Goal: Obtain resource: Download file/media

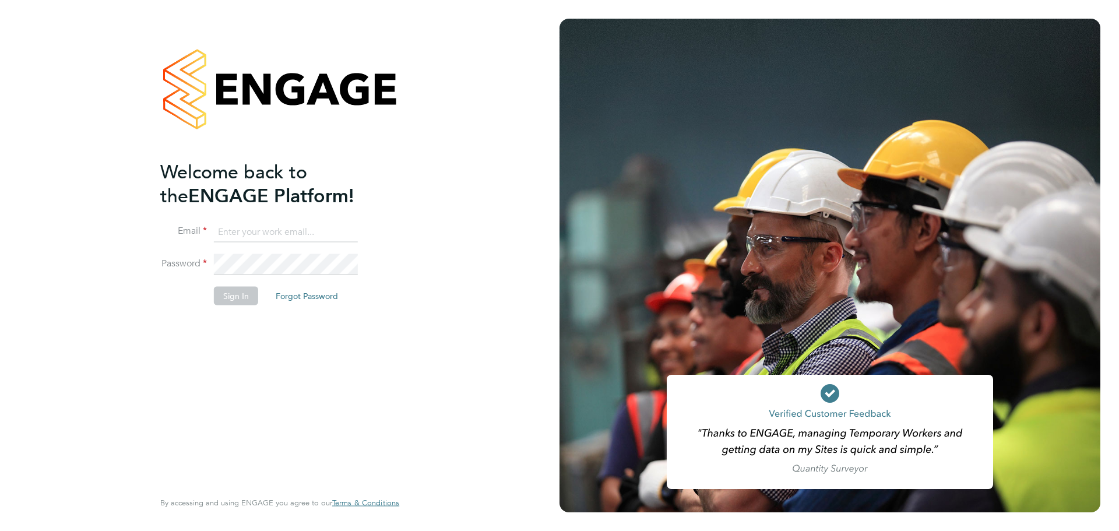
type input "Emily.Summerfield@wates.co.uk"
click at [248, 293] on button "Sign In" at bounding box center [236, 295] width 44 height 19
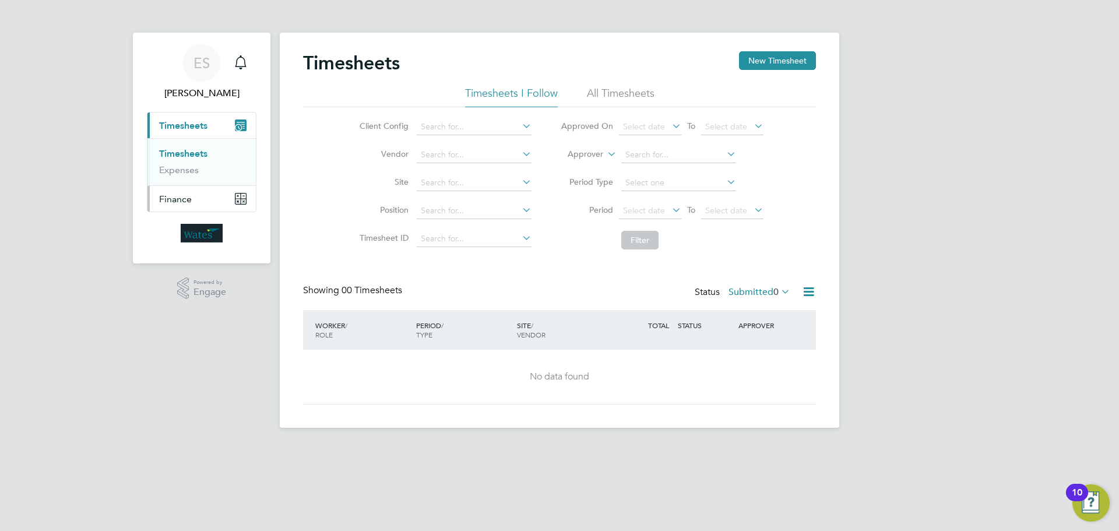
click at [234, 204] on button "Finance" at bounding box center [201, 199] width 108 height 26
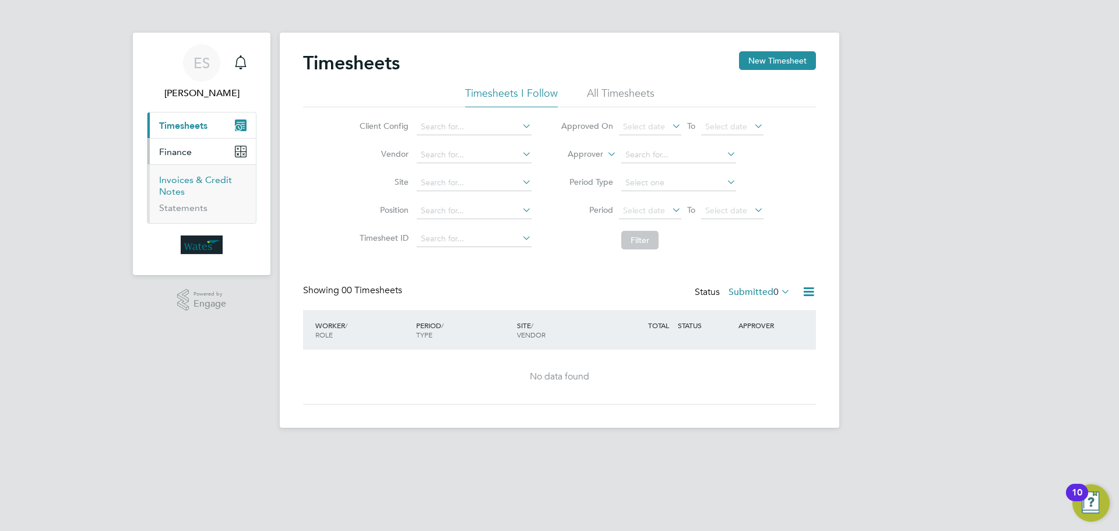
click at [186, 179] on link "Invoices & Credit Notes" at bounding box center [195, 185] width 73 height 23
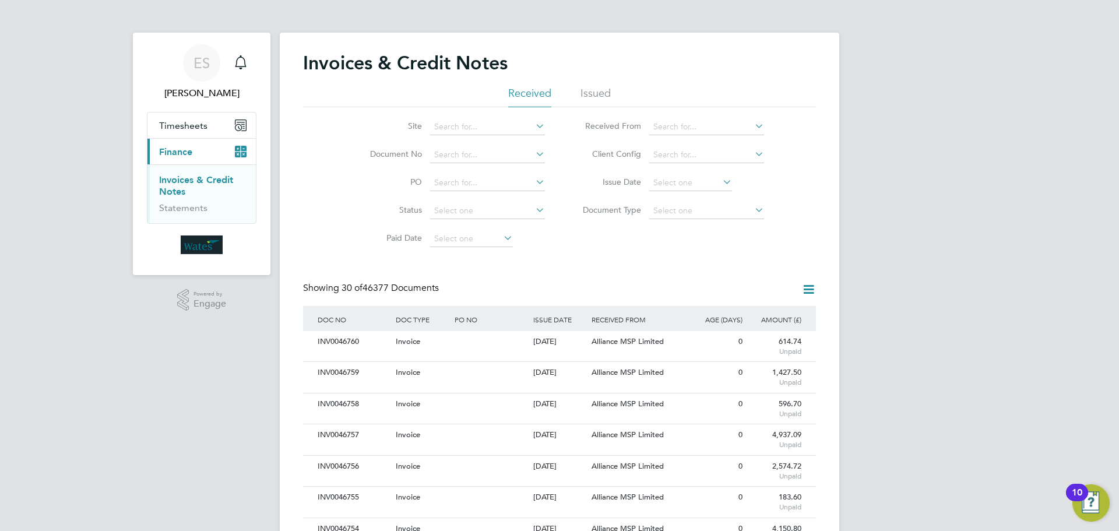
click at [717, 181] on input at bounding box center [690, 183] width 83 height 16
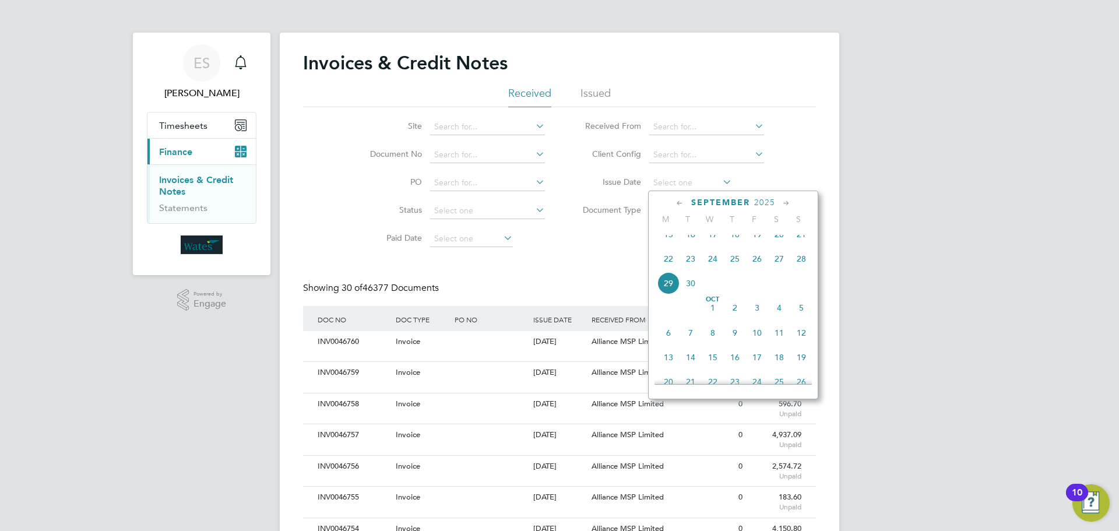
click at [762, 265] on span "26" at bounding box center [757, 259] width 22 height 22
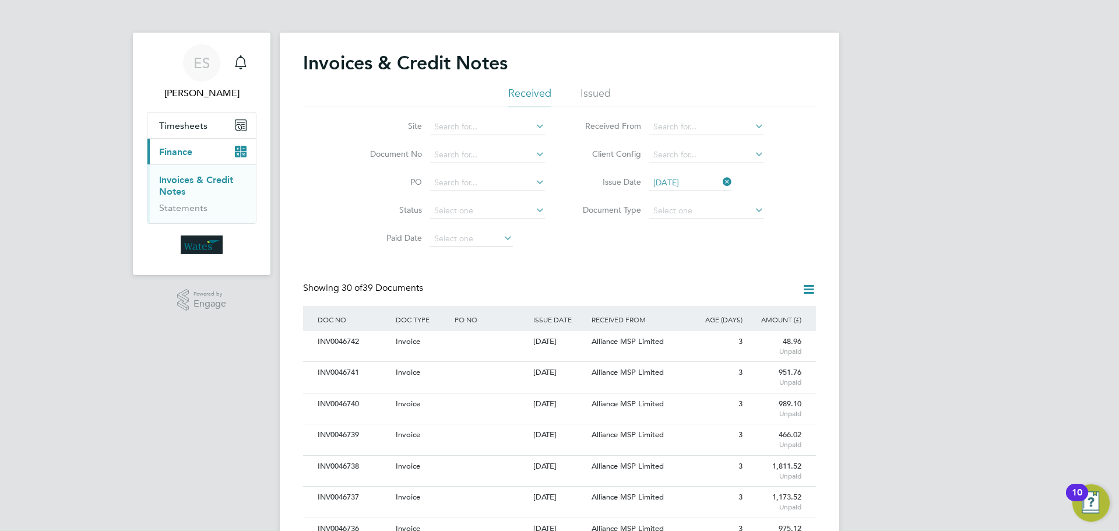
click at [813, 285] on icon at bounding box center [808, 289] width 15 height 15
click at [772, 311] on li "Download invoices" at bounding box center [760, 317] width 110 height 16
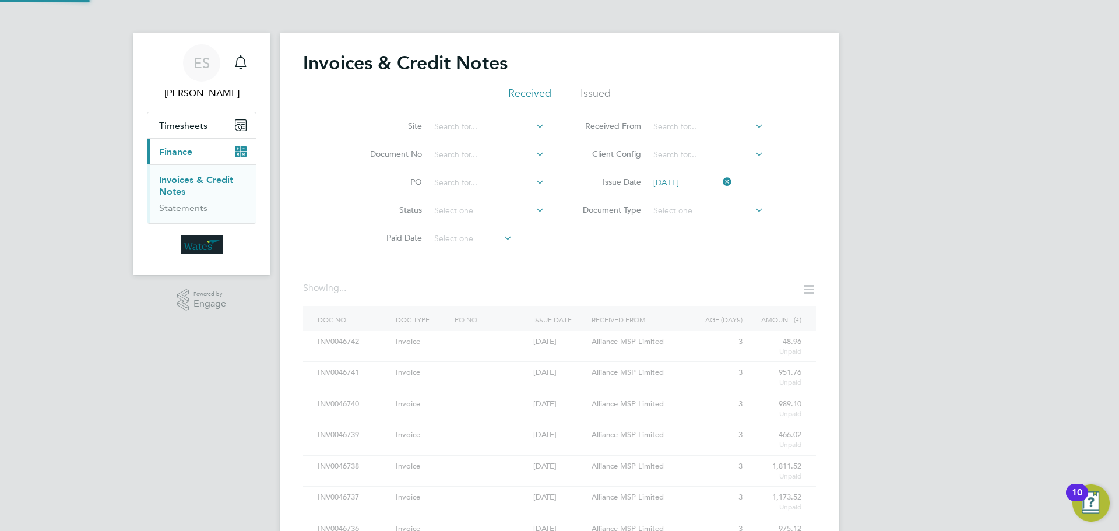
click at [812, 283] on icon at bounding box center [808, 289] width 15 height 15
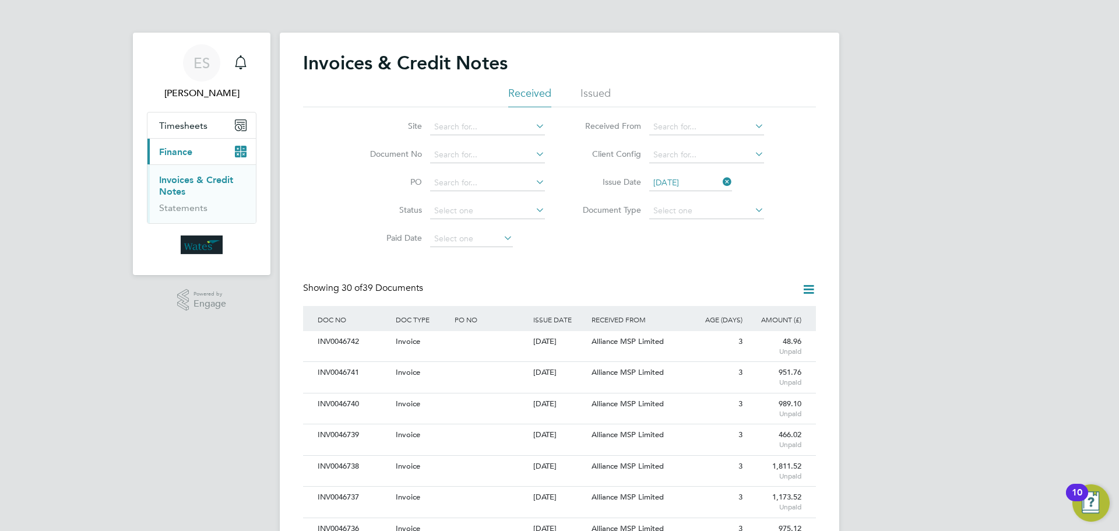
click at [810, 288] on icon at bounding box center [808, 289] width 15 height 15
click at [760, 327] on li "Download credit notes" at bounding box center [760, 333] width 110 height 16
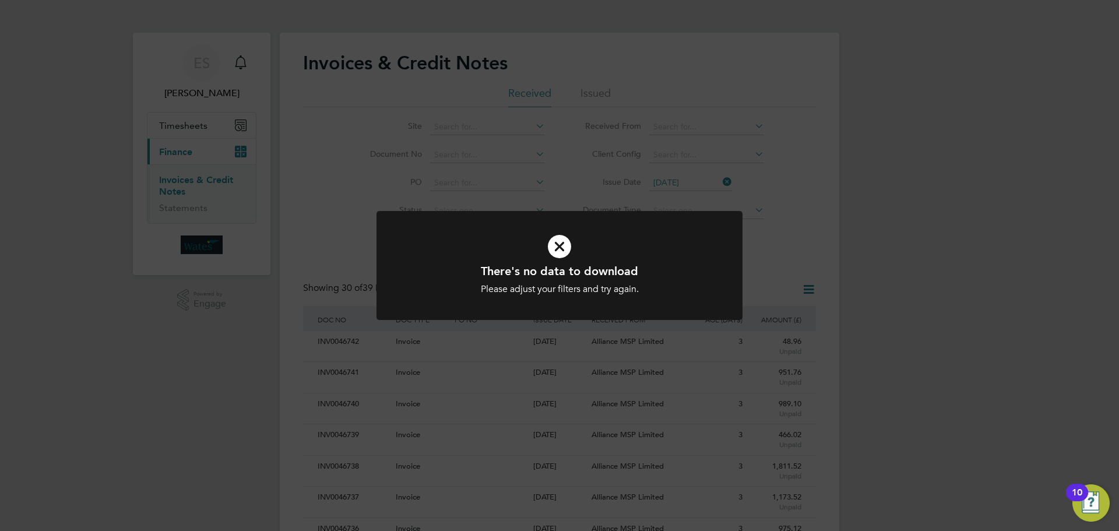
click at [552, 226] on icon at bounding box center [559, 246] width 303 height 45
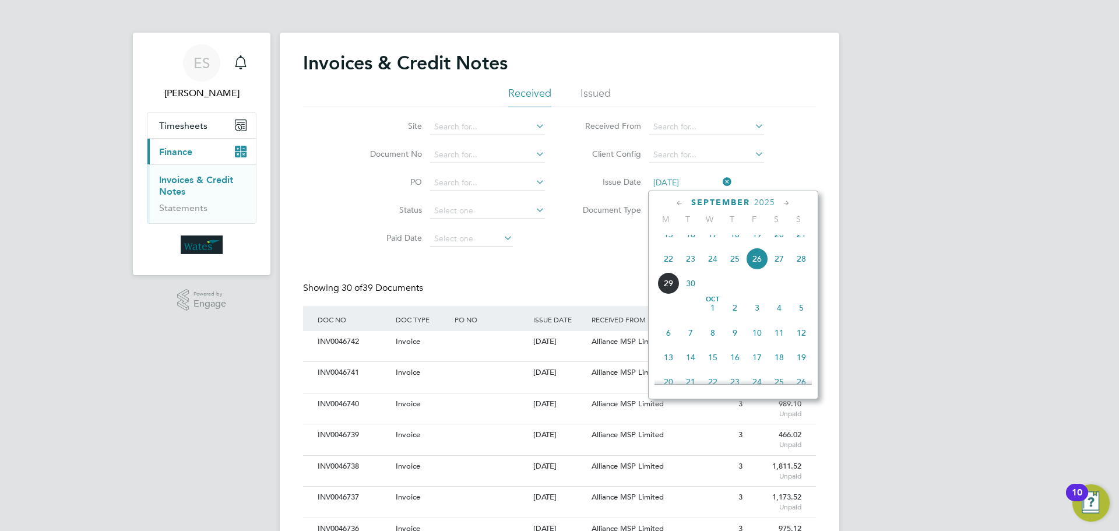
click at [695, 185] on input "26 Sep 2025" at bounding box center [690, 183] width 83 height 16
click at [775, 295] on span "27" at bounding box center [779, 284] width 22 height 22
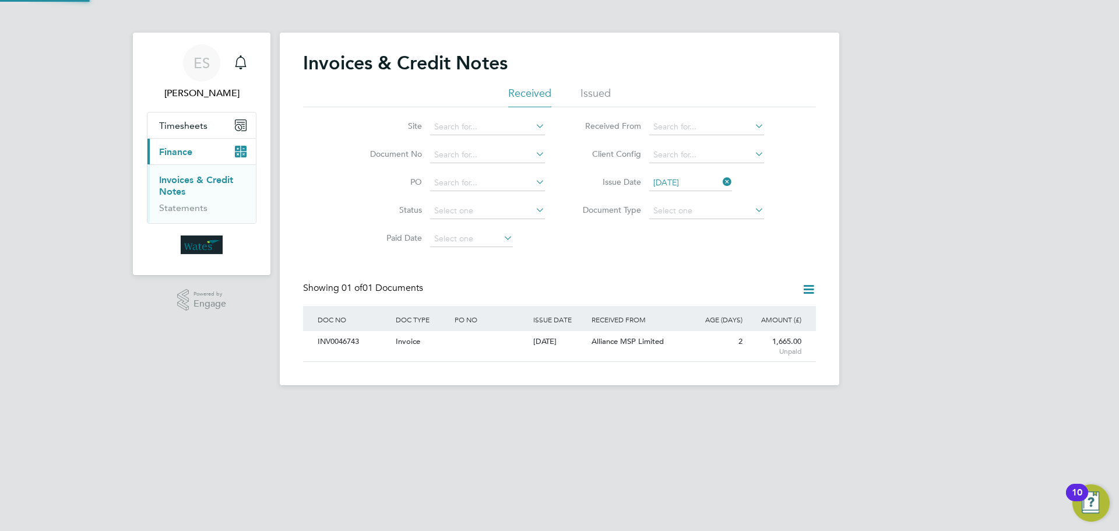
scroll to position [22, 98]
click at [812, 284] on icon at bounding box center [808, 289] width 15 height 15
click at [759, 311] on li "Download invoices" at bounding box center [760, 317] width 110 height 16
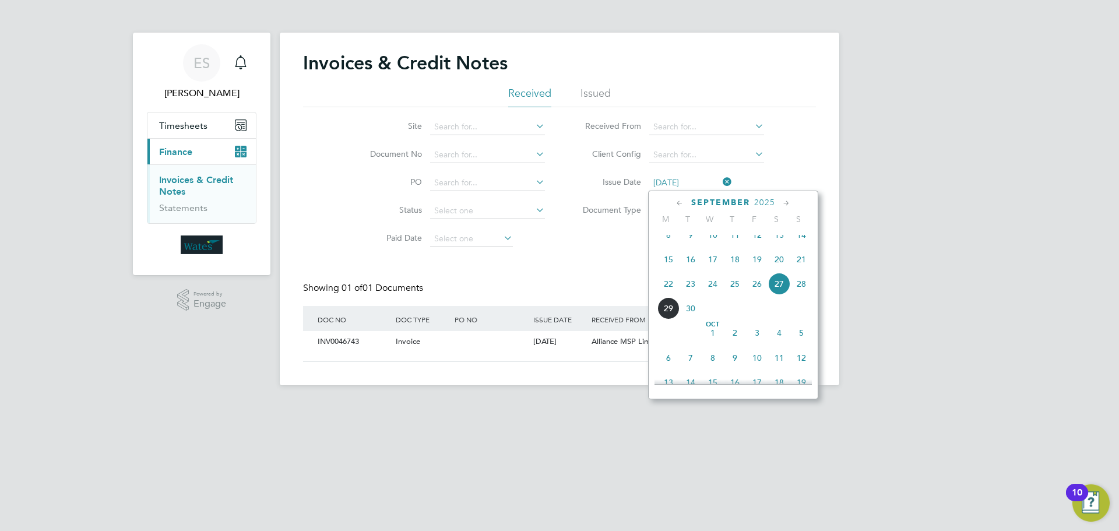
click at [710, 185] on input "27 Sep 2025" at bounding box center [690, 183] width 83 height 16
click at [804, 288] on span "28" at bounding box center [801, 284] width 22 height 22
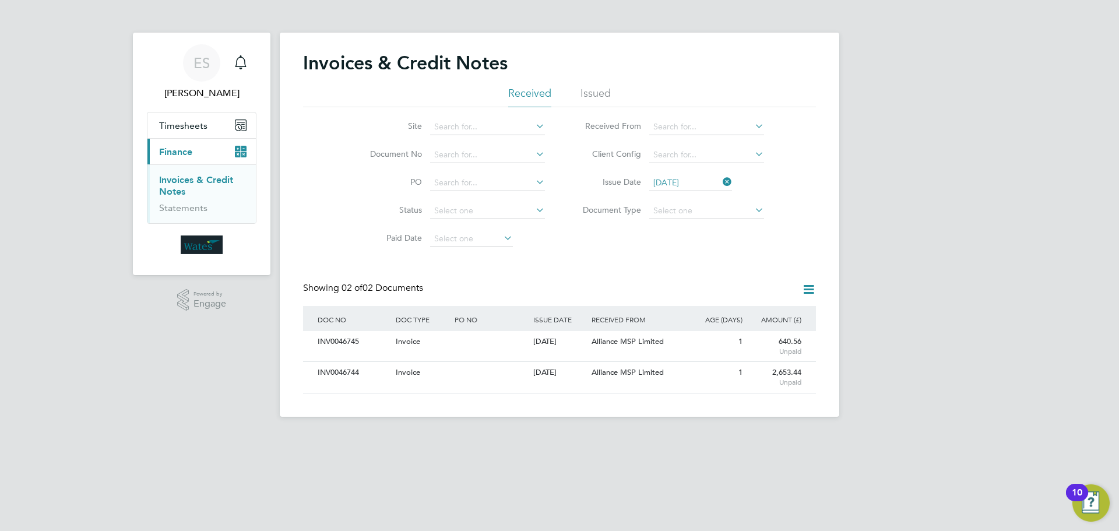
click at [809, 283] on icon at bounding box center [808, 289] width 15 height 15
click at [758, 315] on li "Download invoices" at bounding box center [760, 317] width 110 height 16
click at [712, 184] on input "28 Sep 2025" at bounding box center [690, 183] width 83 height 16
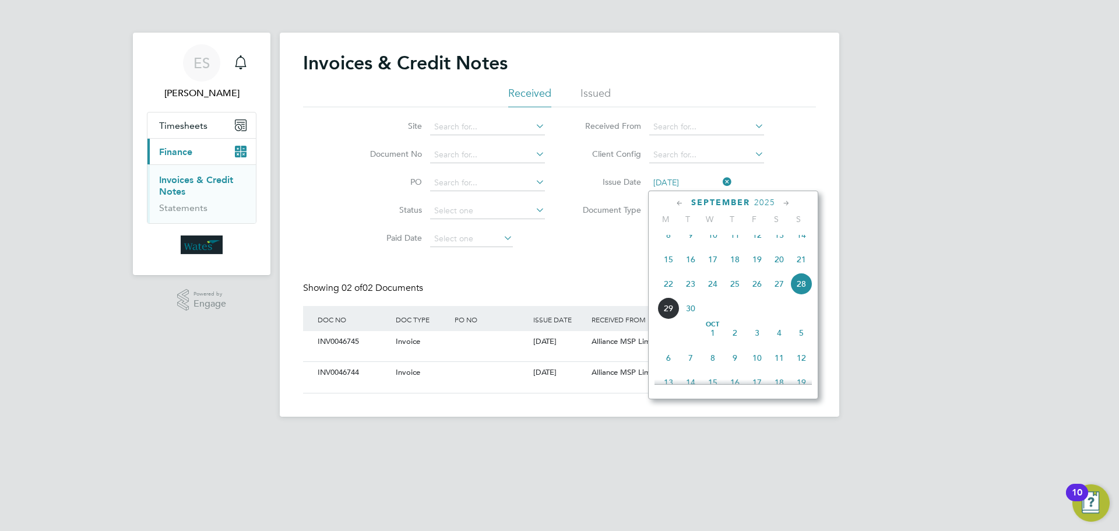
click at [674, 319] on span "29" at bounding box center [668, 308] width 22 height 22
type input "29 Sep 2025"
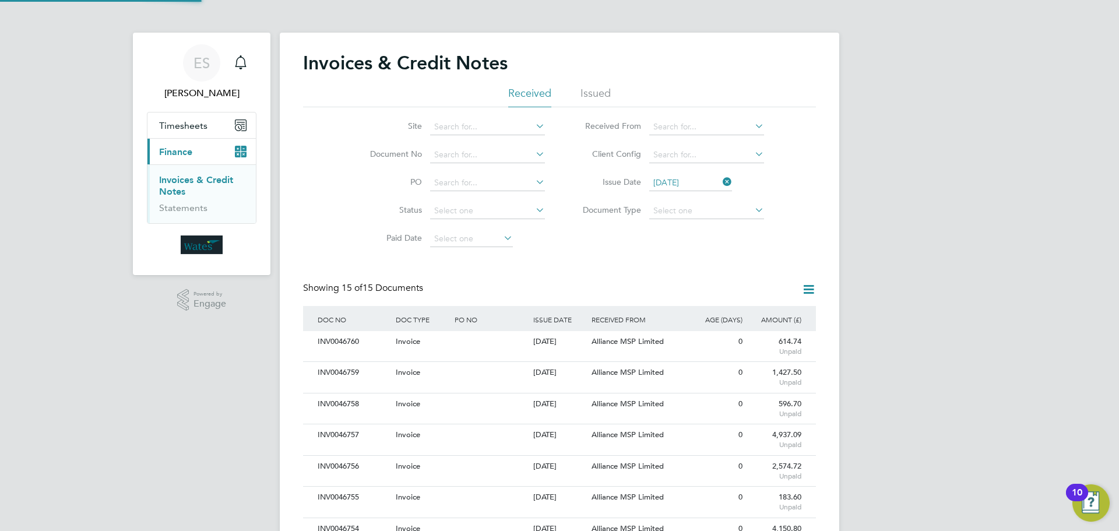
scroll to position [22, 79]
click at [804, 286] on icon at bounding box center [808, 289] width 15 height 15
click at [773, 310] on li "Download invoices" at bounding box center [760, 317] width 110 height 16
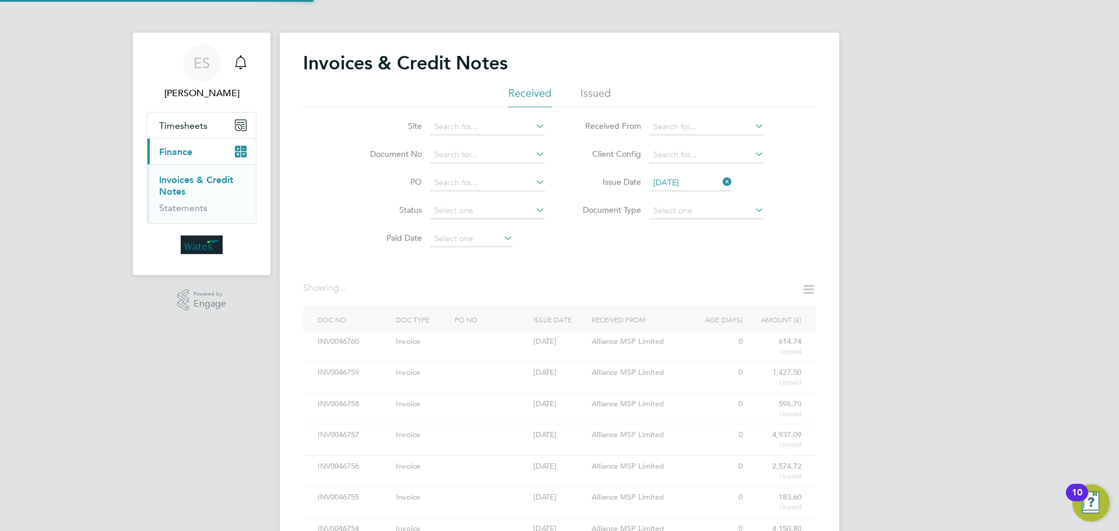
click at [801, 290] on icon at bounding box center [808, 289] width 15 height 15
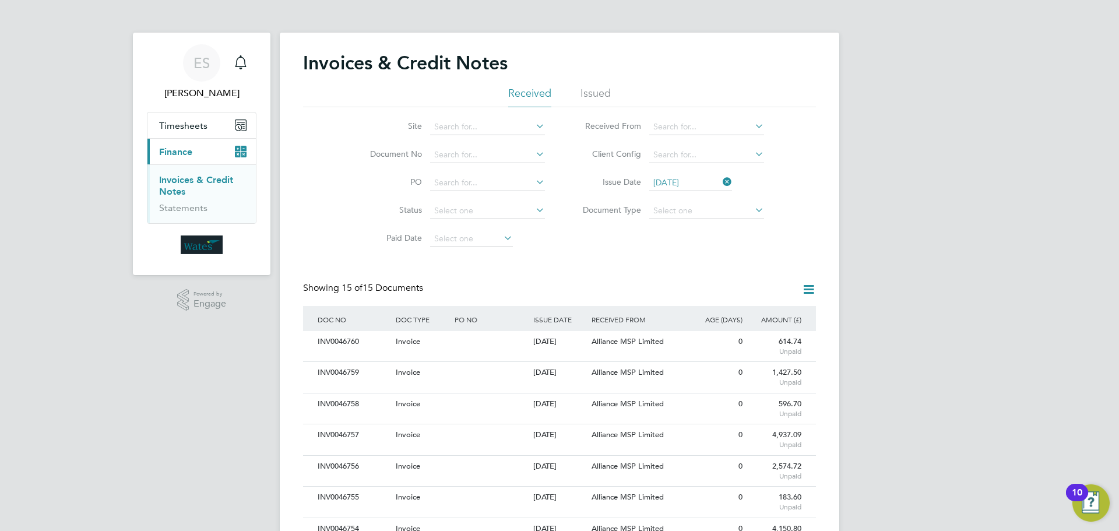
click at [801, 290] on icon at bounding box center [808, 289] width 15 height 15
click at [743, 329] on li "Download credit notes" at bounding box center [760, 333] width 110 height 16
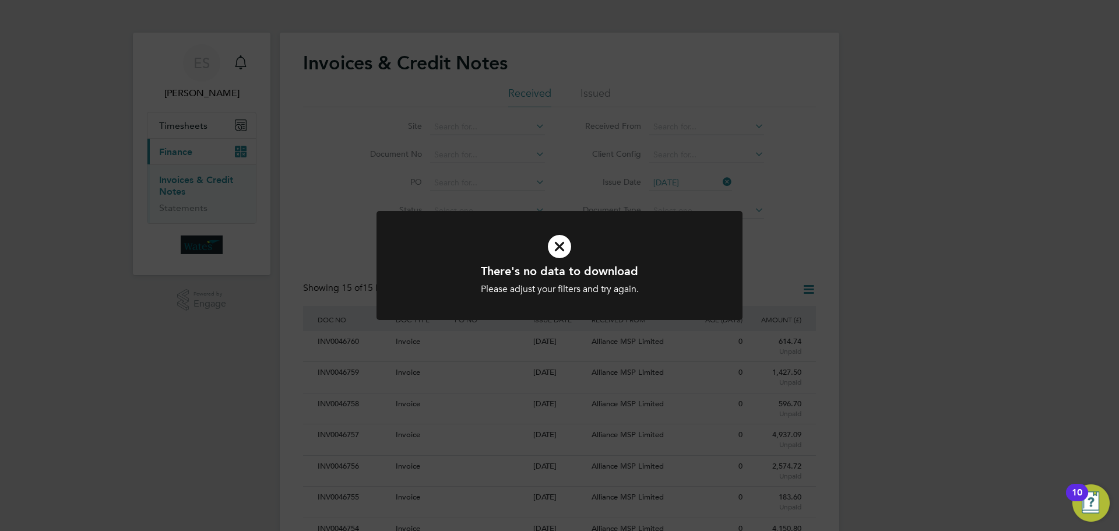
click at [582, 270] on h1 "There's no data to download" at bounding box center [559, 270] width 303 height 15
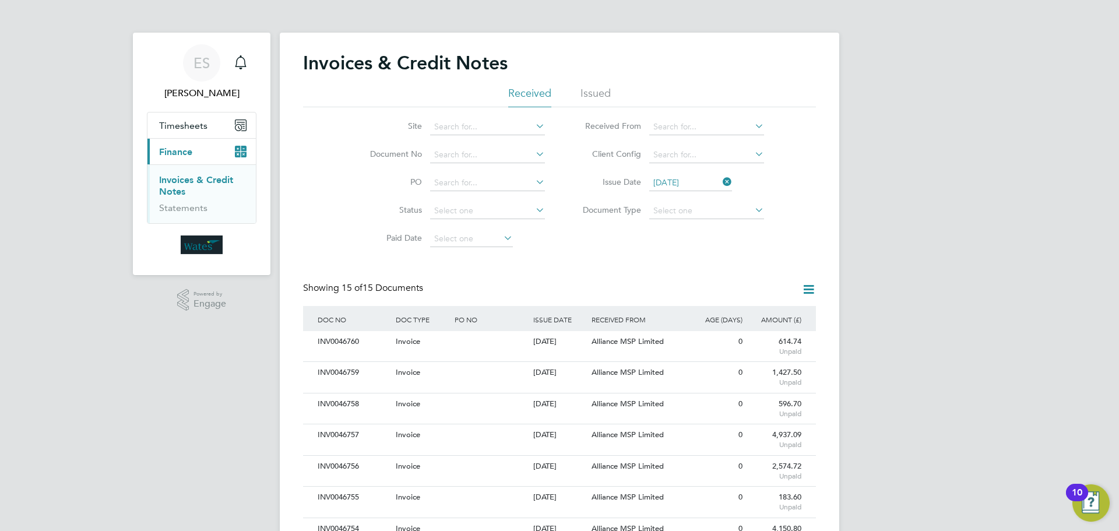
click at [720, 178] on icon at bounding box center [720, 182] width 0 height 16
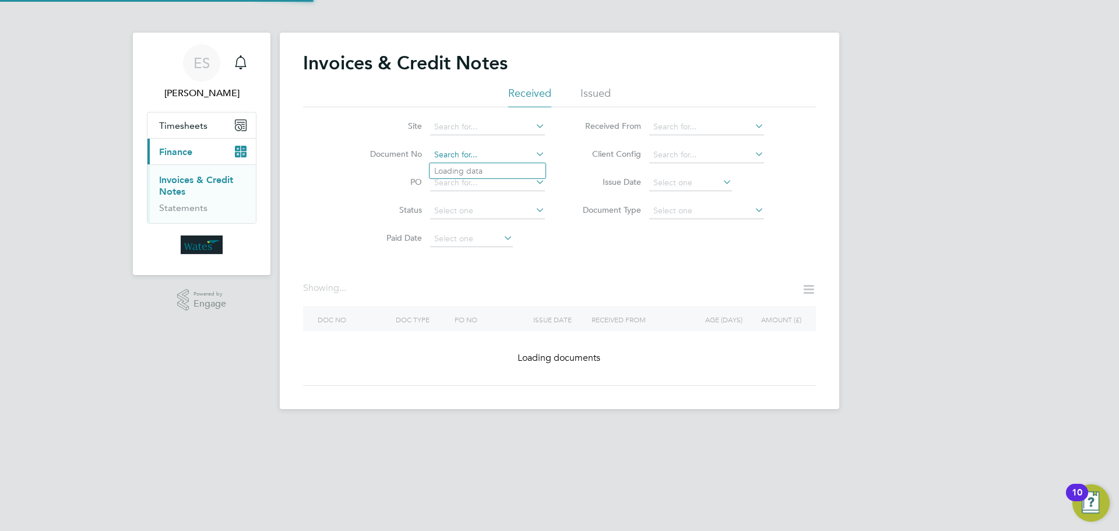
paste input "INV0046720"
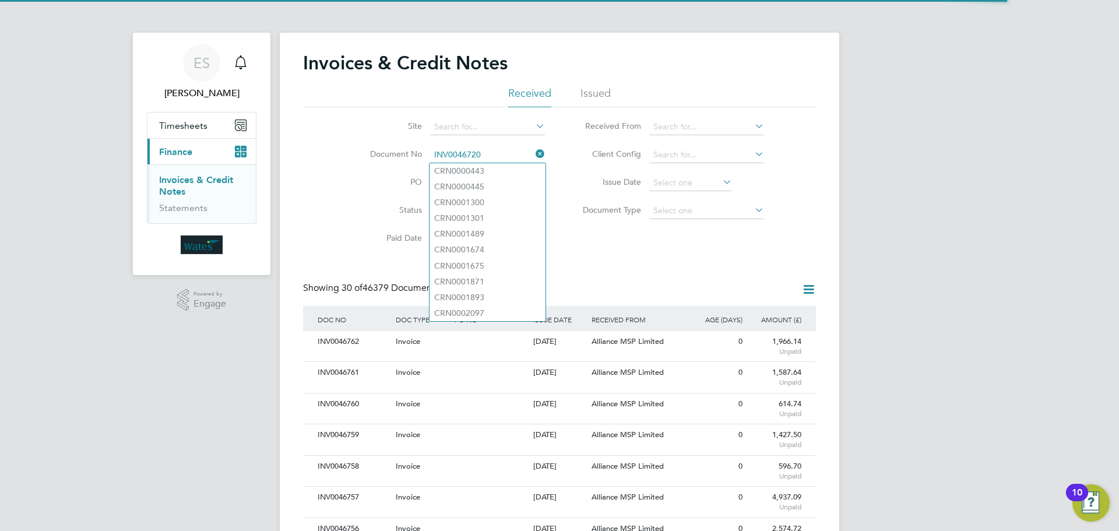
type input "INV0046720"
click at [414, 174] on li "PO" at bounding box center [449, 183] width 219 height 28
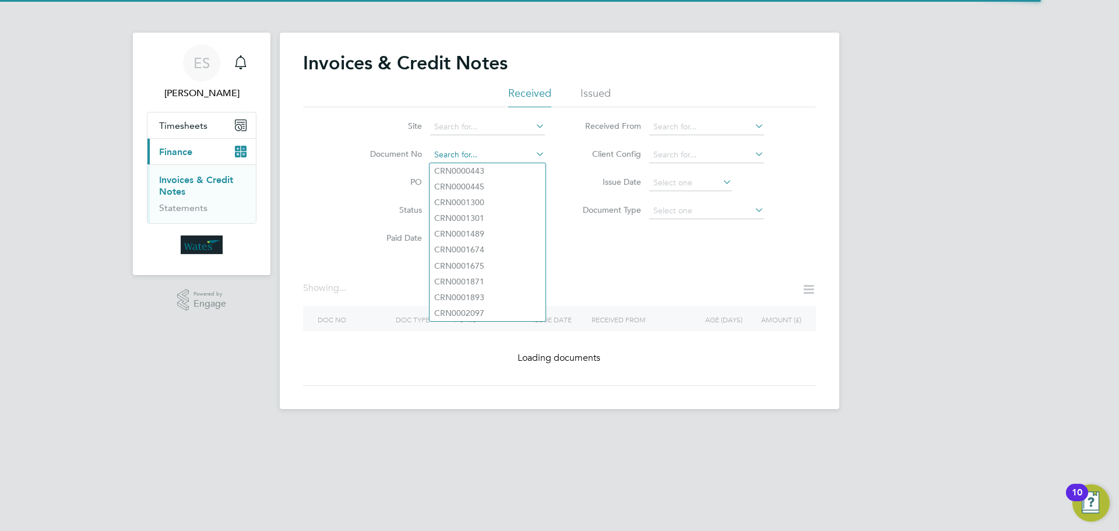
paste input "INV0046720"
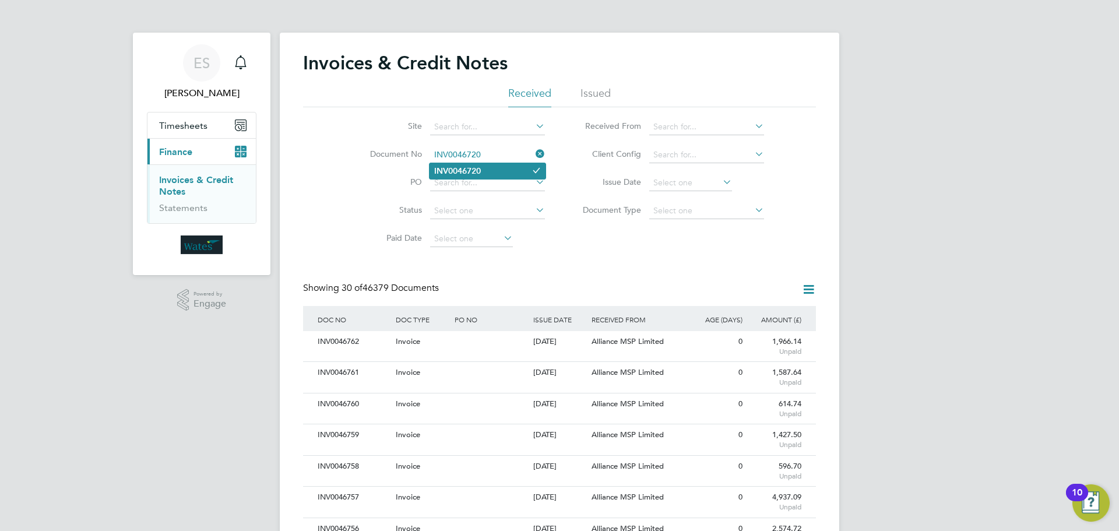
type input "INV0046720"
click at [457, 174] on b "INV0046720" at bounding box center [457, 171] width 47 height 10
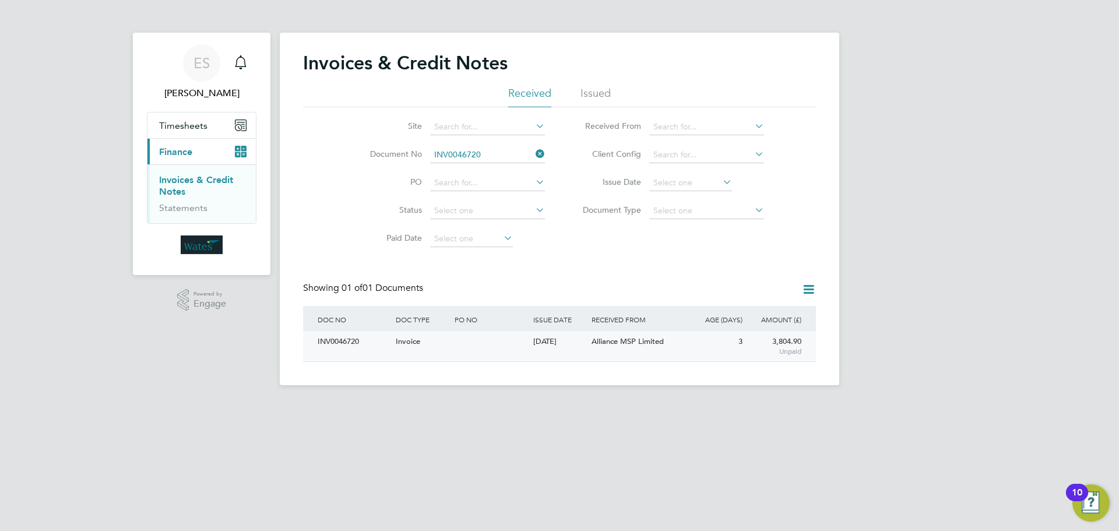
click at [360, 336] on div "INV0046720" at bounding box center [354, 342] width 78 height 22
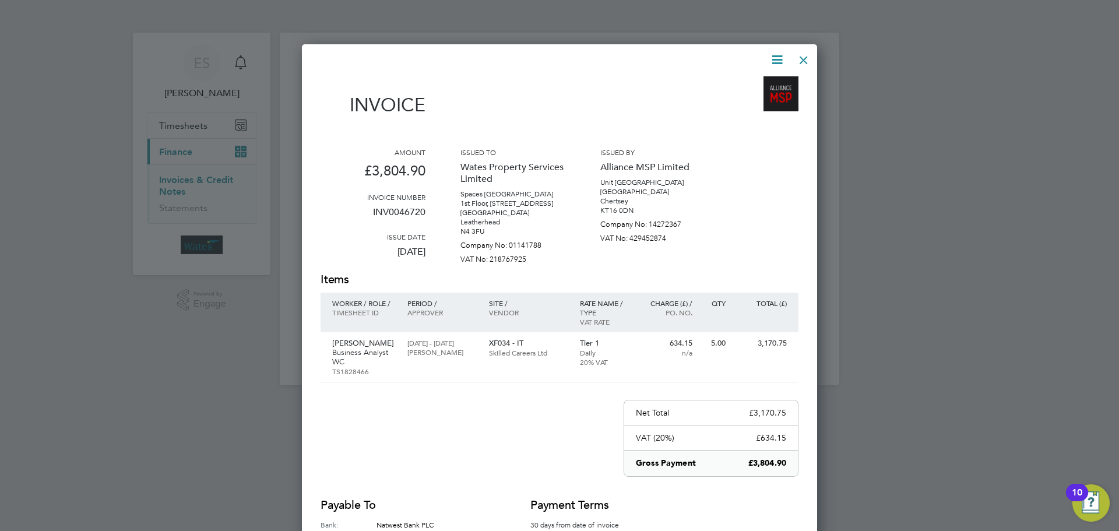
click at [781, 59] on icon at bounding box center [777, 59] width 15 height 15
click at [759, 84] on li "Download Invoice" at bounding box center [742, 87] width 80 height 16
click at [773, 52] on icon at bounding box center [777, 59] width 15 height 15
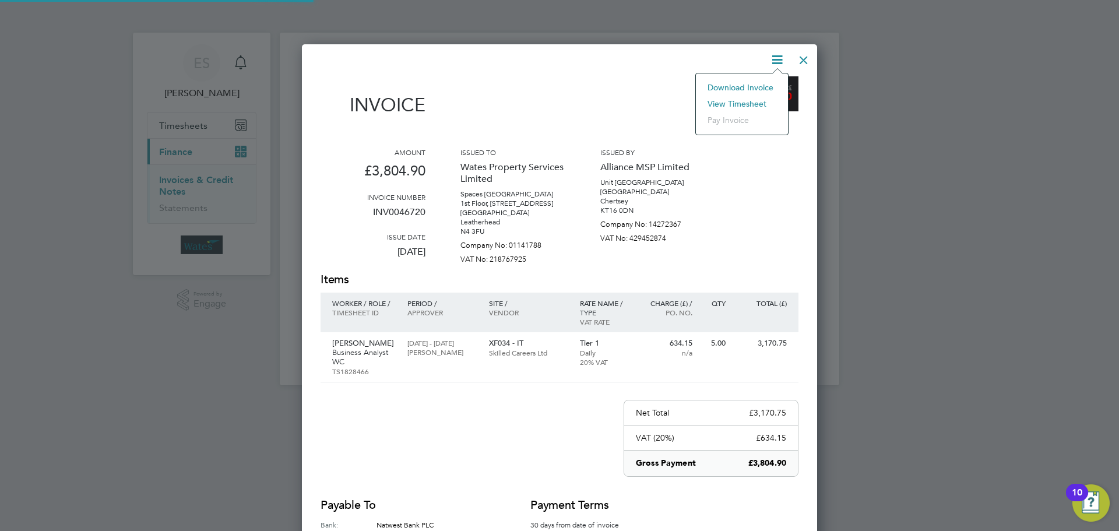
click at [735, 100] on li "View timesheet" at bounding box center [742, 104] width 80 height 16
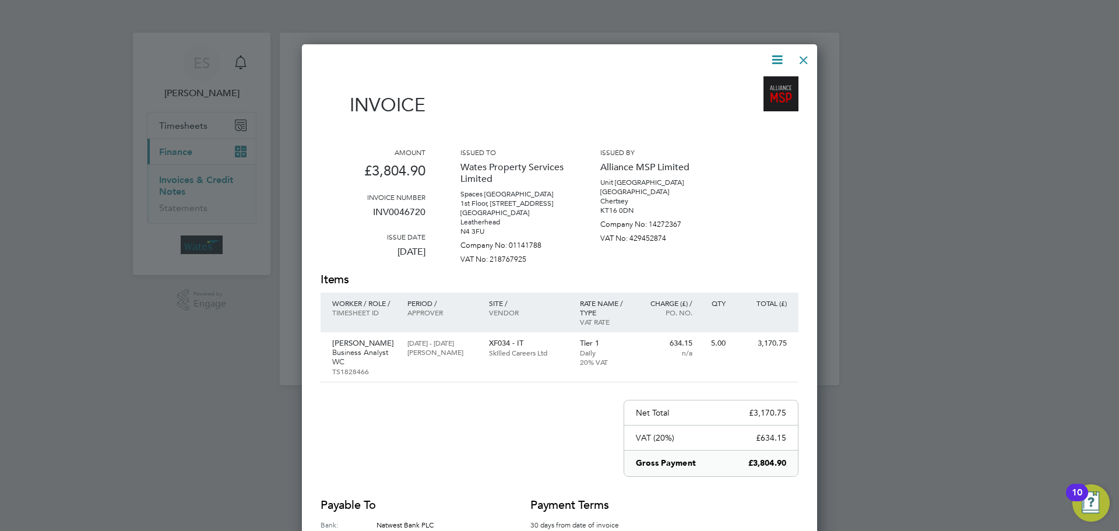
click at [801, 61] on div at bounding box center [803, 57] width 21 height 21
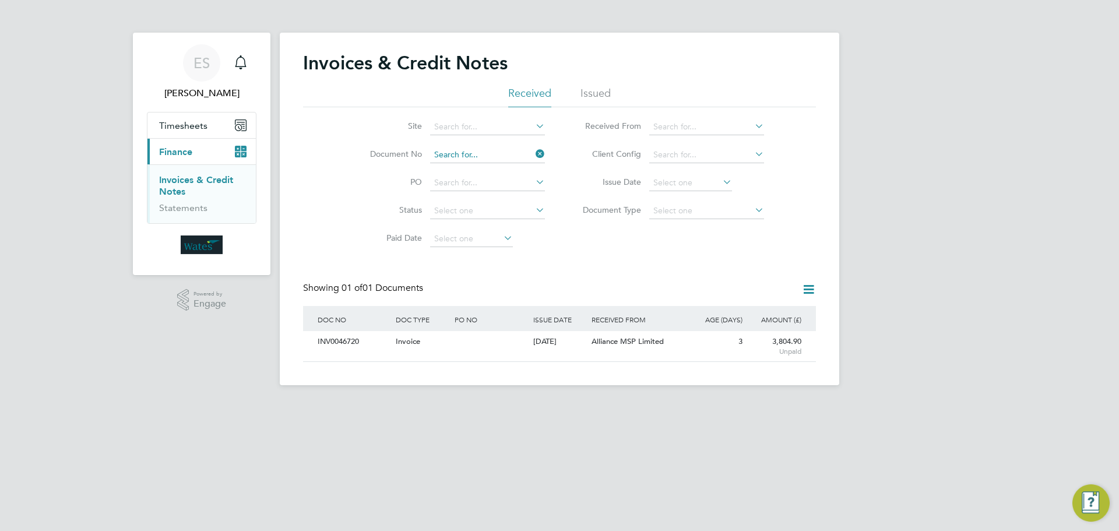
click at [483, 151] on input at bounding box center [487, 155] width 115 height 16
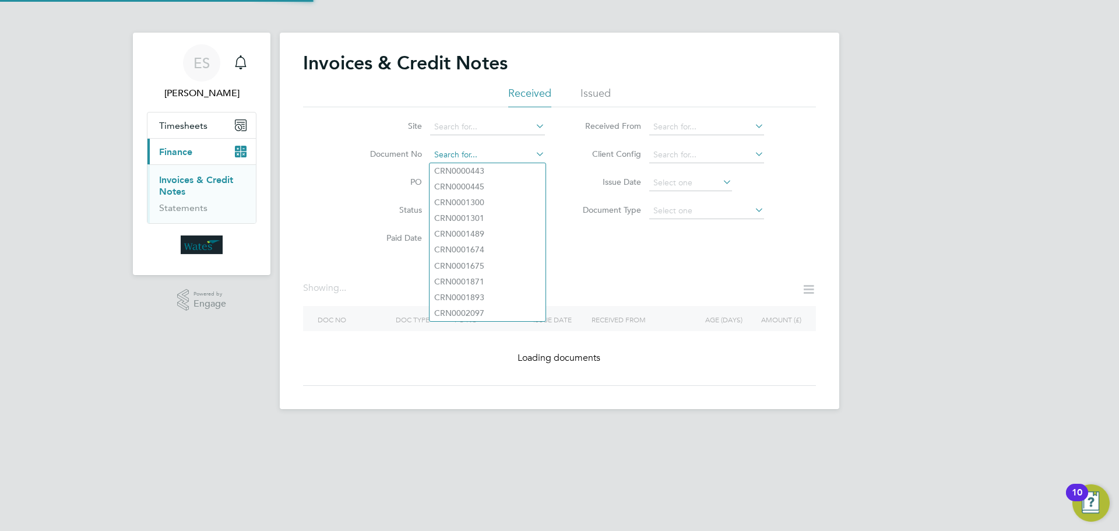
paste input "INV0046721"
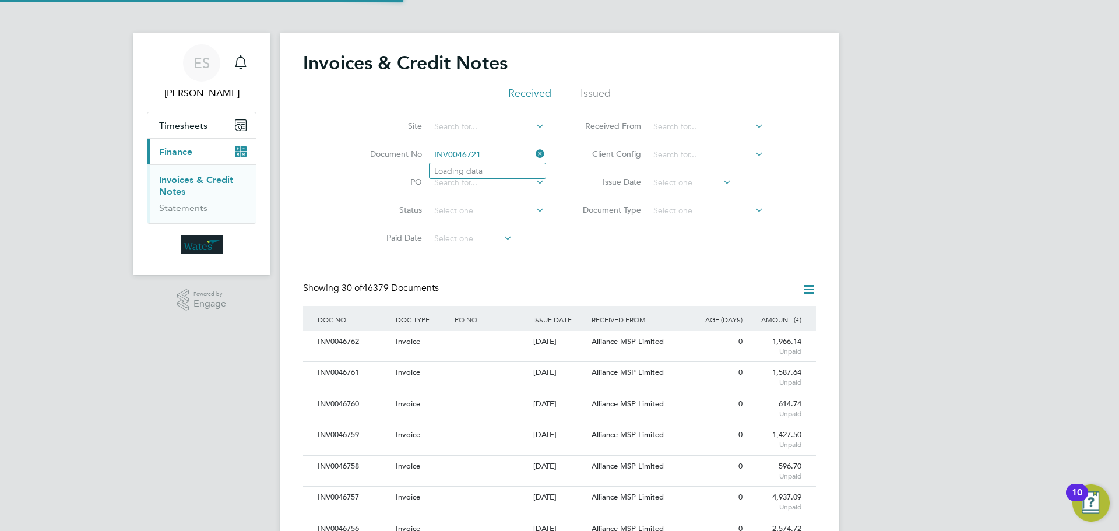
scroll to position [22, 79]
type input "INV0046721"
click at [512, 165] on li "INV0046721" at bounding box center [487, 171] width 116 height 16
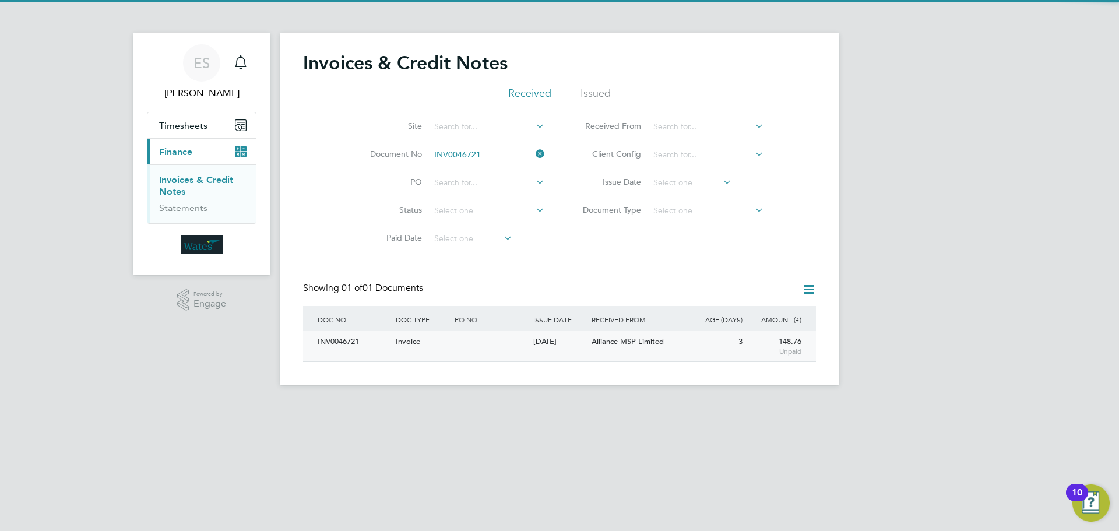
click at [330, 346] on div "INV0046721" at bounding box center [354, 342] width 78 height 22
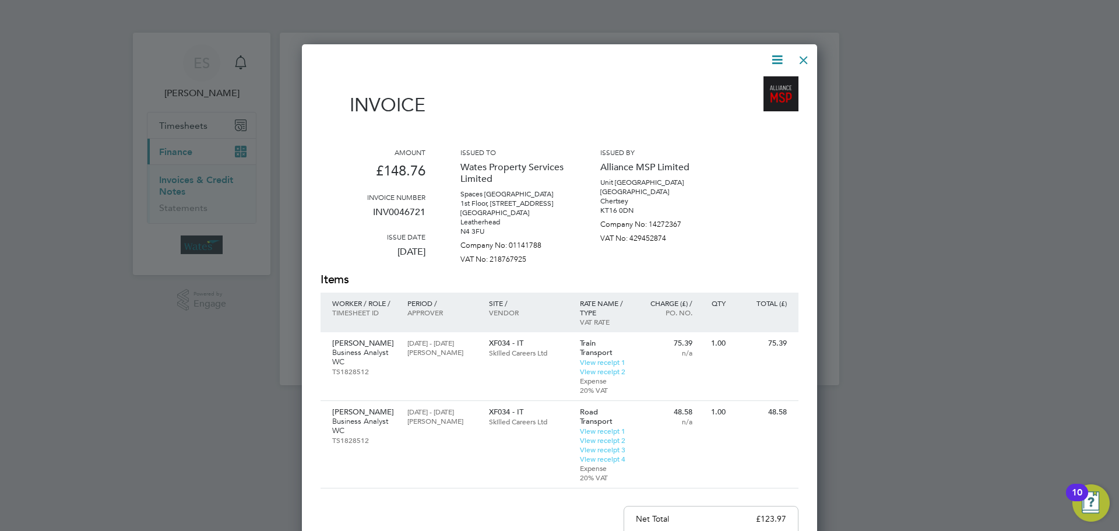
click at [776, 58] on icon at bounding box center [777, 59] width 15 height 15
click at [753, 82] on li "Download Invoice" at bounding box center [742, 87] width 80 height 16
click at [771, 58] on icon at bounding box center [777, 59] width 15 height 15
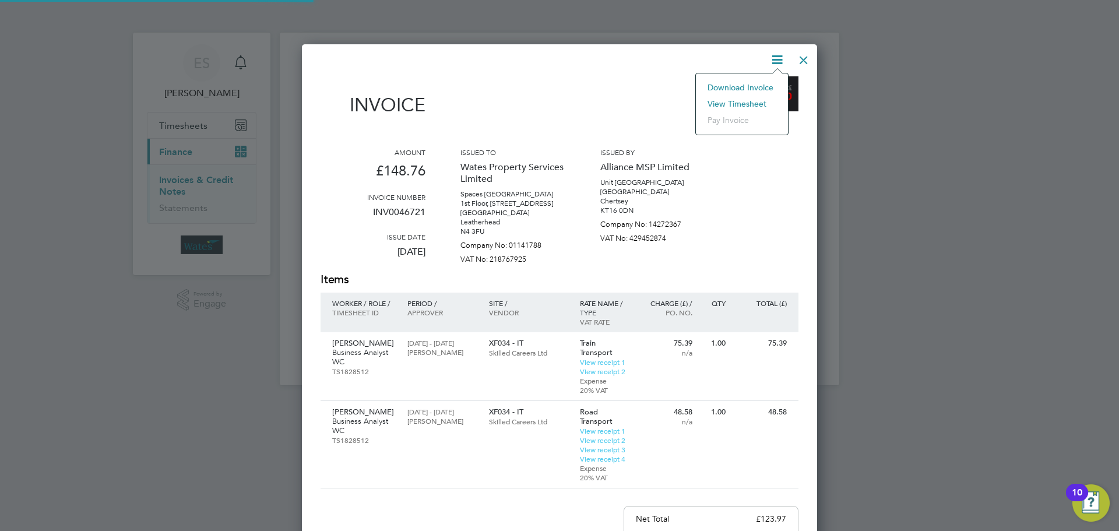
click at [738, 100] on li "View timesheet" at bounding box center [742, 104] width 80 height 16
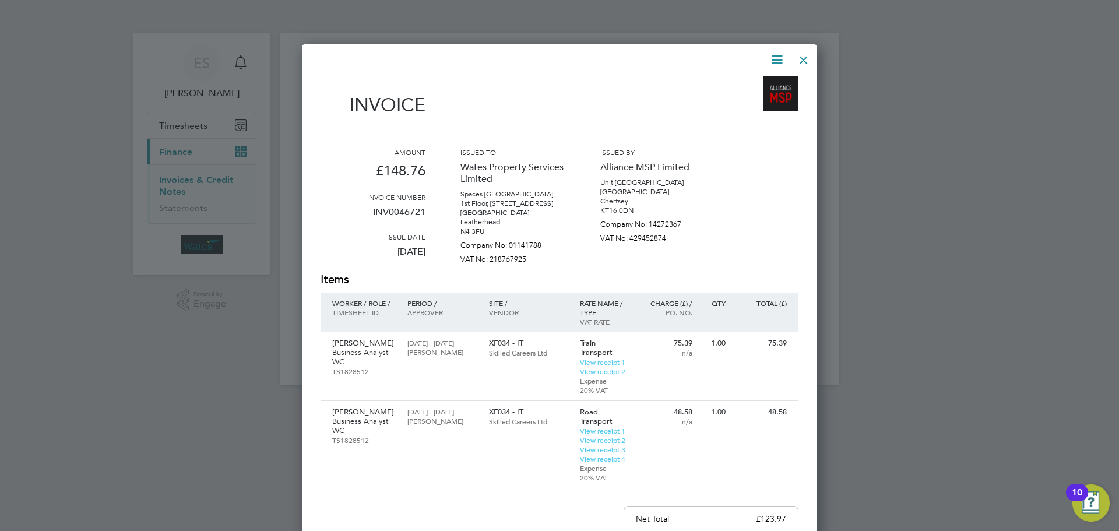
click at [800, 57] on div at bounding box center [803, 57] width 21 height 21
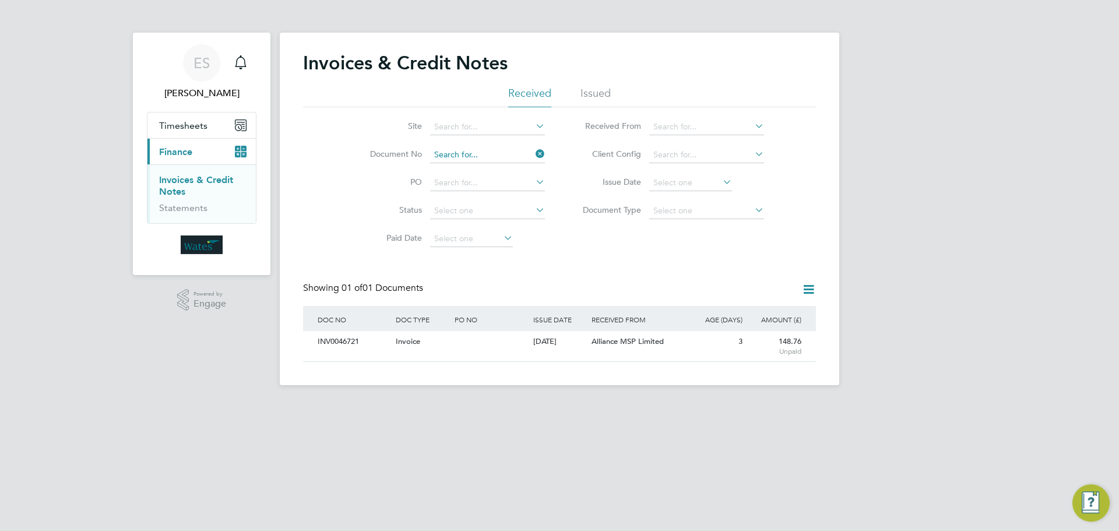
click at [477, 157] on input at bounding box center [487, 155] width 115 height 16
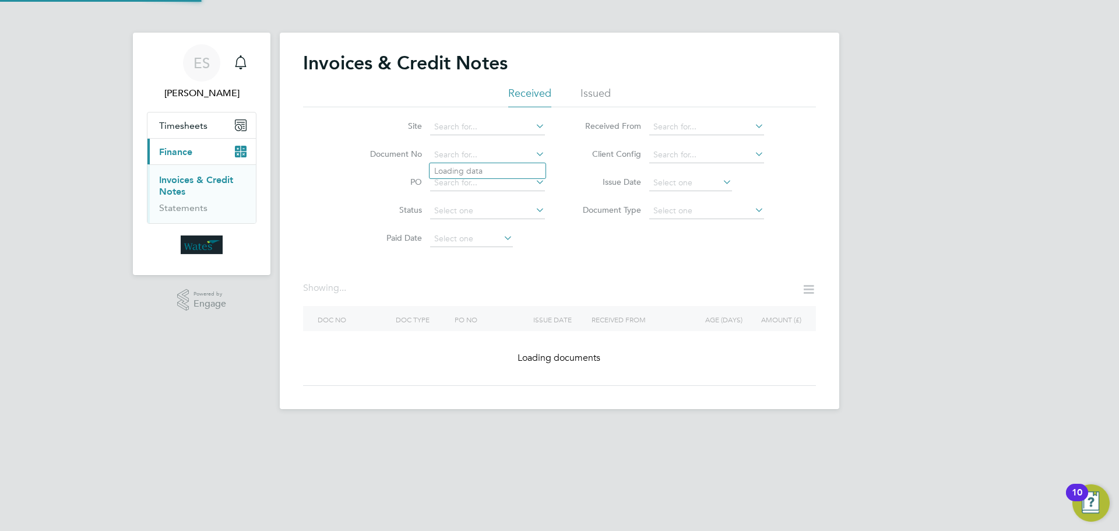
drag, startPoint x: 477, startPoint y: 157, endPoint x: 466, endPoint y: 171, distance: 18.2
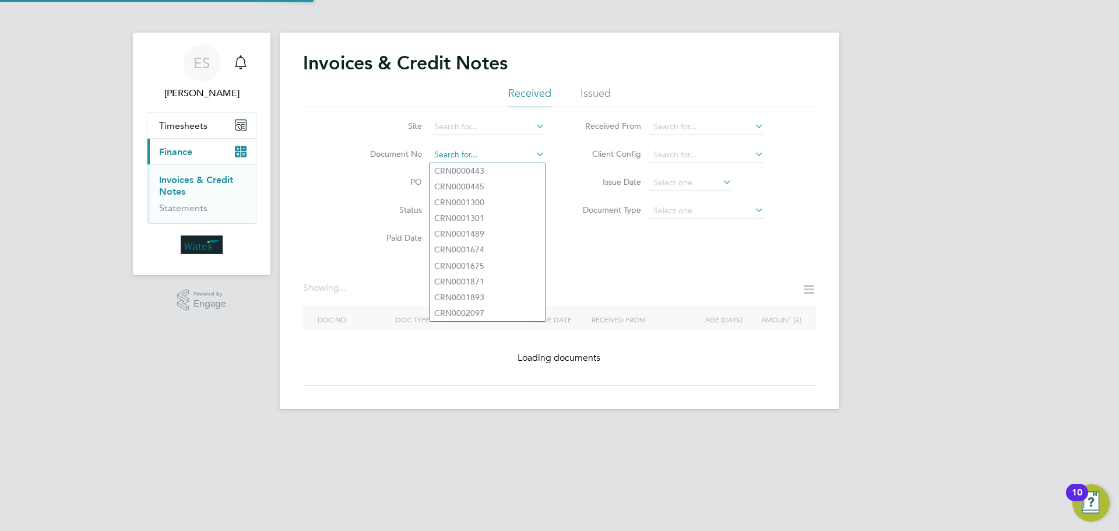
drag, startPoint x: 466, startPoint y: 171, endPoint x: 469, endPoint y: 154, distance: 17.1
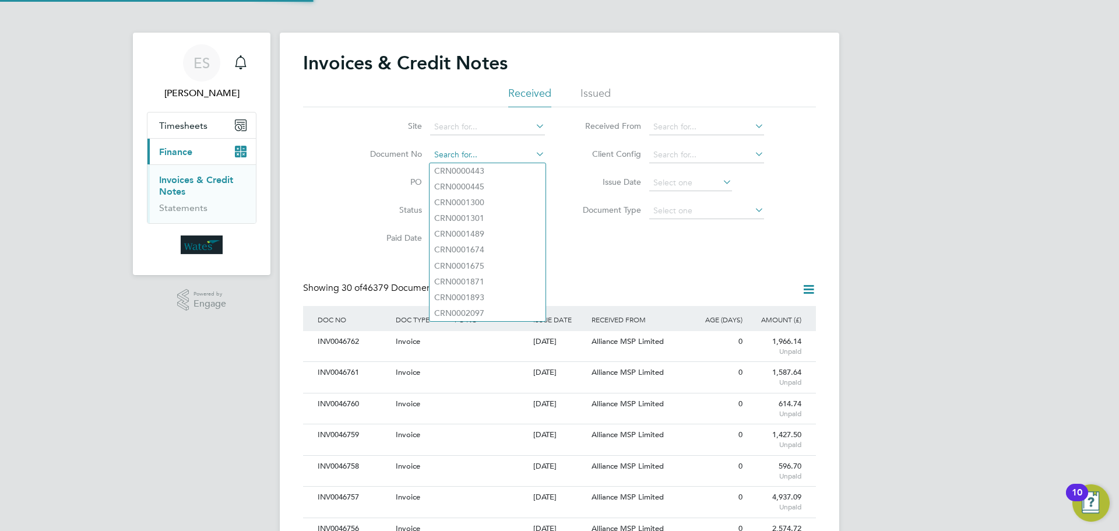
scroll to position [22, 98]
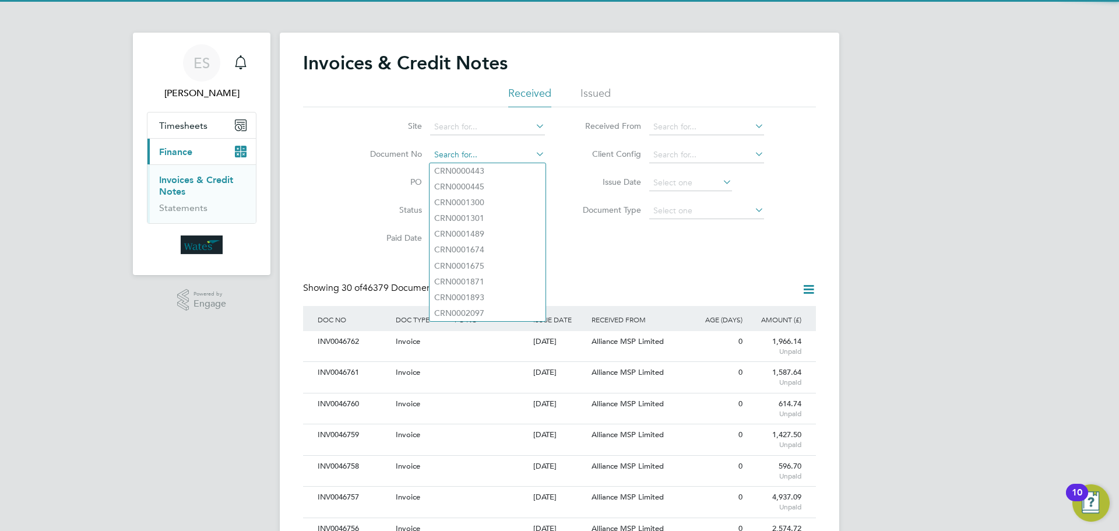
paste input "INV0046722"
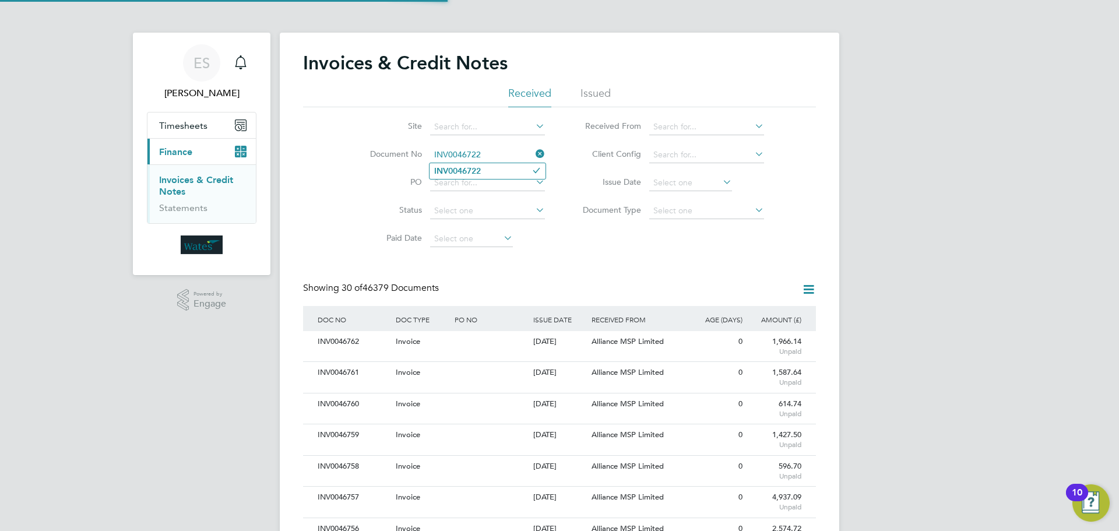
type input "INV0046722"
click at [495, 169] on li "INV0046722" at bounding box center [487, 171] width 116 height 16
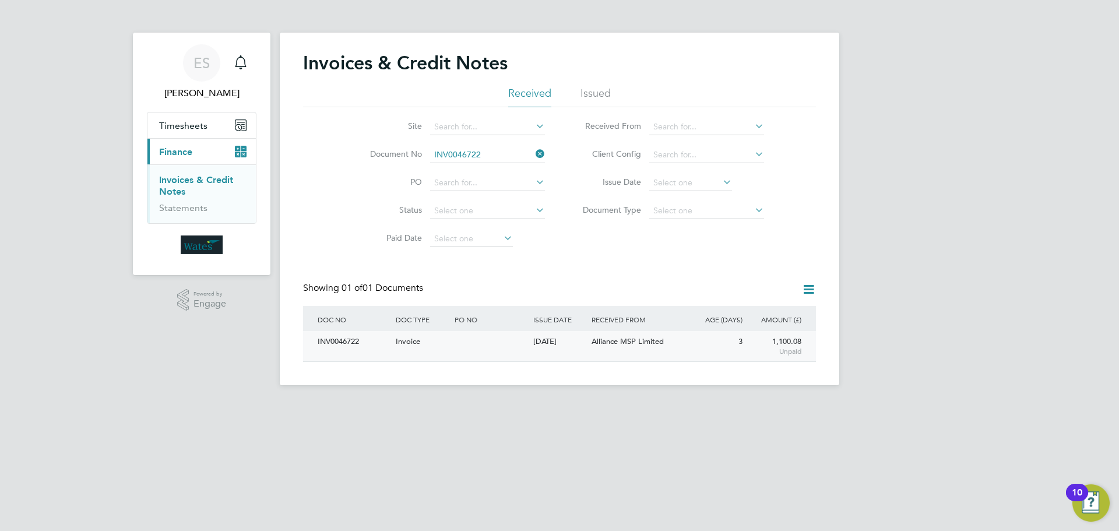
click at [322, 339] on div "INV0046722" at bounding box center [354, 342] width 78 height 22
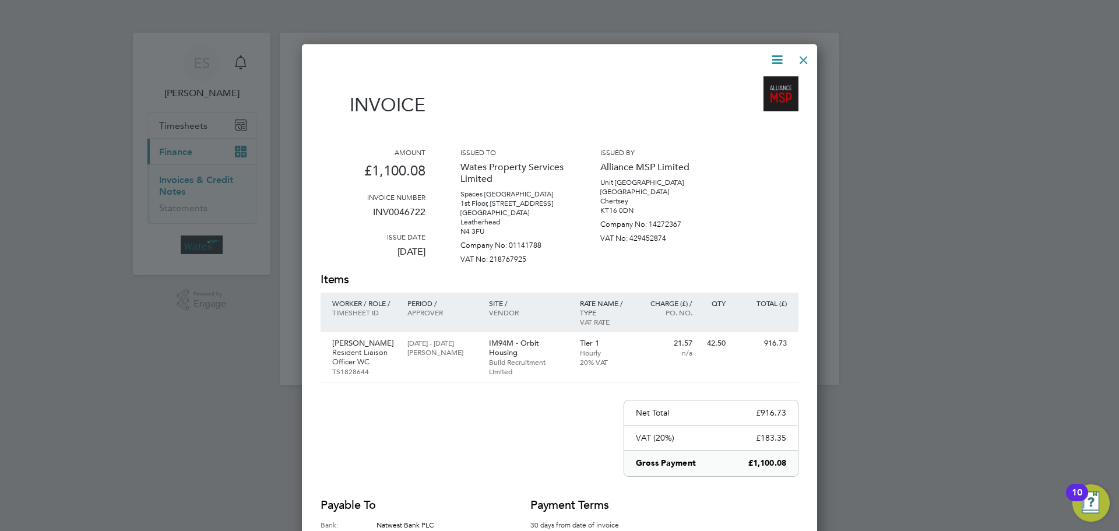
click at [781, 55] on icon at bounding box center [777, 59] width 15 height 15
click at [755, 81] on li "Download Invoice" at bounding box center [742, 87] width 80 height 16
click at [766, 55] on div at bounding box center [552, 59] width 464 height 15
click at [776, 56] on icon at bounding box center [777, 59] width 15 height 15
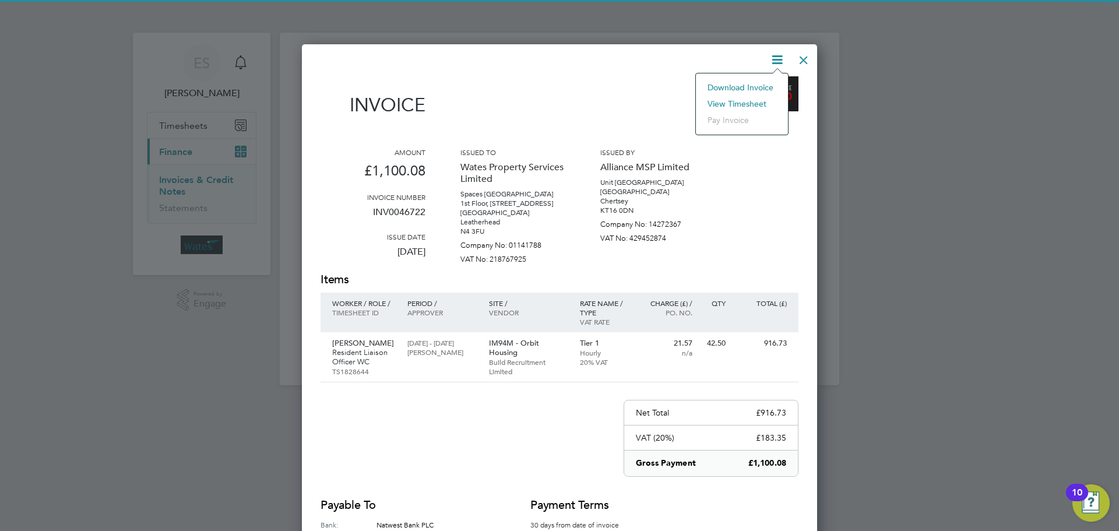
click at [743, 99] on li "View timesheet" at bounding box center [742, 104] width 80 height 16
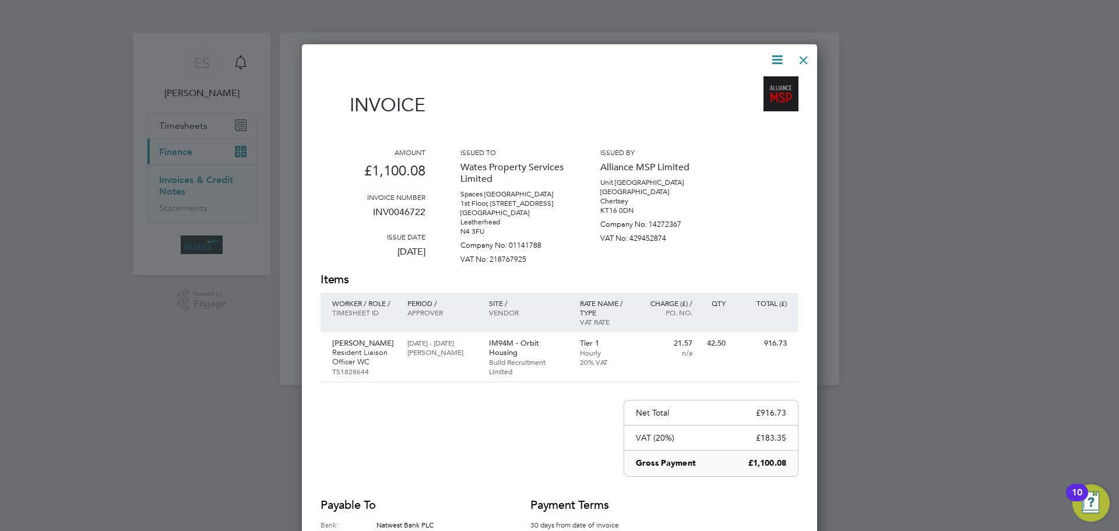
click at [802, 58] on div at bounding box center [803, 57] width 21 height 21
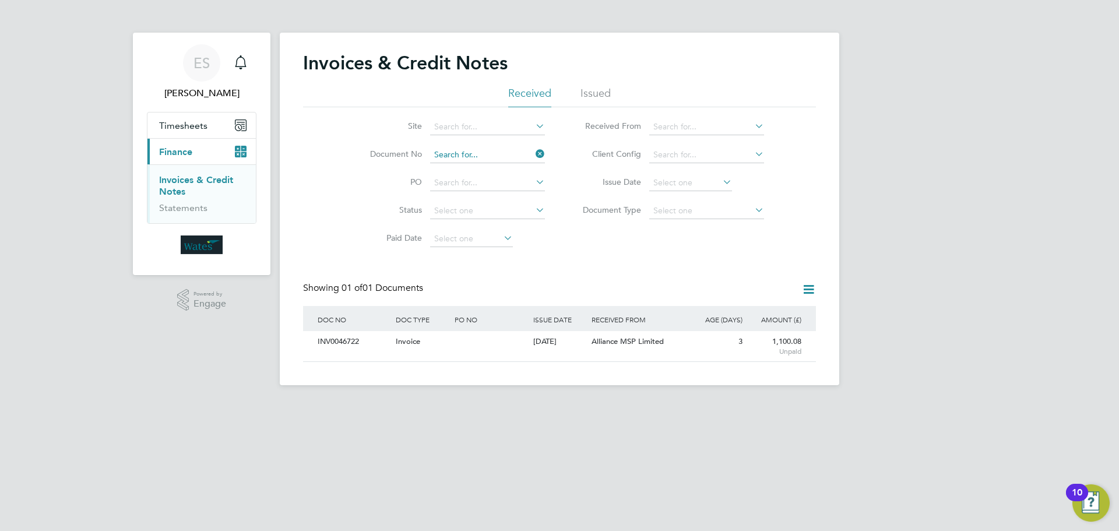
click at [511, 157] on input at bounding box center [487, 155] width 115 height 16
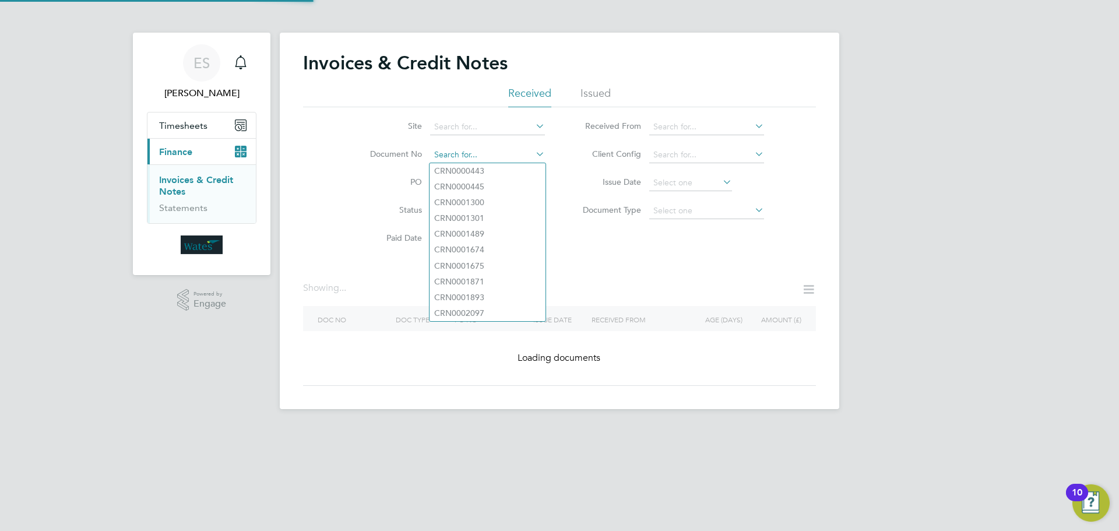
paste input "INV0046723"
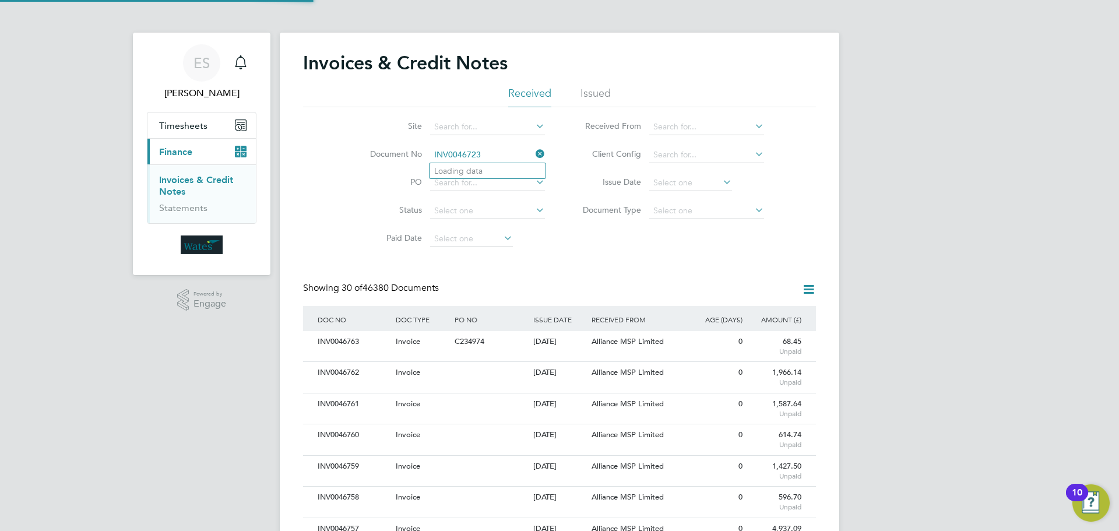
scroll to position [22, 79]
type input "INV0046723"
click at [489, 165] on li "INV0046723" at bounding box center [487, 171] width 116 height 16
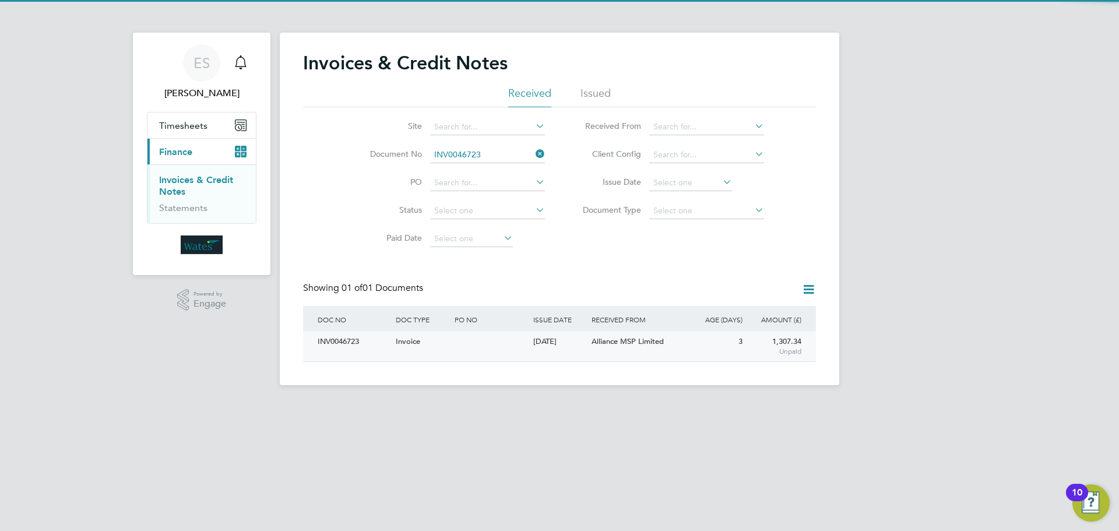
click at [357, 339] on div "INV0046723" at bounding box center [354, 342] width 78 height 22
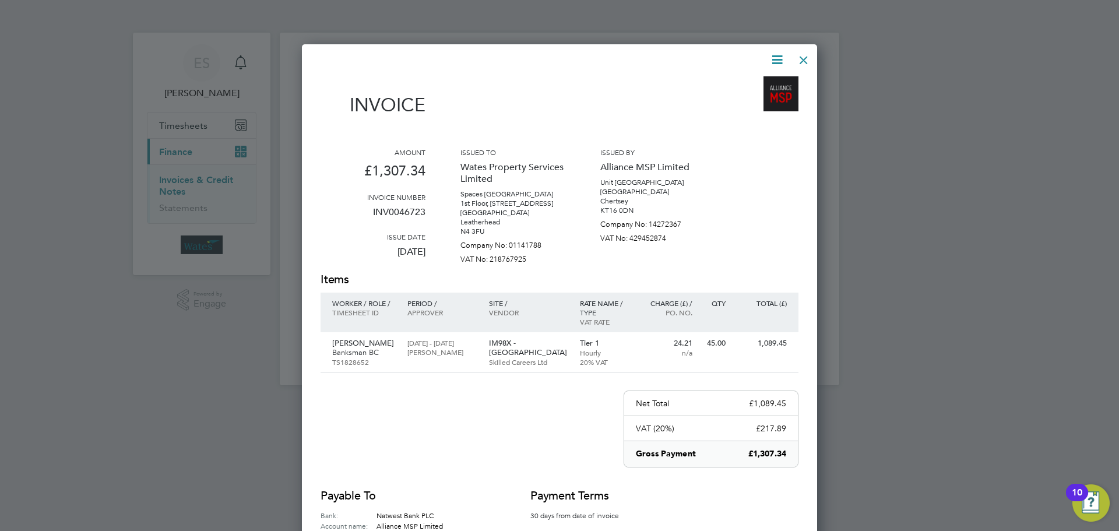
click at [775, 58] on icon at bounding box center [777, 59] width 15 height 15
click at [743, 82] on li "Download Invoice" at bounding box center [742, 87] width 80 height 16
click at [772, 59] on icon at bounding box center [777, 59] width 15 height 15
click at [737, 101] on li "View timesheet" at bounding box center [742, 104] width 80 height 16
click at [801, 54] on div at bounding box center [803, 57] width 21 height 21
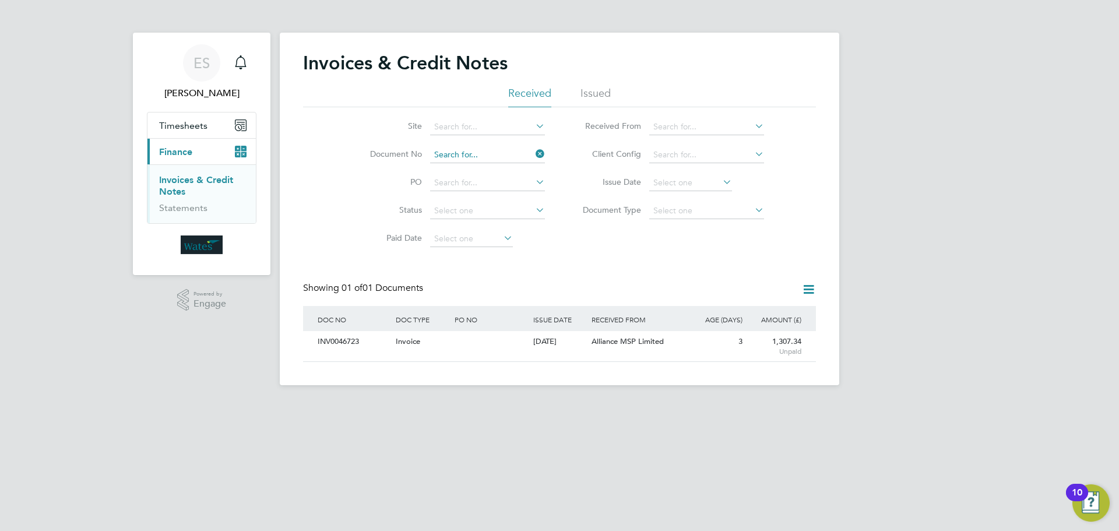
click at [508, 159] on input at bounding box center [487, 155] width 115 height 16
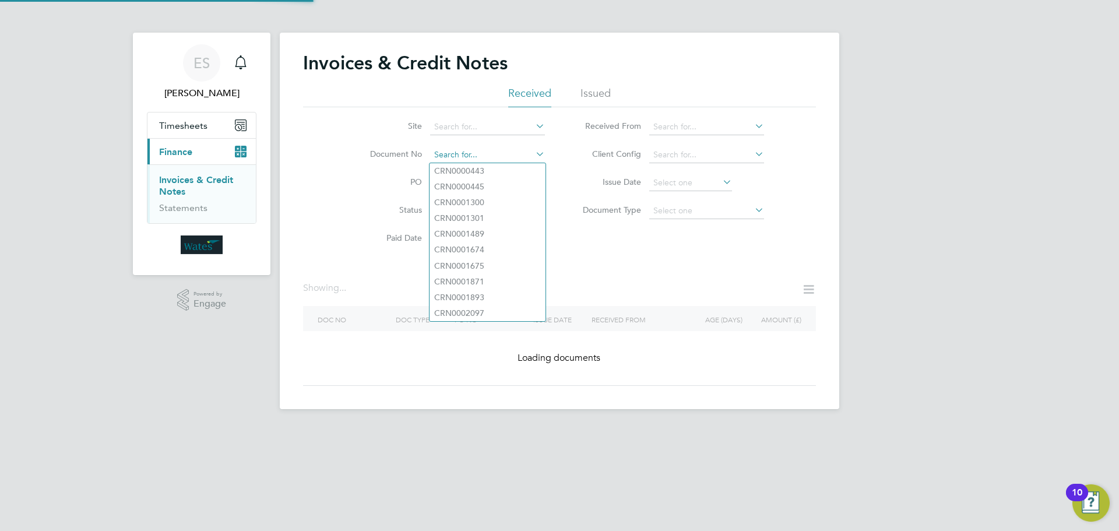
paste input "INV0046724"
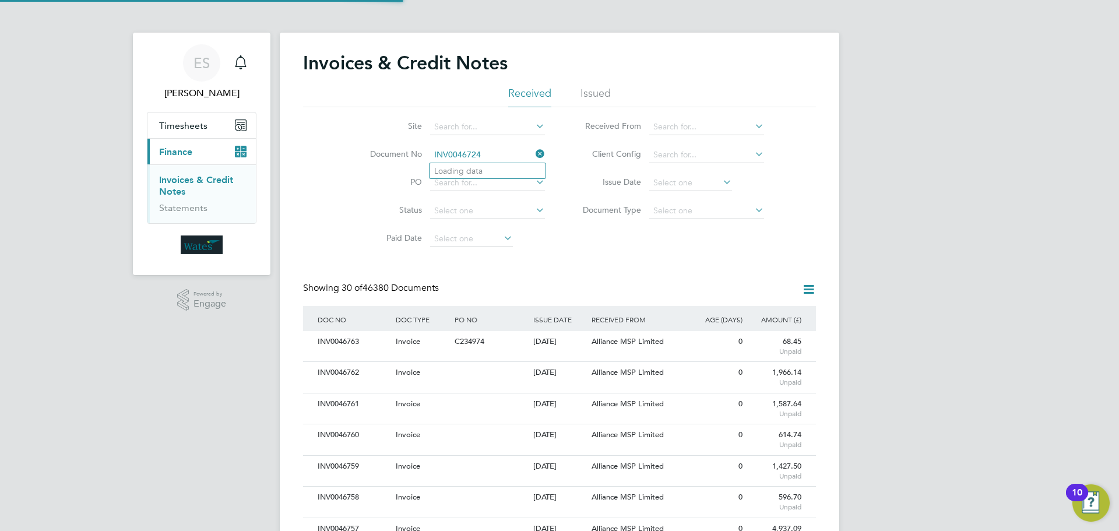
scroll to position [22, 79]
type input "INV0046724"
click at [477, 172] on b "INV0046724" at bounding box center [457, 171] width 47 height 10
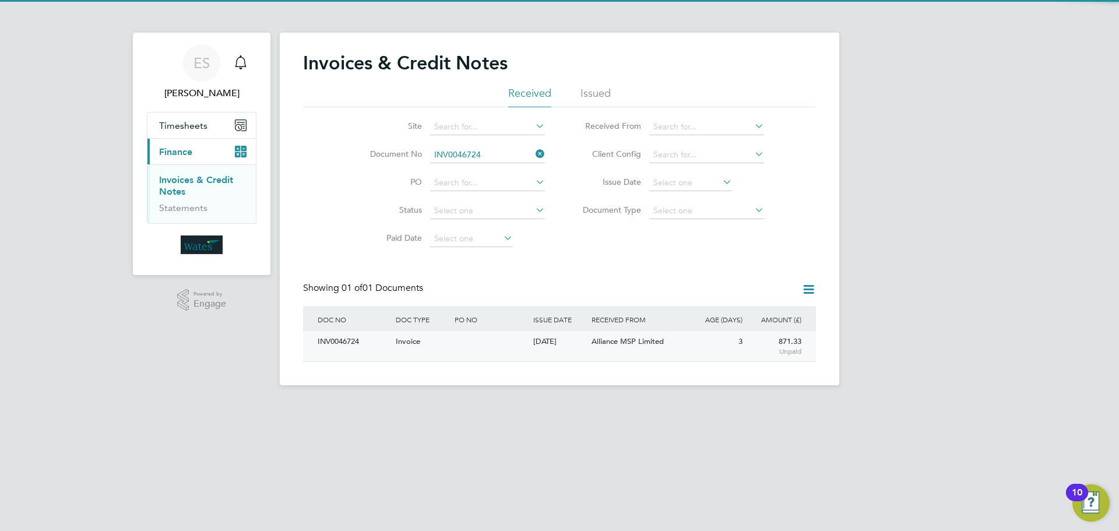
click at [332, 347] on div "INV0046724" at bounding box center [354, 342] width 78 height 22
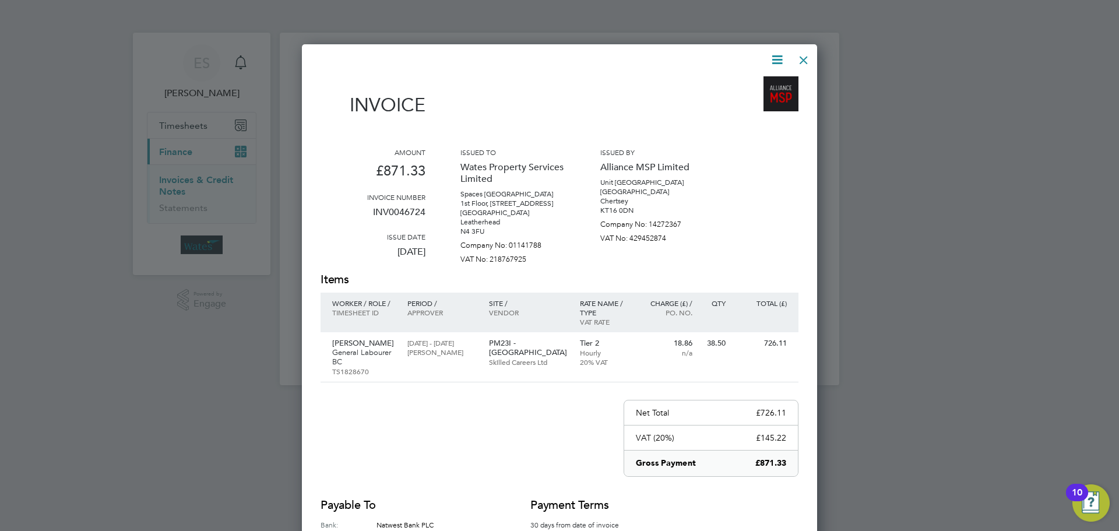
click at [773, 56] on icon at bounding box center [777, 59] width 15 height 15
click at [759, 86] on li "Download Invoice" at bounding box center [742, 87] width 80 height 16
click at [772, 56] on icon at bounding box center [777, 59] width 15 height 15
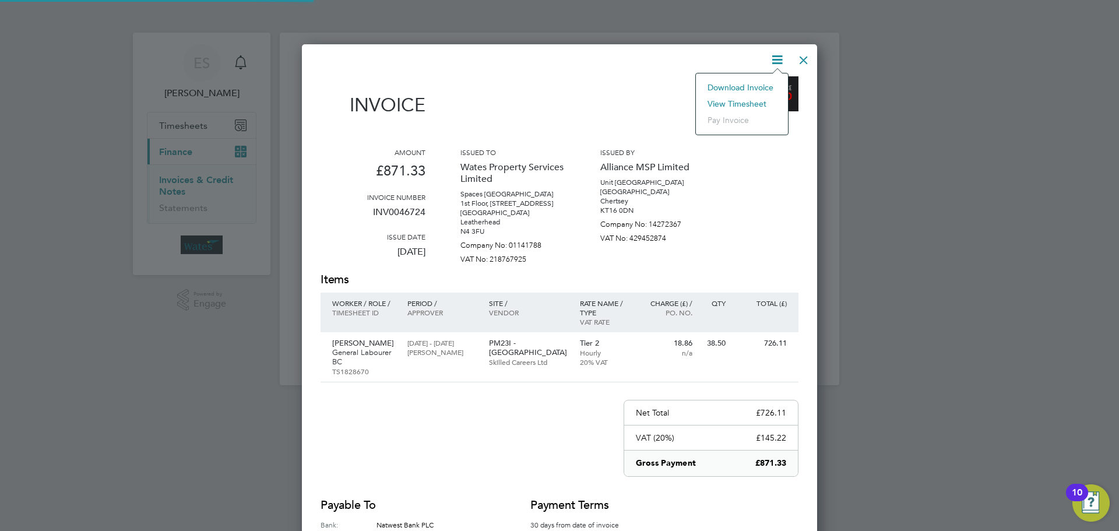
click at [749, 100] on li "View timesheet" at bounding box center [742, 104] width 80 height 16
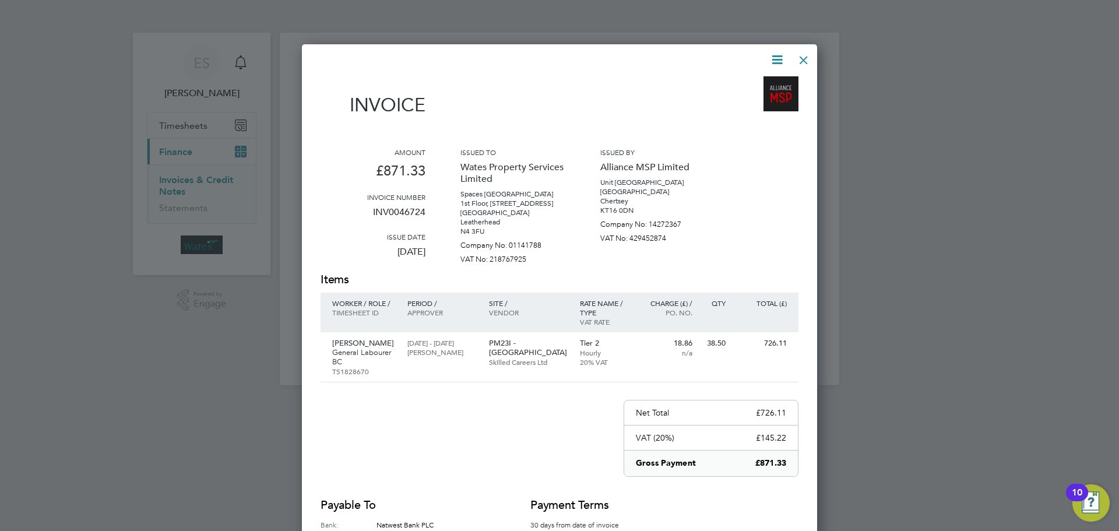
click at [809, 54] on div at bounding box center [803, 57] width 21 height 21
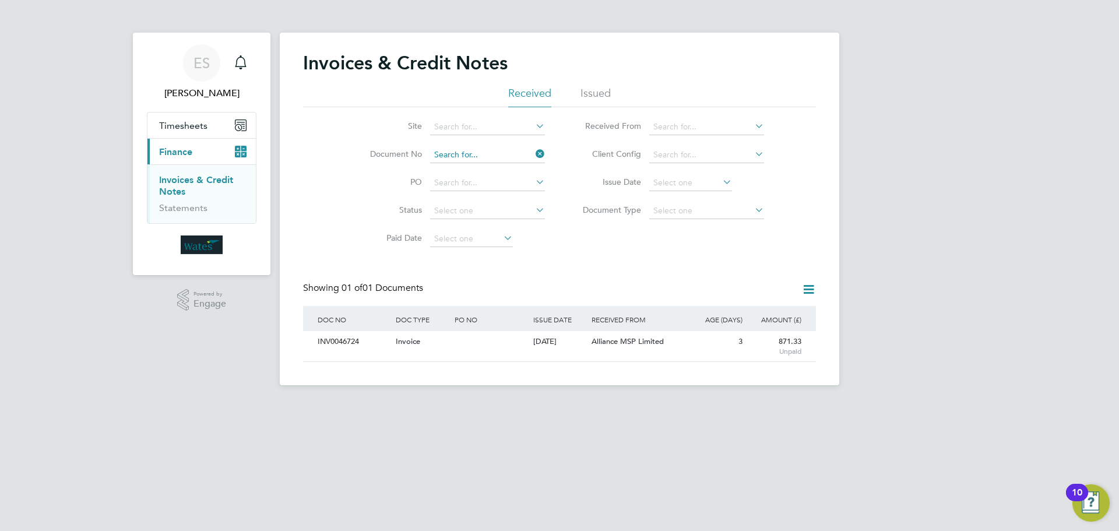
click at [533, 149] on input at bounding box center [487, 155] width 115 height 16
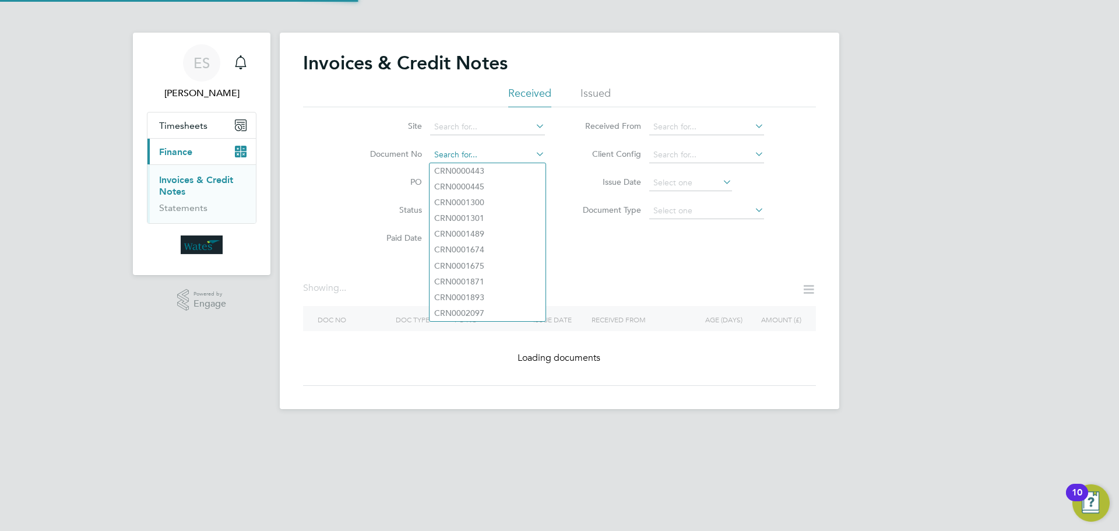
paste input "INV0046725"
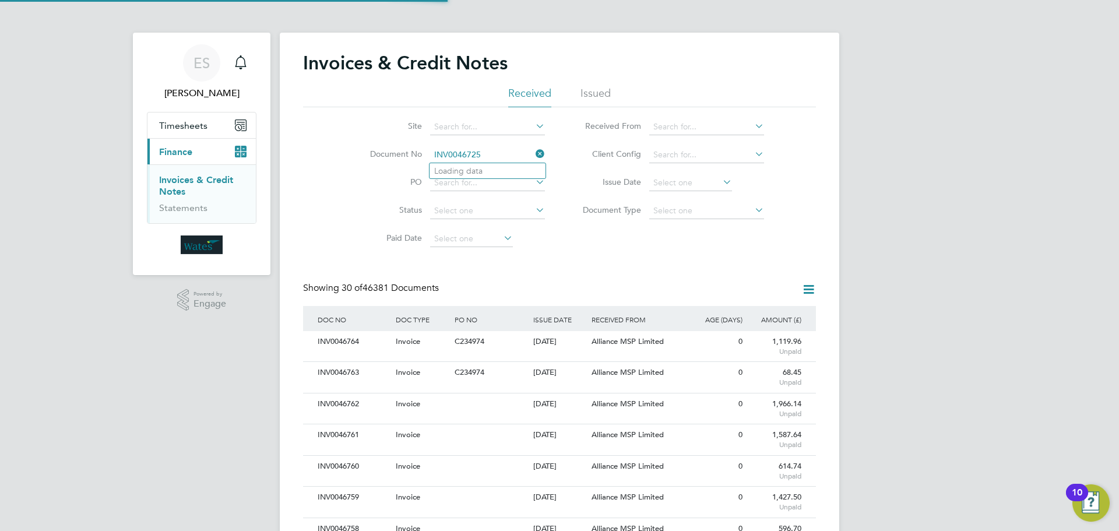
scroll to position [22, 79]
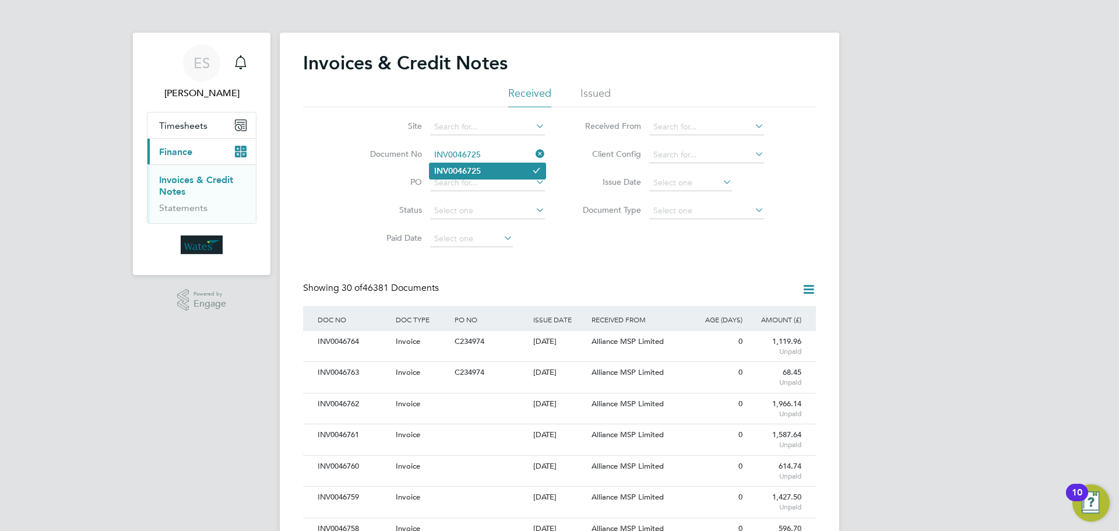
type input "INV0046725"
click at [486, 173] on li "INV0046725" at bounding box center [487, 171] width 116 height 16
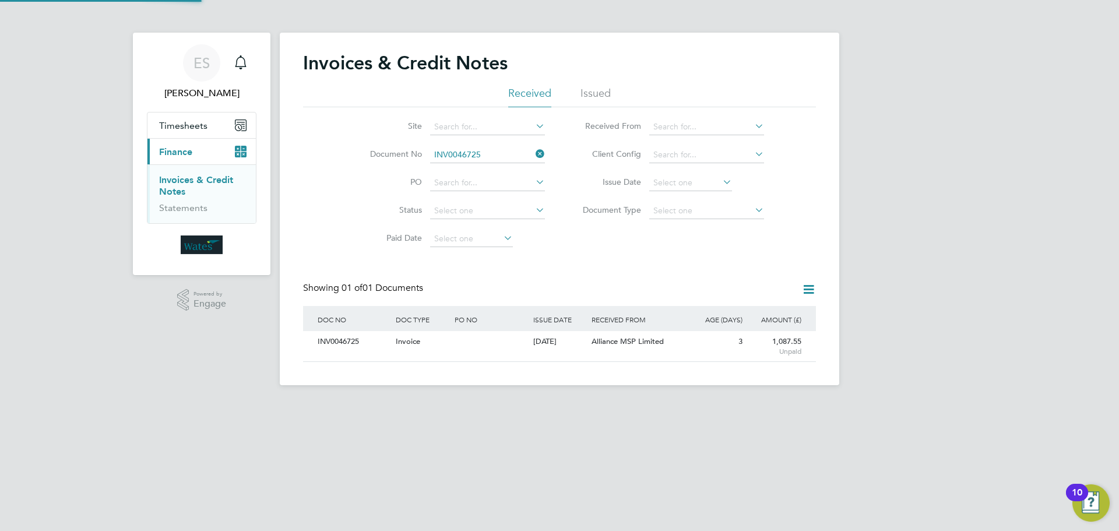
click at [340, 343] on div "INV0046725" at bounding box center [354, 342] width 78 height 22
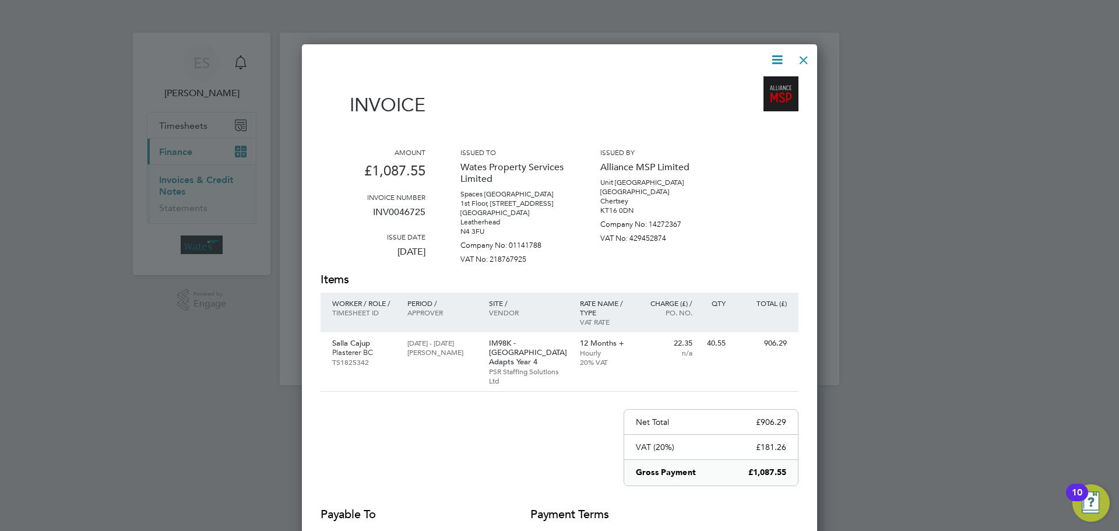
click at [774, 58] on icon at bounding box center [777, 59] width 15 height 15
click at [762, 82] on li "Download Invoice" at bounding box center [742, 87] width 80 height 16
click at [774, 54] on icon at bounding box center [777, 59] width 15 height 15
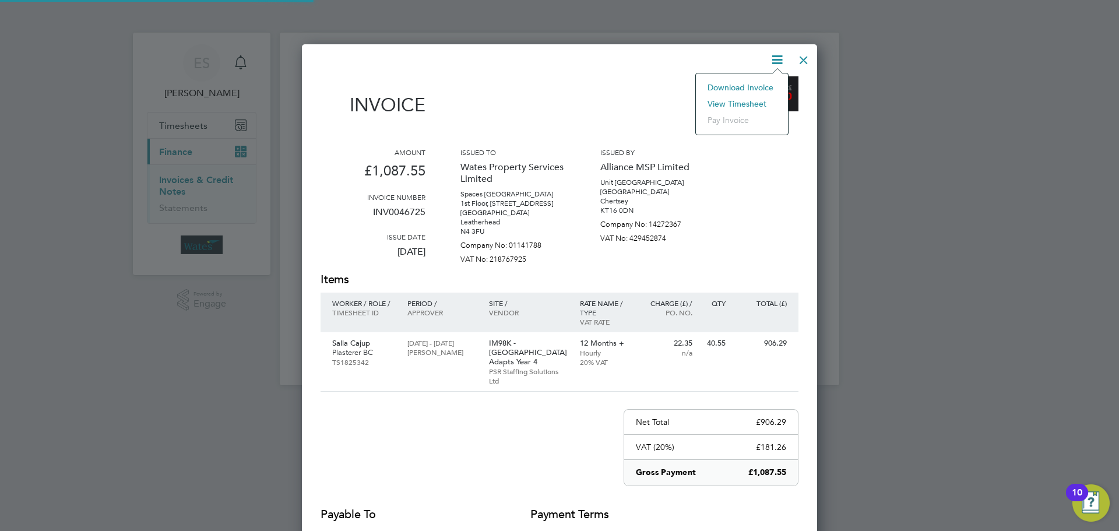
click at [755, 96] on li "View timesheet" at bounding box center [742, 104] width 80 height 16
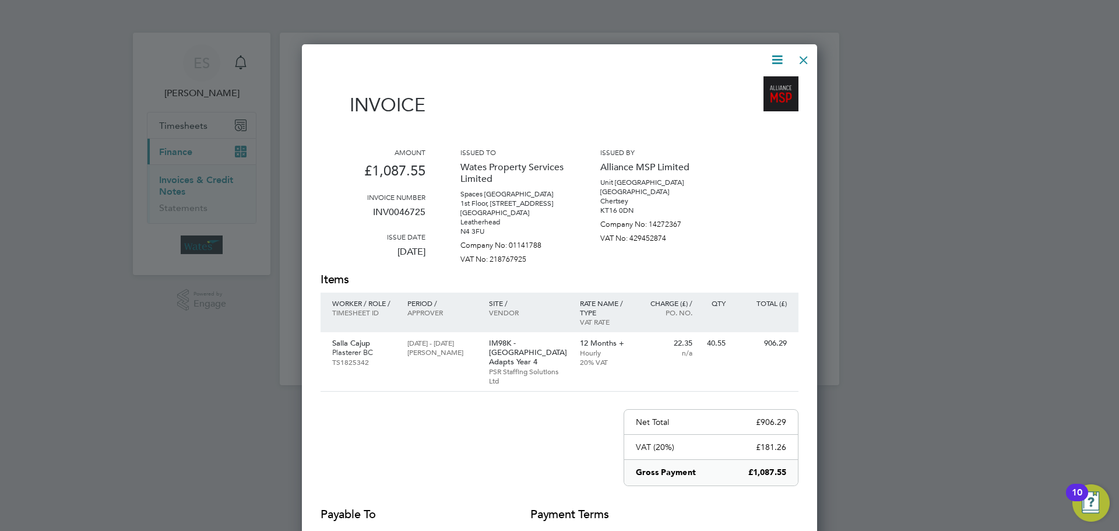
click at [798, 59] on div at bounding box center [803, 57] width 21 height 21
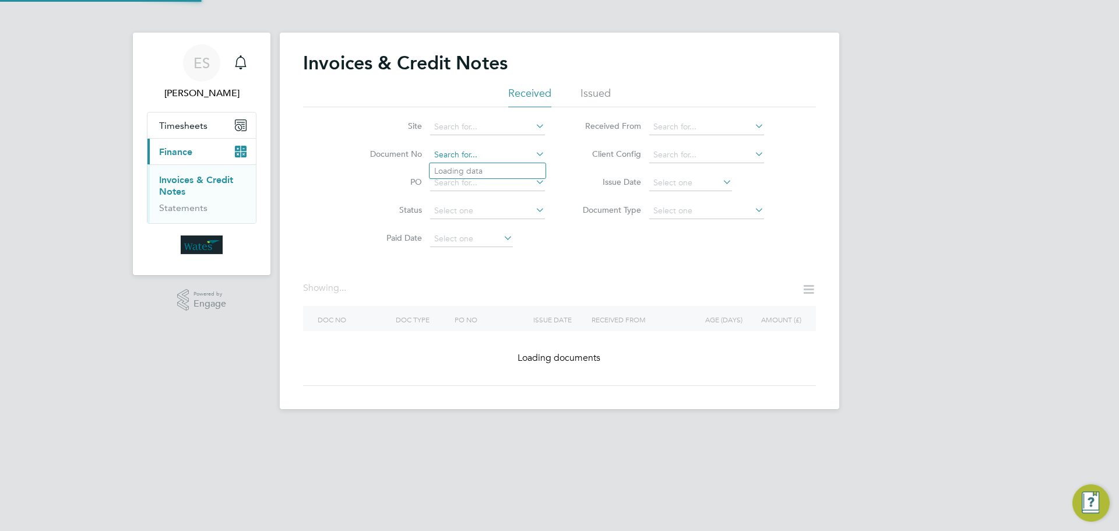
click at [508, 153] on input at bounding box center [487, 155] width 115 height 16
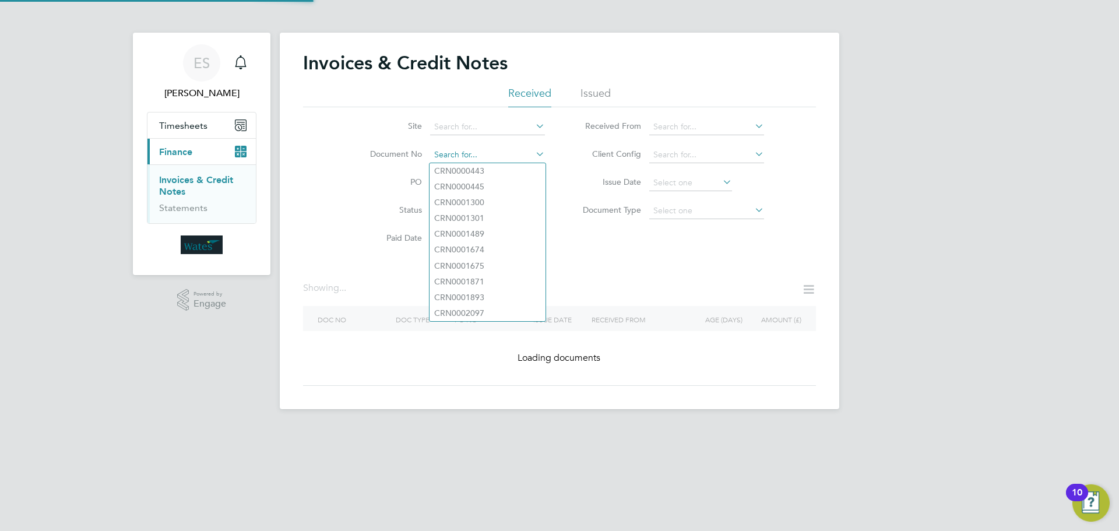
paste input "INV0046726"
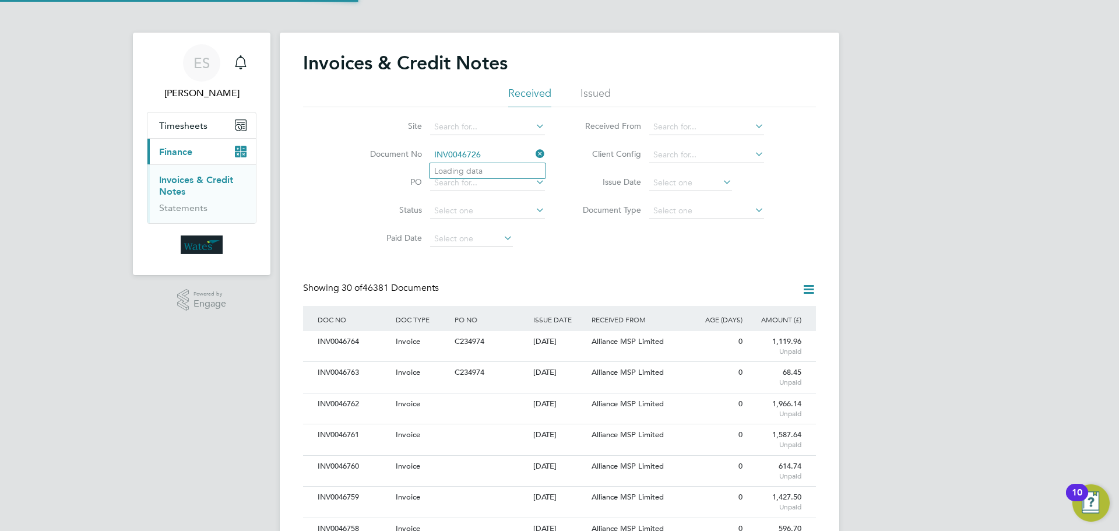
scroll to position [22, 79]
type input "INV0046726"
click at [501, 168] on li "INV0046726" at bounding box center [487, 171] width 116 height 16
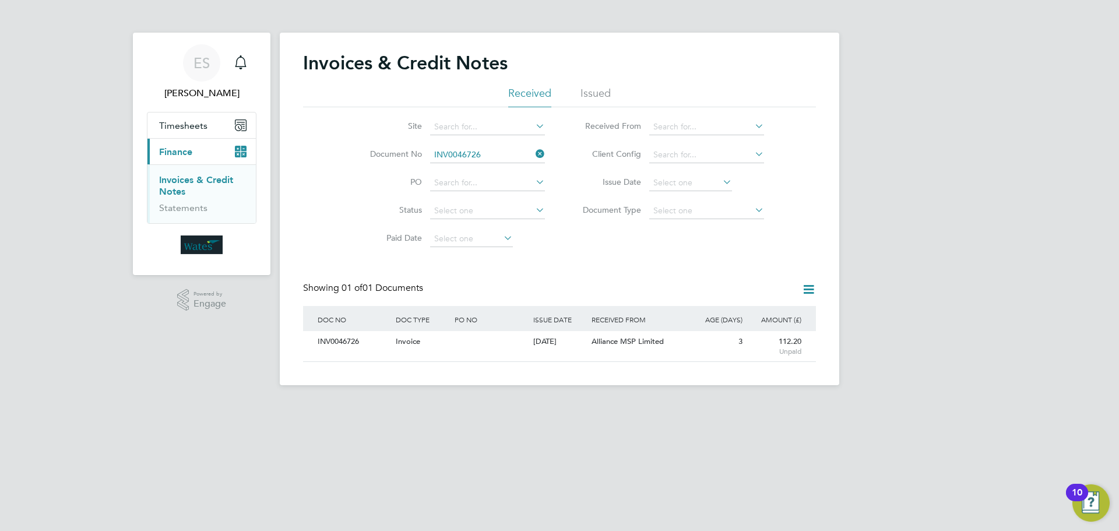
click at [361, 348] on div "INV0046726" at bounding box center [354, 342] width 78 height 22
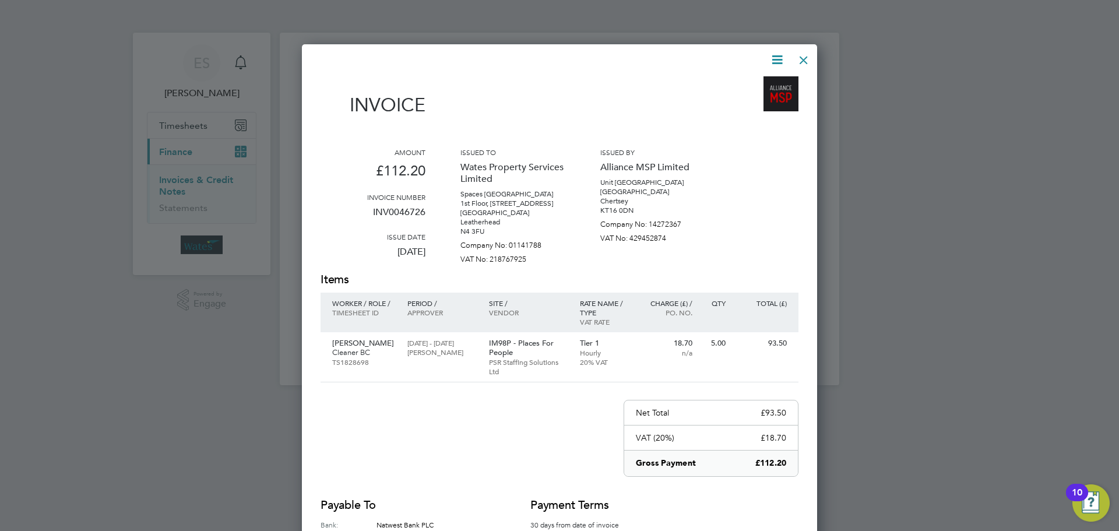
click at [774, 58] on icon at bounding box center [777, 59] width 15 height 15
click at [745, 85] on li "Download Invoice" at bounding box center [742, 87] width 80 height 16
click at [773, 59] on icon at bounding box center [777, 59] width 15 height 15
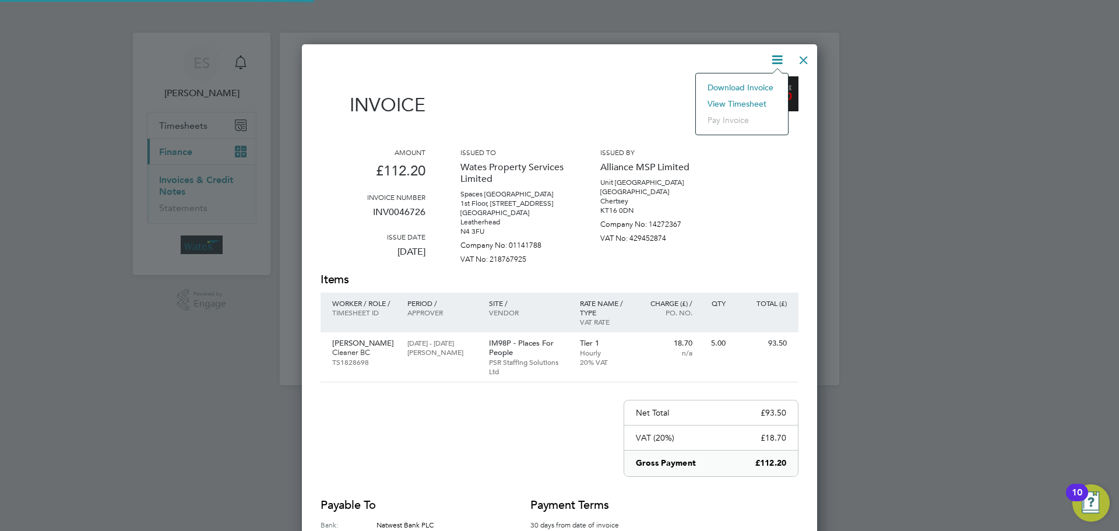
click at [725, 101] on li "View timesheet" at bounding box center [742, 104] width 80 height 16
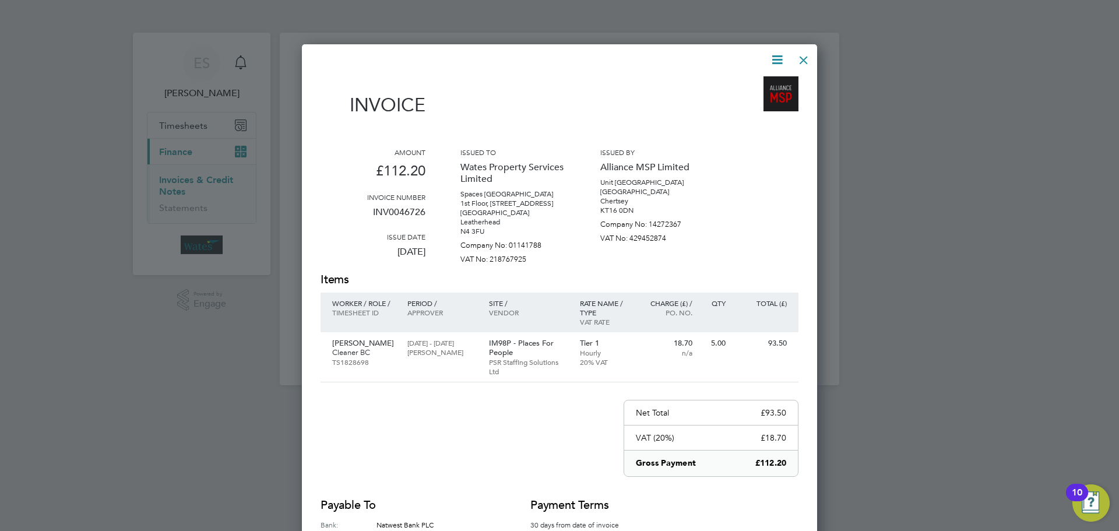
click at [811, 57] on div at bounding box center [803, 57] width 21 height 21
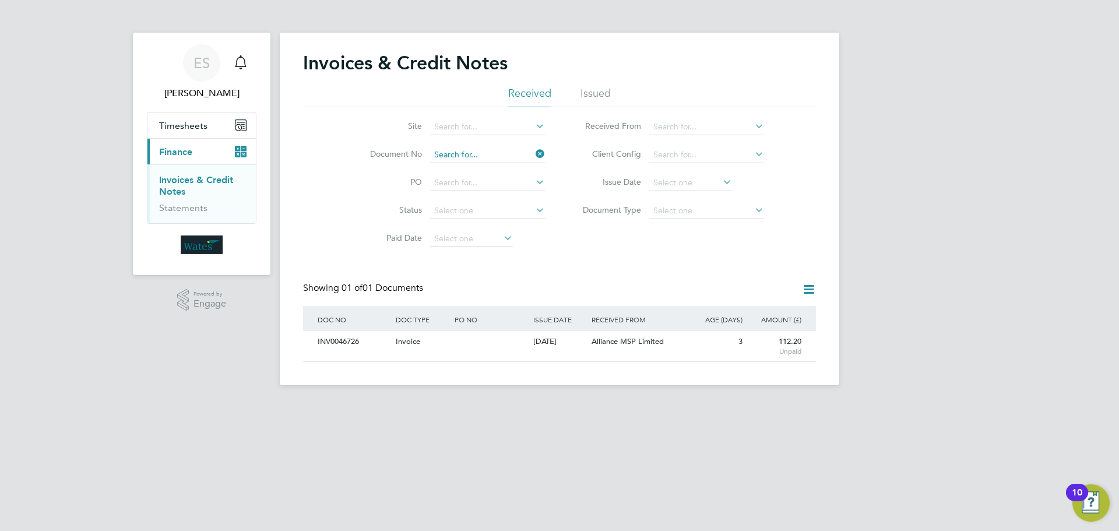
click at [484, 153] on input at bounding box center [487, 155] width 115 height 16
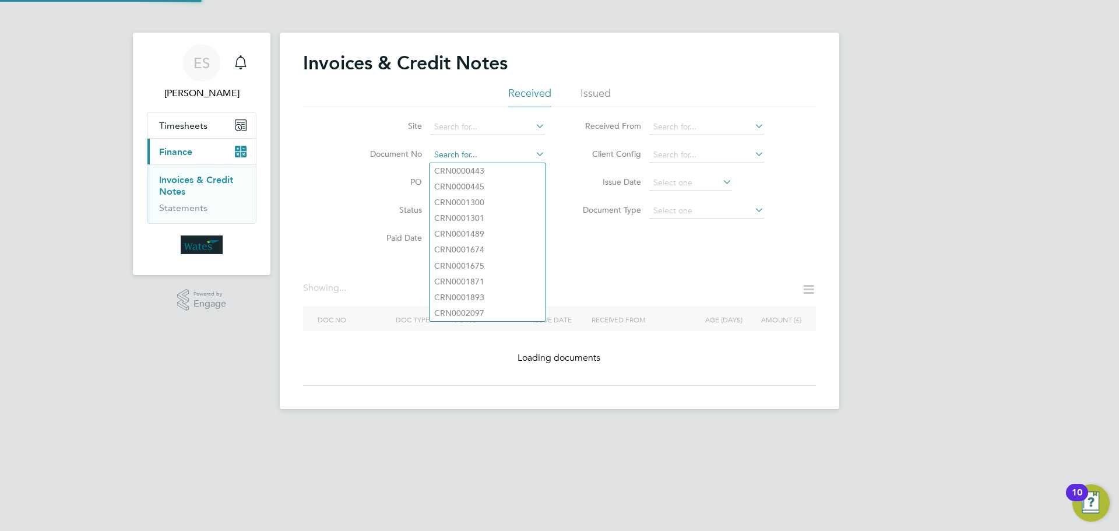
paste input "INV0046727"
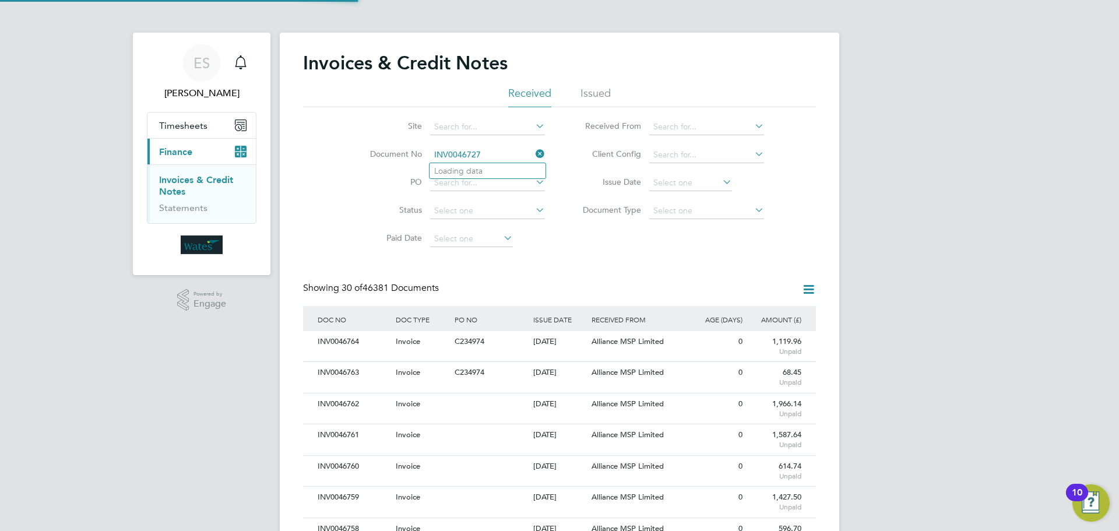
scroll to position [22, 79]
type input "INV0046727"
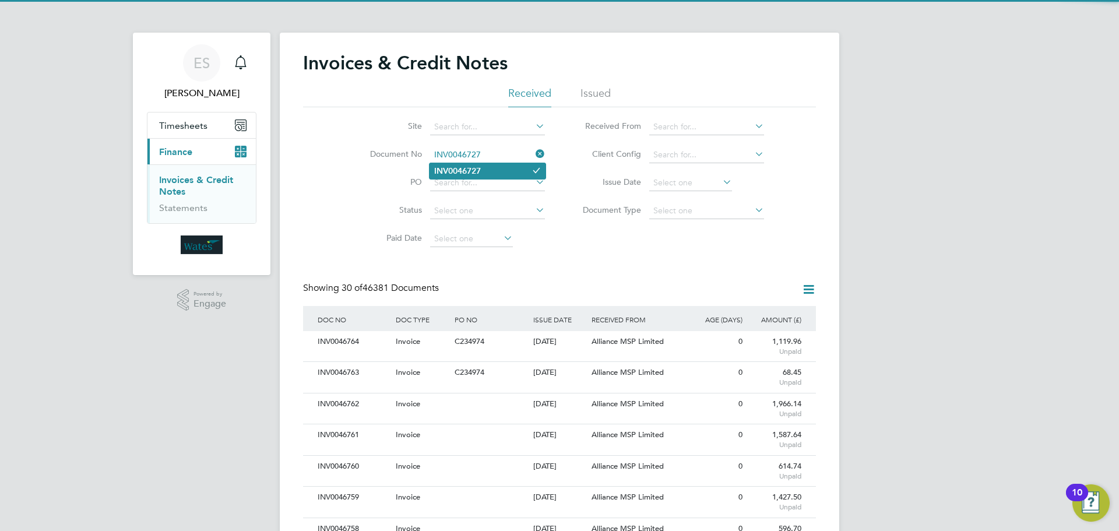
click at [498, 171] on li "INV0046727" at bounding box center [487, 171] width 116 height 16
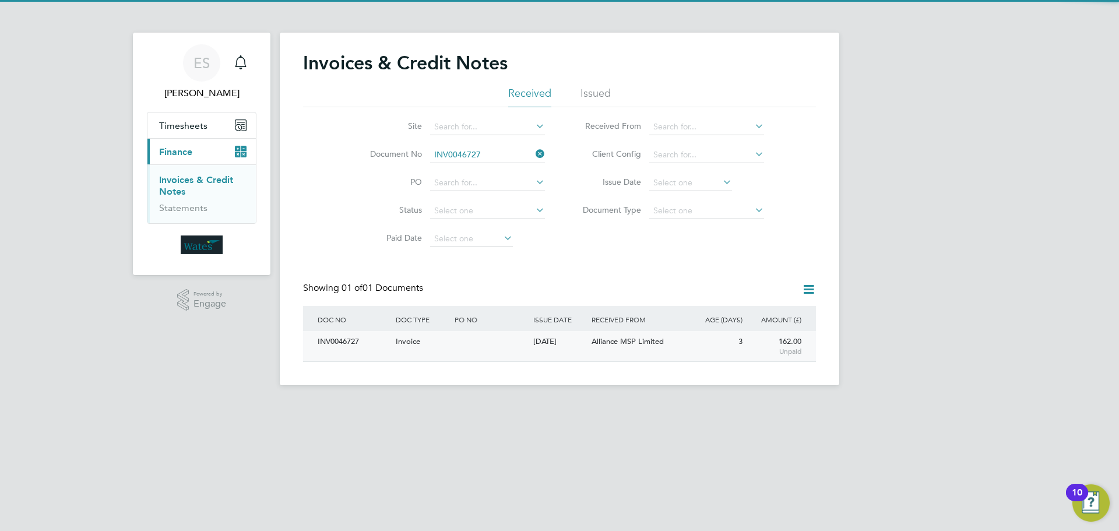
click at [355, 343] on div "INV0046727" at bounding box center [354, 342] width 78 height 22
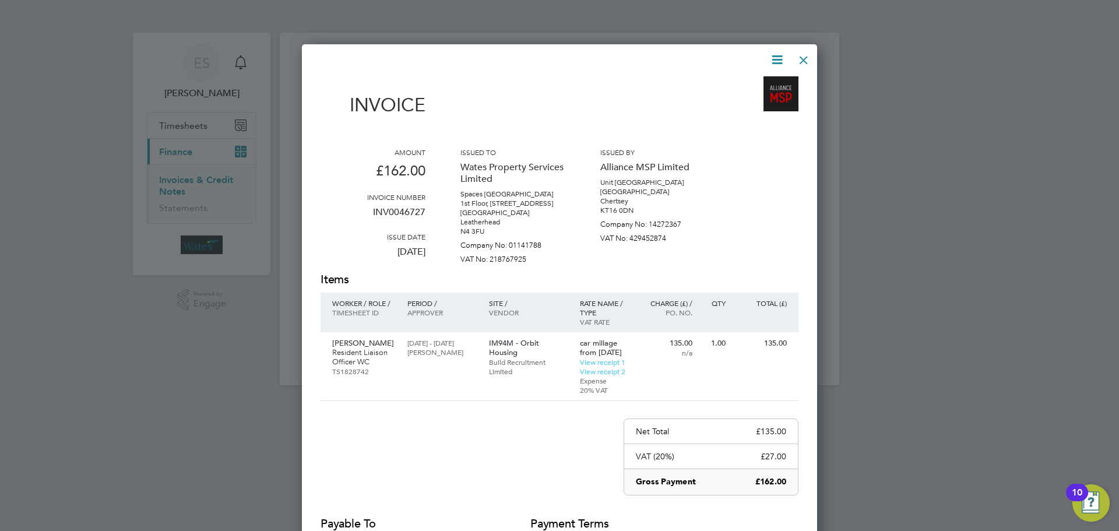
click at [774, 57] on icon at bounding box center [777, 59] width 15 height 15
click at [756, 82] on li "Download Invoice" at bounding box center [742, 87] width 80 height 16
click at [774, 57] on icon at bounding box center [777, 59] width 15 height 15
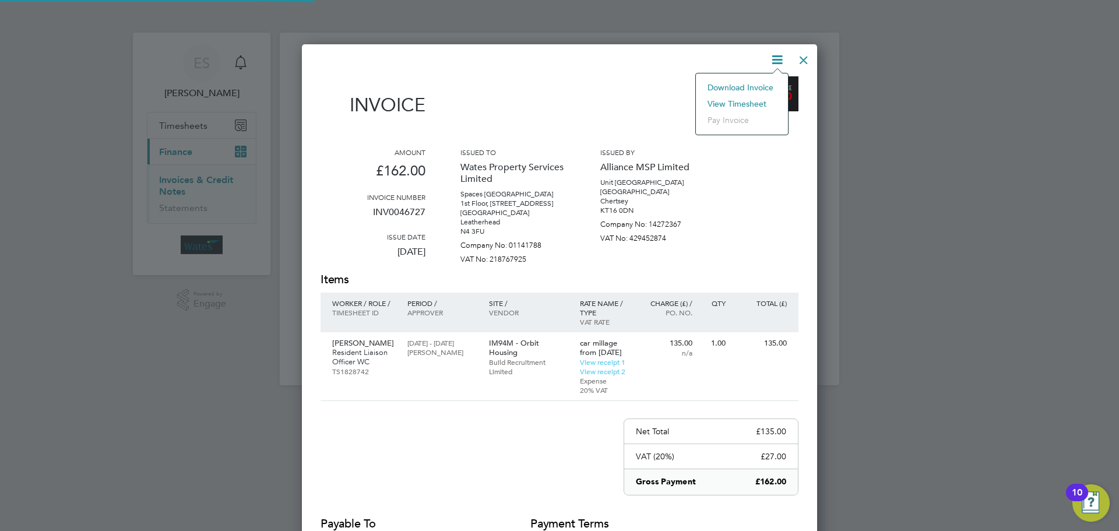
click at [748, 98] on li "View timesheet" at bounding box center [742, 104] width 80 height 16
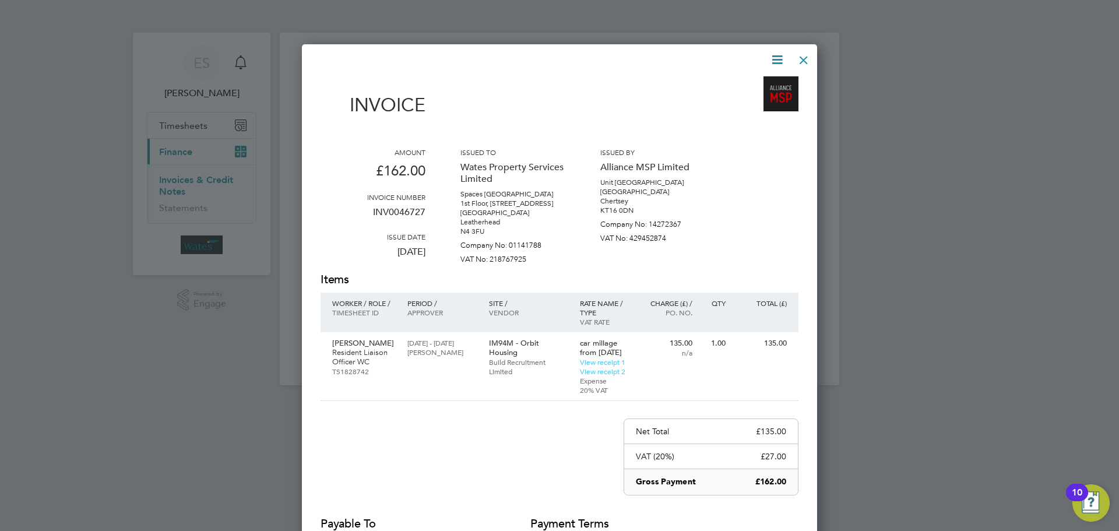
click at [802, 55] on div at bounding box center [803, 57] width 21 height 21
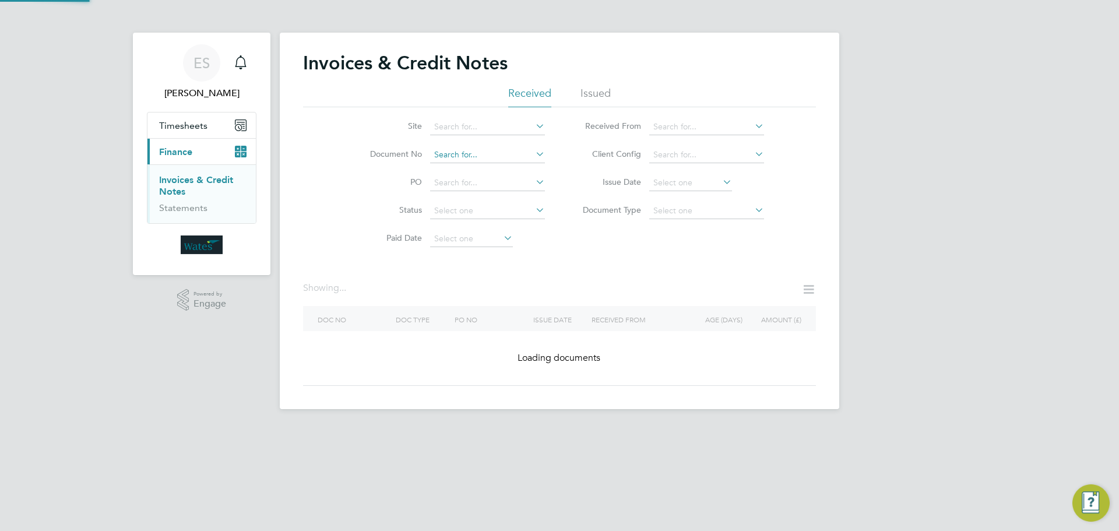
click at [499, 158] on input at bounding box center [487, 155] width 115 height 16
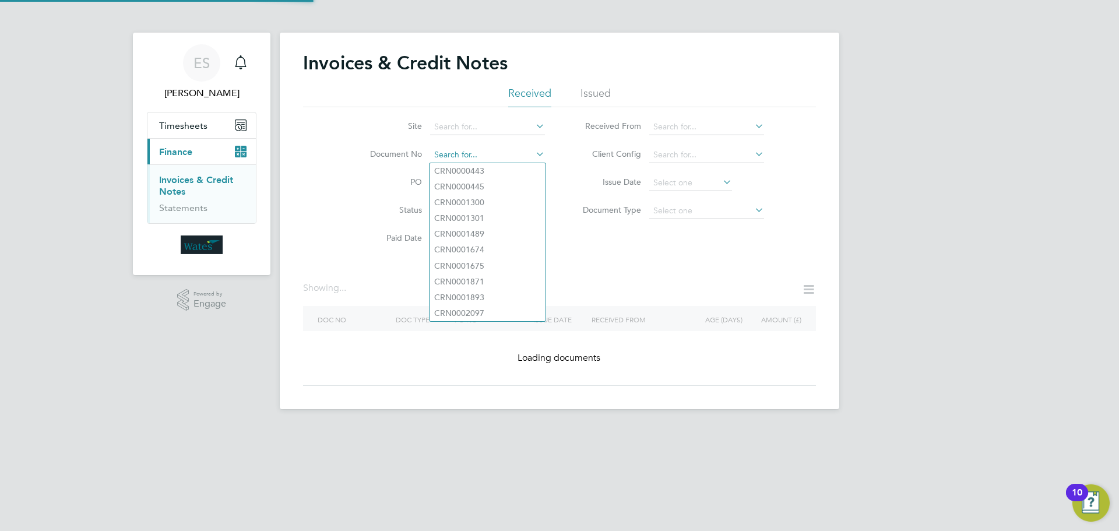
paste input "INV0046728"
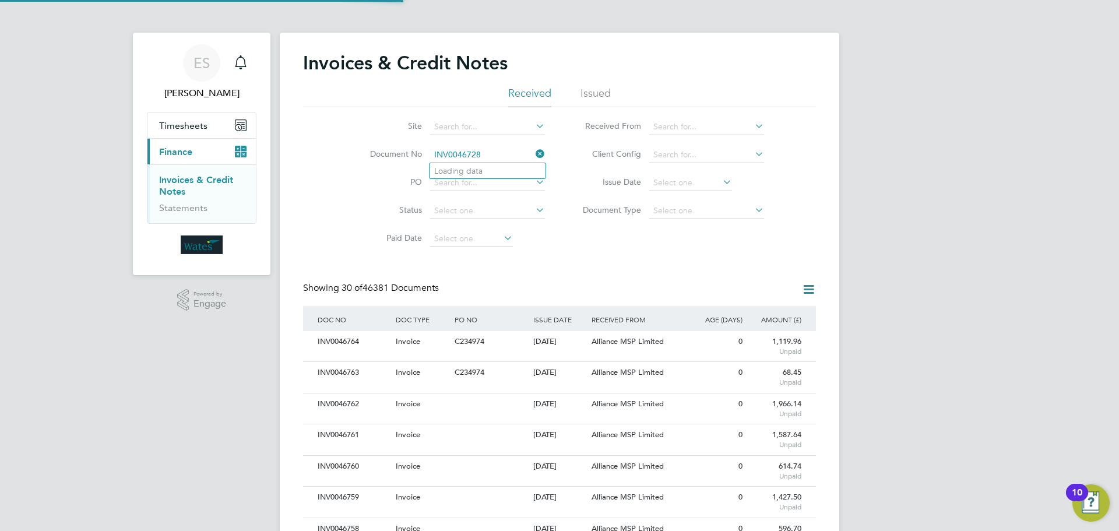
scroll to position [22, 79]
type input "INV0046728"
click at [502, 167] on li "INV0046728" at bounding box center [487, 171] width 116 height 16
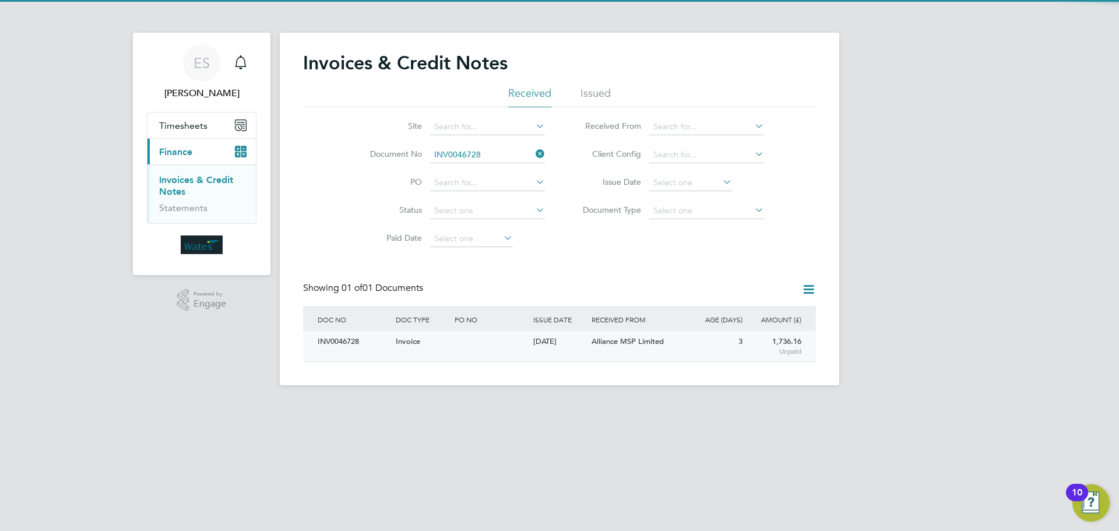
click at [340, 347] on div "INV0046728" at bounding box center [354, 342] width 78 height 22
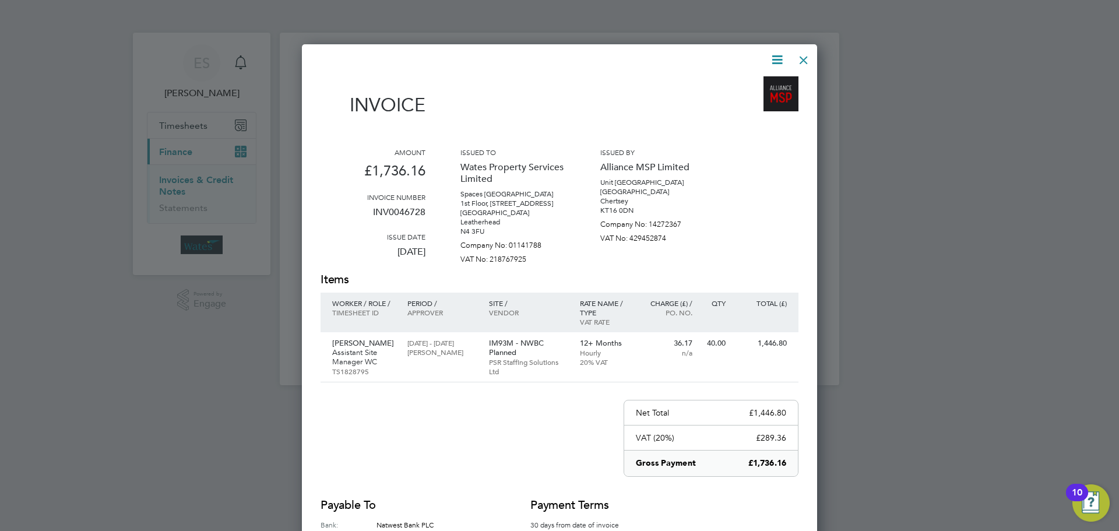
click at [776, 57] on icon at bounding box center [777, 59] width 15 height 15
click at [766, 85] on li "Download Invoice" at bounding box center [742, 87] width 80 height 16
click at [770, 58] on icon at bounding box center [777, 59] width 15 height 15
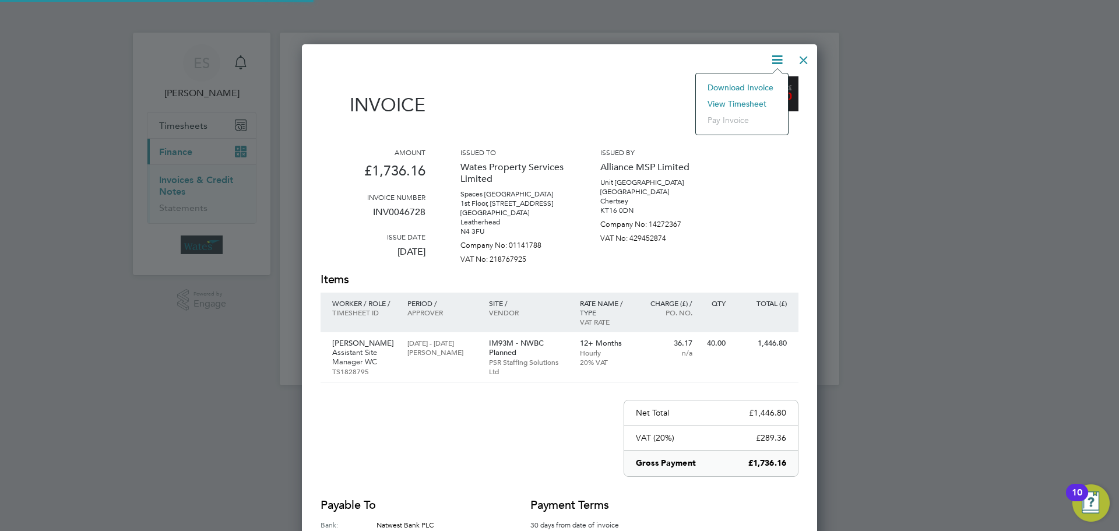
click at [742, 96] on li "View timesheet" at bounding box center [742, 104] width 80 height 16
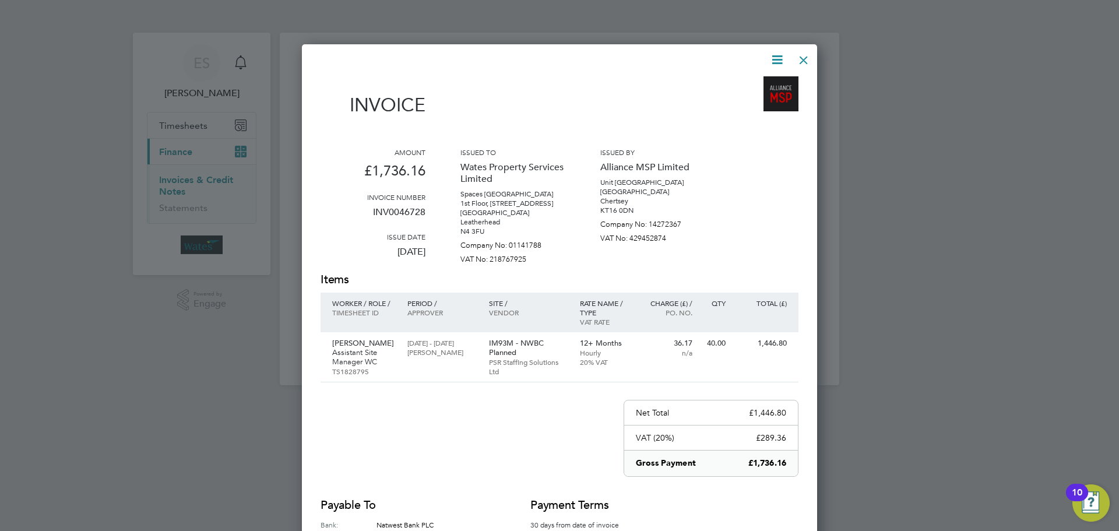
click at [798, 56] on div at bounding box center [803, 57] width 21 height 21
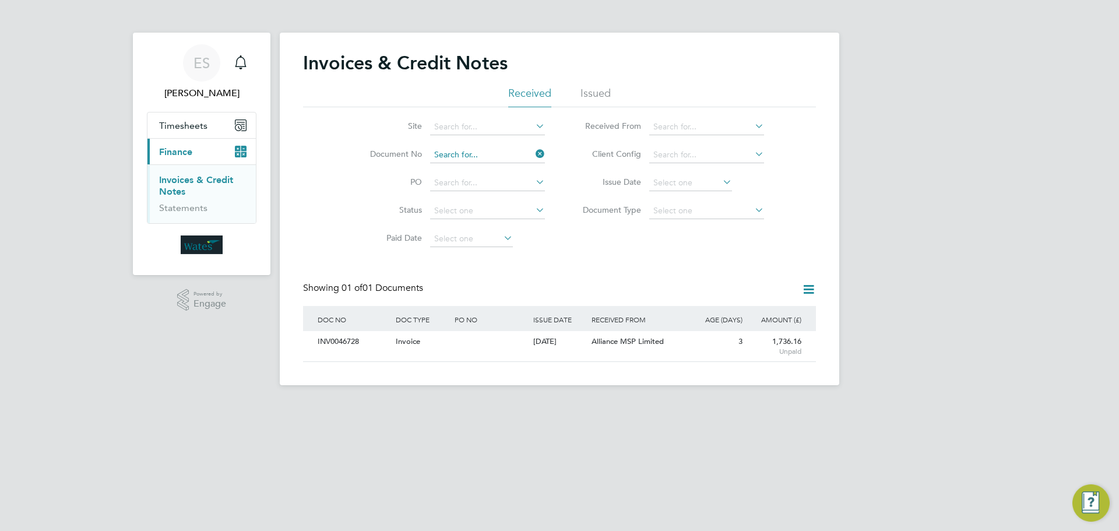
click at [492, 157] on input at bounding box center [487, 155] width 115 height 16
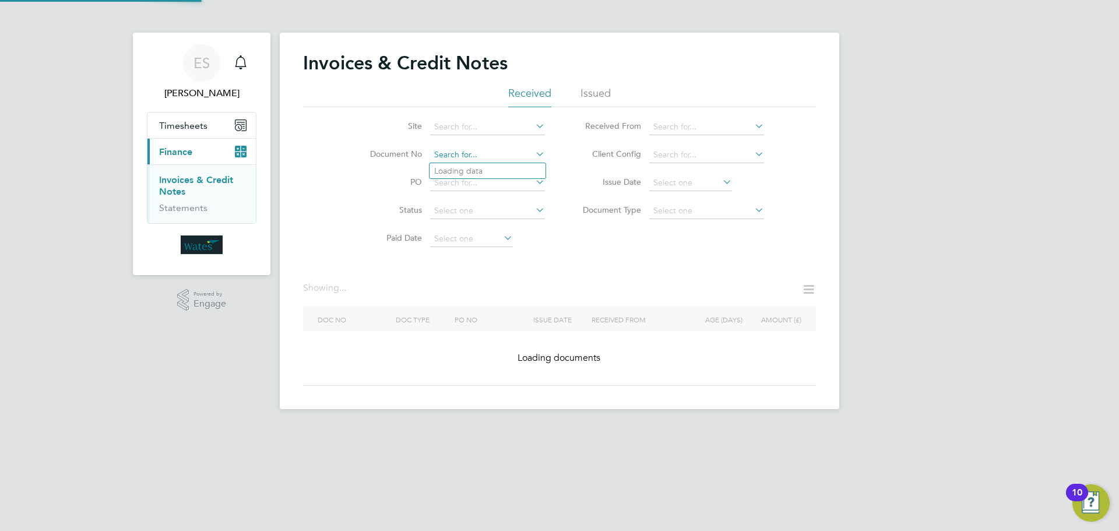
paste input "INV0046729"
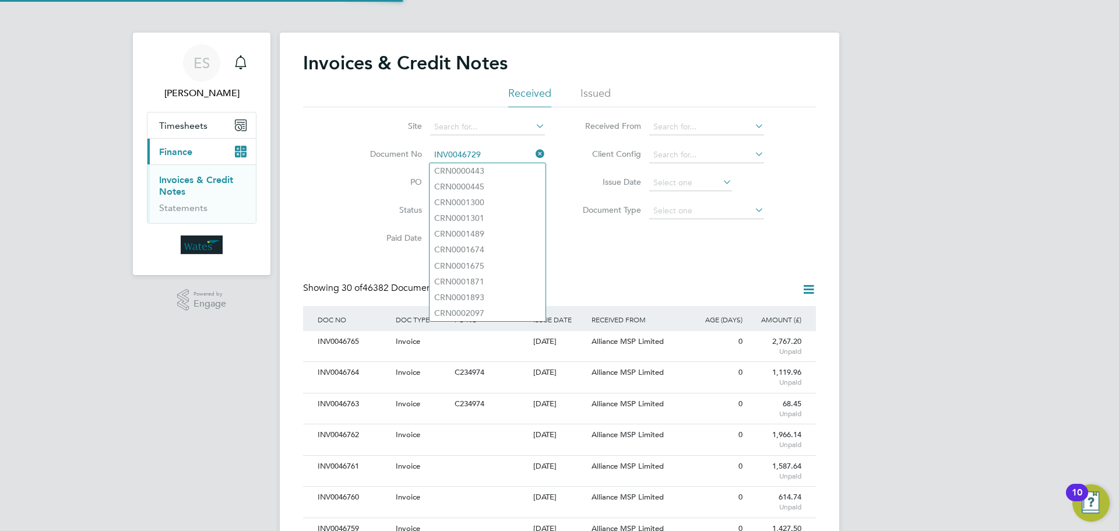
scroll to position [22, 79]
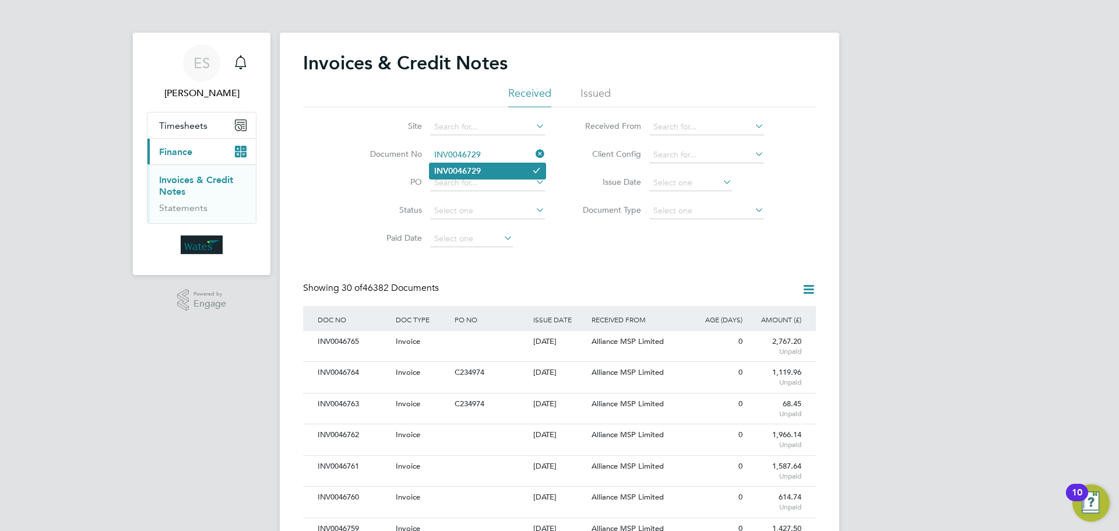
type input "INV0046729"
click at [485, 164] on li "INV0046729" at bounding box center [487, 171] width 116 height 16
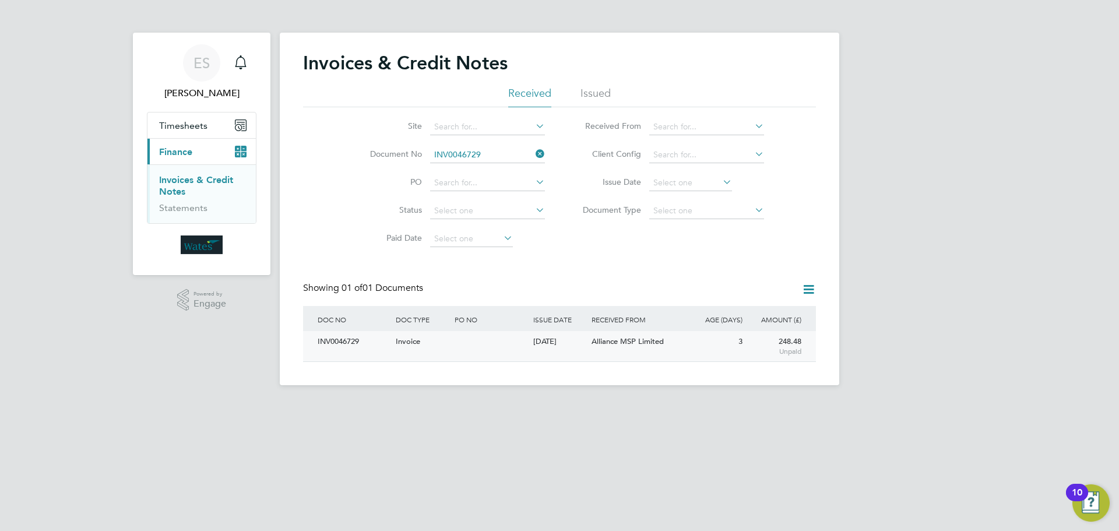
click at [352, 338] on div "INV0046729" at bounding box center [354, 342] width 78 height 22
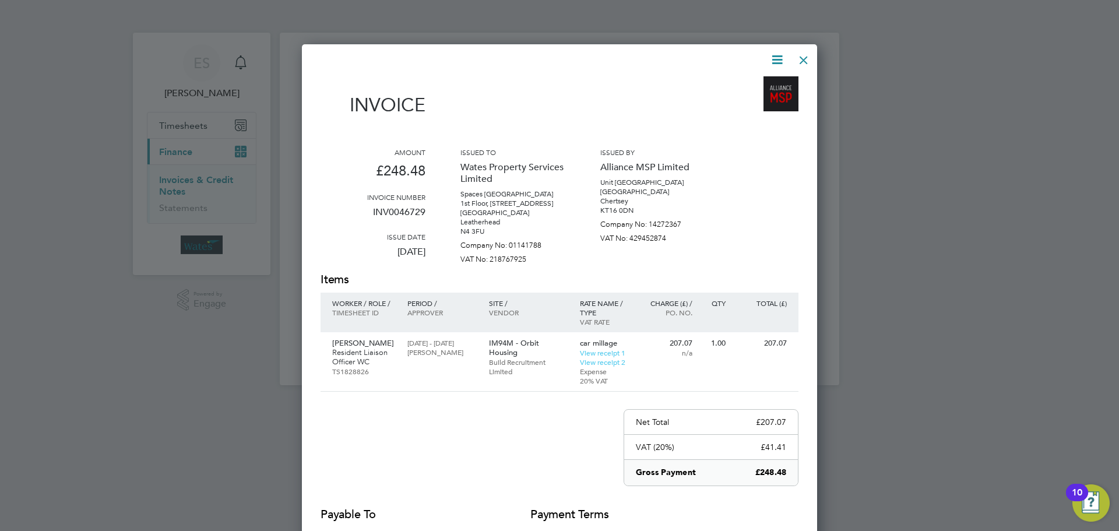
click at [776, 55] on icon at bounding box center [777, 59] width 15 height 15
click at [751, 80] on li "Download Invoice" at bounding box center [742, 87] width 80 height 16
click at [783, 55] on icon at bounding box center [777, 59] width 15 height 15
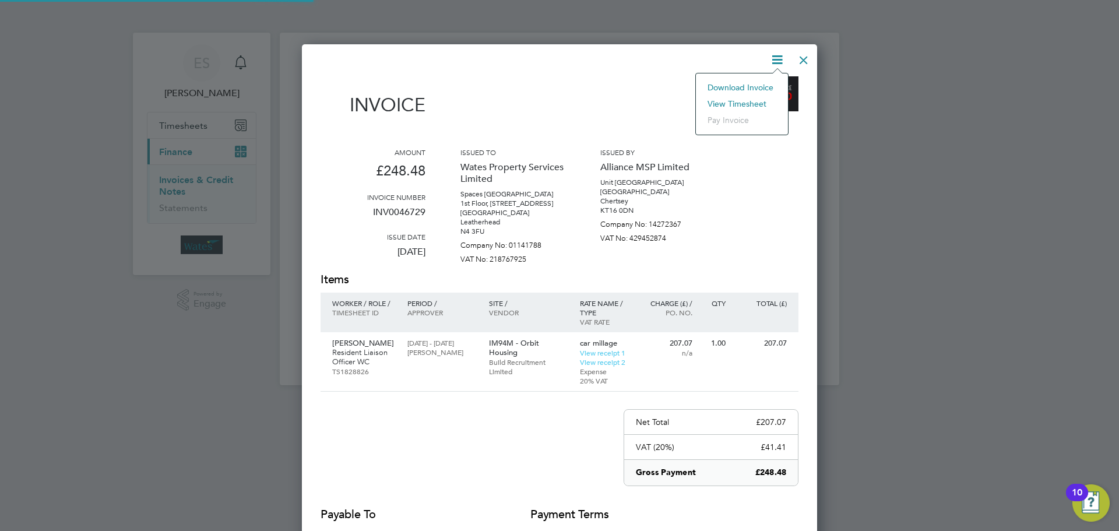
click at [745, 96] on li "View timesheet" at bounding box center [742, 104] width 80 height 16
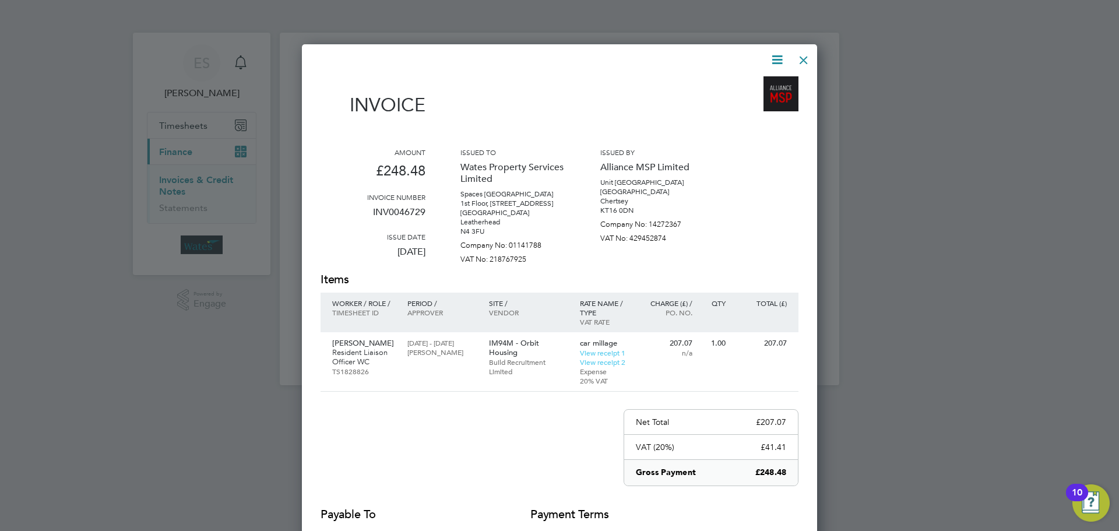
click at [800, 65] on div at bounding box center [803, 57] width 21 height 21
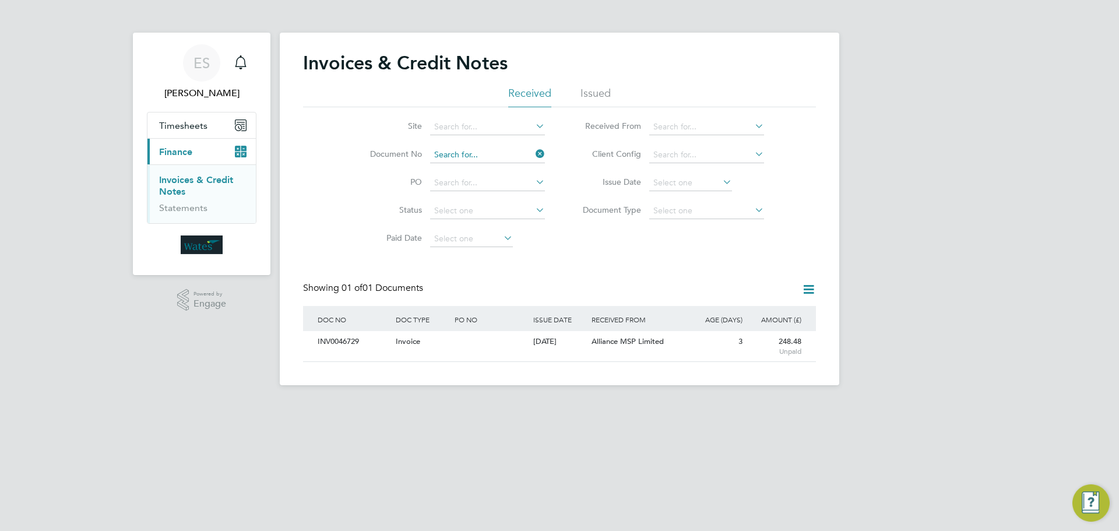
click at [508, 157] on input at bounding box center [487, 155] width 115 height 16
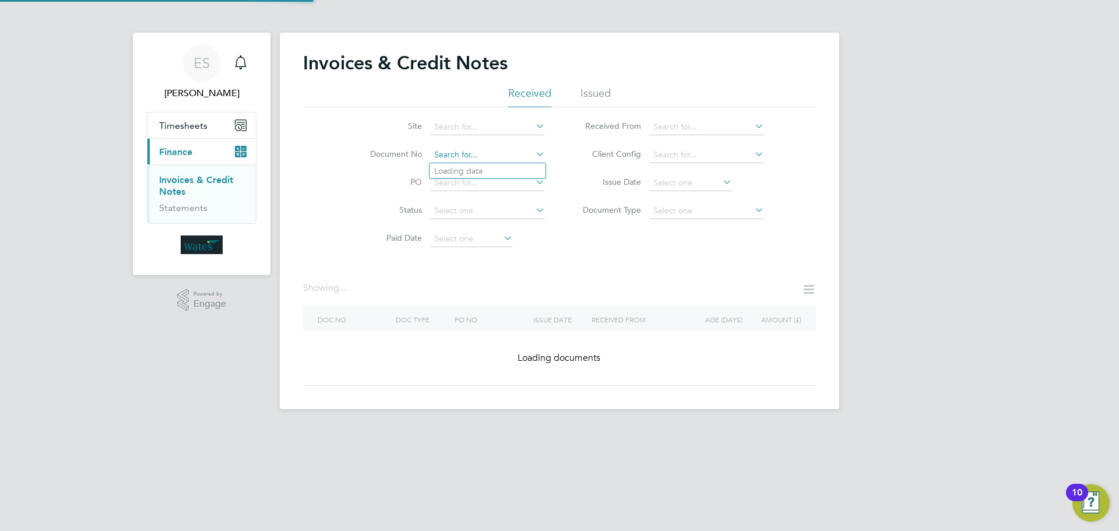
paste input "INV0046731"
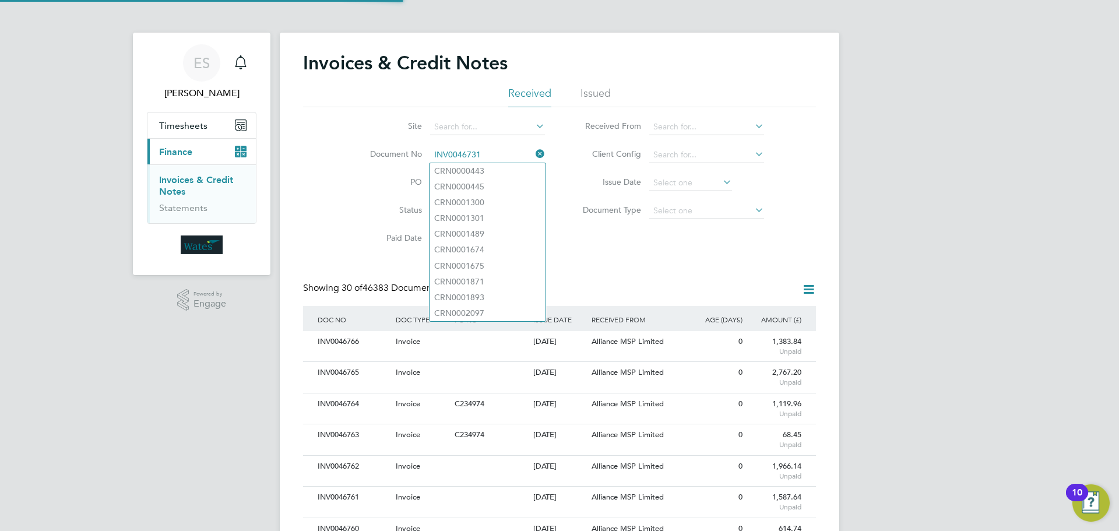
scroll to position [22, 79]
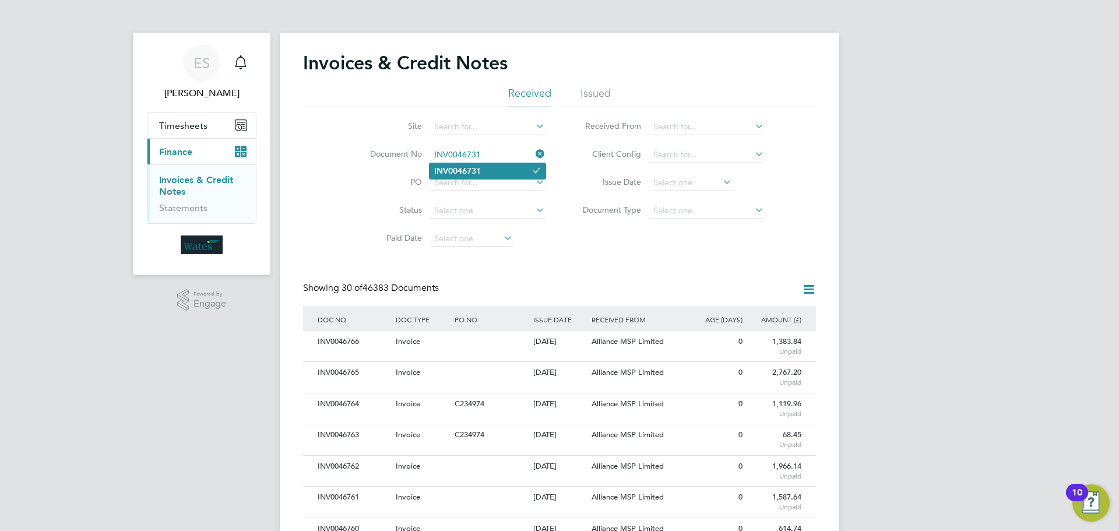
type input "INV0046731"
click at [508, 177] on li "INV0046731" at bounding box center [487, 171] width 116 height 16
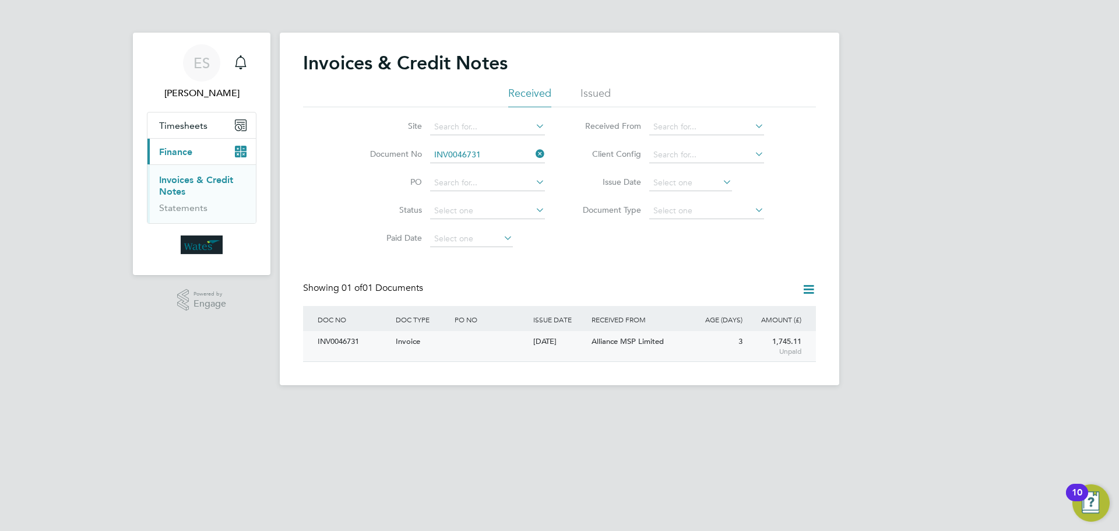
click at [336, 342] on div "INV0046731" at bounding box center [354, 342] width 78 height 22
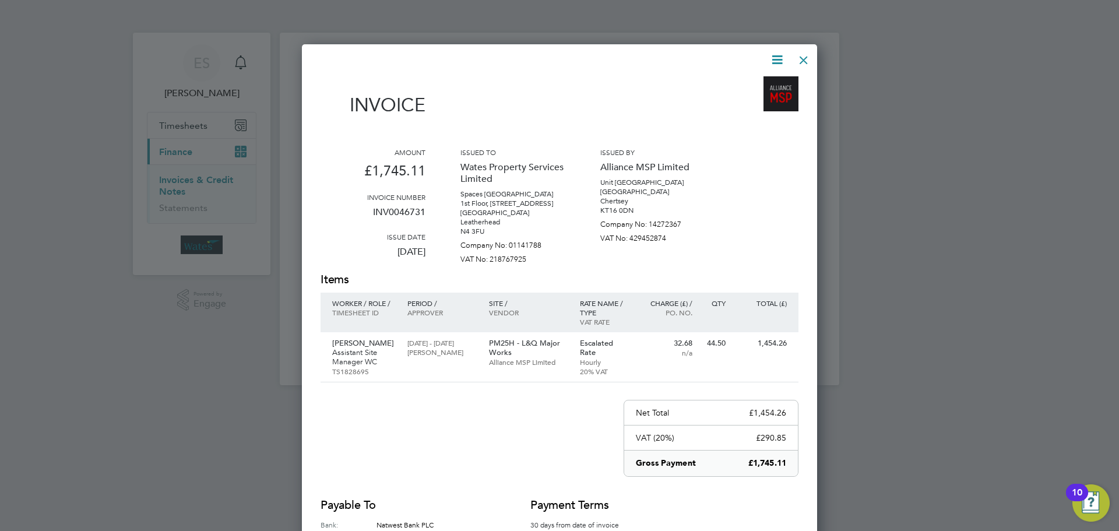
click at [781, 54] on icon at bounding box center [777, 59] width 15 height 15
click at [760, 82] on li "Download Invoice" at bounding box center [742, 87] width 80 height 16
click at [776, 58] on icon at bounding box center [777, 59] width 15 height 15
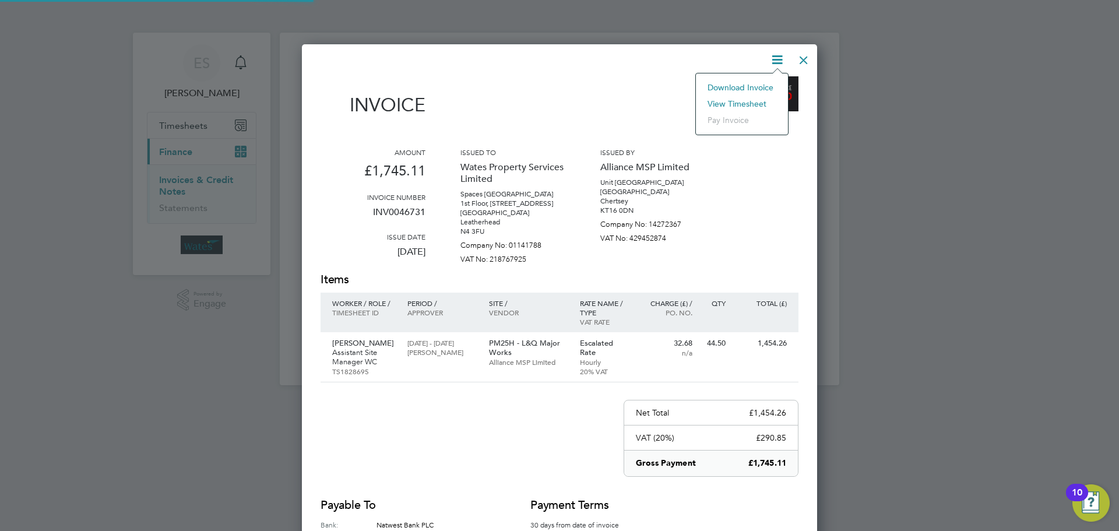
click at [752, 101] on li "View timesheet" at bounding box center [742, 104] width 80 height 16
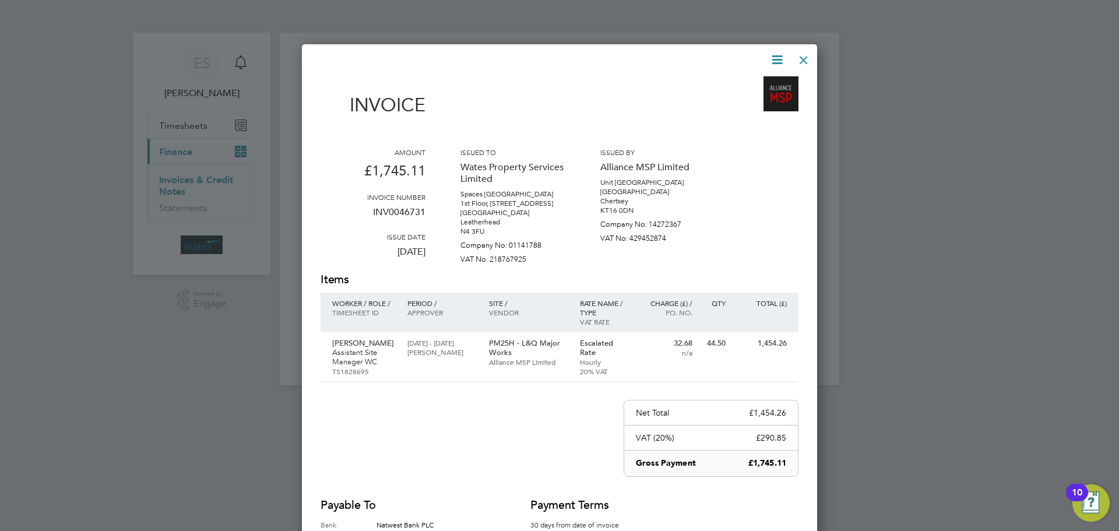
click at [806, 51] on div at bounding box center [803, 57] width 21 height 21
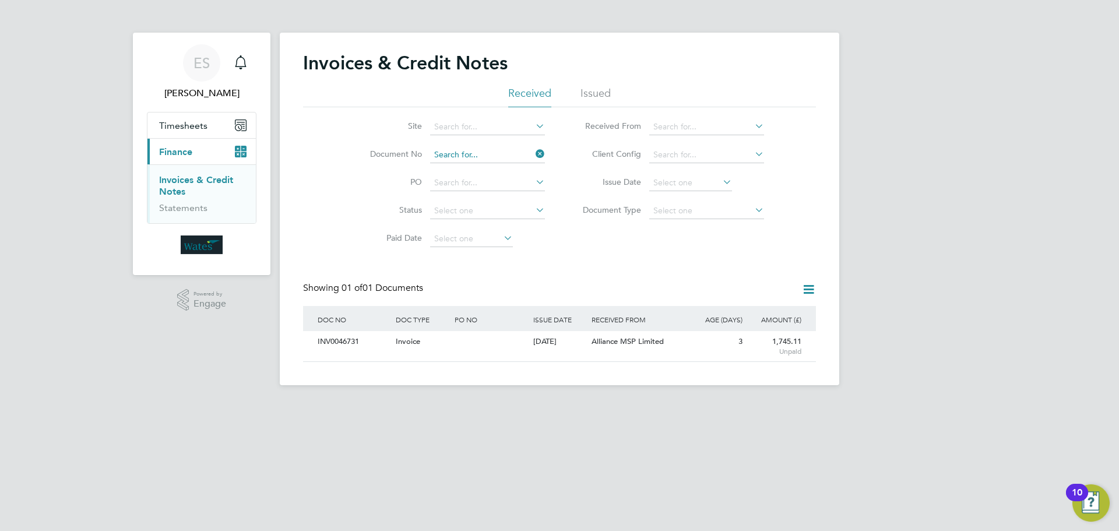
click at [525, 156] on input at bounding box center [487, 155] width 115 height 16
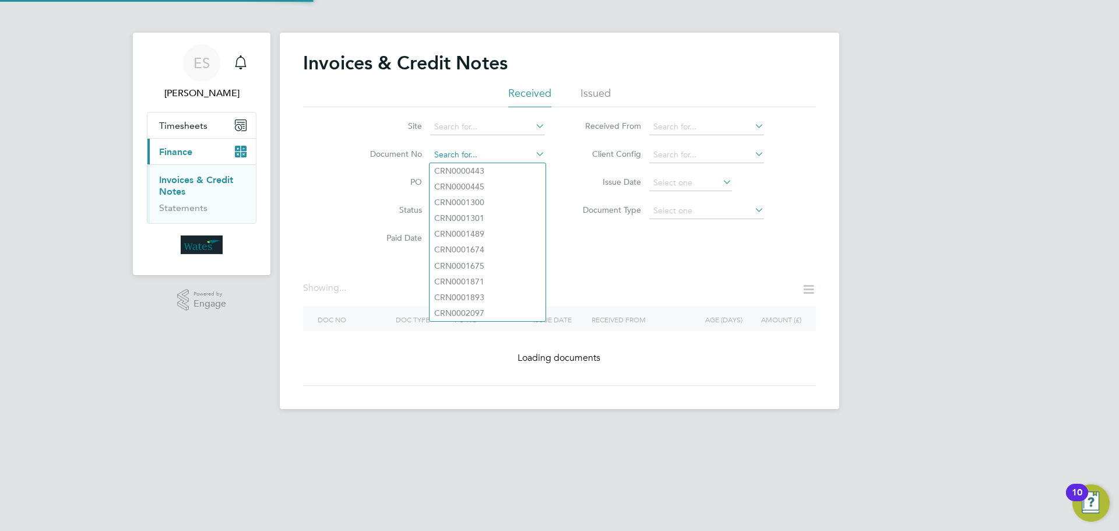
paste input "INV0046732"
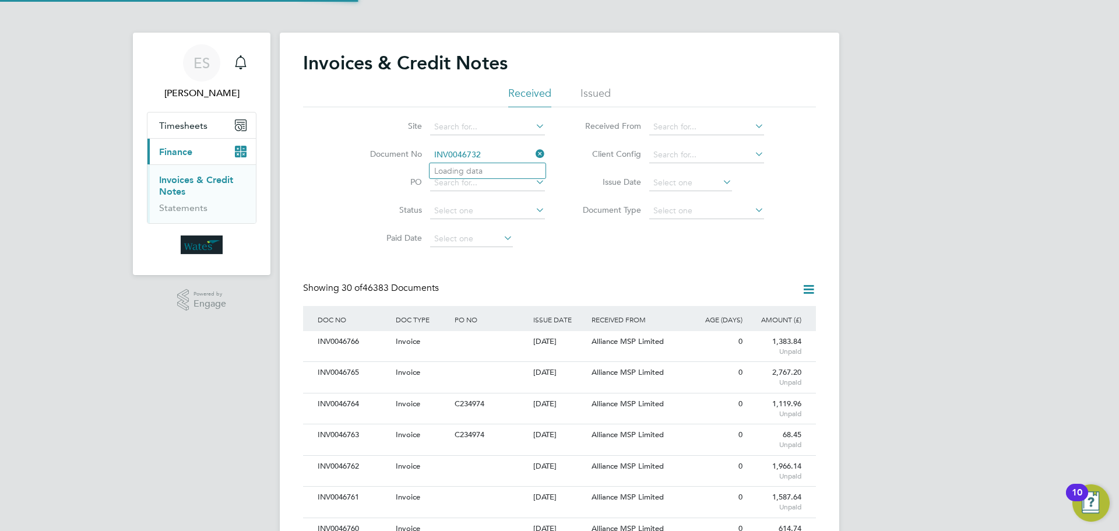
scroll to position [22, 98]
type input "INV0046732"
click at [488, 172] on li "INV0046732" at bounding box center [487, 171] width 116 height 16
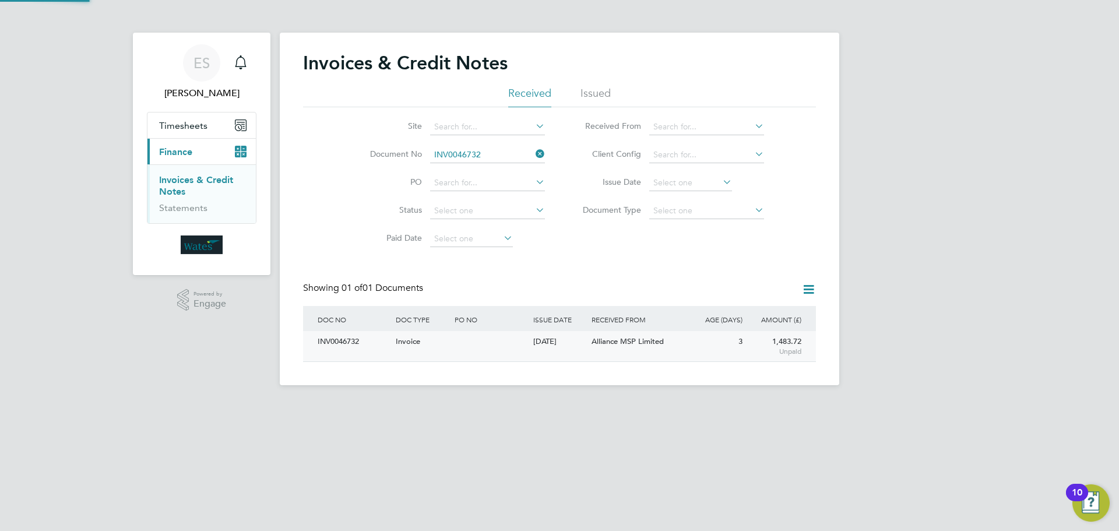
click at [369, 337] on div "INV0046732" at bounding box center [354, 342] width 78 height 22
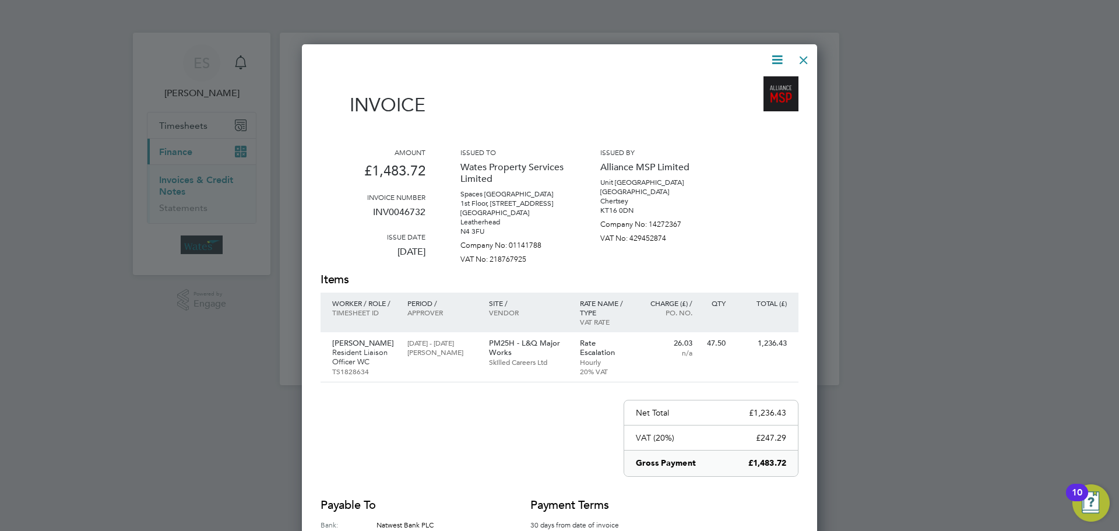
click at [773, 55] on icon at bounding box center [777, 59] width 15 height 15
click at [753, 84] on li "Download Invoice" at bounding box center [742, 87] width 80 height 16
click at [780, 56] on icon at bounding box center [777, 59] width 15 height 15
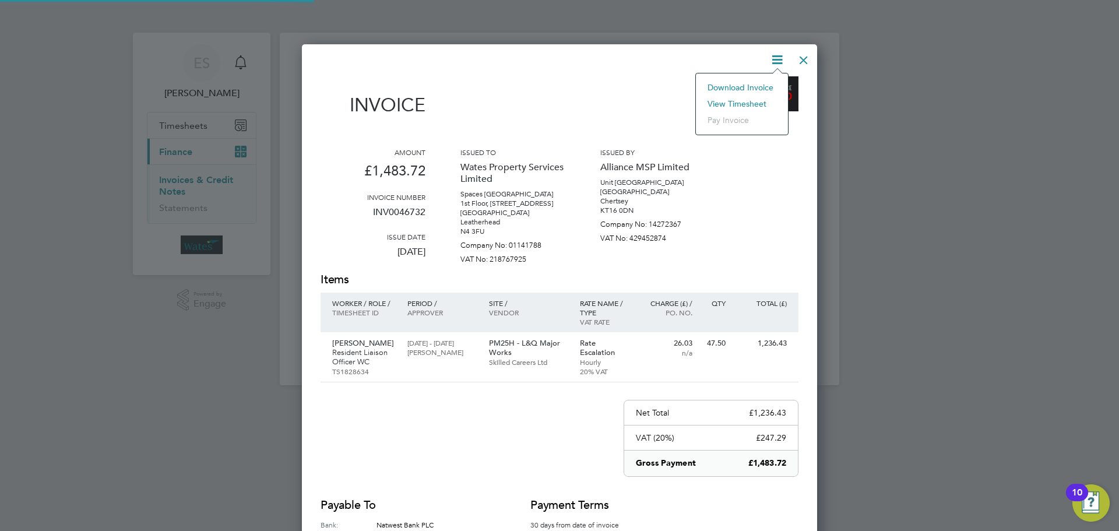
click at [755, 99] on li "View timesheet" at bounding box center [742, 104] width 80 height 16
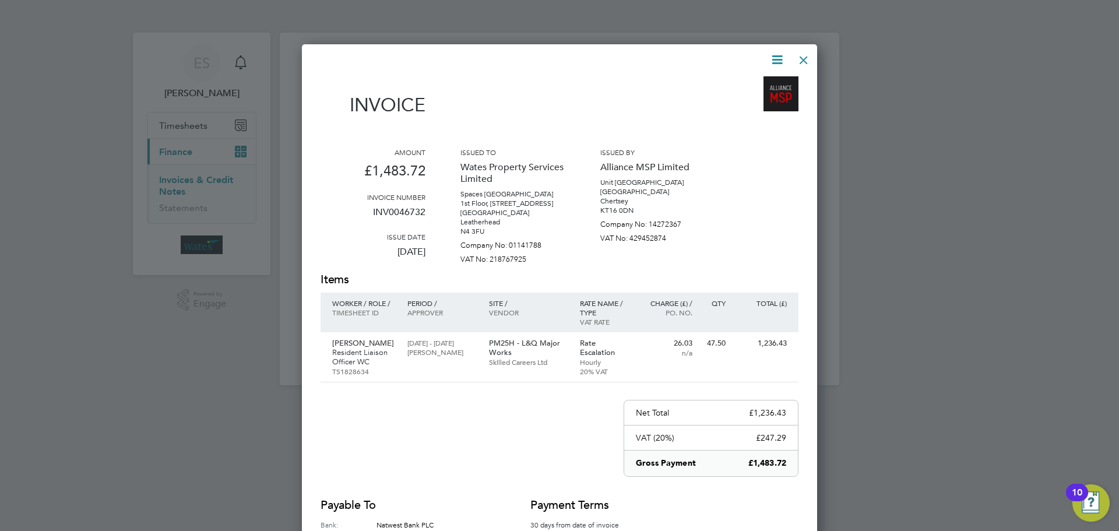
click at [804, 65] on div at bounding box center [803, 57] width 21 height 21
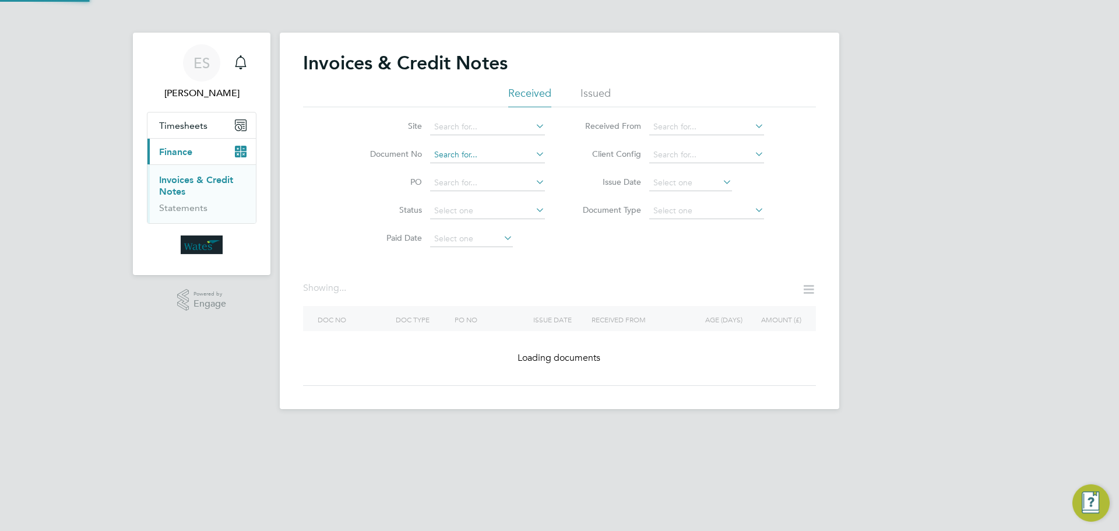
click at [491, 152] on input at bounding box center [487, 155] width 115 height 16
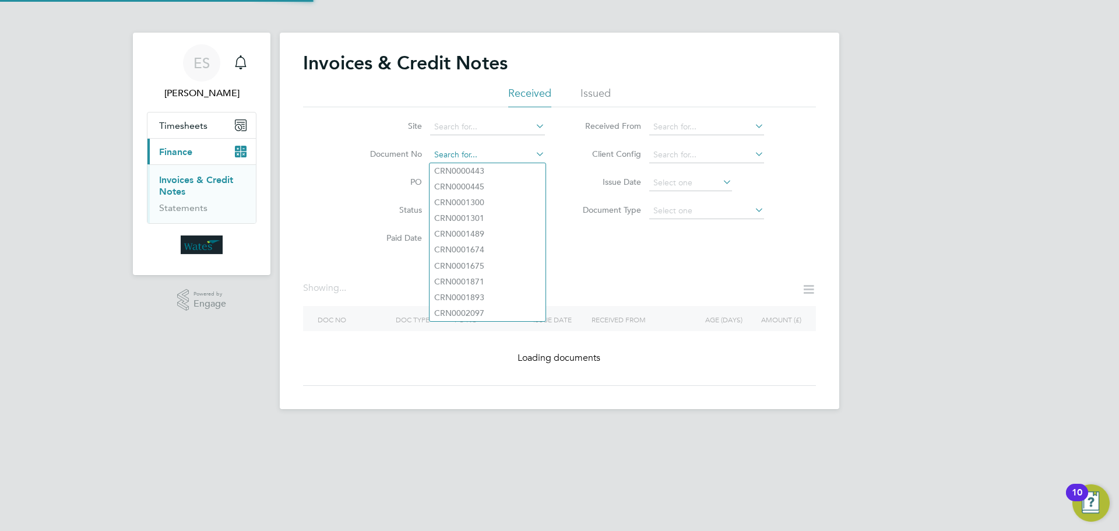
paste input "INV0046733"
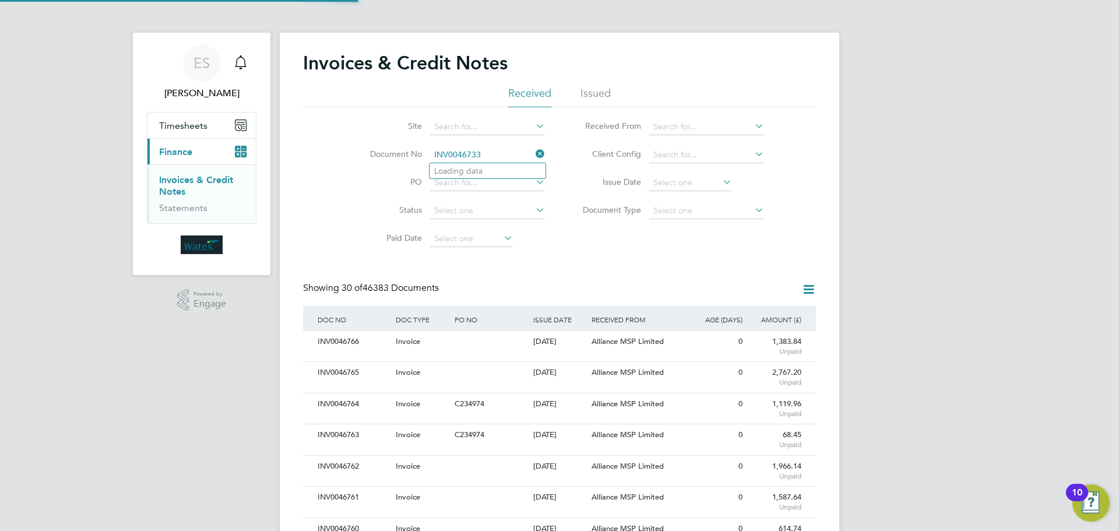
scroll to position [22, 79]
type input "INV0046733"
click at [498, 166] on li "INV0046733" at bounding box center [487, 171] width 116 height 16
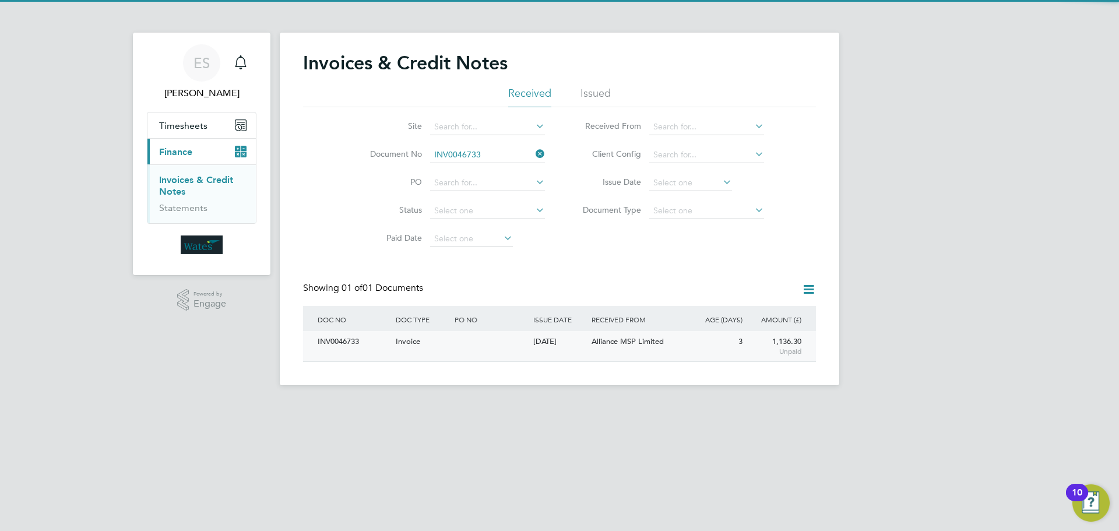
click at [343, 343] on div "INV0046733" at bounding box center [354, 342] width 78 height 22
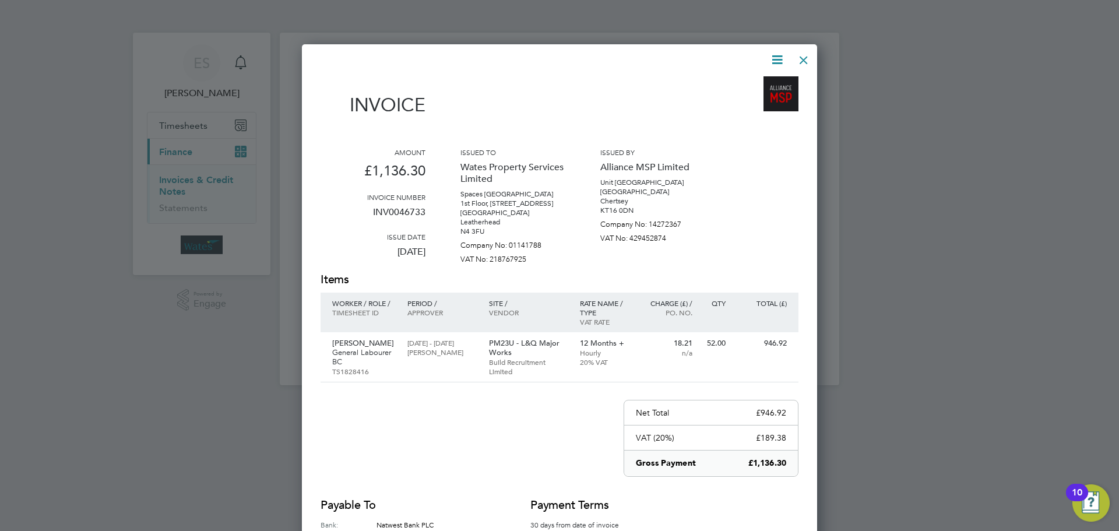
click at [773, 52] on icon at bounding box center [777, 59] width 15 height 15
click at [763, 82] on li "Download Invoice" at bounding box center [742, 87] width 80 height 16
click at [774, 57] on icon at bounding box center [777, 59] width 15 height 15
click at [763, 102] on li "View timesheet" at bounding box center [742, 104] width 80 height 16
click at [810, 55] on div at bounding box center [803, 57] width 21 height 21
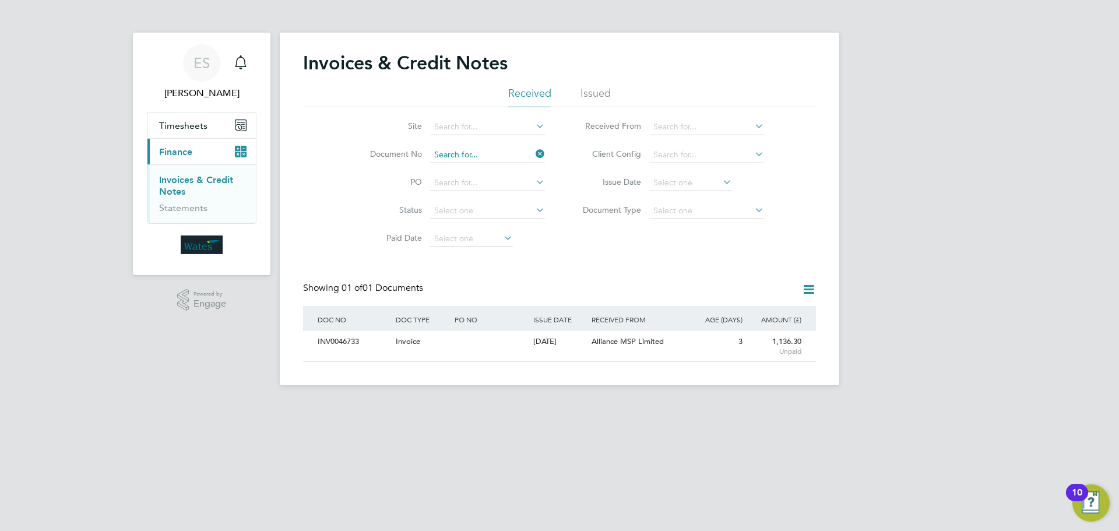
click at [460, 154] on input at bounding box center [487, 155] width 115 height 16
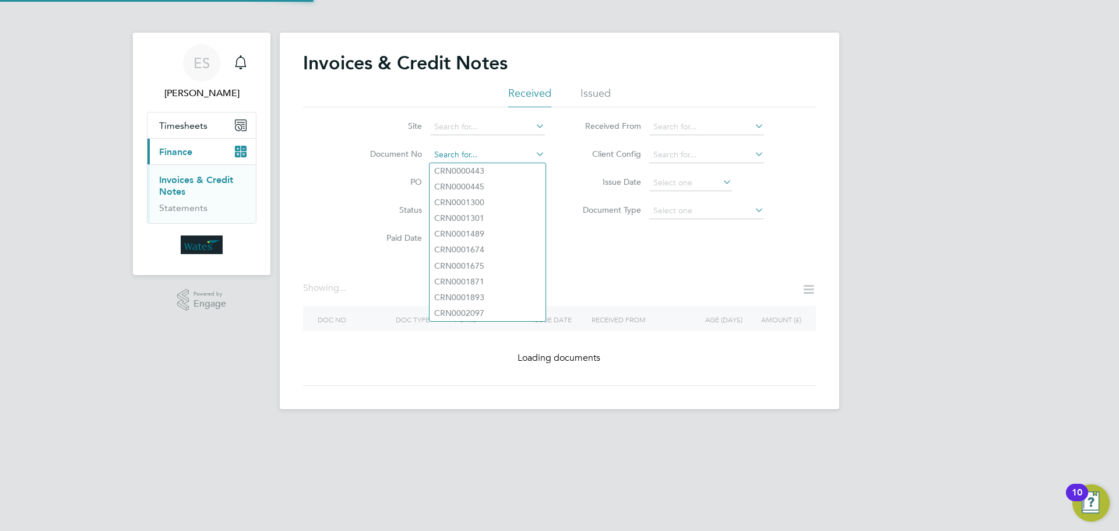
paste input "INV0046734"
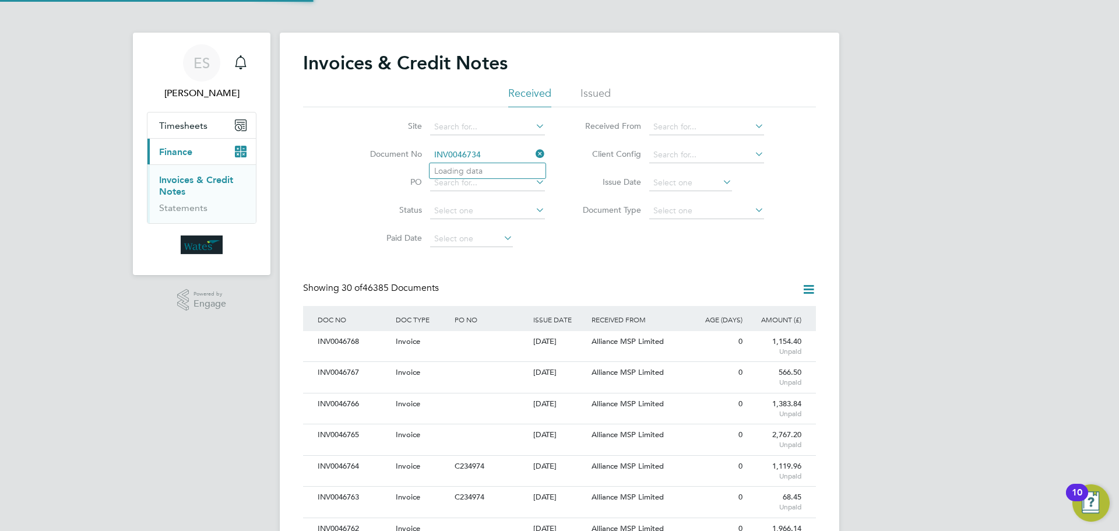
scroll to position [22, 79]
type input "INV0046734"
click at [485, 172] on li "INV0046734" at bounding box center [487, 171] width 116 height 16
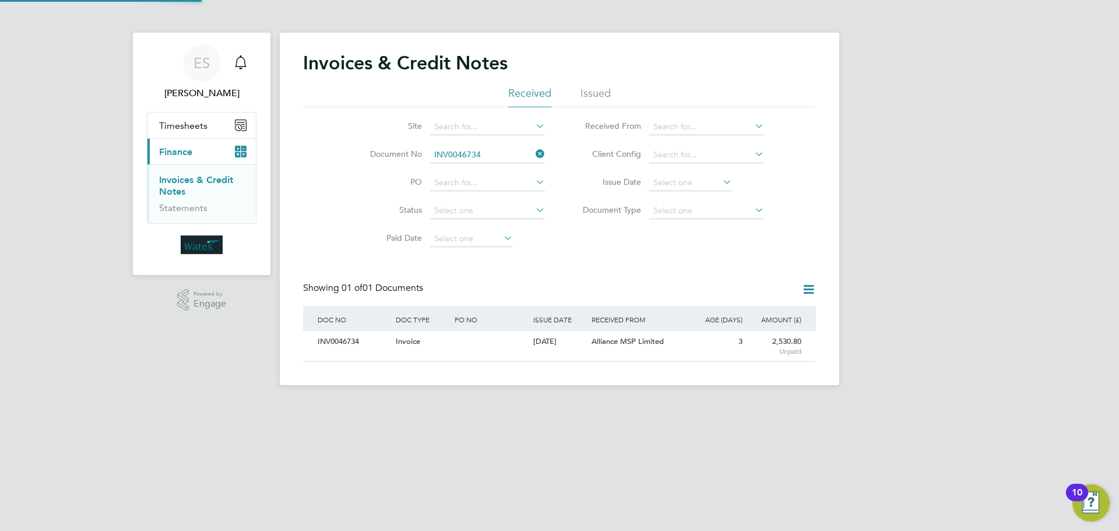
click at [350, 339] on div "INV0046734" at bounding box center [354, 342] width 78 height 22
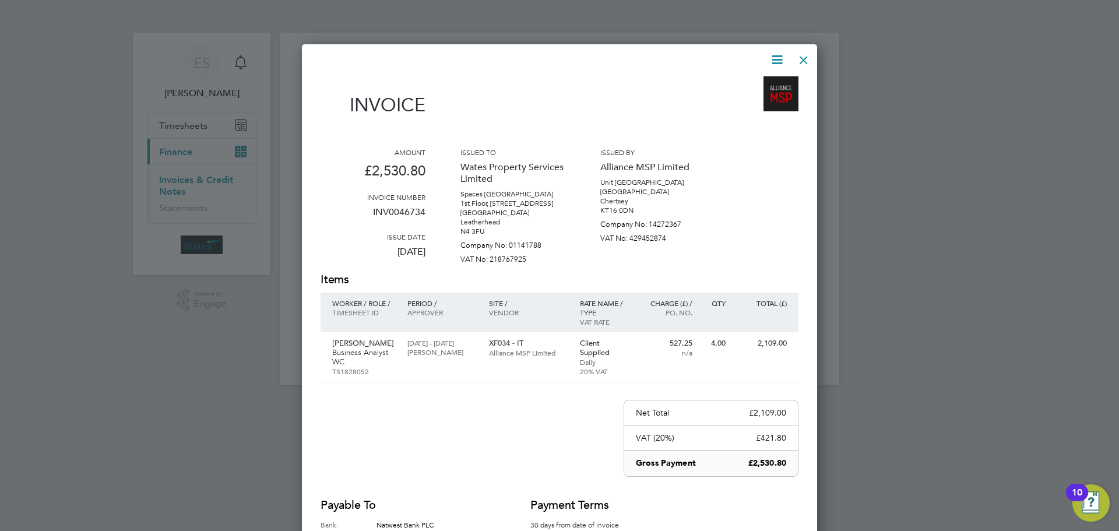
drag, startPoint x: 776, startPoint y: 56, endPoint x: 770, endPoint y: 57, distance: 5.9
click at [773, 54] on icon at bounding box center [777, 59] width 15 height 15
click at [765, 81] on li "Download Invoice" at bounding box center [742, 87] width 80 height 16
click at [779, 52] on icon at bounding box center [777, 59] width 15 height 15
click at [762, 99] on li "View timesheet" at bounding box center [742, 104] width 80 height 16
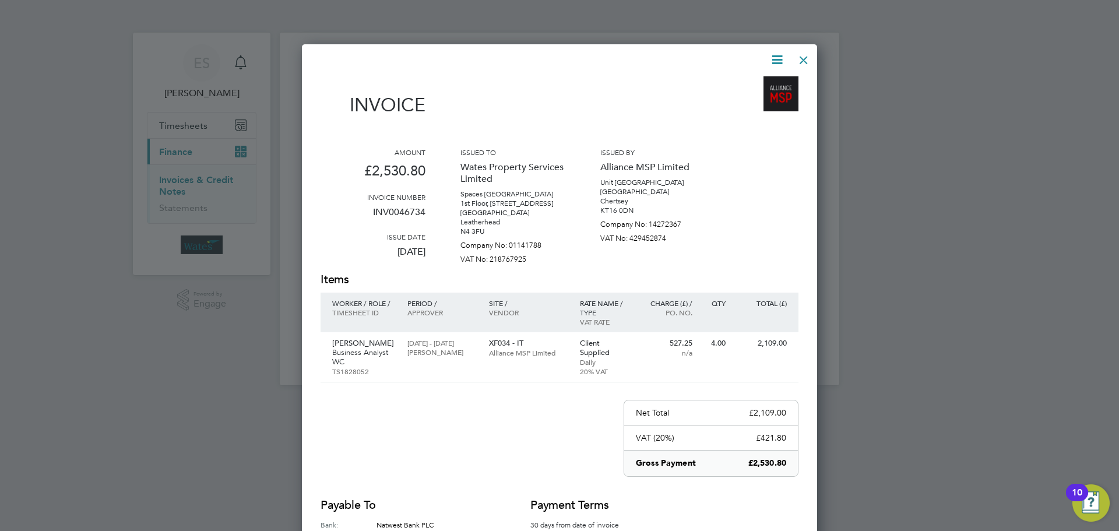
click at [790, 58] on div "Invoice Amount £2,530.80 Invoice number INV0046734 Issue date 26 Sep 2025 Issue…" at bounding box center [559, 328] width 478 height 552
drag, startPoint x: 809, startPoint y: 58, endPoint x: 800, endPoint y: 62, distance: 9.4
click at [806, 59] on div at bounding box center [803, 57] width 21 height 21
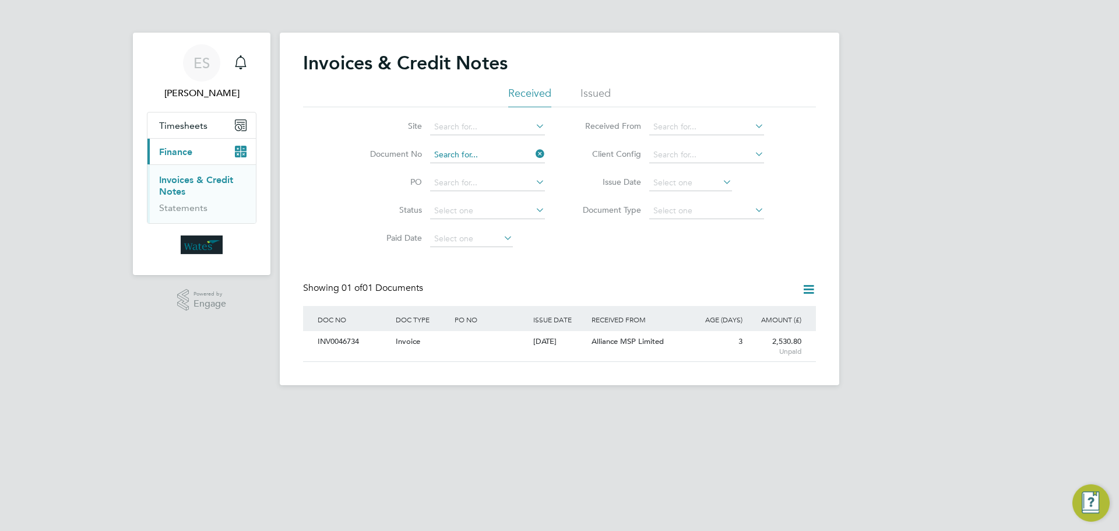
click at [529, 147] on input at bounding box center [487, 155] width 115 height 16
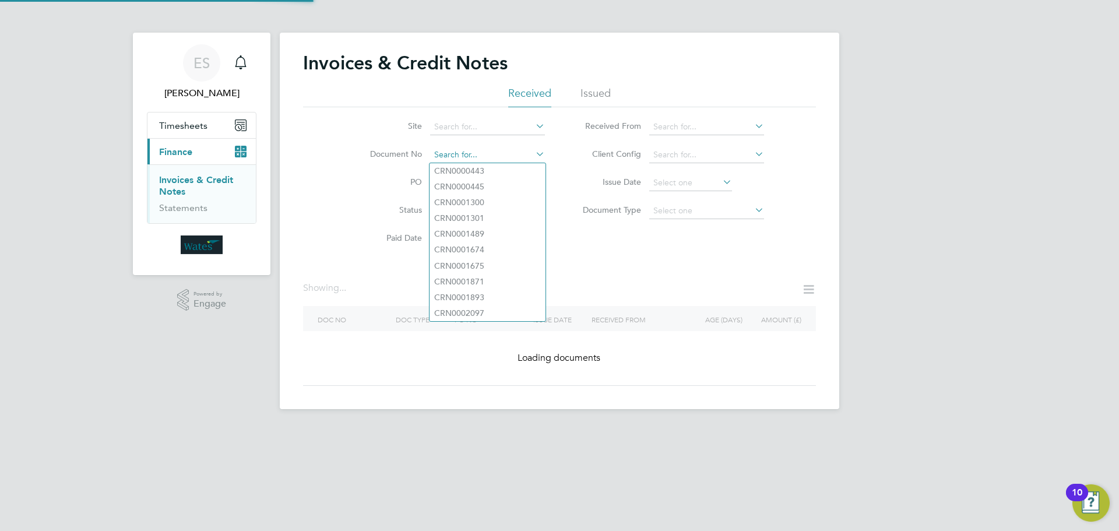
paste input "INV0046735"
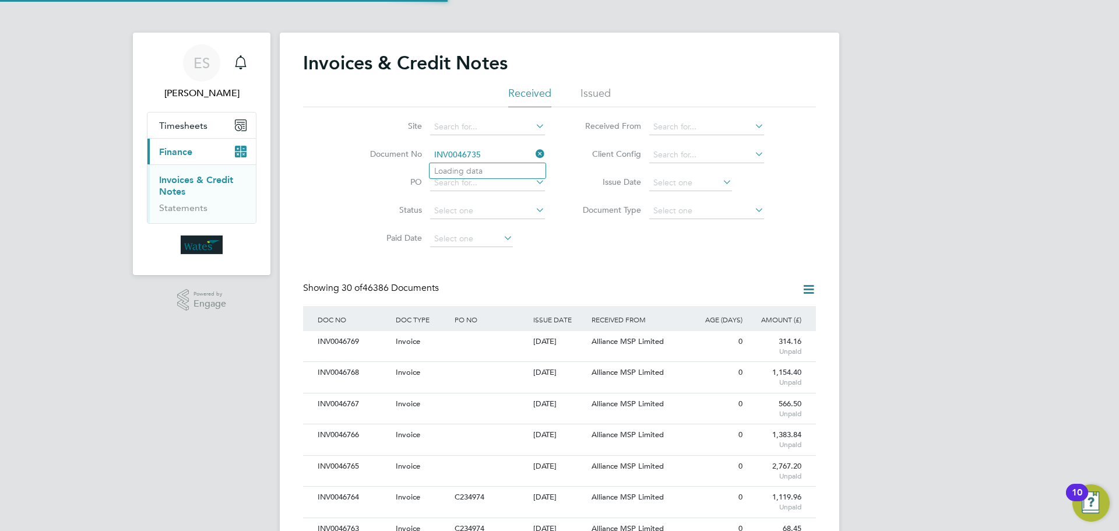
scroll to position [22, 79]
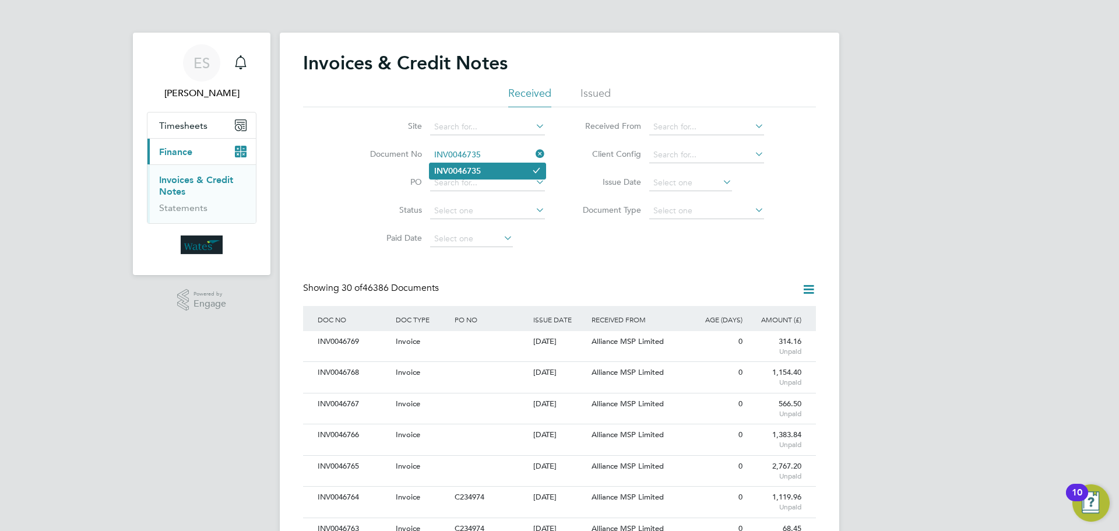
type input "INV0046735"
click at [495, 169] on li "INV0046735" at bounding box center [487, 171] width 116 height 16
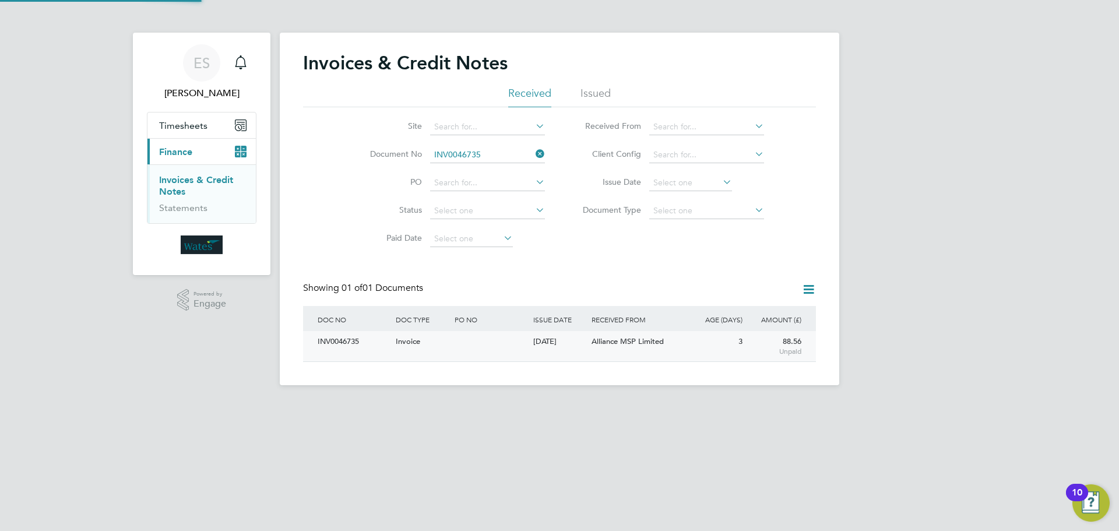
click at [345, 339] on div "INV0046735" at bounding box center [354, 342] width 78 height 22
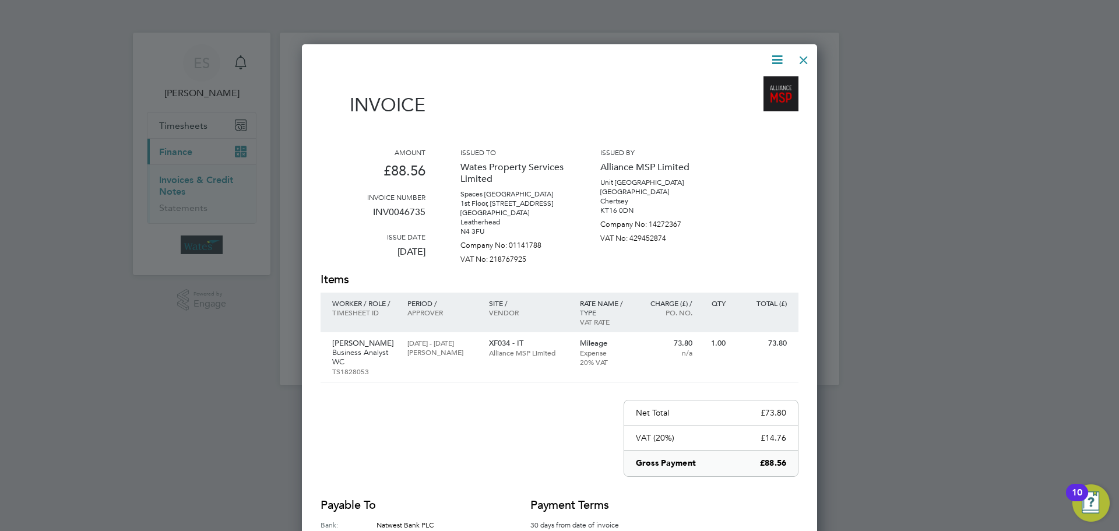
click at [772, 55] on icon at bounding box center [777, 59] width 15 height 15
click at [754, 81] on li "Download Invoice" at bounding box center [742, 87] width 80 height 16
click at [774, 52] on icon at bounding box center [777, 59] width 15 height 15
click at [717, 100] on li "View timesheet" at bounding box center [742, 104] width 80 height 16
click at [803, 50] on div at bounding box center [803, 57] width 21 height 21
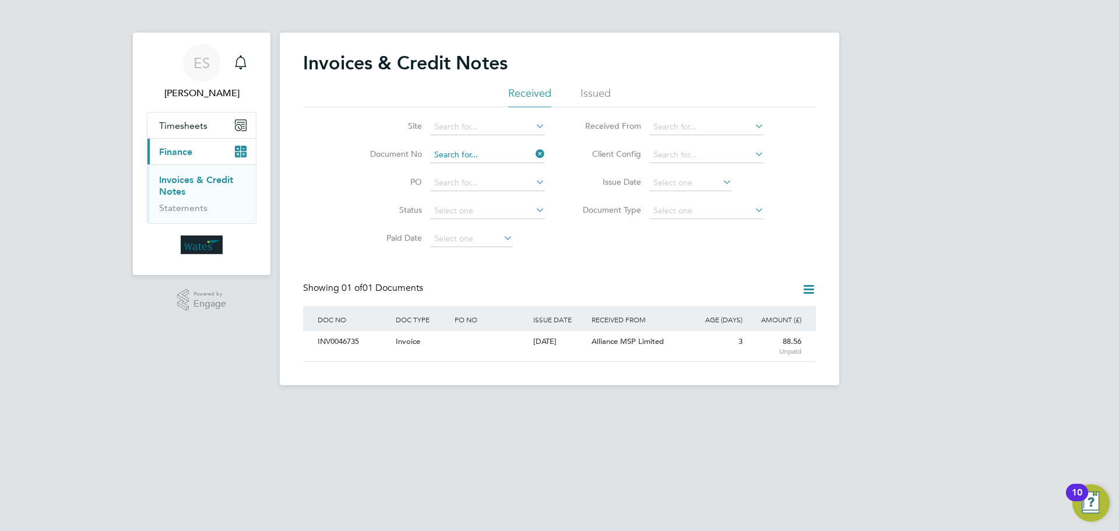
click at [495, 150] on input at bounding box center [487, 155] width 115 height 16
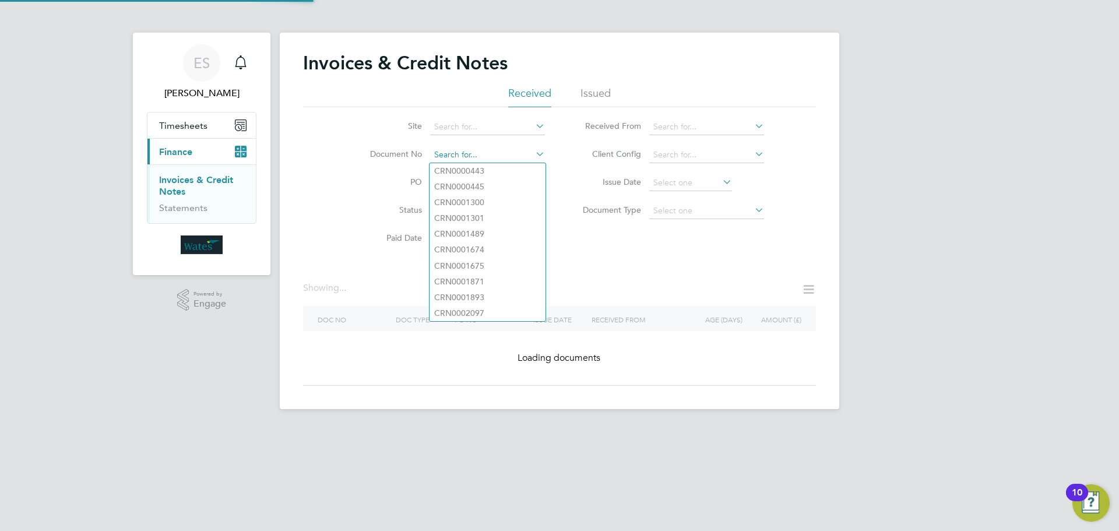
paste input "INV0046736"
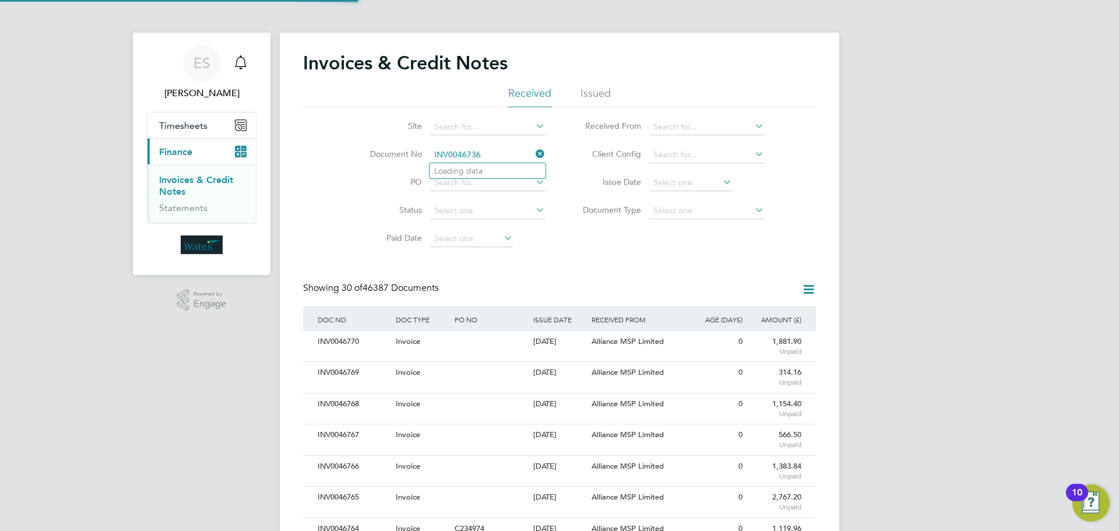
scroll to position [22, 79]
type input "INV0046736"
click at [488, 165] on li "INV0046736" at bounding box center [487, 171] width 116 height 16
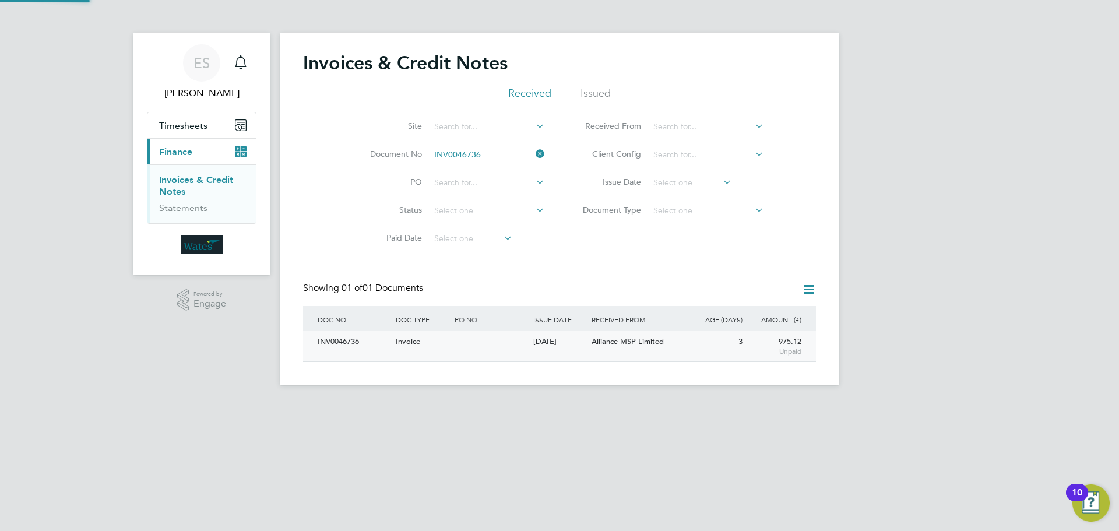
drag, startPoint x: 322, startPoint y: 341, endPoint x: 353, endPoint y: 340, distance: 31.5
click at [353, 340] on div "INV0046736" at bounding box center [354, 342] width 78 height 22
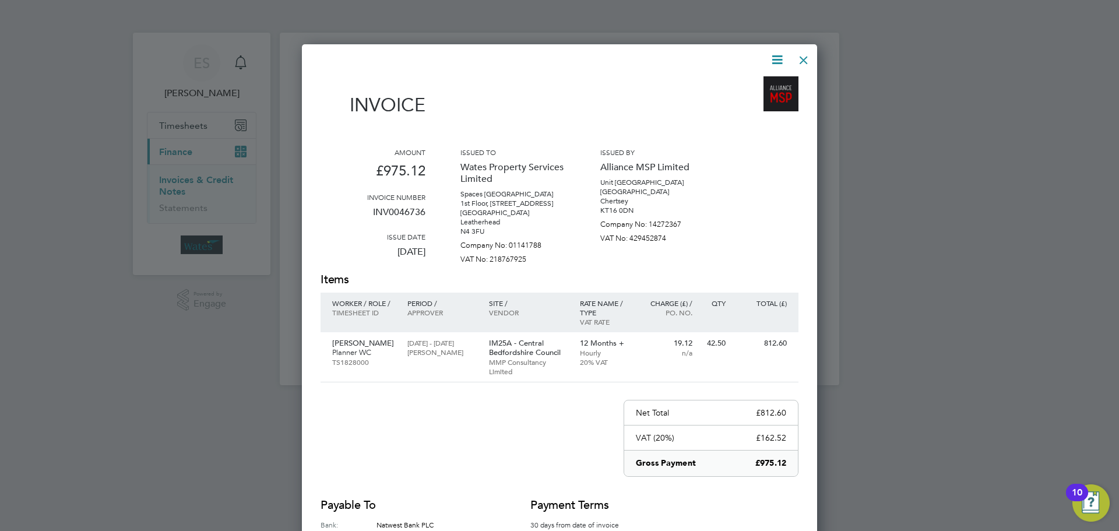
click at [772, 59] on icon at bounding box center [777, 59] width 15 height 15
drag, startPoint x: 771, startPoint y: 58, endPoint x: 740, endPoint y: 84, distance: 40.5
click at [740, 84] on li "Download Invoice" at bounding box center [742, 87] width 80 height 16
click at [776, 52] on icon at bounding box center [777, 59] width 15 height 15
click at [739, 101] on li "View timesheet" at bounding box center [742, 104] width 80 height 16
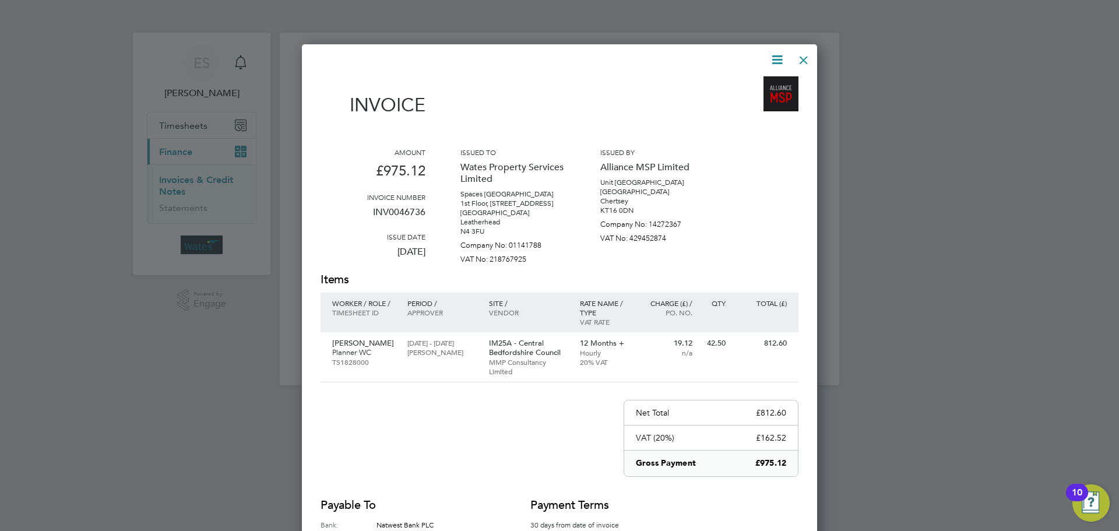
drag, startPoint x: 805, startPoint y: 52, endPoint x: 635, endPoint y: 119, distance: 182.9
click at [804, 52] on div at bounding box center [803, 57] width 21 height 21
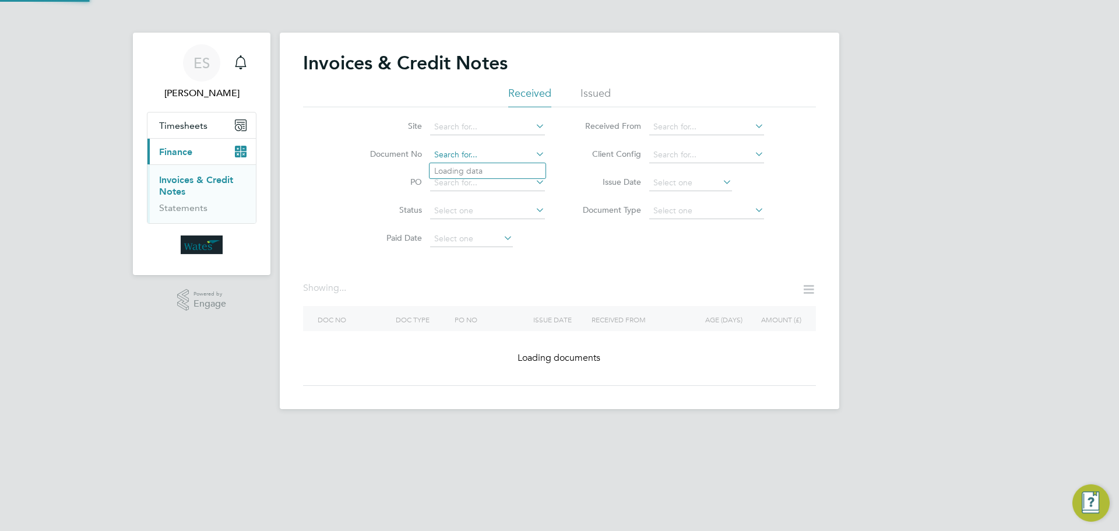
click at [512, 156] on input at bounding box center [487, 155] width 115 height 16
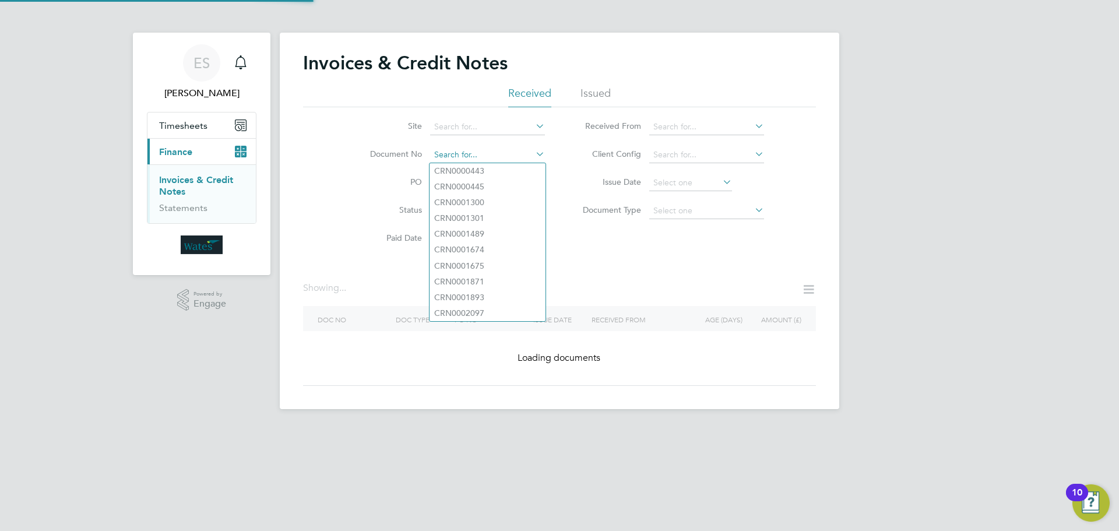
paste input "INV0046737"
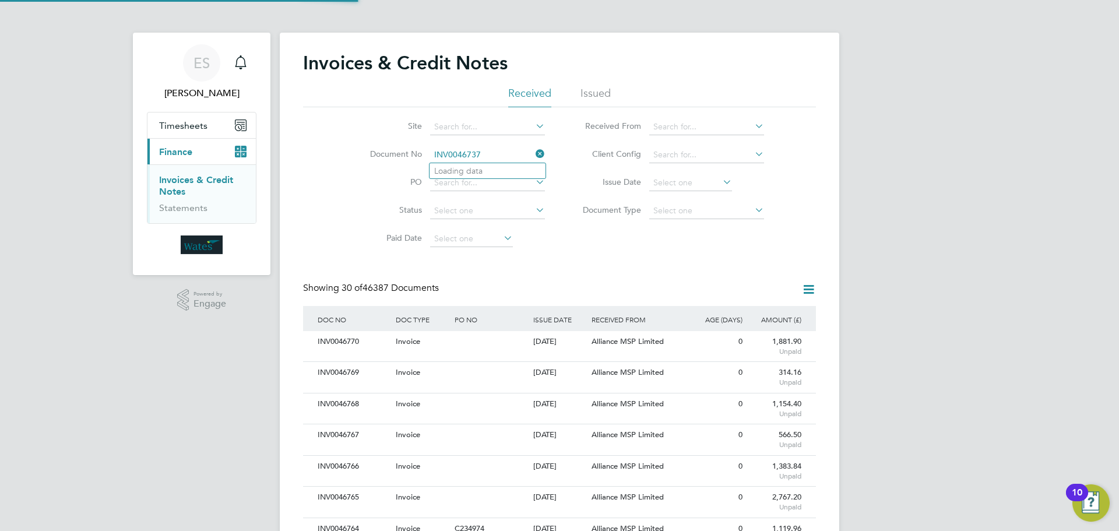
scroll to position [22, 79]
type input "INV0046737"
click at [513, 171] on li "INV0046737" at bounding box center [487, 171] width 116 height 16
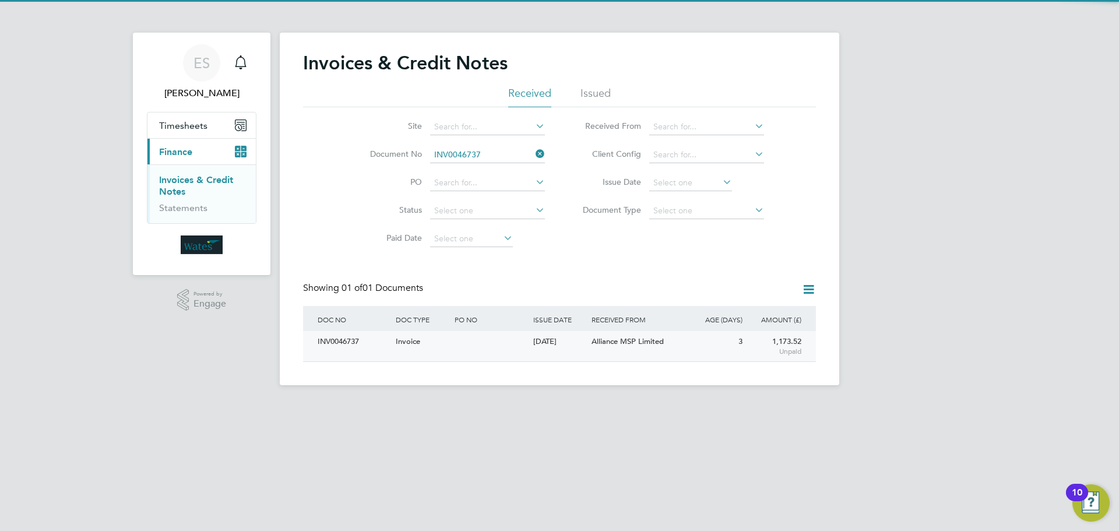
click at [337, 346] on div "INV0046737" at bounding box center [354, 342] width 78 height 22
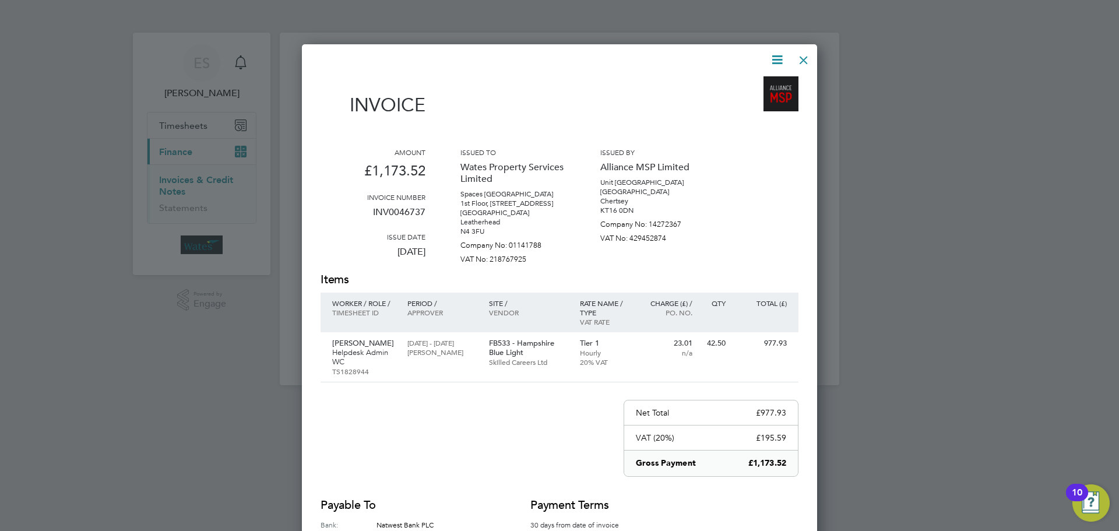
click at [779, 54] on icon at bounding box center [777, 59] width 15 height 15
click at [760, 81] on li "Download Invoice" at bounding box center [742, 87] width 80 height 16
drag, startPoint x: 779, startPoint y: 52, endPoint x: 770, endPoint y: 67, distance: 17.5
click at [779, 52] on icon at bounding box center [777, 59] width 15 height 15
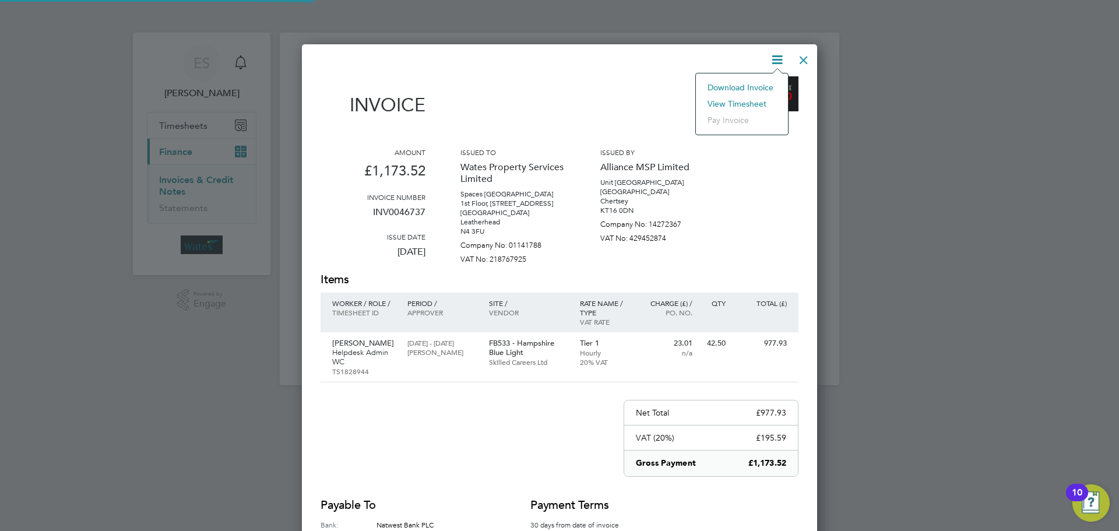
click at [742, 101] on li "View timesheet" at bounding box center [742, 104] width 80 height 16
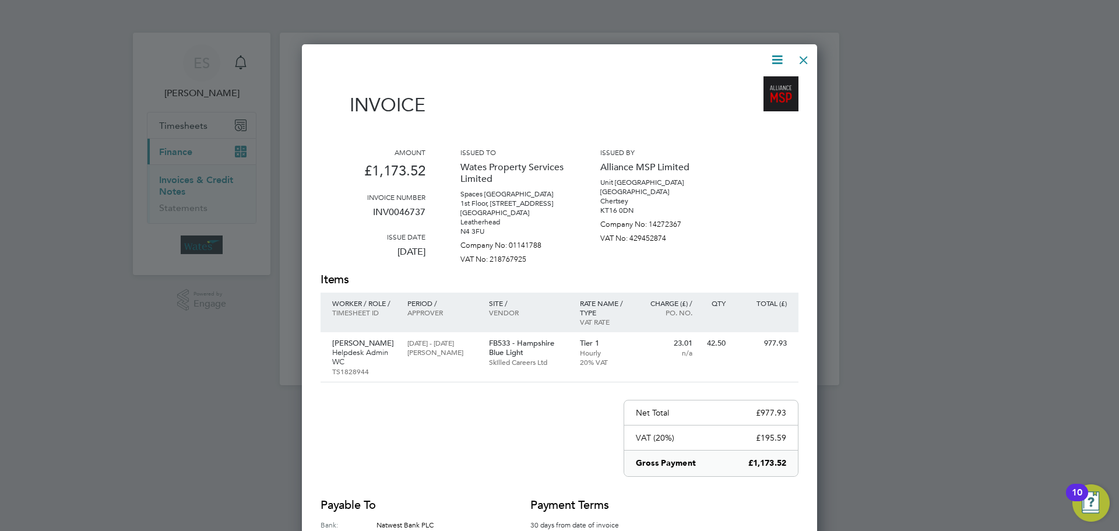
click at [797, 62] on div at bounding box center [803, 57] width 21 height 21
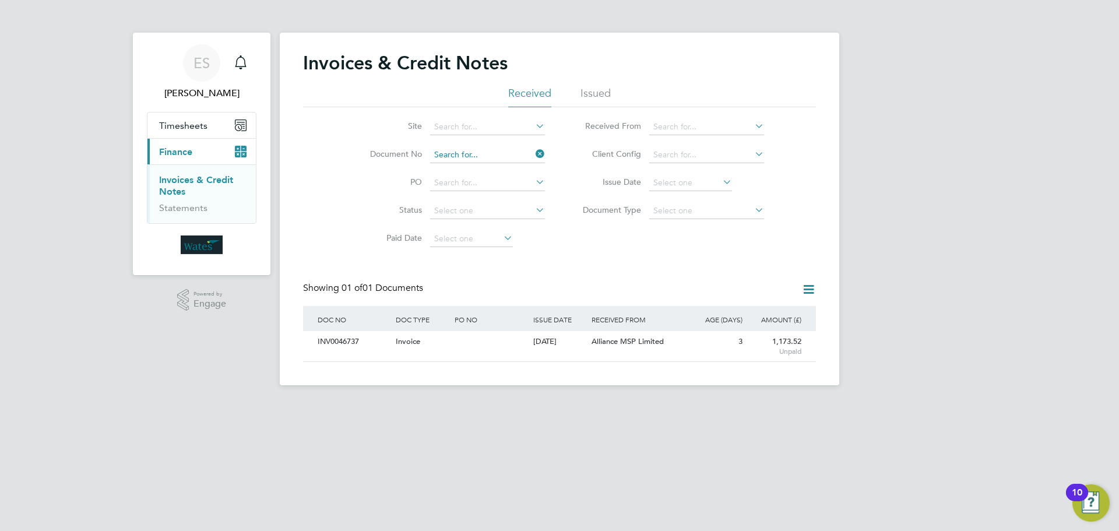
click at [493, 147] on input at bounding box center [487, 155] width 115 height 16
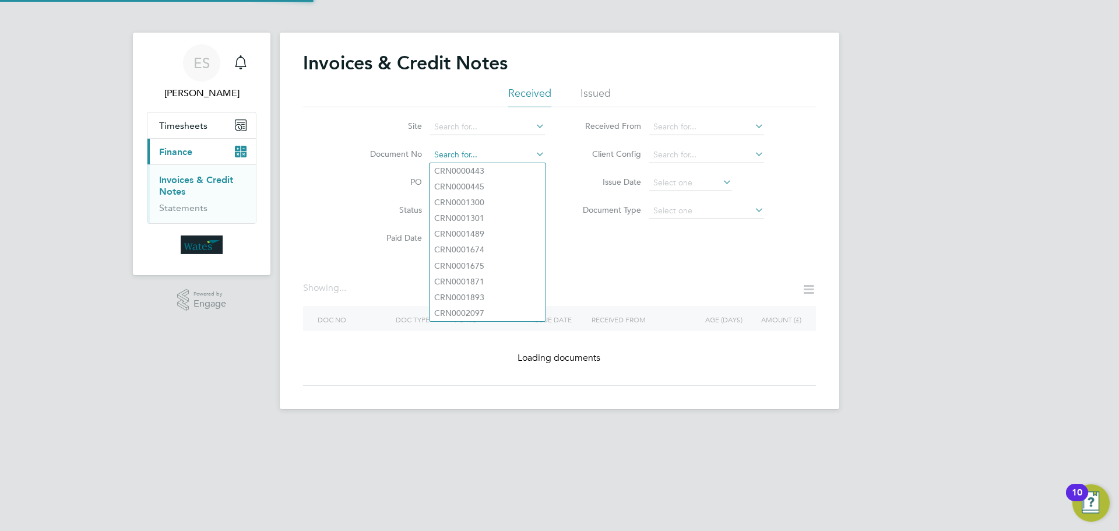
paste input "INV0046738"
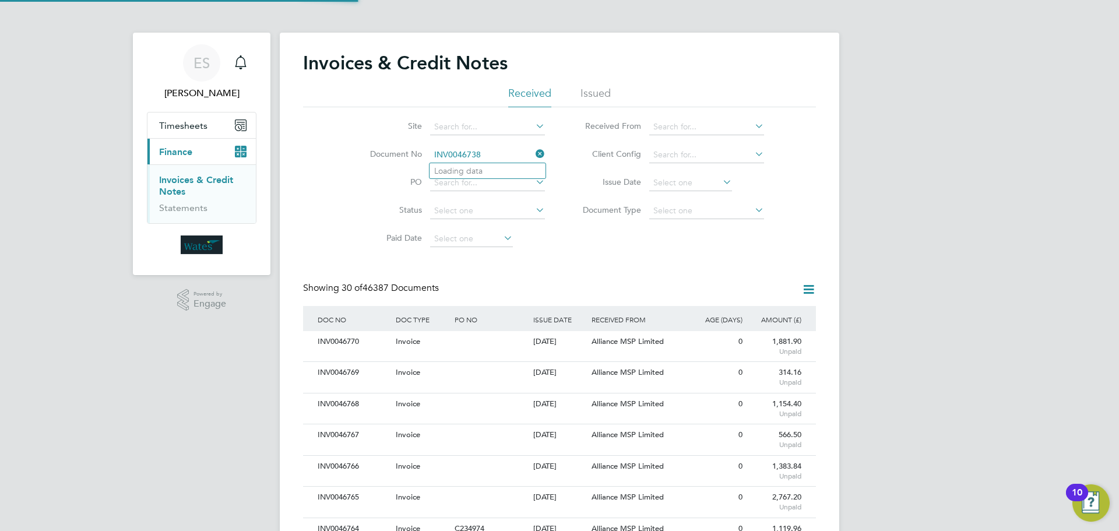
scroll to position [22, 98]
type input "INV0046738"
click at [517, 167] on li "INV0046738" at bounding box center [487, 171] width 116 height 16
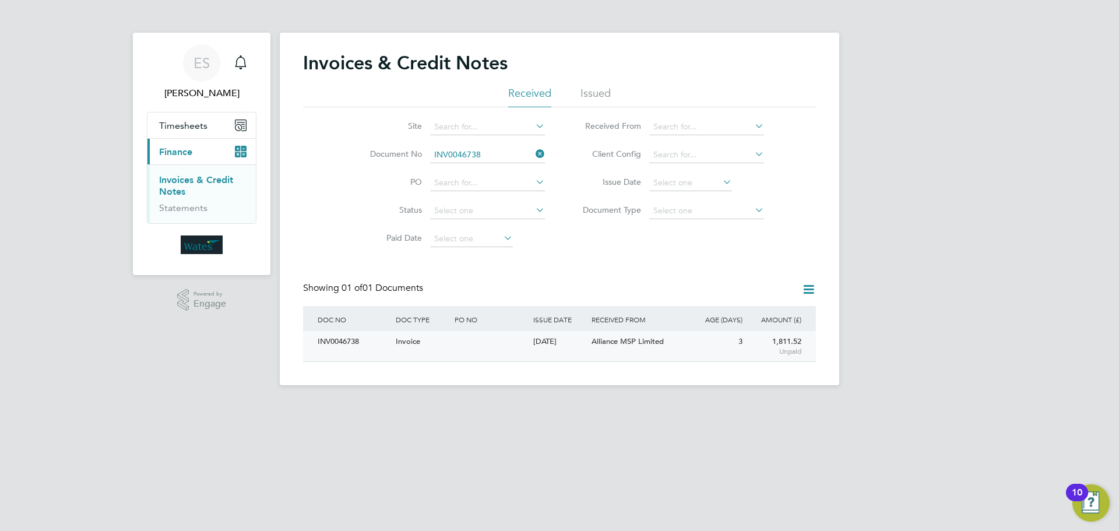
click at [313, 336] on div "INV0046738 Invoice 26 Sep 2025 Wates Property Services Limited Alliance MSP Lim…" at bounding box center [559, 346] width 513 height 30
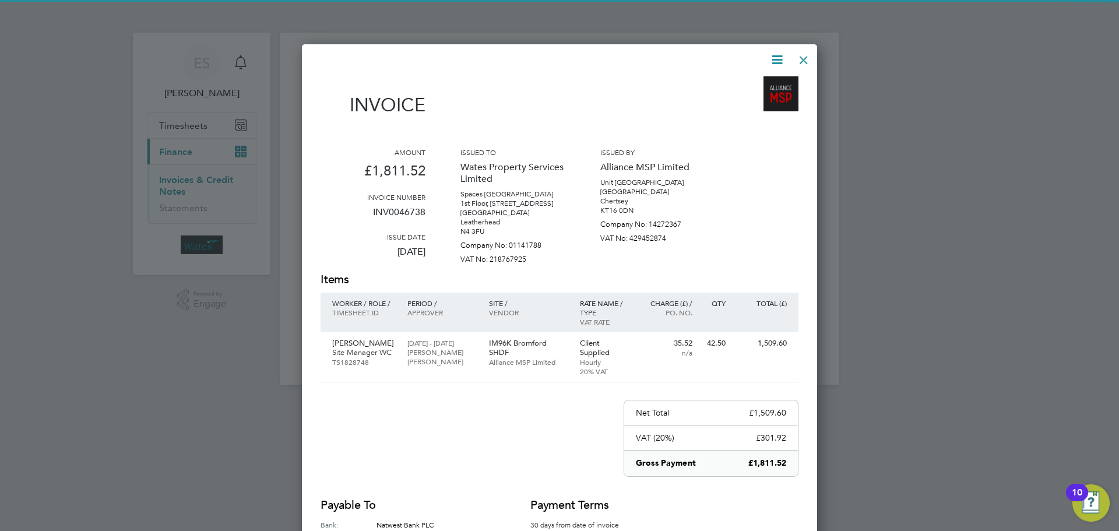
click at [777, 52] on icon at bounding box center [777, 59] width 15 height 15
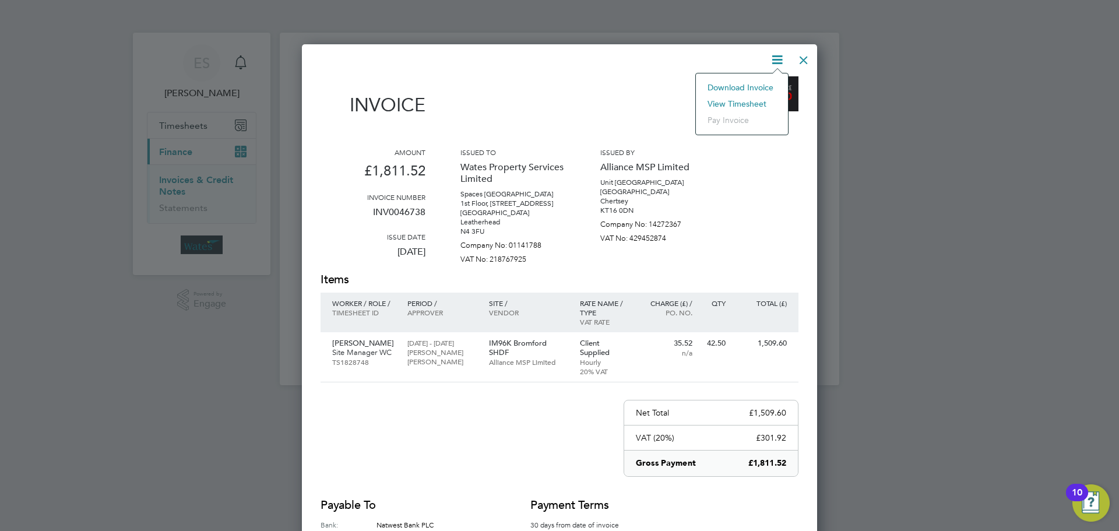
click at [765, 83] on li "Download Invoice" at bounding box center [742, 87] width 80 height 16
click at [781, 54] on icon at bounding box center [777, 59] width 15 height 15
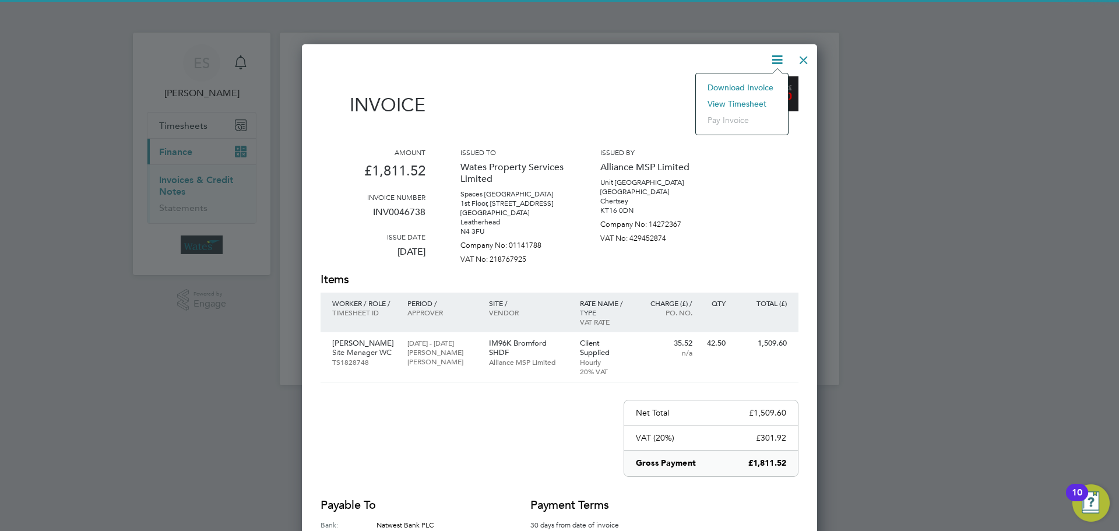
click at [751, 101] on li "View timesheet" at bounding box center [742, 104] width 80 height 16
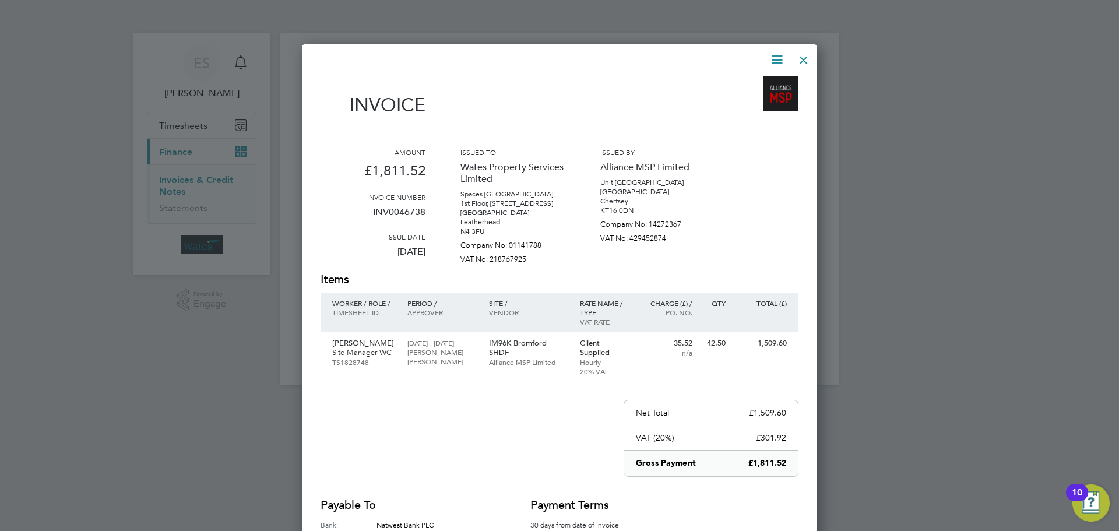
click at [799, 57] on div at bounding box center [803, 57] width 21 height 21
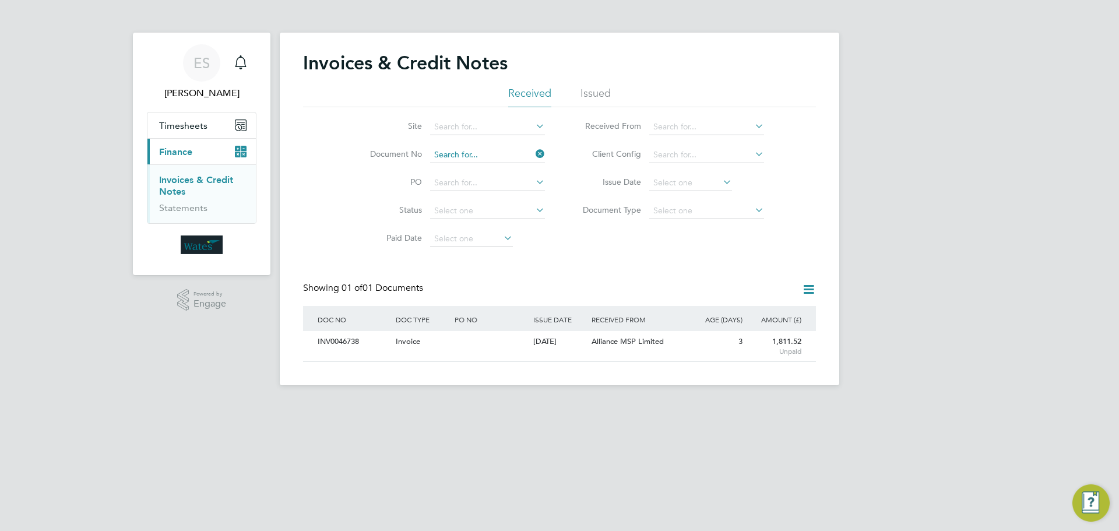
click at [483, 152] on input at bounding box center [487, 155] width 115 height 16
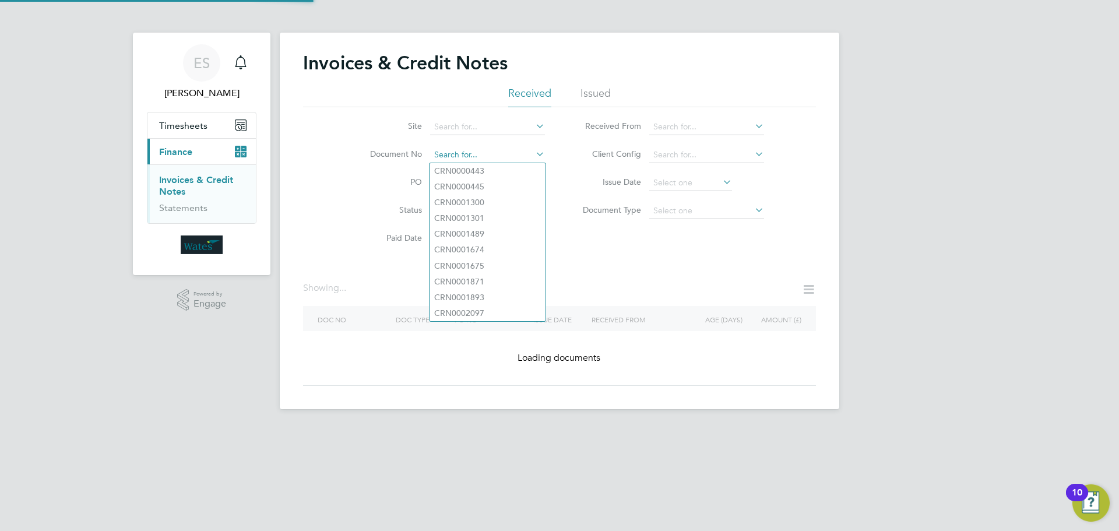
paste input "INV0046739"
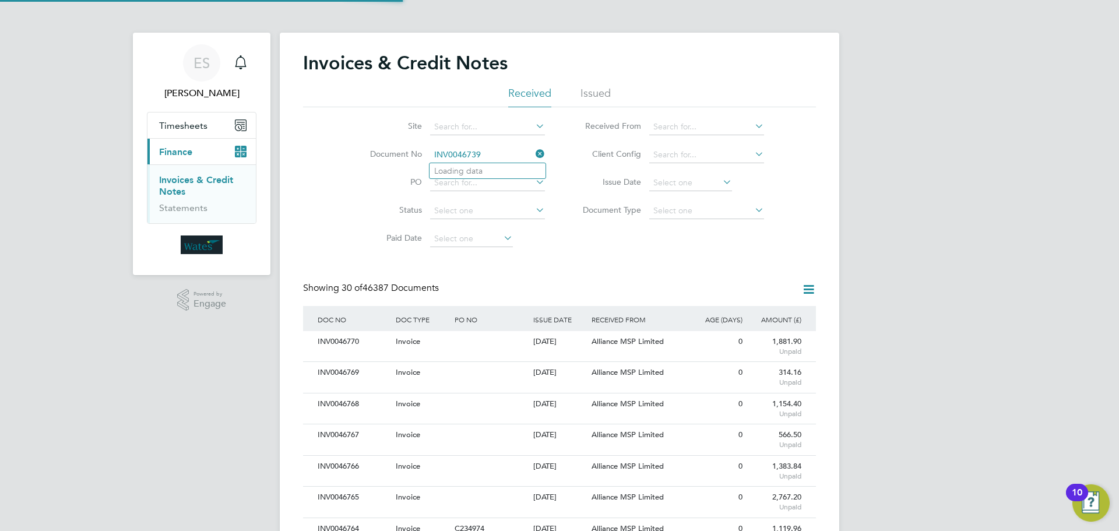
scroll to position [22, 79]
type input "INV0046739"
click at [496, 170] on li "INV0046739" at bounding box center [487, 171] width 116 height 16
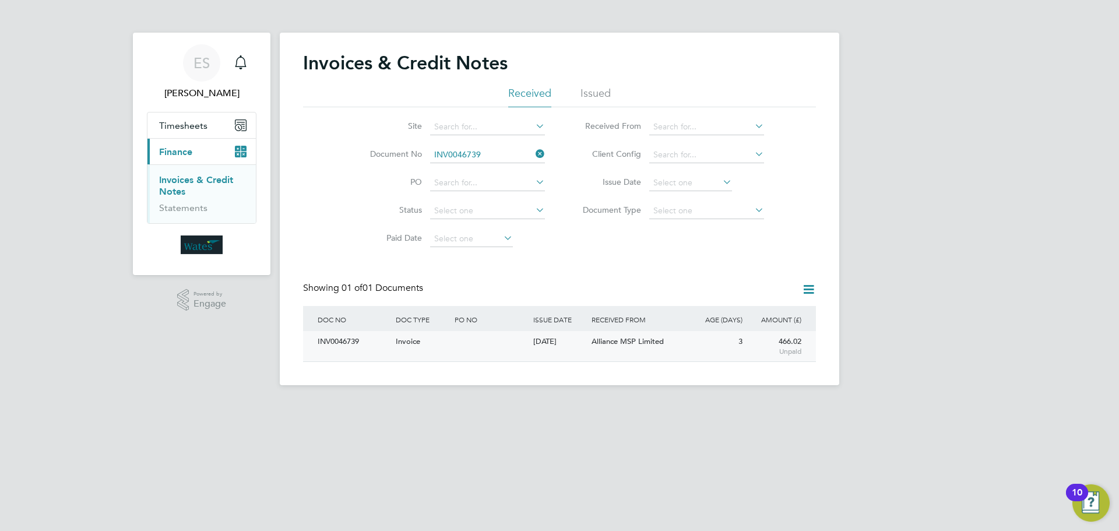
click at [347, 342] on div "INV0046739" at bounding box center [354, 342] width 78 height 22
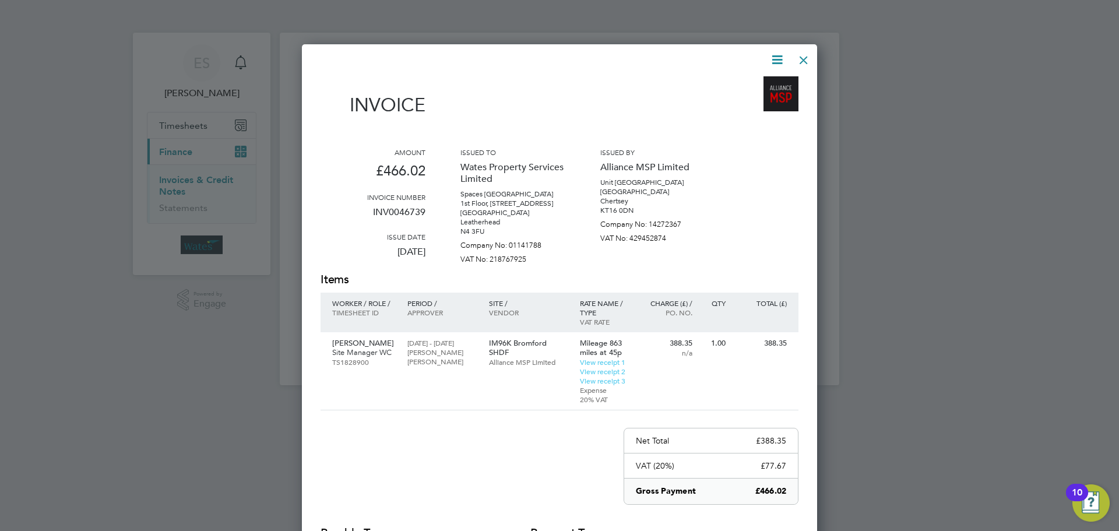
click at [773, 57] on icon at bounding box center [777, 59] width 15 height 15
click at [762, 82] on li "Download Invoice" at bounding box center [742, 87] width 80 height 16
click at [781, 53] on icon at bounding box center [777, 59] width 15 height 15
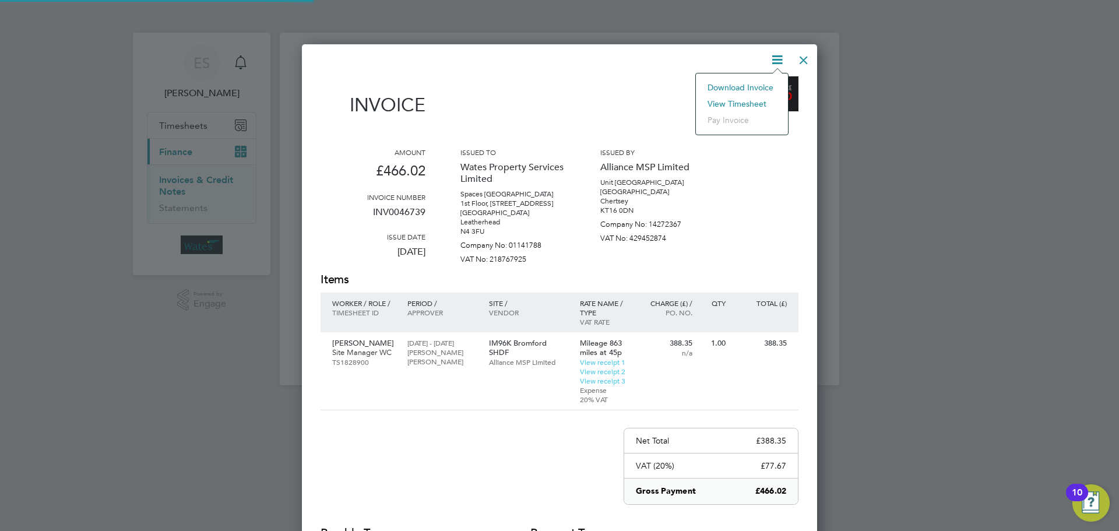
click at [753, 101] on li "View timesheet" at bounding box center [742, 104] width 80 height 16
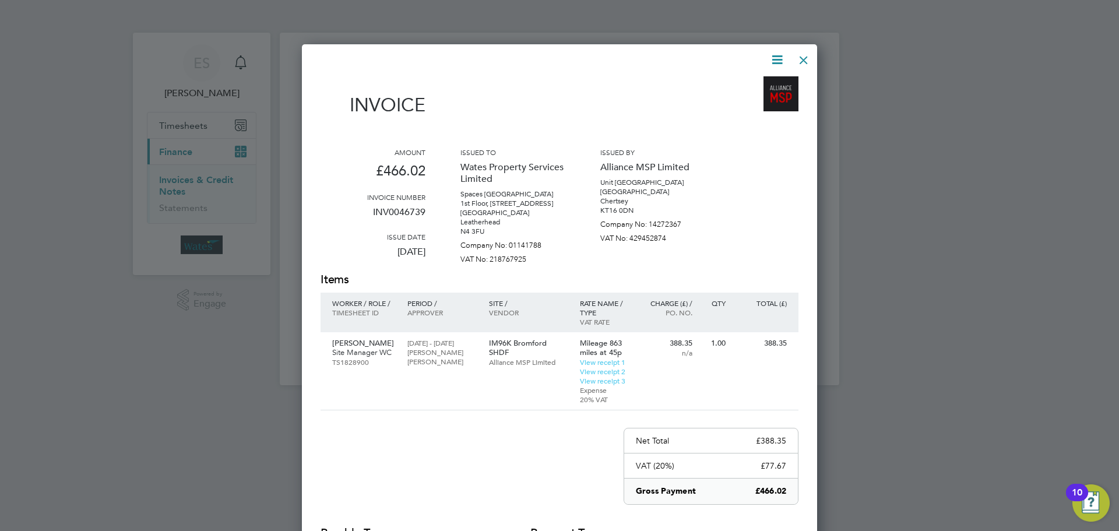
click at [798, 56] on div at bounding box center [803, 57] width 21 height 21
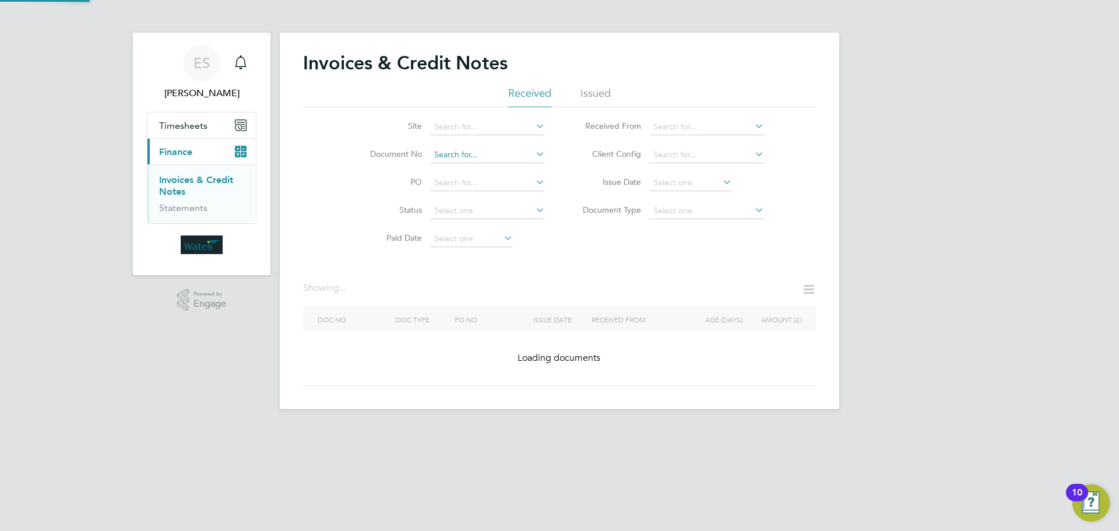
click at [484, 154] on input at bounding box center [487, 155] width 115 height 16
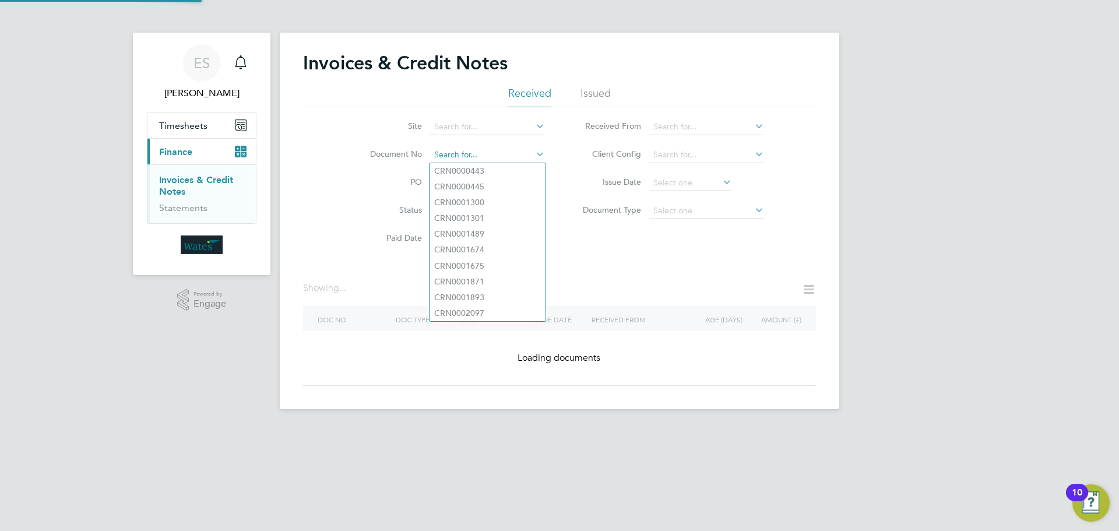
paste input "INV0046740"
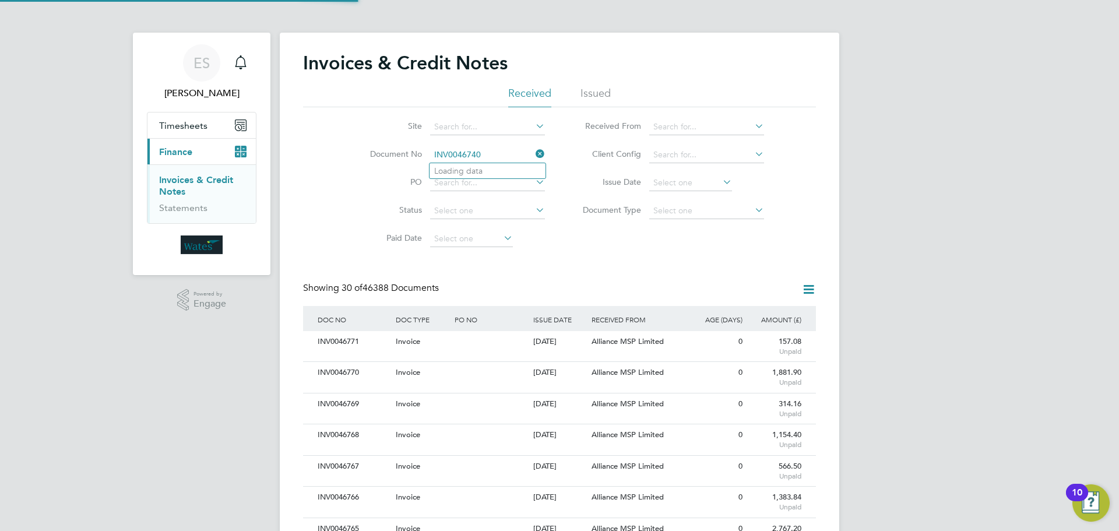
scroll to position [22, 79]
type input "INV0046740"
click at [474, 170] on b "INV0046740" at bounding box center [457, 171] width 47 height 10
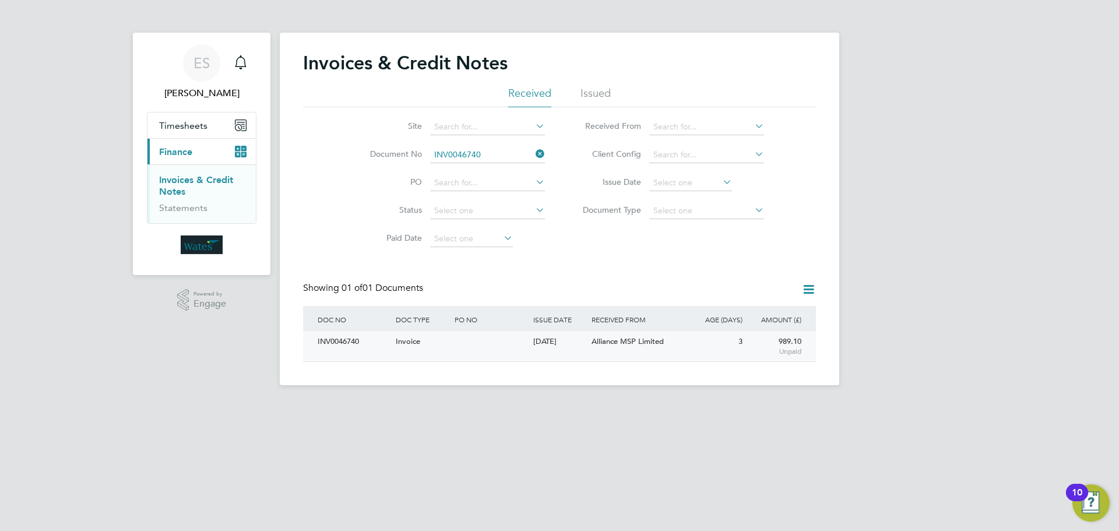
click at [348, 350] on div "INV0046740" at bounding box center [354, 342] width 78 height 22
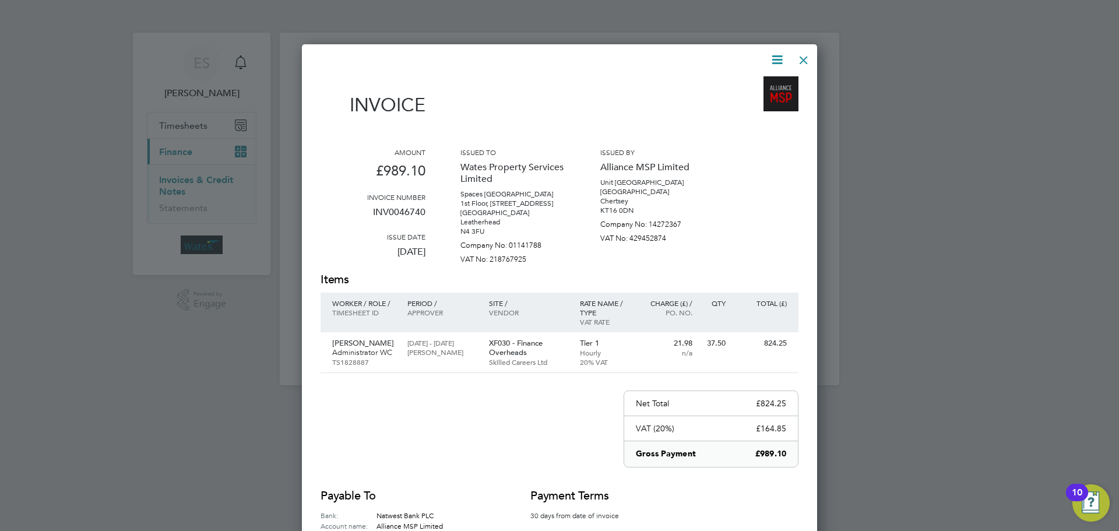
click at [774, 52] on icon at bounding box center [777, 59] width 15 height 15
click at [755, 84] on li "Download Invoice" at bounding box center [742, 87] width 80 height 16
click at [773, 58] on icon at bounding box center [777, 59] width 15 height 15
click at [755, 97] on li "View timesheet" at bounding box center [742, 104] width 80 height 16
click at [805, 55] on div at bounding box center [803, 57] width 21 height 21
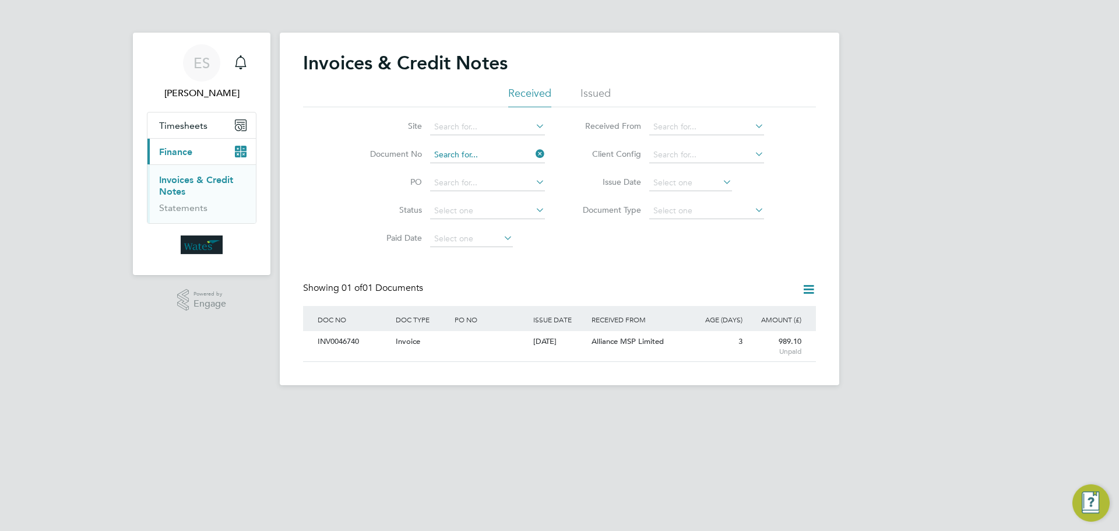
click at [487, 153] on input at bounding box center [487, 155] width 115 height 16
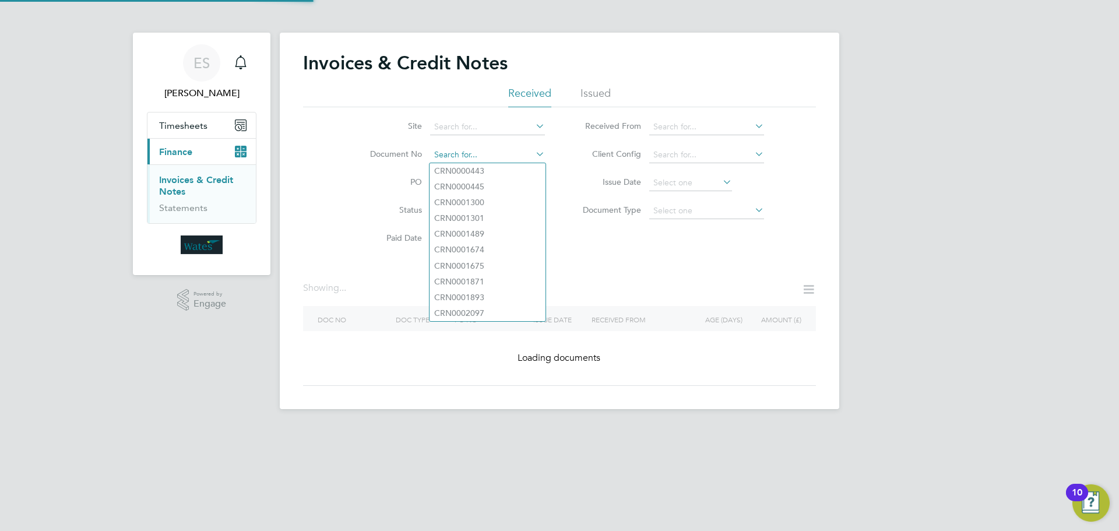
paste input "INV0046741"
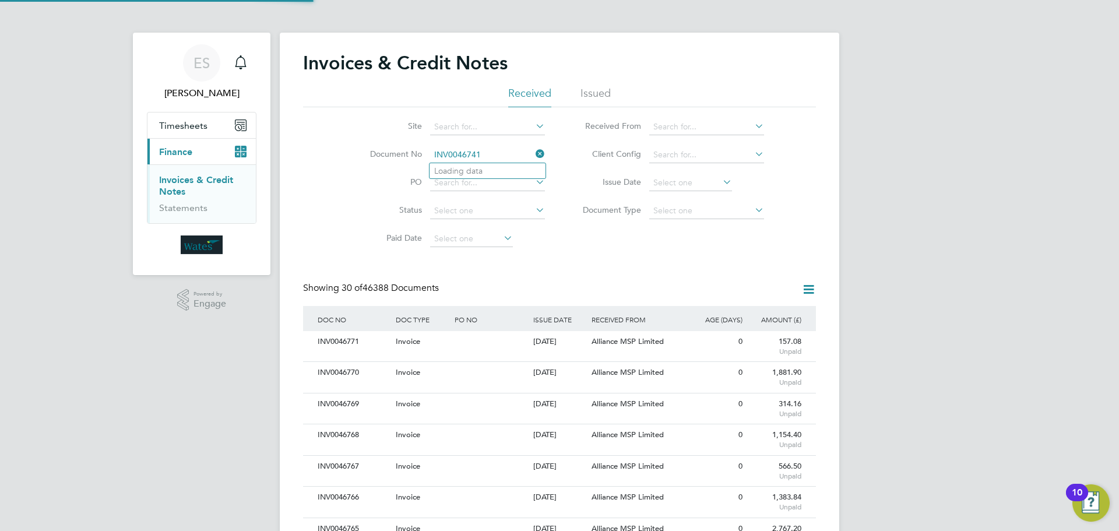
scroll to position [22, 79]
type input "INV0046741"
click at [488, 165] on li "INV0046741" at bounding box center [487, 171] width 116 height 16
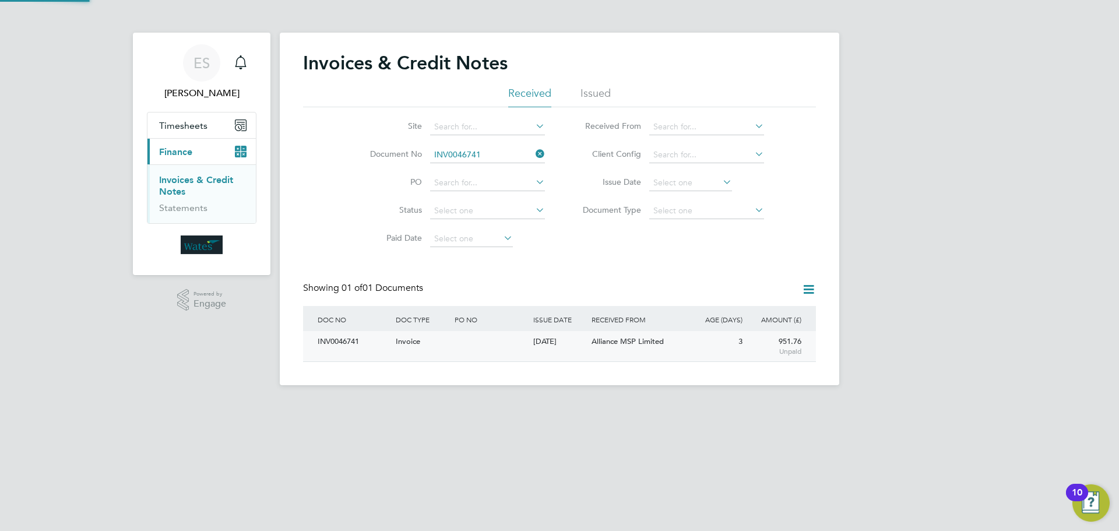
click at [344, 340] on div "INV0046741" at bounding box center [354, 342] width 78 height 22
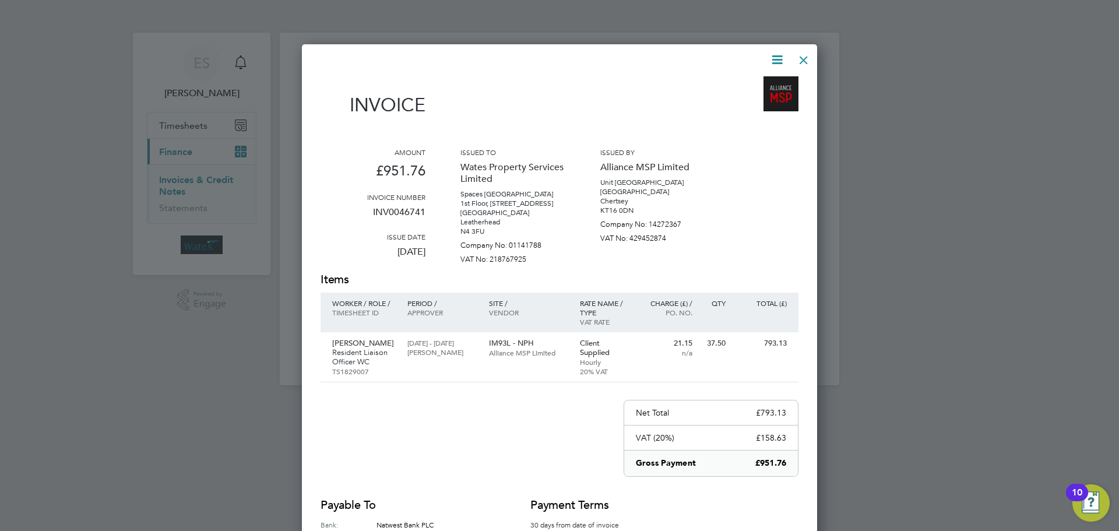
click at [773, 61] on icon at bounding box center [777, 59] width 15 height 15
click at [745, 83] on li "Download Invoice" at bounding box center [742, 87] width 80 height 16
click at [773, 58] on icon at bounding box center [777, 59] width 15 height 15
click at [741, 102] on li "View timesheet" at bounding box center [742, 104] width 80 height 16
click at [799, 55] on div at bounding box center [803, 57] width 21 height 21
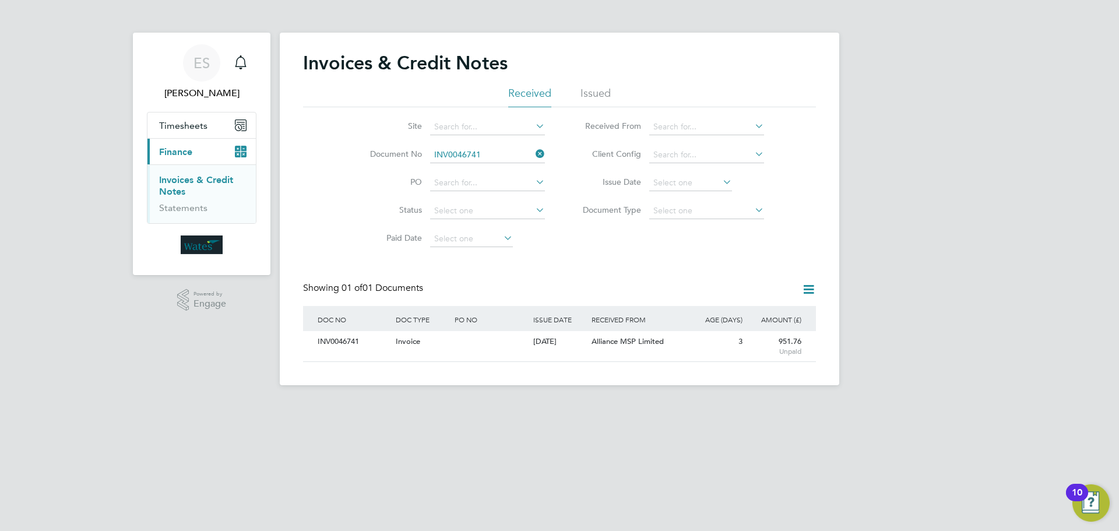
click at [533, 152] on icon at bounding box center [533, 154] width 0 height 16
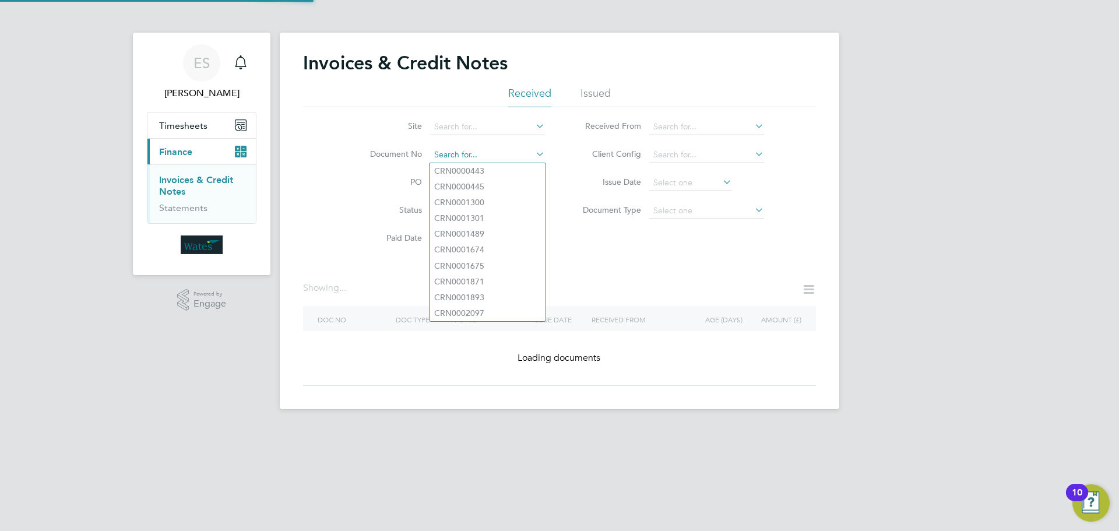
paste input "INV0046742"
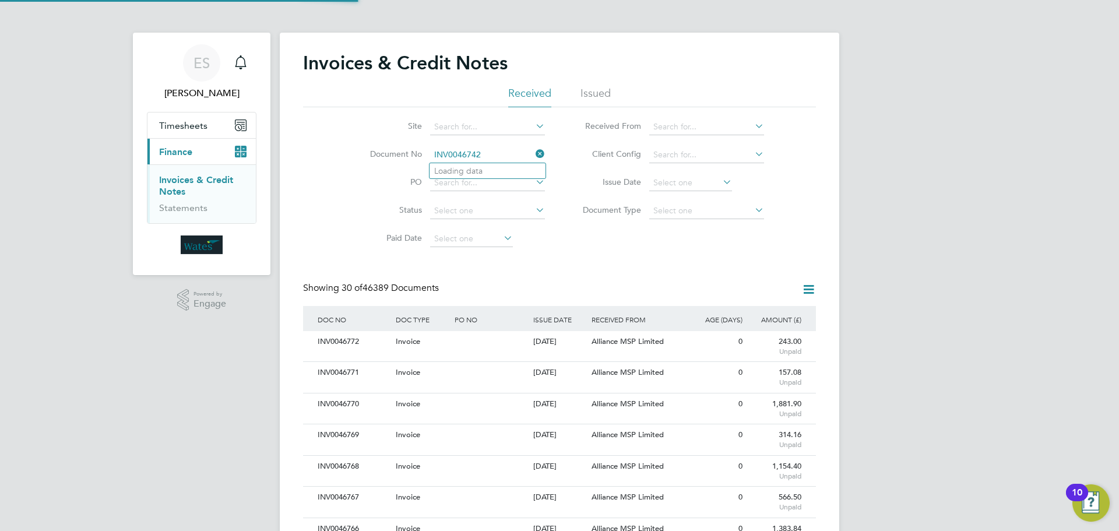
scroll to position [22, 79]
type input "INV0046742"
click at [489, 174] on li "INV0046742" at bounding box center [487, 171] width 116 height 16
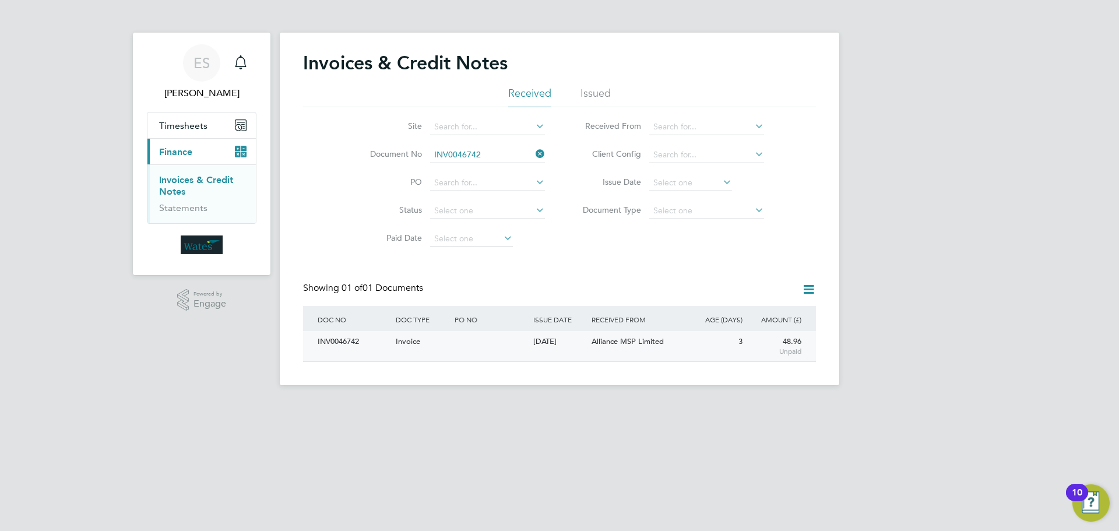
click at [353, 339] on div "INV0046742" at bounding box center [354, 342] width 78 height 22
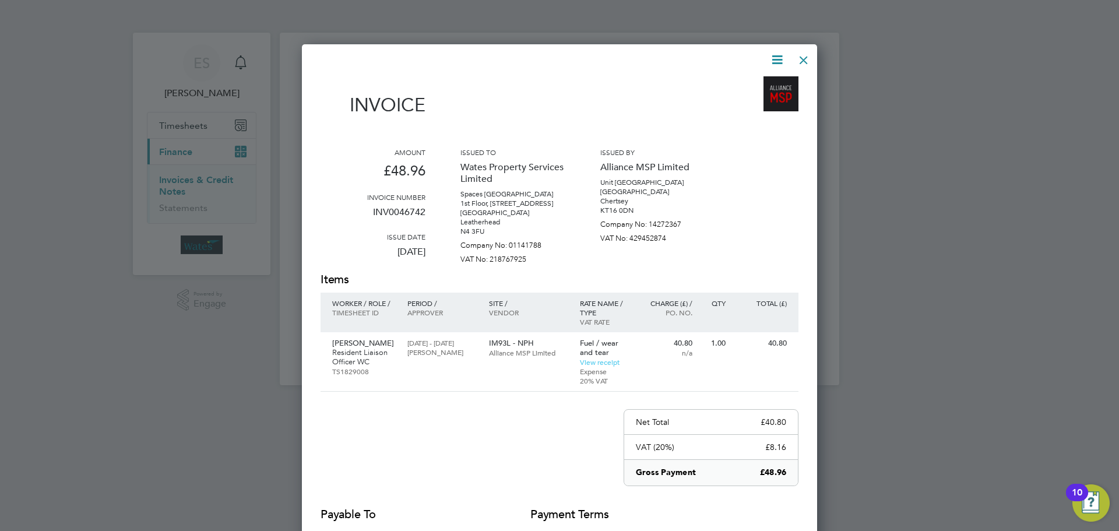
click at [773, 57] on icon at bounding box center [777, 59] width 15 height 15
click at [756, 85] on li "Download Invoice" at bounding box center [742, 87] width 80 height 16
click at [776, 53] on icon at bounding box center [777, 59] width 15 height 15
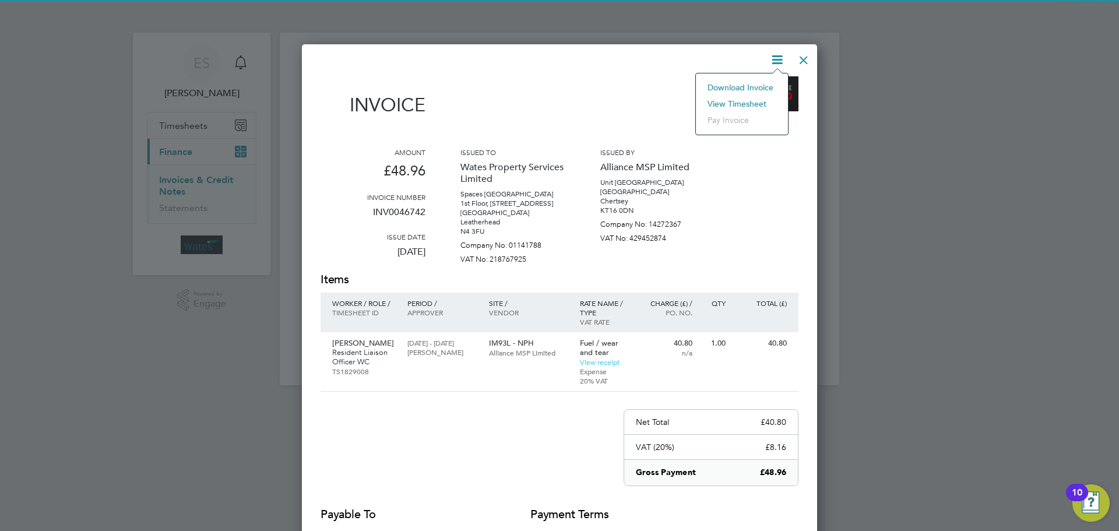
click at [747, 97] on li "View timesheet" at bounding box center [742, 104] width 80 height 16
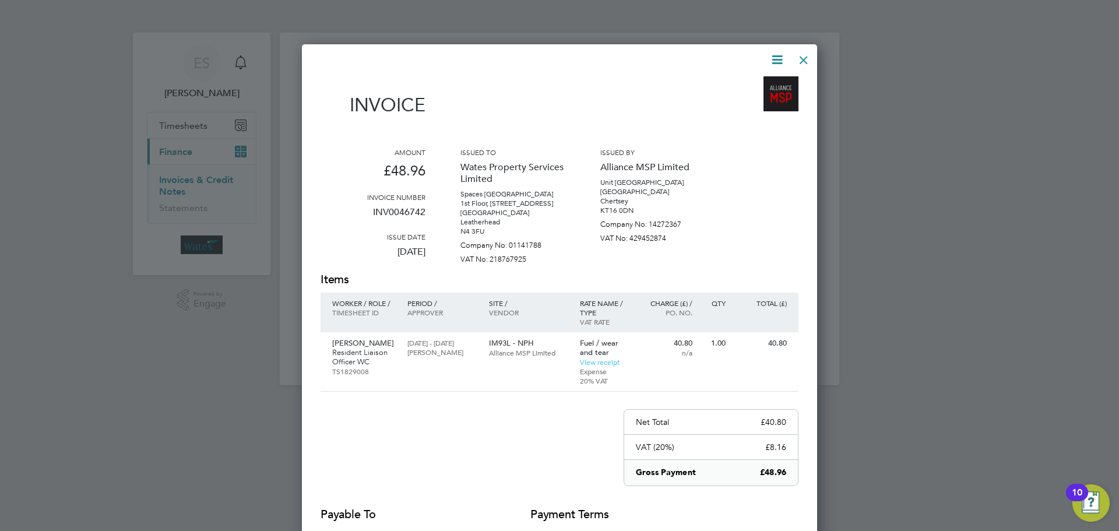
click at [805, 51] on div at bounding box center [803, 57] width 21 height 21
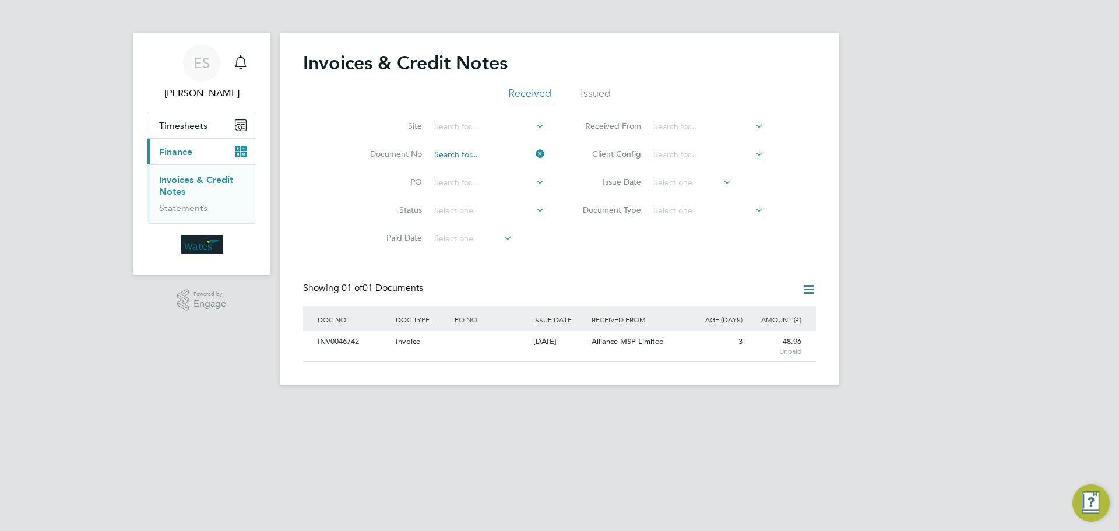
click at [479, 155] on input at bounding box center [487, 155] width 115 height 16
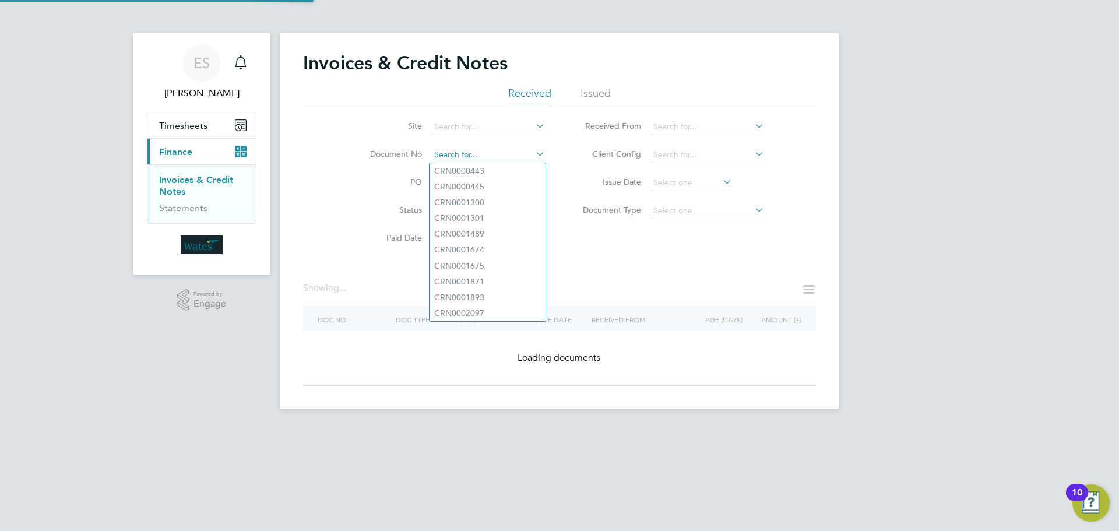
paste input "INV0046743"
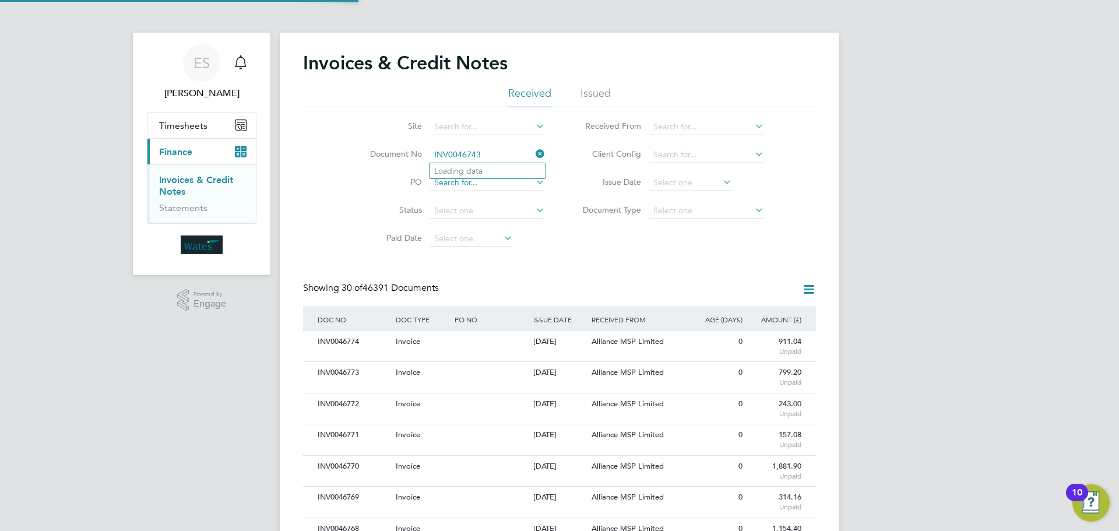
scroll to position [22, 79]
type input "INV0046743"
click at [475, 163] on li "INV0046743" at bounding box center [487, 171] width 116 height 16
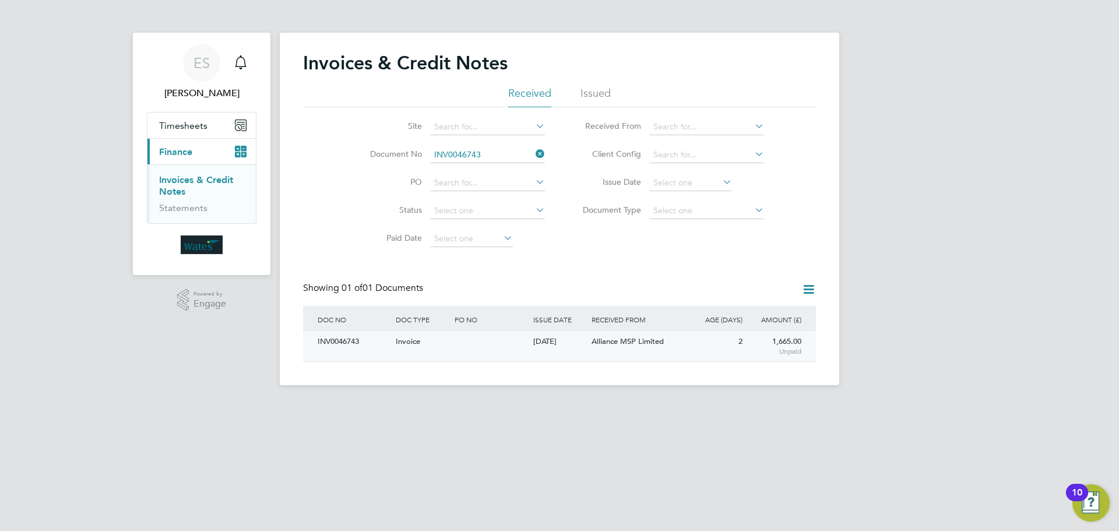
click at [368, 347] on div "INV0046743" at bounding box center [354, 342] width 78 height 22
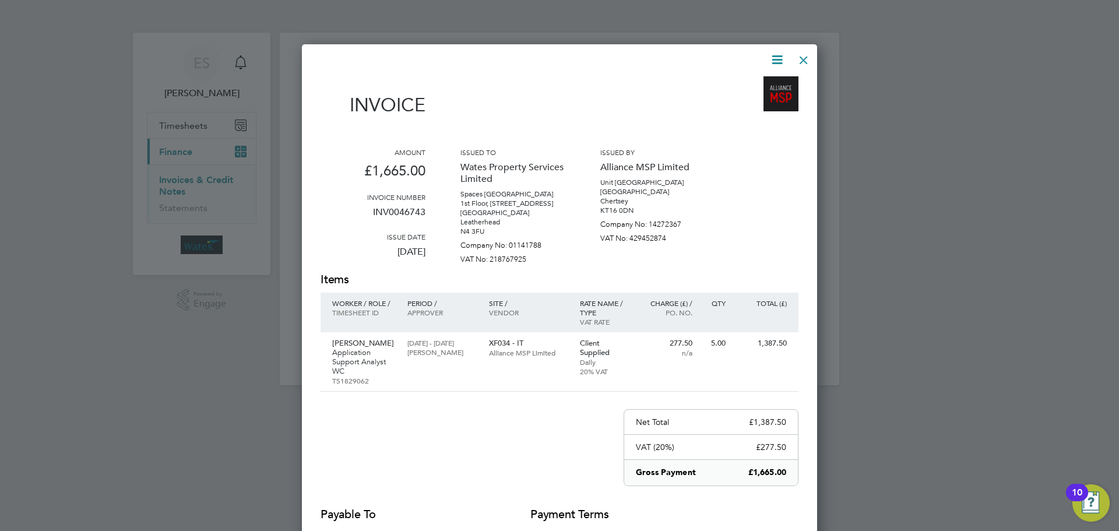
click at [776, 52] on icon at bounding box center [777, 59] width 15 height 15
click at [760, 81] on li "Download Invoice" at bounding box center [742, 87] width 80 height 16
click at [776, 58] on icon at bounding box center [777, 59] width 15 height 15
click at [755, 101] on li "View timesheet" at bounding box center [742, 104] width 80 height 16
click at [804, 60] on div at bounding box center [803, 57] width 21 height 21
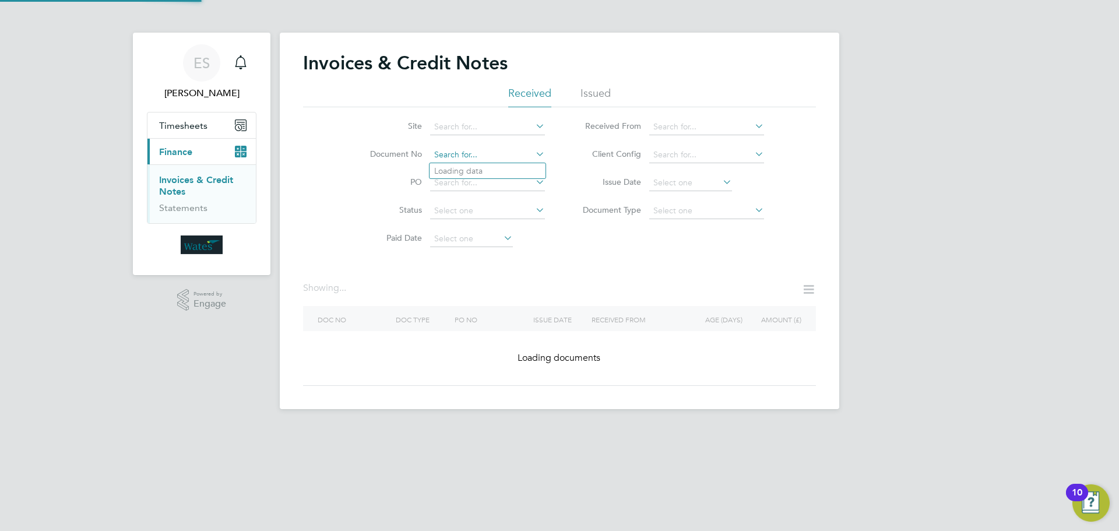
click at [491, 159] on input at bounding box center [487, 155] width 115 height 16
paste input "INV0046744"
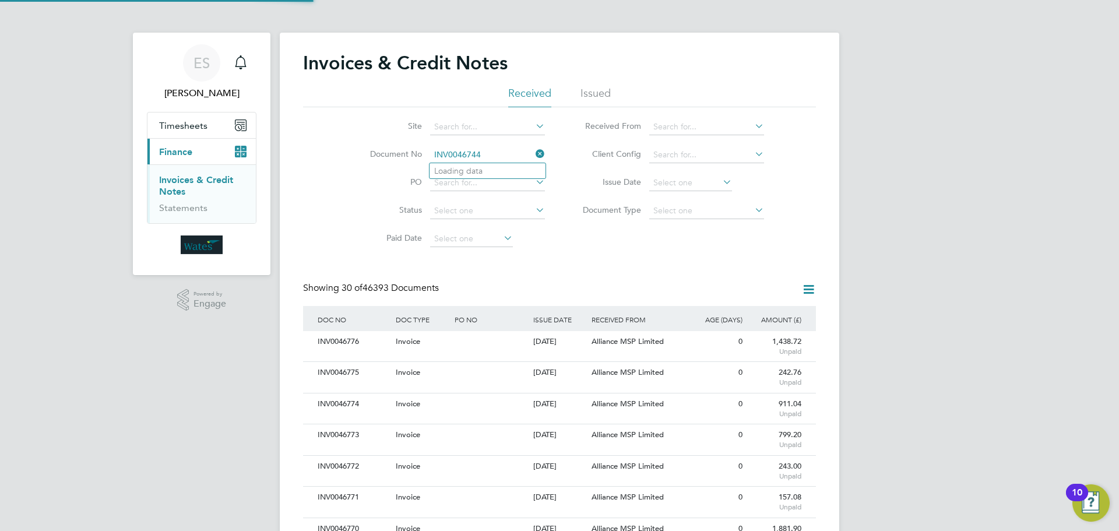
scroll to position [22, 98]
type input "INV0046744"
click at [485, 170] on li "INV0046744" at bounding box center [487, 171] width 116 height 16
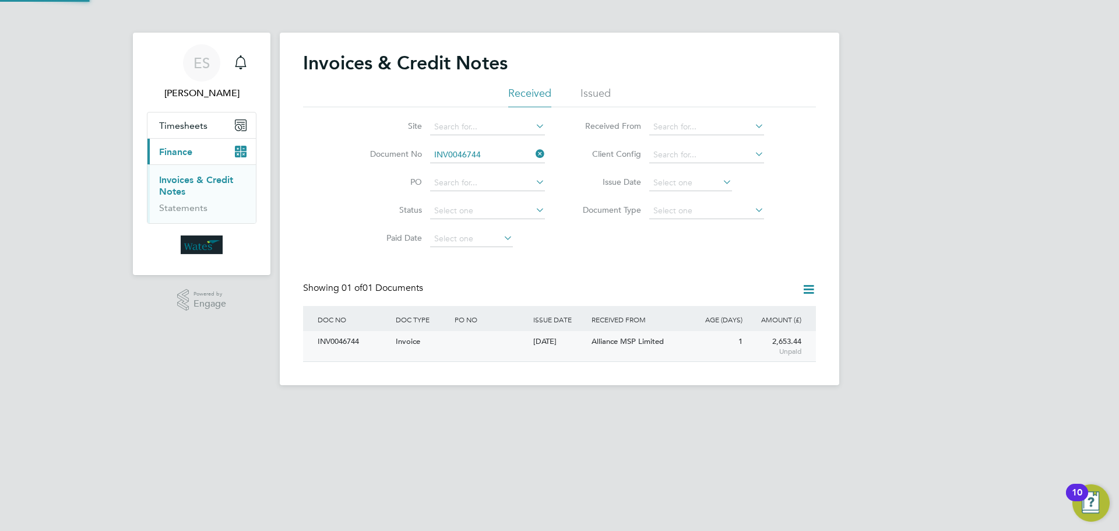
click at [327, 344] on div "INV0046744" at bounding box center [354, 342] width 78 height 22
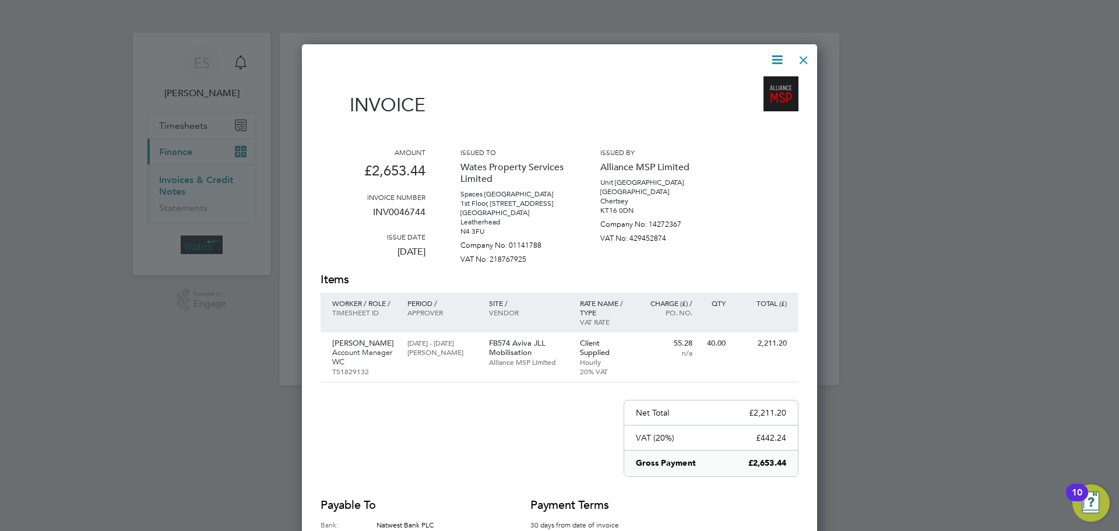
click at [779, 56] on icon at bounding box center [777, 59] width 15 height 15
click at [754, 84] on li "Download Invoice" at bounding box center [742, 87] width 80 height 16
click at [770, 52] on icon at bounding box center [777, 59] width 15 height 15
click at [739, 96] on li "View timesheet" at bounding box center [742, 104] width 80 height 16
click at [772, 58] on icon at bounding box center [777, 59] width 15 height 15
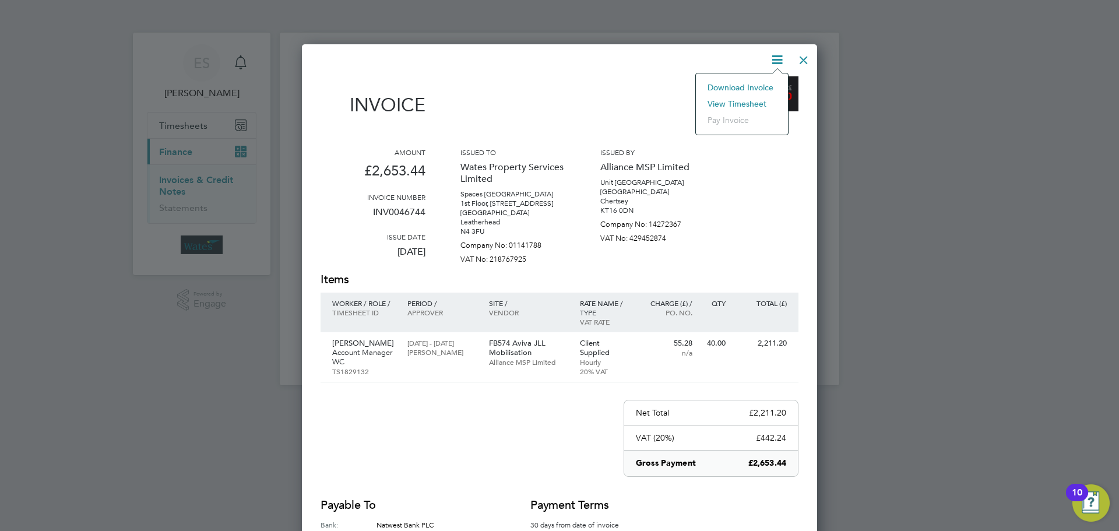
click at [748, 85] on li "Download Invoice" at bounding box center [742, 87] width 80 height 16
click at [777, 56] on icon at bounding box center [777, 59] width 15 height 15
click at [738, 100] on li "View timesheet" at bounding box center [742, 104] width 80 height 16
click at [800, 61] on div at bounding box center [803, 57] width 21 height 21
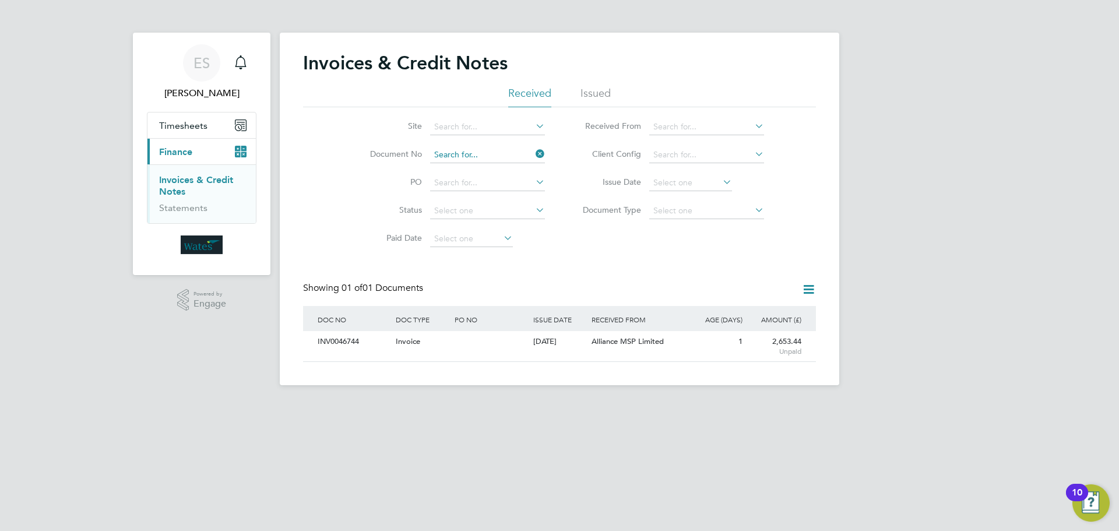
click at [510, 154] on input at bounding box center [487, 155] width 115 height 16
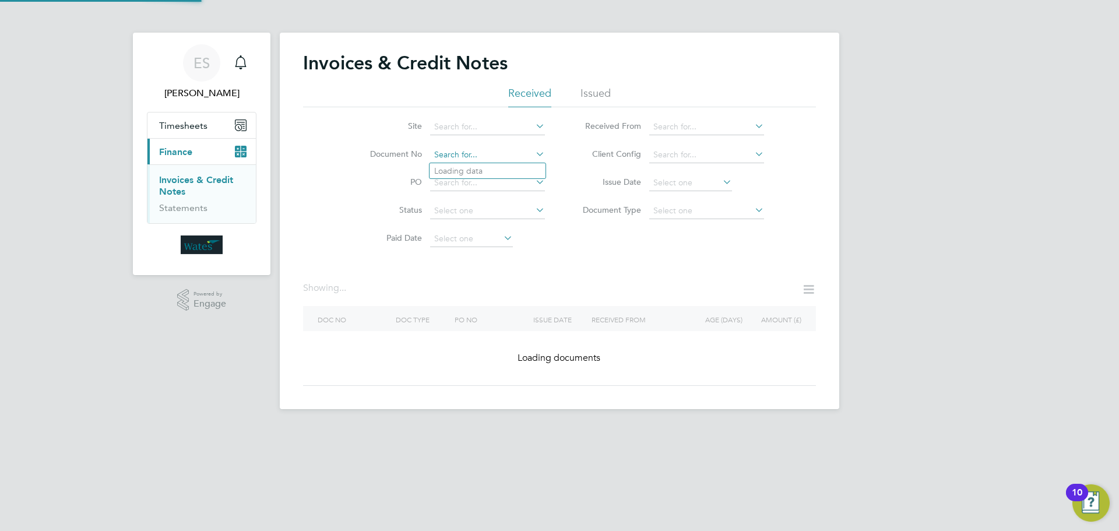
paste input "INV0046745"
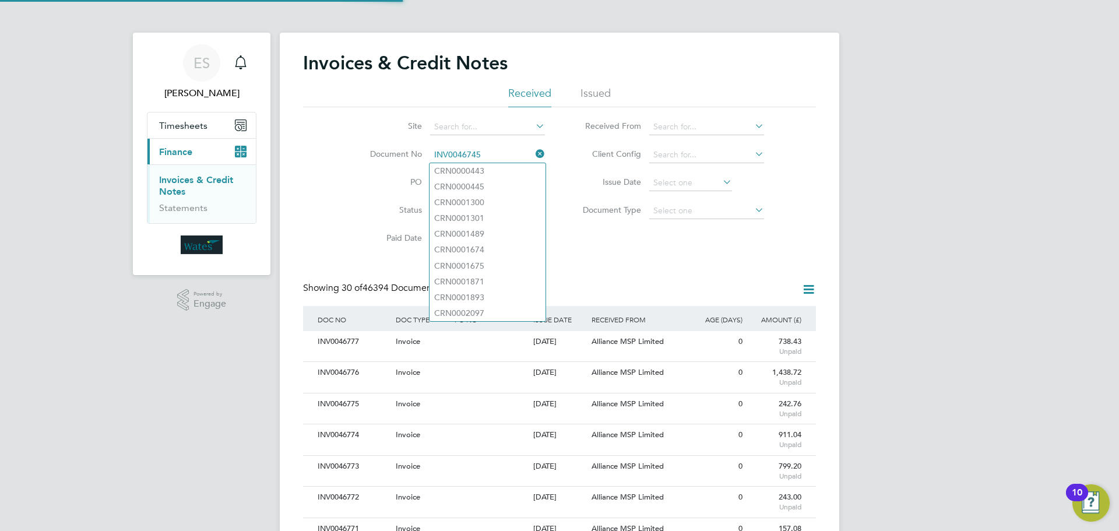
scroll to position [22, 79]
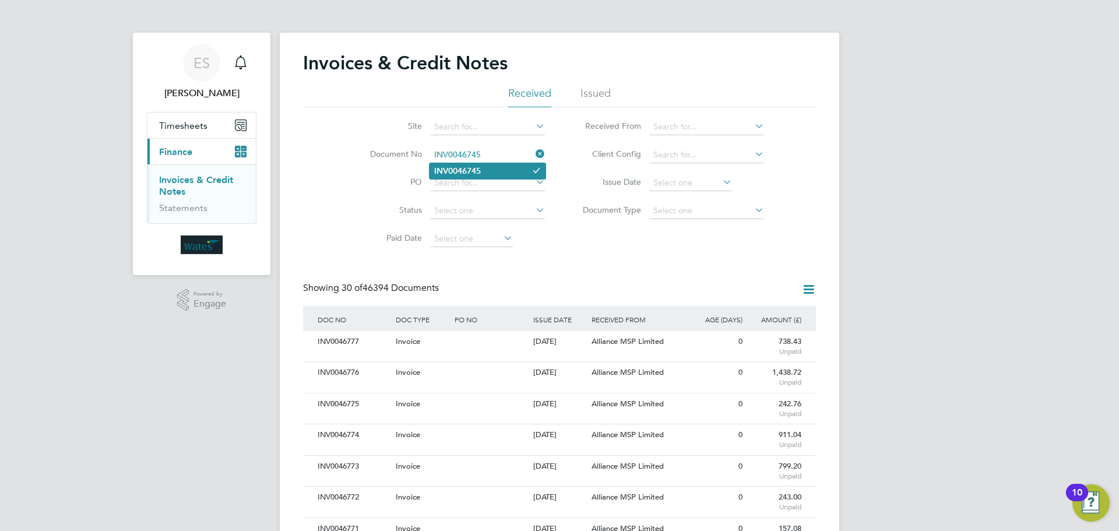
type input "INV0046745"
click at [480, 171] on b "INV0046745" at bounding box center [457, 171] width 47 height 10
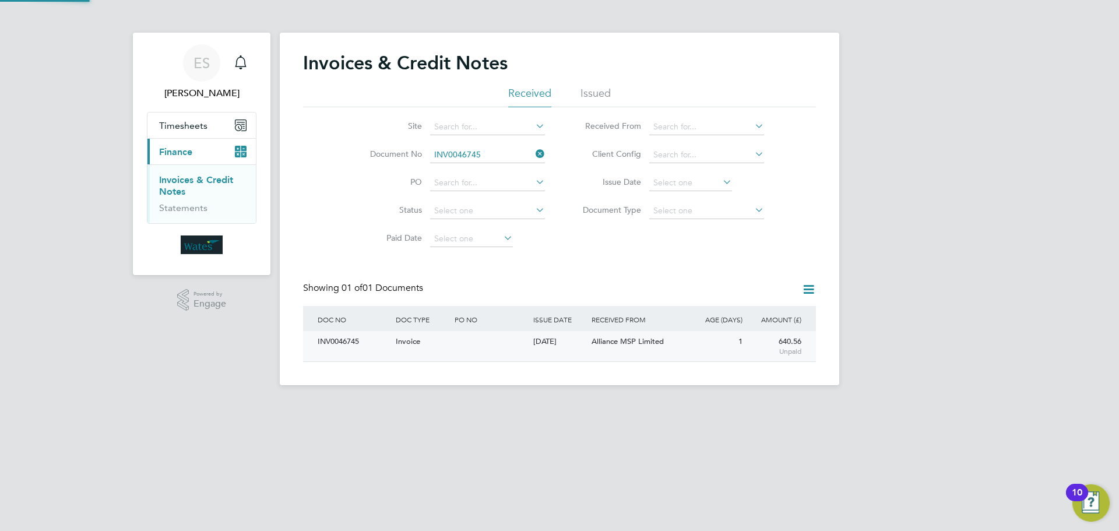
click at [337, 340] on div "INV0046745" at bounding box center [354, 342] width 78 height 22
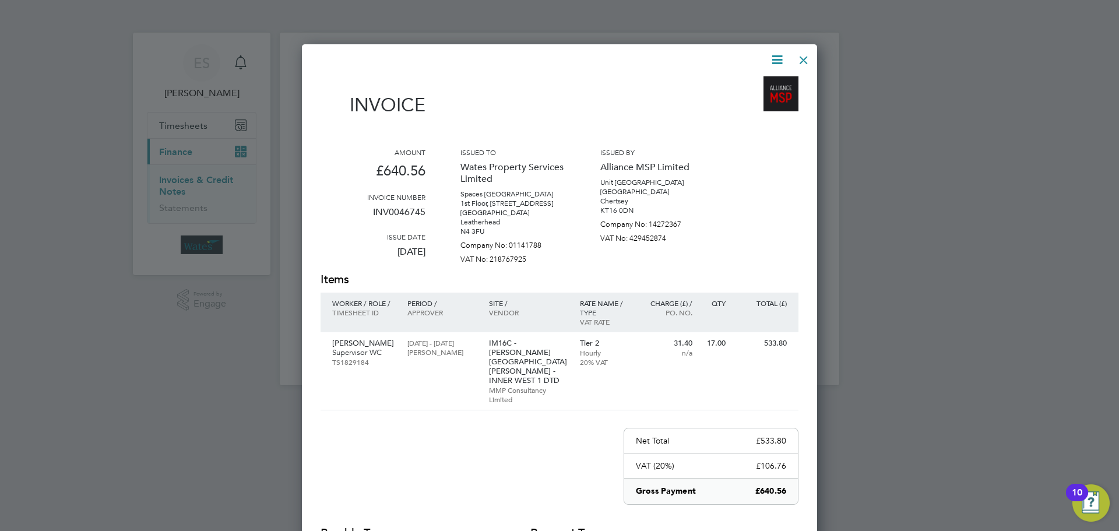
click at [773, 57] on icon at bounding box center [777, 59] width 15 height 15
click at [752, 83] on li "Download Invoice" at bounding box center [742, 87] width 80 height 16
click at [774, 56] on icon at bounding box center [777, 59] width 15 height 15
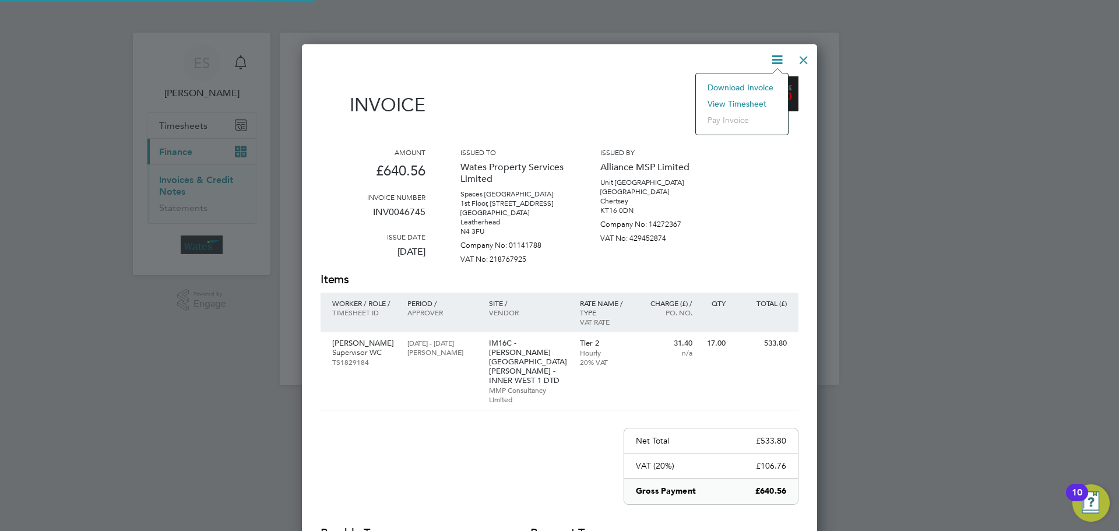
click at [741, 100] on li "View timesheet" at bounding box center [742, 104] width 80 height 16
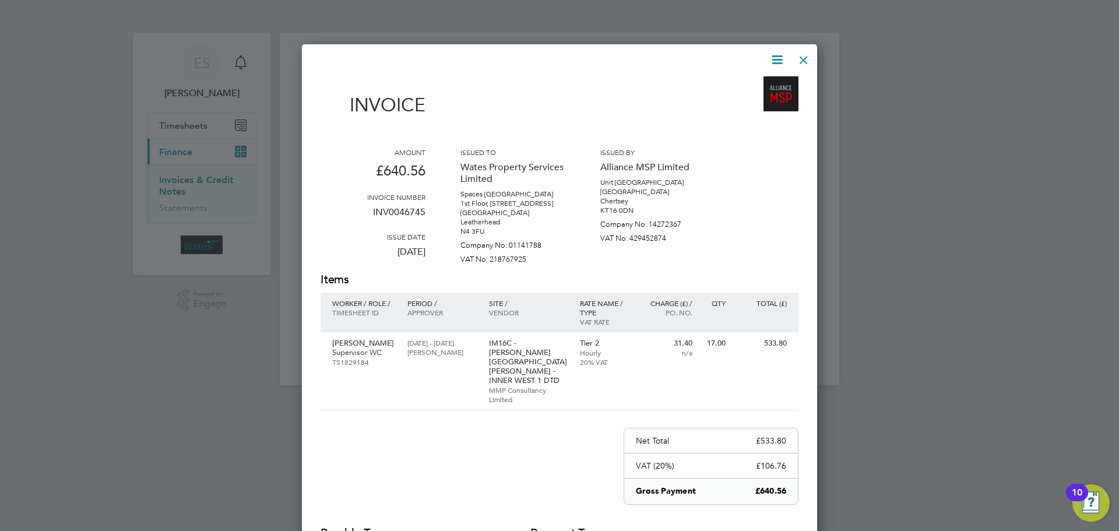
click at [807, 56] on div at bounding box center [803, 57] width 21 height 21
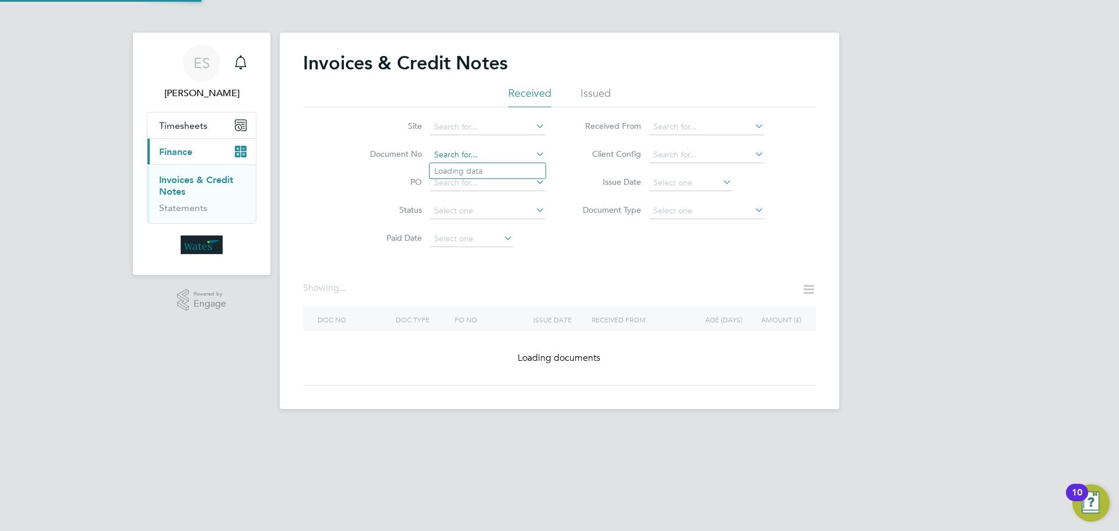
click at [506, 158] on input at bounding box center [487, 155] width 115 height 16
paste input "INV0046746"
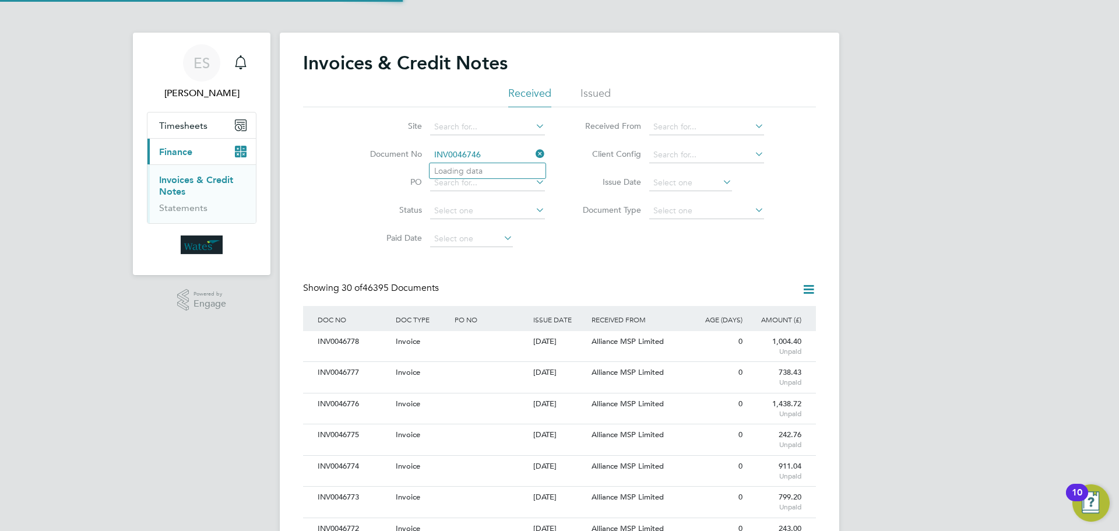
scroll to position [22, 79]
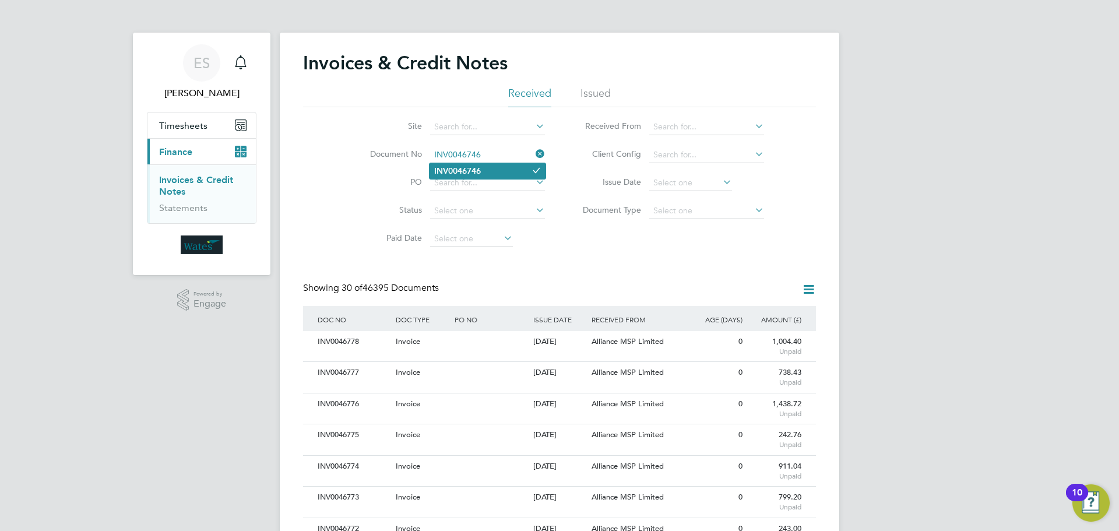
type input "INV0046746"
click at [501, 165] on li "INV0046746" at bounding box center [487, 171] width 116 height 16
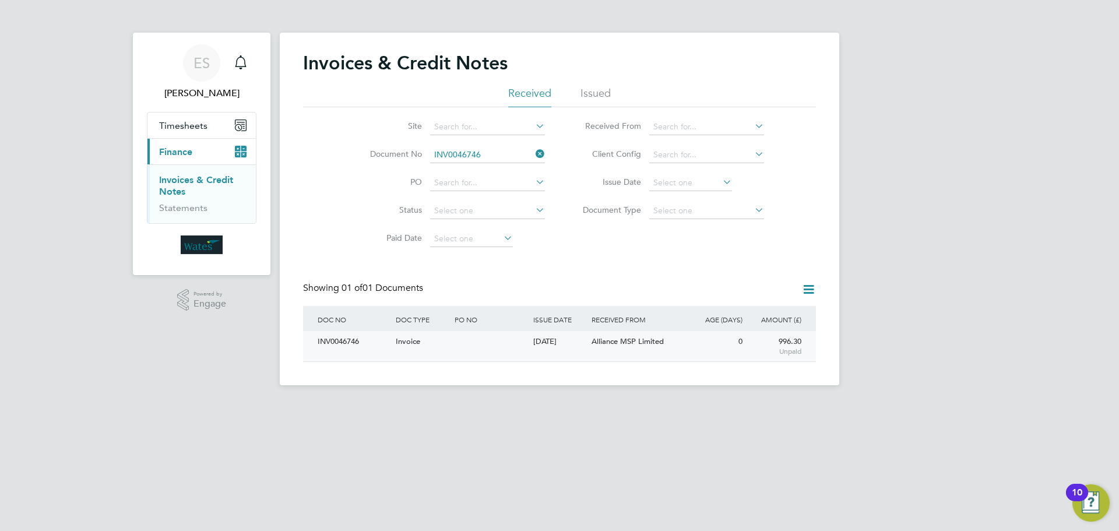
click at [327, 341] on div "INV0046746" at bounding box center [354, 342] width 78 height 22
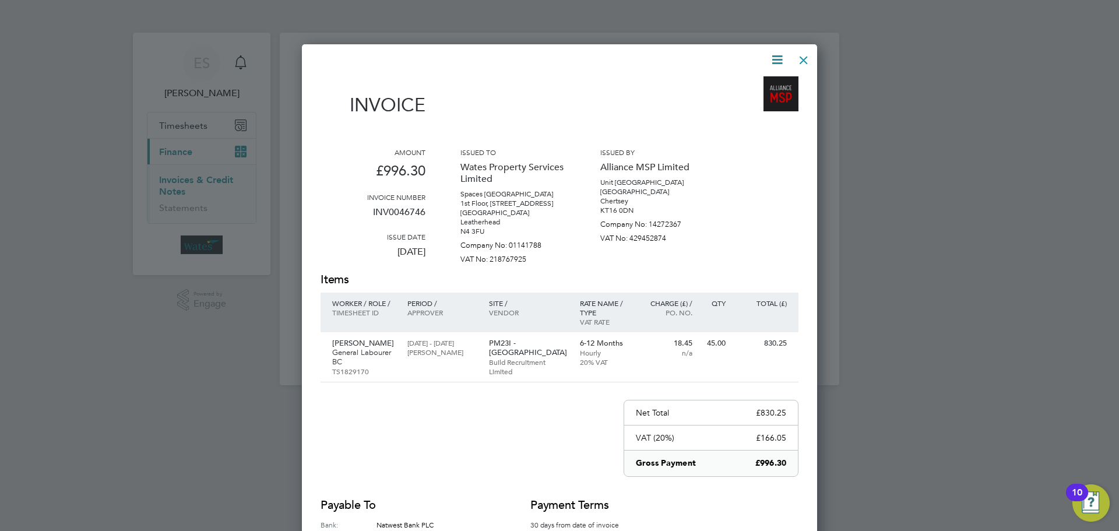
click at [779, 52] on icon at bounding box center [777, 59] width 15 height 15
click at [754, 83] on li "Download Invoice" at bounding box center [742, 87] width 80 height 16
click at [774, 58] on icon at bounding box center [777, 59] width 15 height 15
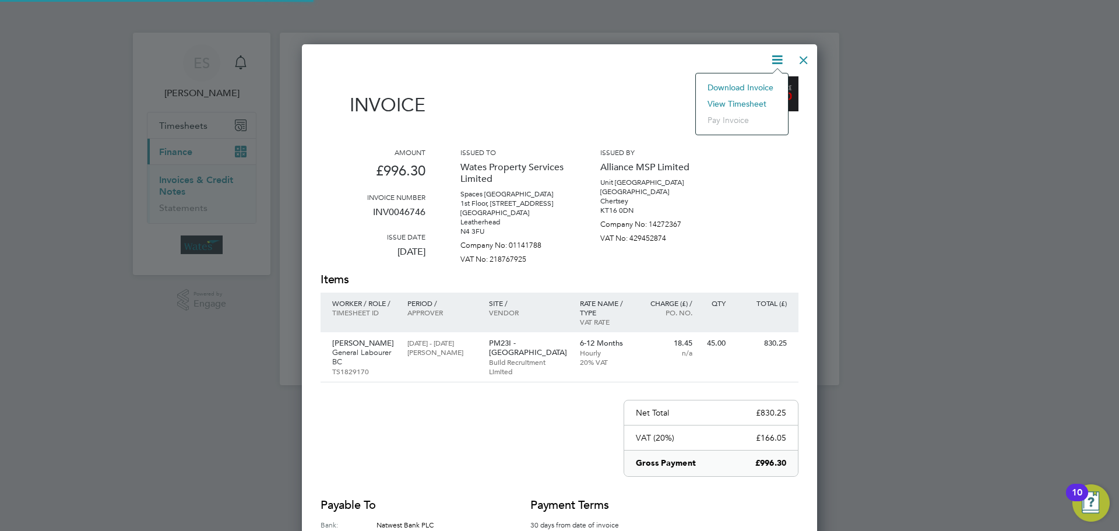
click at [746, 102] on li "View timesheet" at bounding box center [742, 104] width 80 height 16
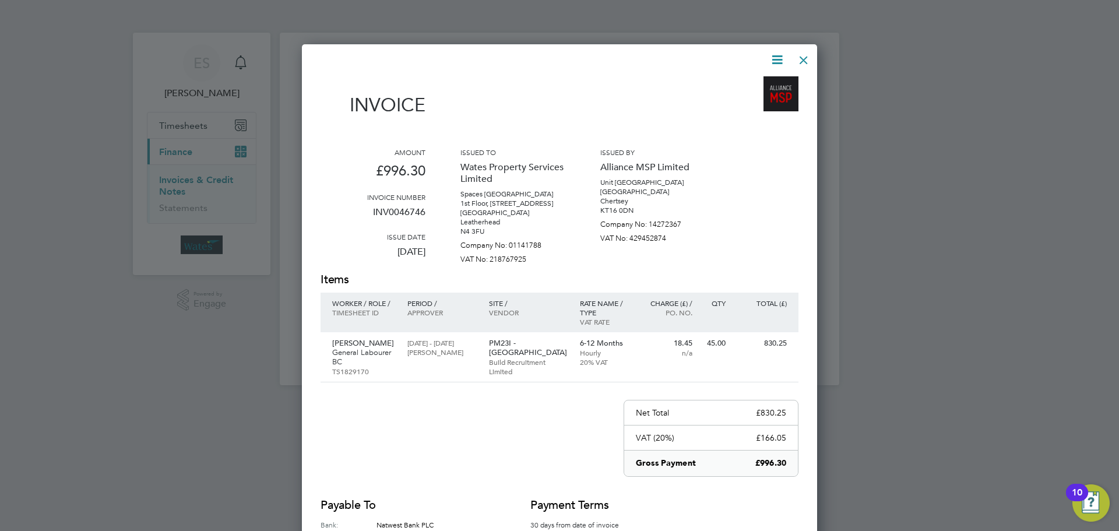
click at [804, 56] on div at bounding box center [803, 57] width 21 height 21
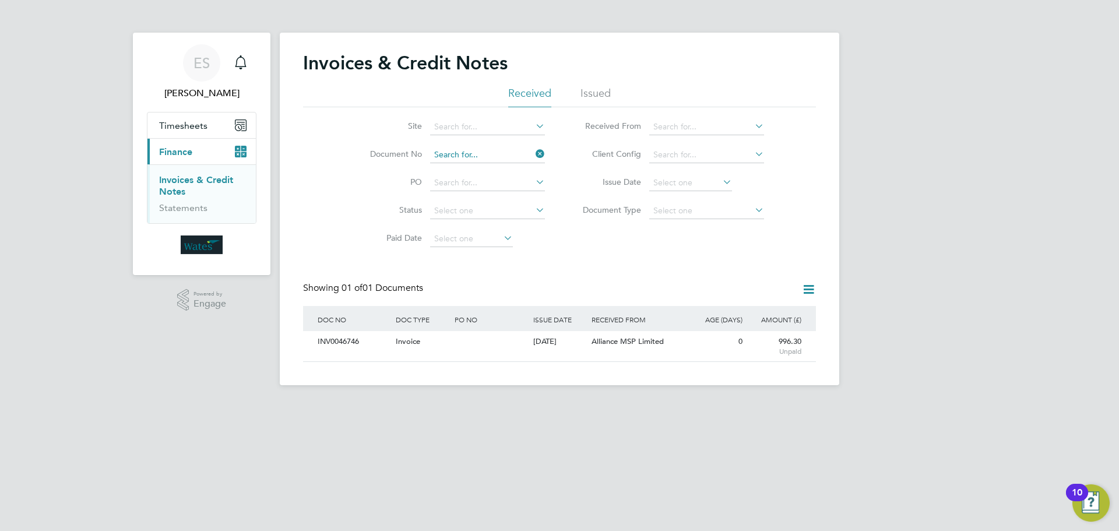
click at [515, 152] on input at bounding box center [487, 155] width 115 height 16
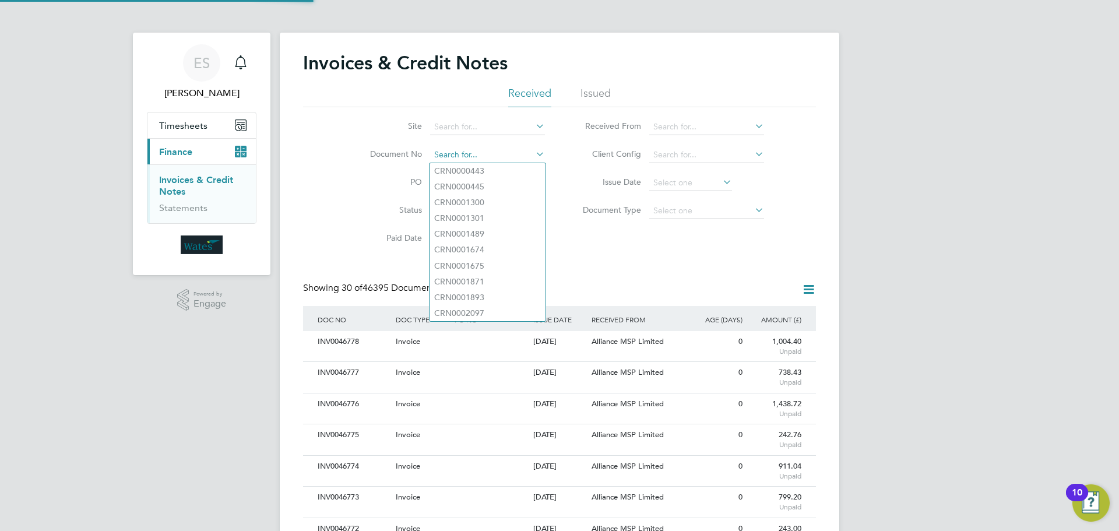
paste input "INV0046747"
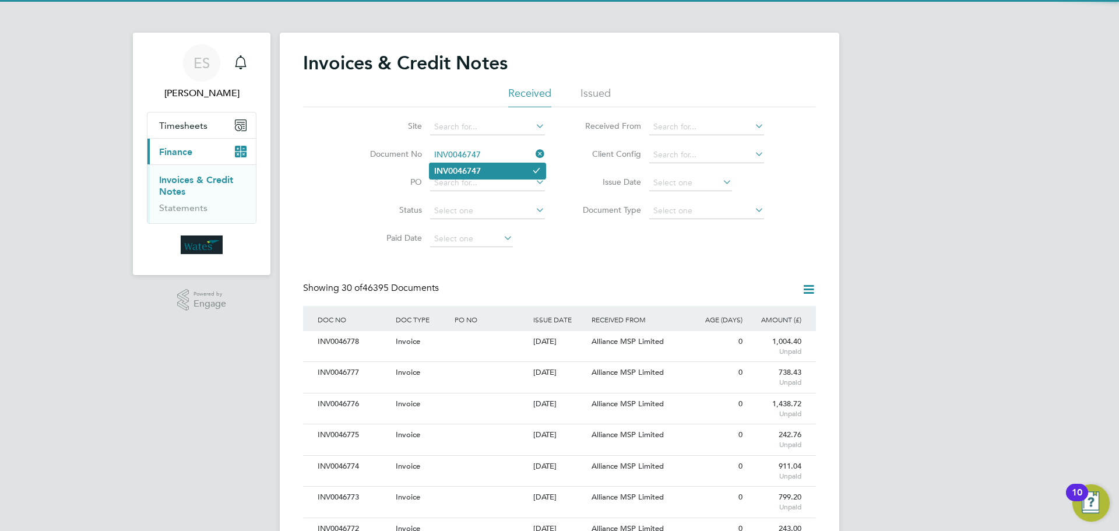
type input "INV0046747"
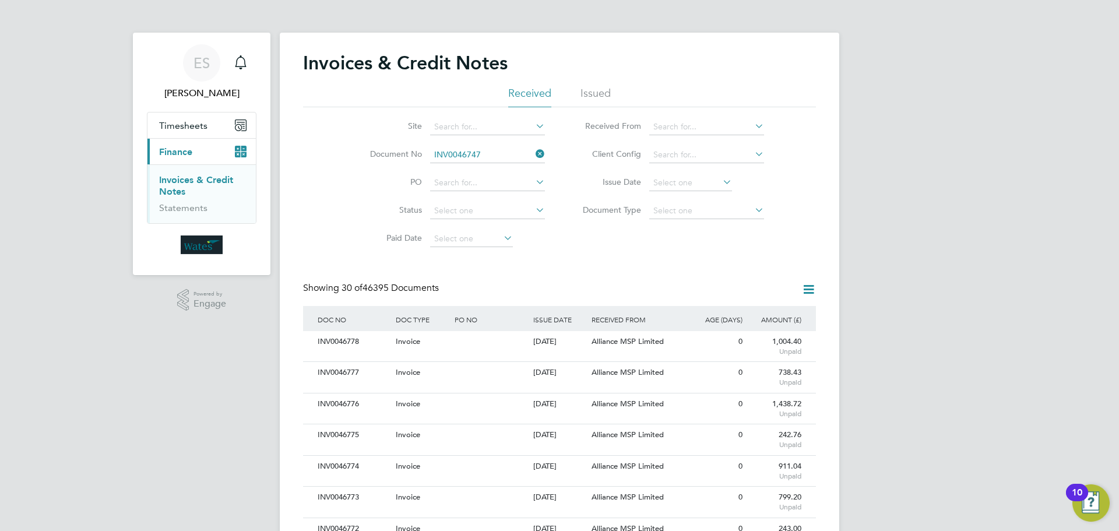
click at [502, 172] on li "INV0046747" at bounding box center [487, 171] width 116 height 16
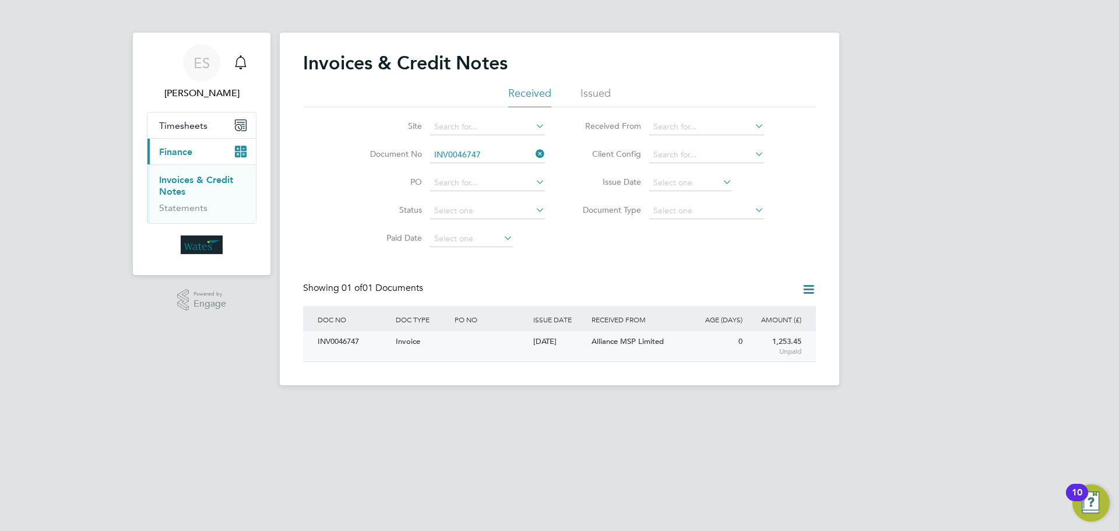
click at [361, 353] on div "INV0046747 Invoice 29 Sep 2025 Wates Property Services Limited Alliance MSP Lim…" at bounding box center [559, 346] width 513 height 30
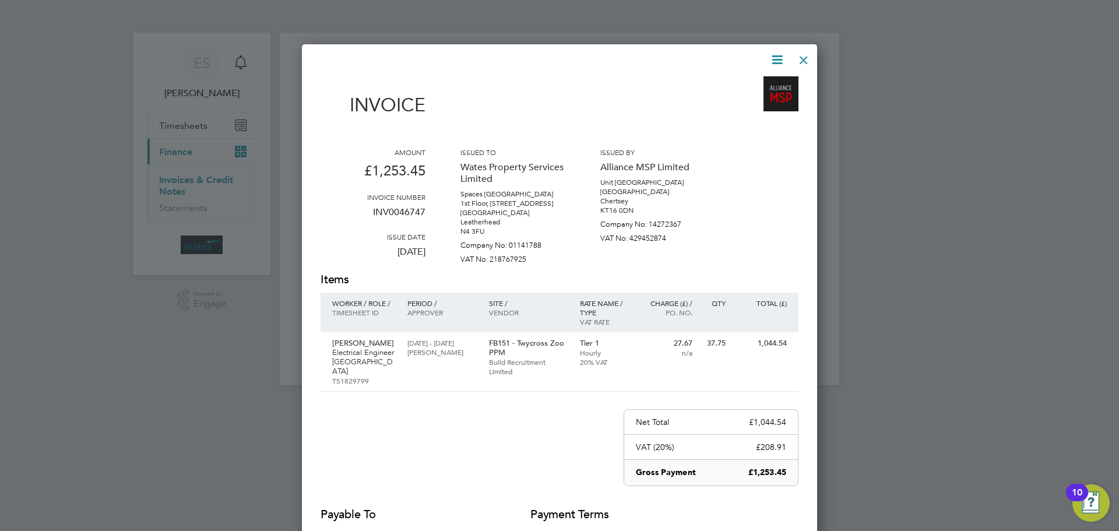
click at [777, 57] on icon at bounding box center [777, 59] width 15 height 15
click at [755, 80] on li "Download Invoice" at bounding box center [742, 87] width 80 height 16
click at [775, 55] on icon at bounding box center [777, 59] width 15 height 15
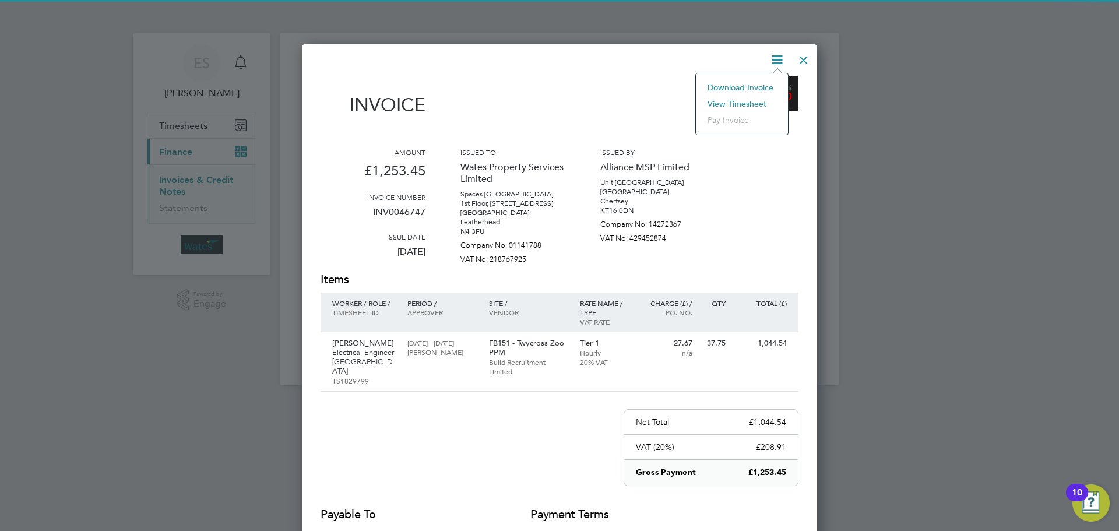
click at [753, 100] on li "View timesheet" at bounding box center [742, 104] width 80 height 16
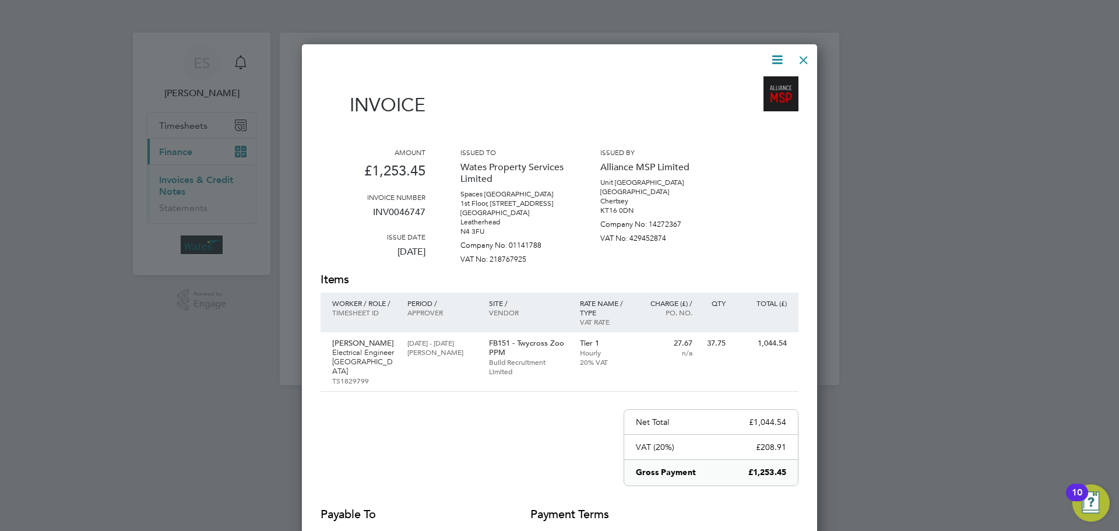
click at [804, 50] on div at bounding box center [803, 57] width 21 height 21
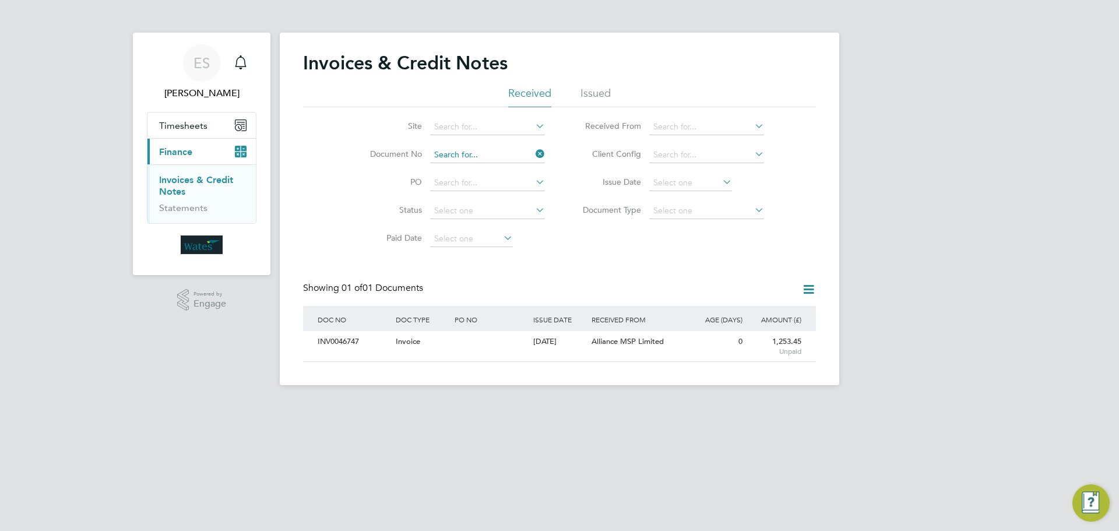
click at [495, 153] on input at bounding box center [487, 155] width 115 height 16
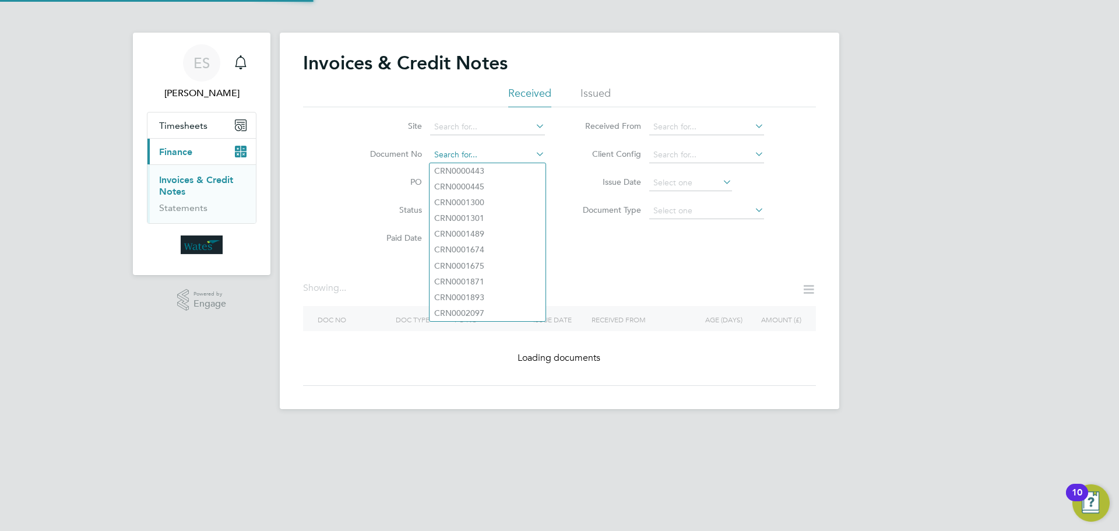
paste input "INV0046748"
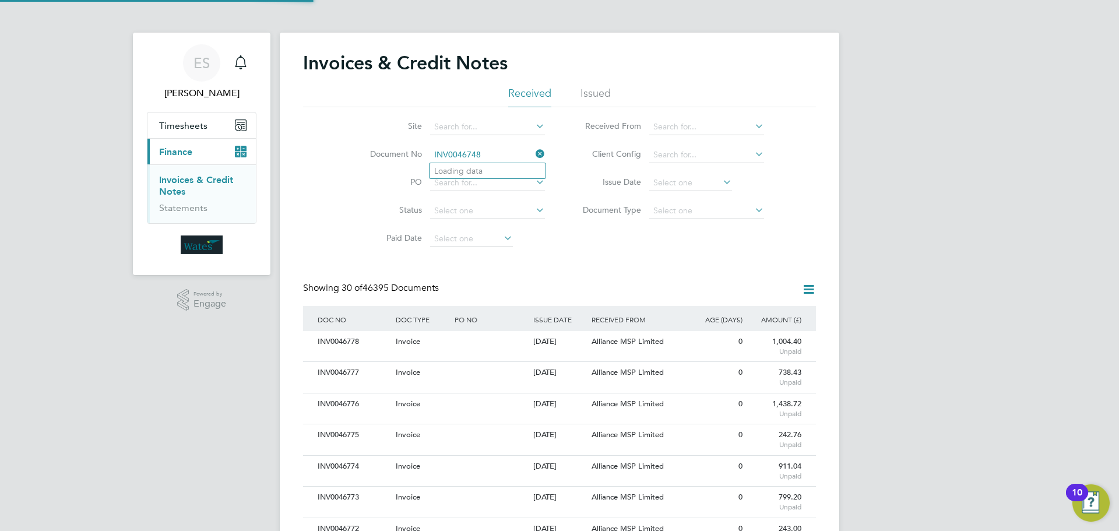
scroll to position [22, 98]
type input "INV0046748"
click at [498, 170] on li "INV0046748" at bounding box center [487, 171] width 116 height 16
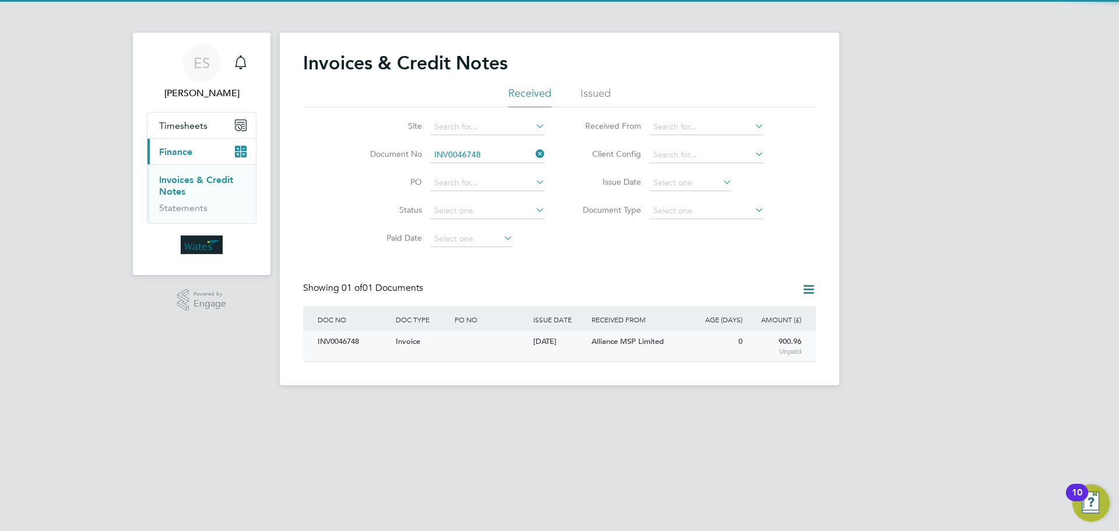
click at [358, 344] on div "INV0046748" at bounding box center [354, 342] width 78 height 22
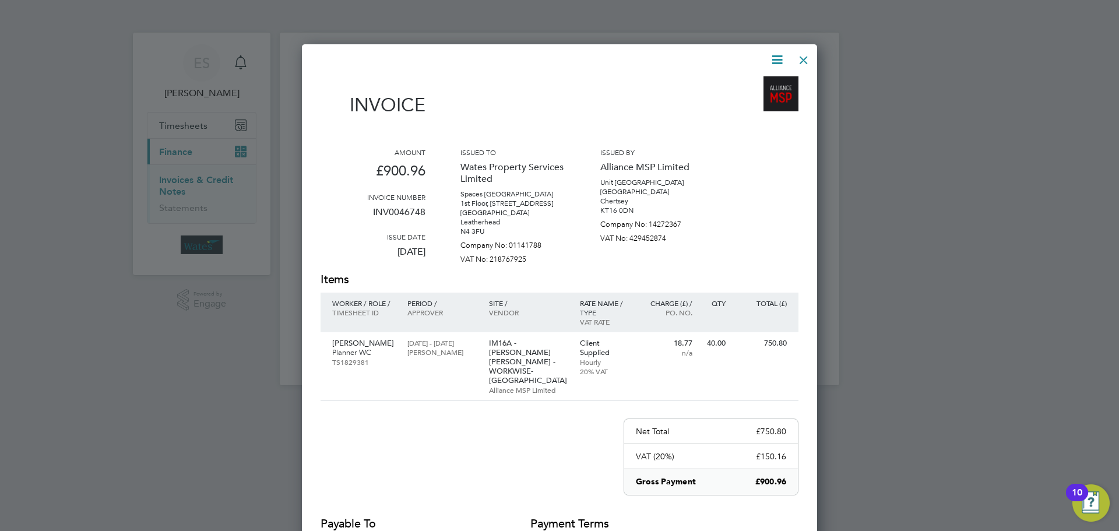
click at [772, 57] on icon at bounding box center [777, 59] width 15 height 15
click at [754, 83] on li "Download Invoice" at bounding box center [742, 87] width 80 height 16
click at [774, 58] on icon at bounding box center [777, 59] width 15 height 15
click at [748, 100] on li "View timesheet" at bounding box center [742, 104] width 80 height 16
click at [795, 55] on div at bounding box center [803, 57] width 21 height 21
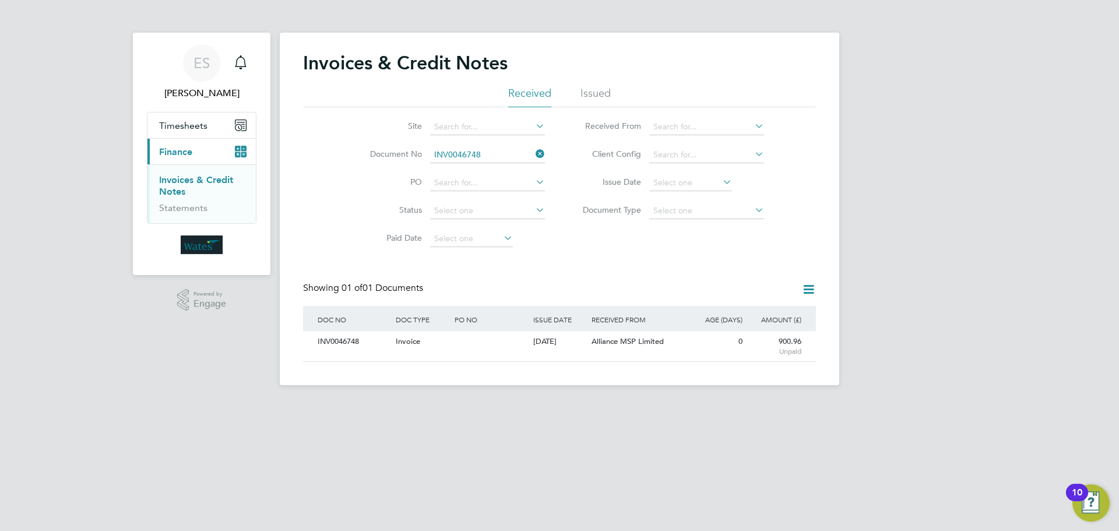
click at [513, 146] on li "Document No INV0046748" at bounding box center [449, 155] width 219 height 28
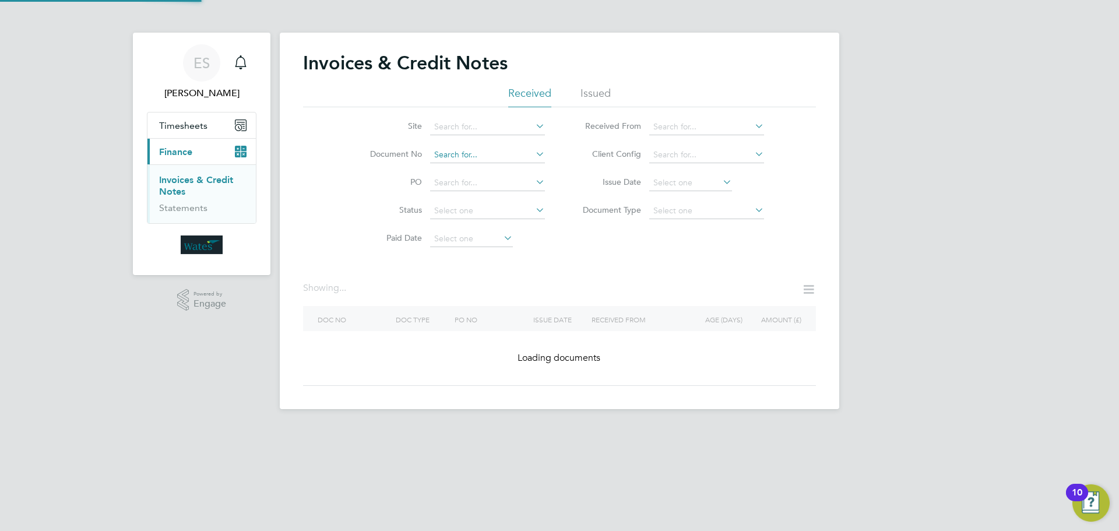
click at [492, 149] on input at bounding box center [487, 155] width 115 height 16
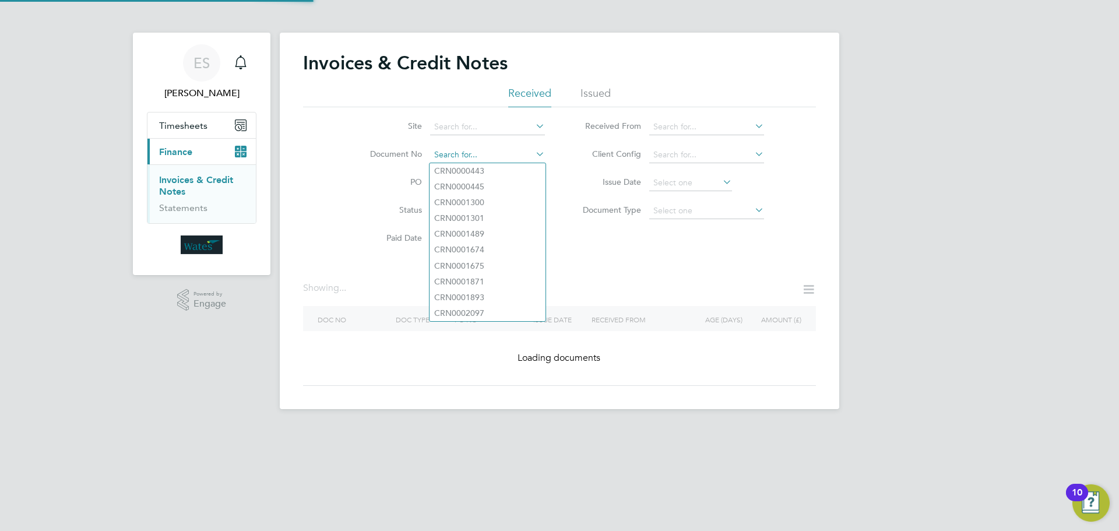
paste input "INV0046749"
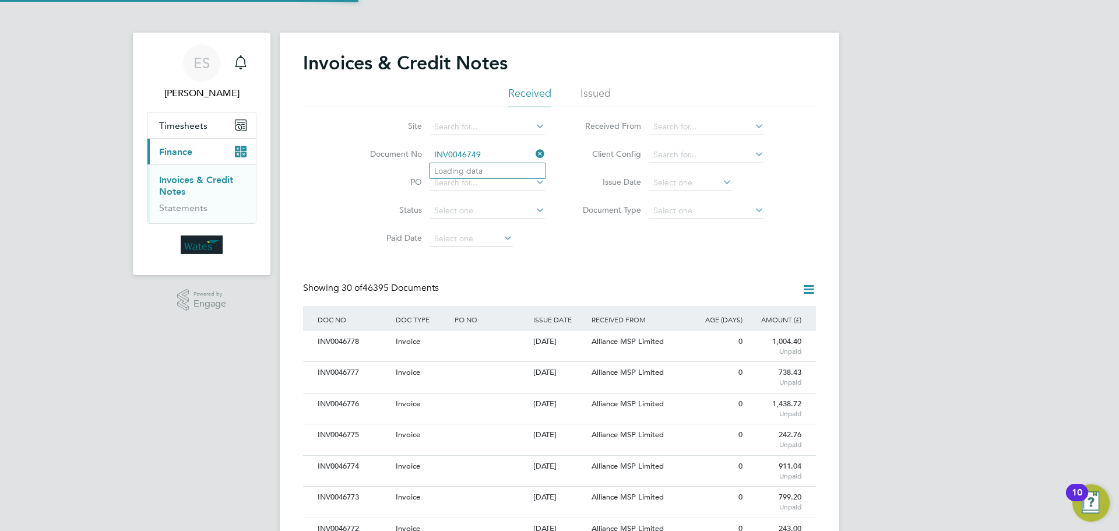
scroll to position [22, 98]
type input "INV0046749"
click at [502, 171] on li "INV0046749" at bounding box center [487, 171] width 116 height 16
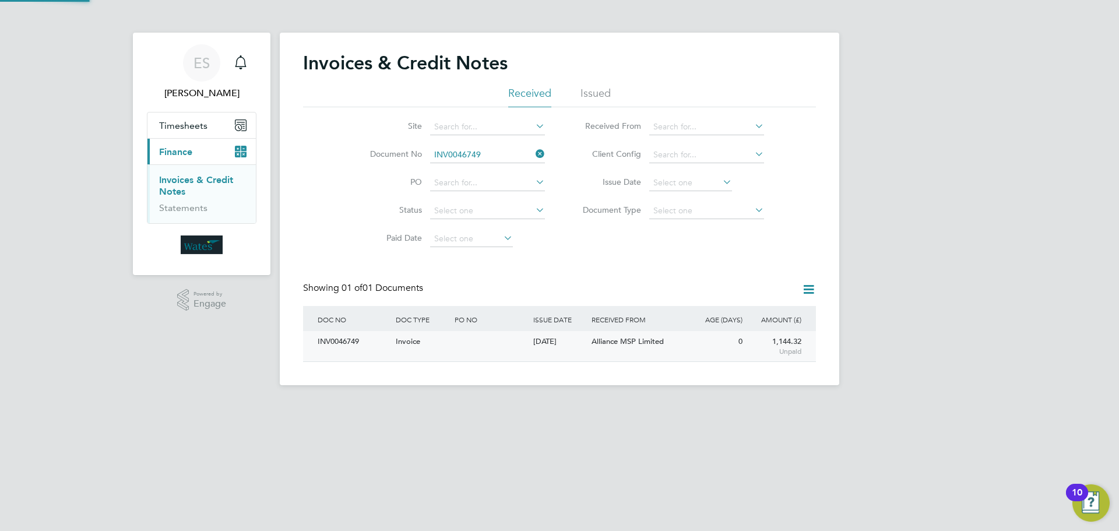
click at [348, 334] on div "INV0046749" at bounding box center [354, 342] width 78 height 22
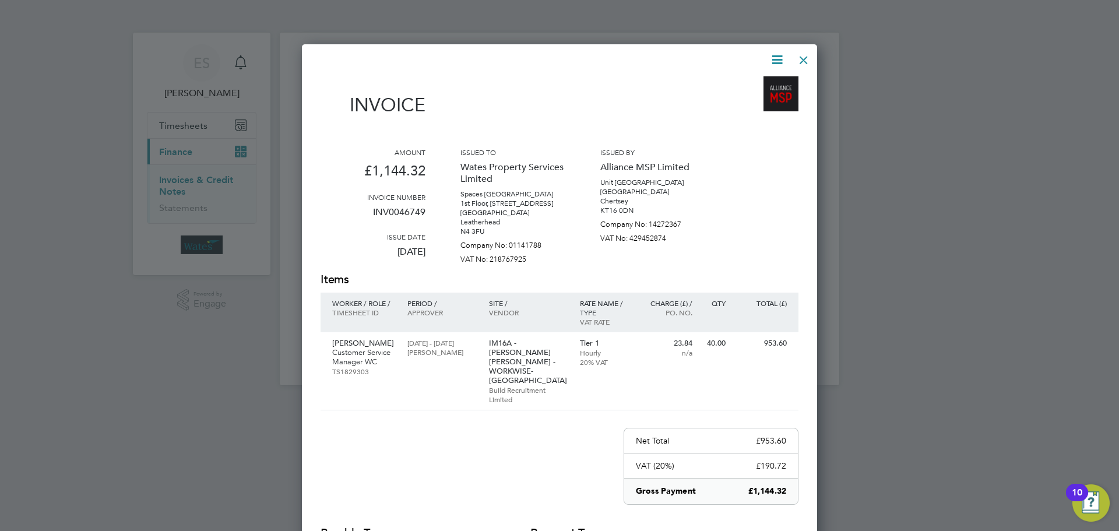
click at [776, 54] on icon at bounding box center [777, 59] width 15 height 15
click at [760, 82] on li "Download Invoice" at bounding box center [742, 87] width 80 height 16
click at [780, 53] on icon at bounding box center [777, 59] width 15 height 15
click at [744, 98] on li "View timesheet" at bounding box center [742, 104] width 80 height 16
click at [801, 59] on div at bounding box center [803, 57] width 21 height 21
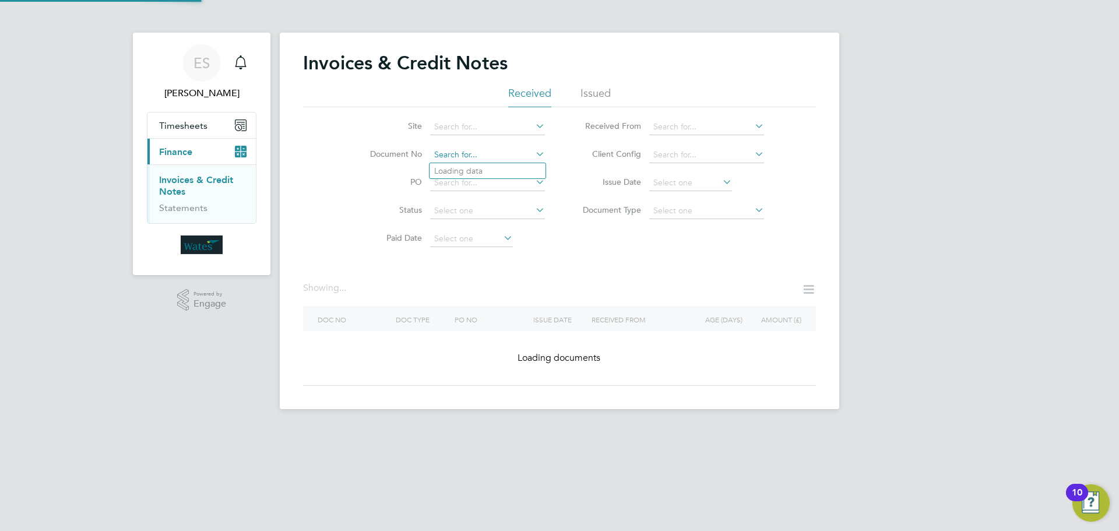
click at [478, 156] on input at bounding box center [487, 155] width 115 height 16
paste input "INV0046750"
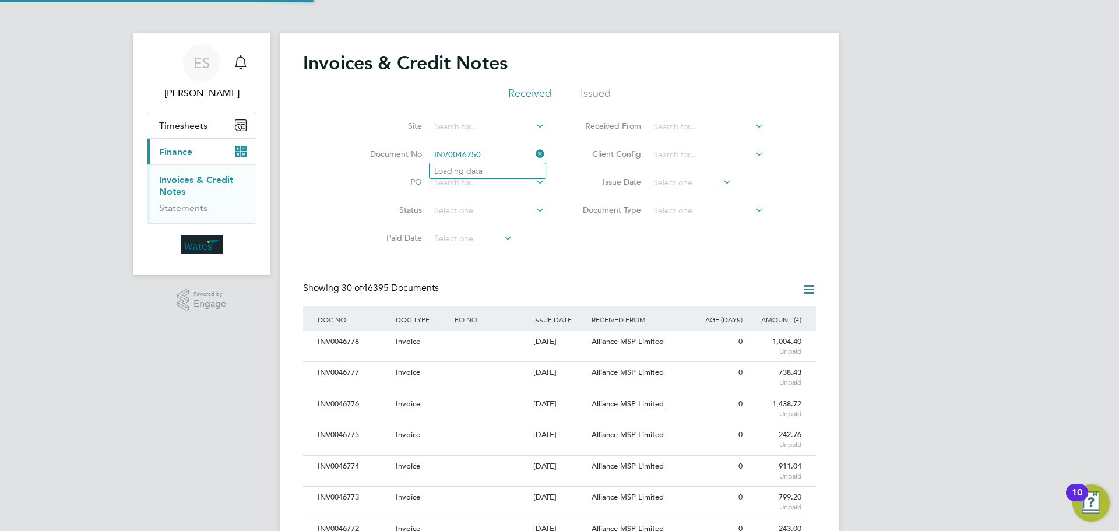
scroll to position [22, 98]
type input "INV0046750"
click at [492, 172] on li "INV0046750" at bounding box center [487, 171] width 116 height 16
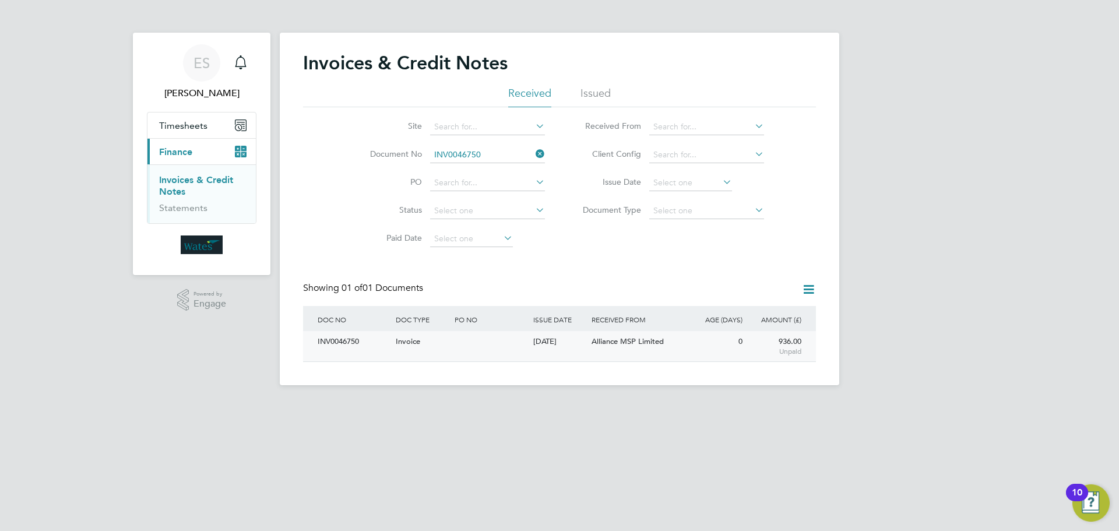
click at [375, 343] on div "INV0046750" at bounding box center [354, 342] width 78 height 22
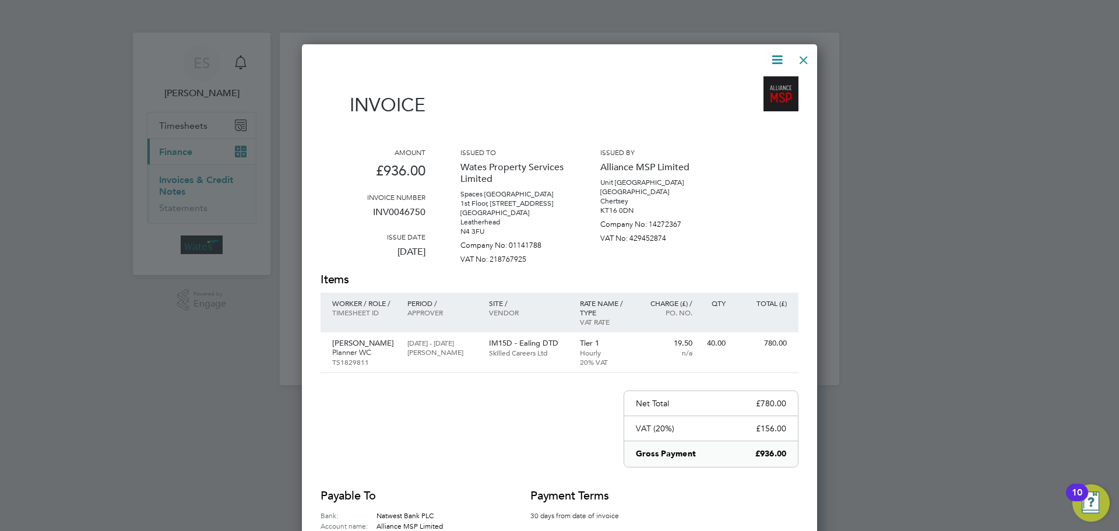
click at [782, 52] on icon at bounding box center [777, 59] width 15 height 15
click at [765, 84] on li "Download Invoice" at bounding box center [742, 87] width 80 height 16
click at [775, 60] on icon at bounding box center [777, 59] width 15 height 15
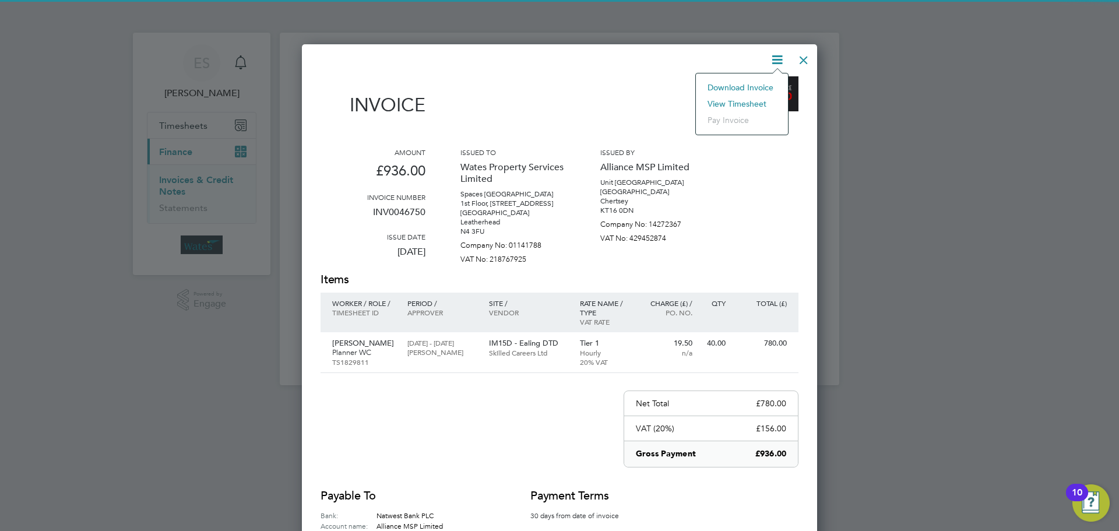
click at [749, 100] on li "View timesheet" at bounding box center [742, 104] width 80 height 16
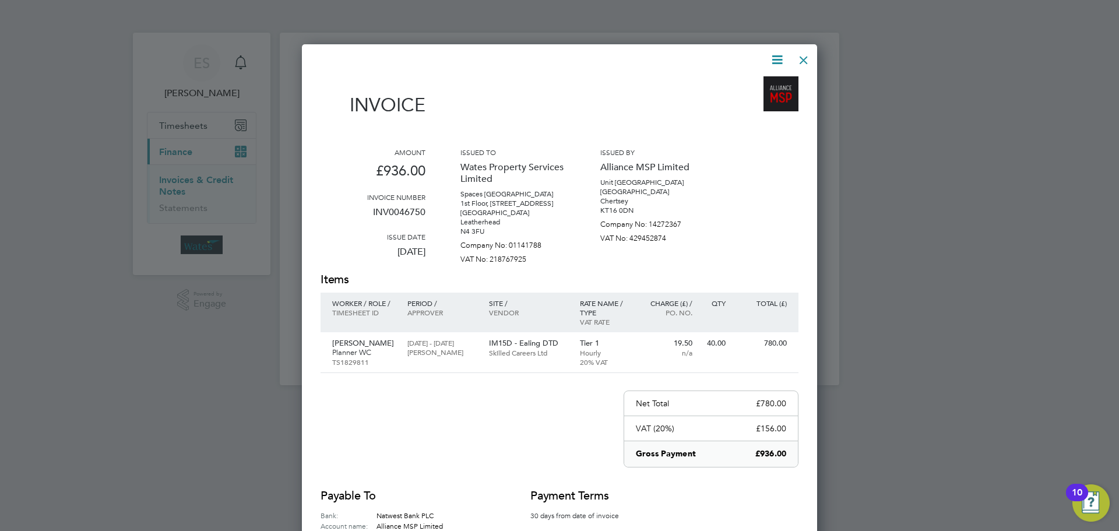
click at [806, 55] on div at bounding box center [803, 57] width 21 height 21
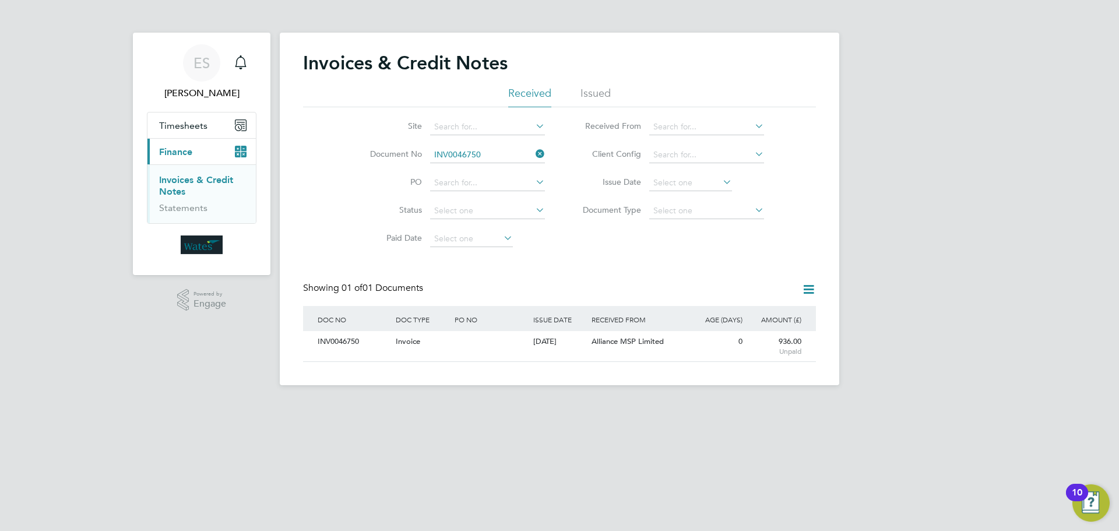
click at [533, 154] on icon at bounding box center [533, 154] width 0 height 16
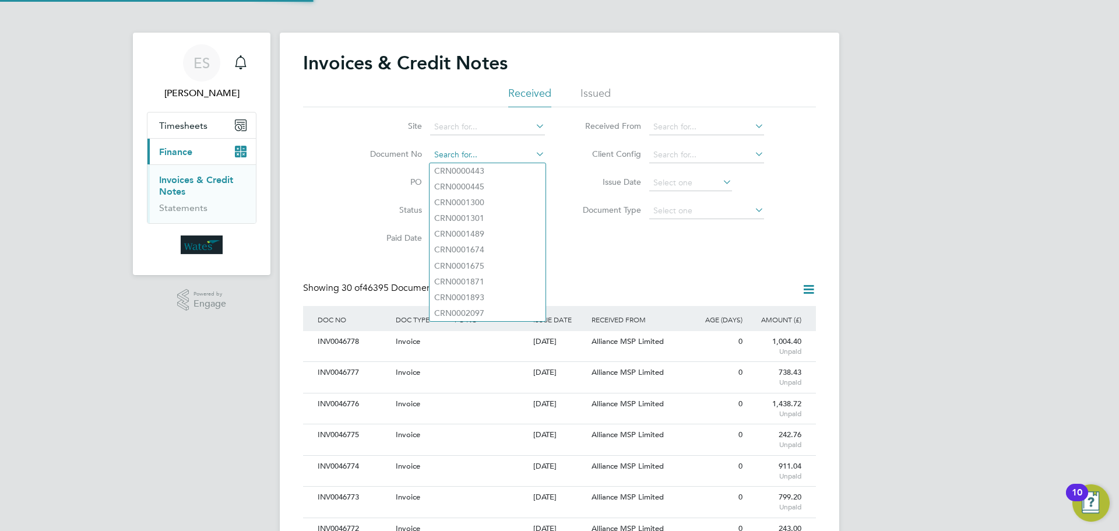
scroll to position [22, 98]
paste input "INV0046751"
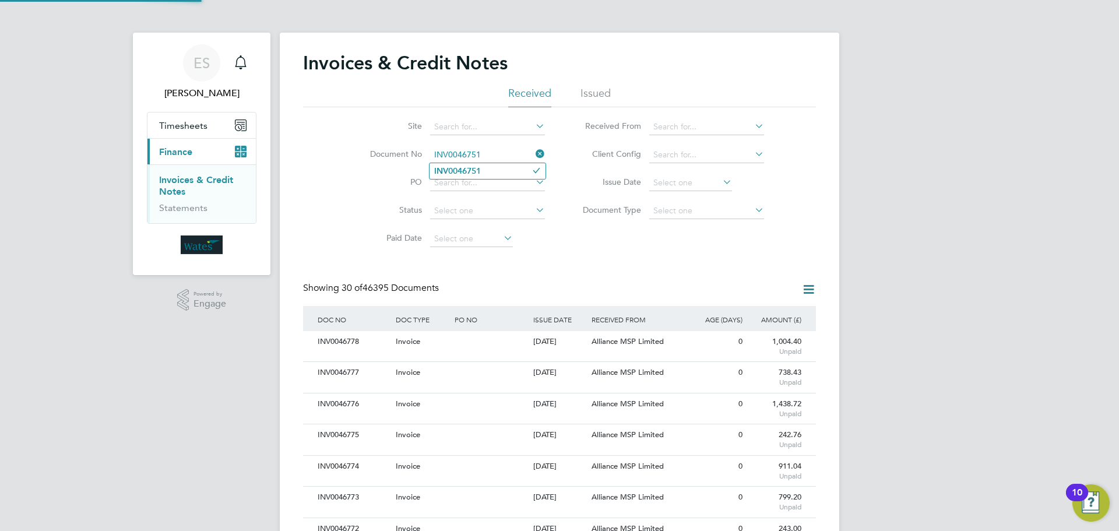
type input "INV0046751"
click at [471, 172] on b "INV0046751" at bounding box center [457, 171] width 47 height 10
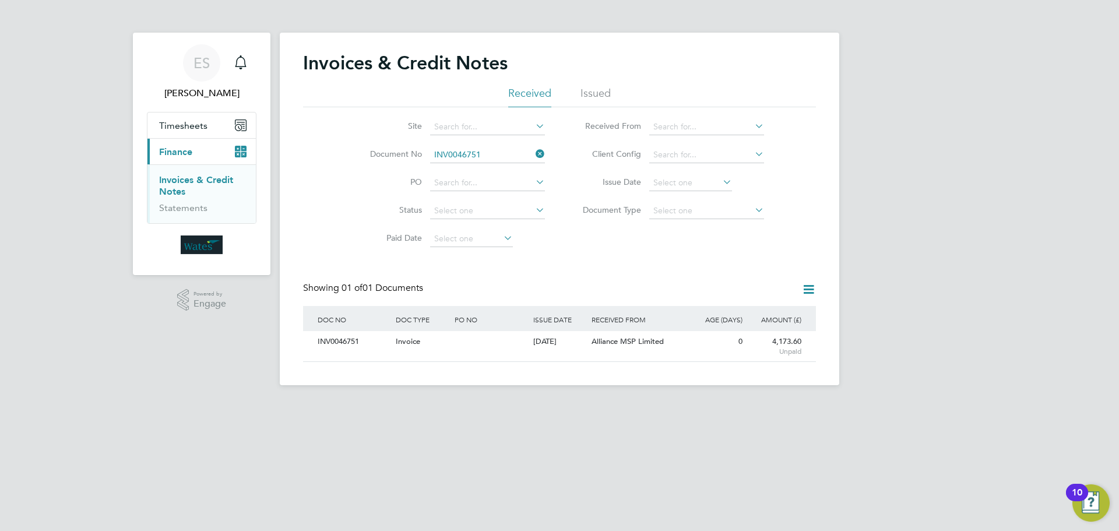
click at [334, 348] on div "INV0046751" at bounding box center [354, 342] width 78 height 22
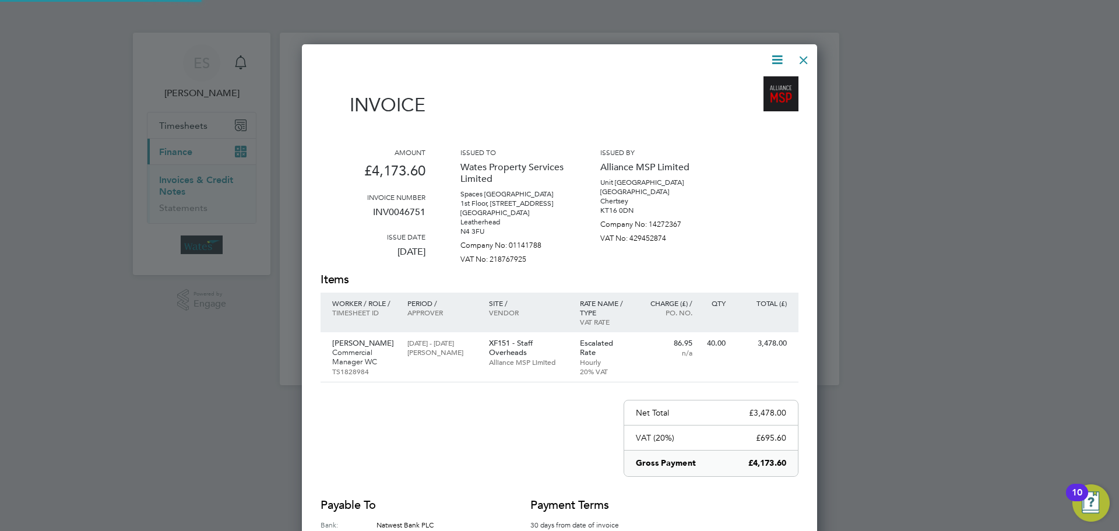
click at [362, 337] on div "Invoices & Credit Notes Received Issued Site Document No INV0046751 PO Status P…" at bounding box center [559, 209] width 559 height 353
click at [770, 58] on icon at bounding box center [777, 59] width 15 height 15
click at [759, 81] on li "Download Invoice" at bounding box center [742, 87] width 80 height 16
click at [776, 58] on icon at bounding box center [777, 59] width 15 height 15
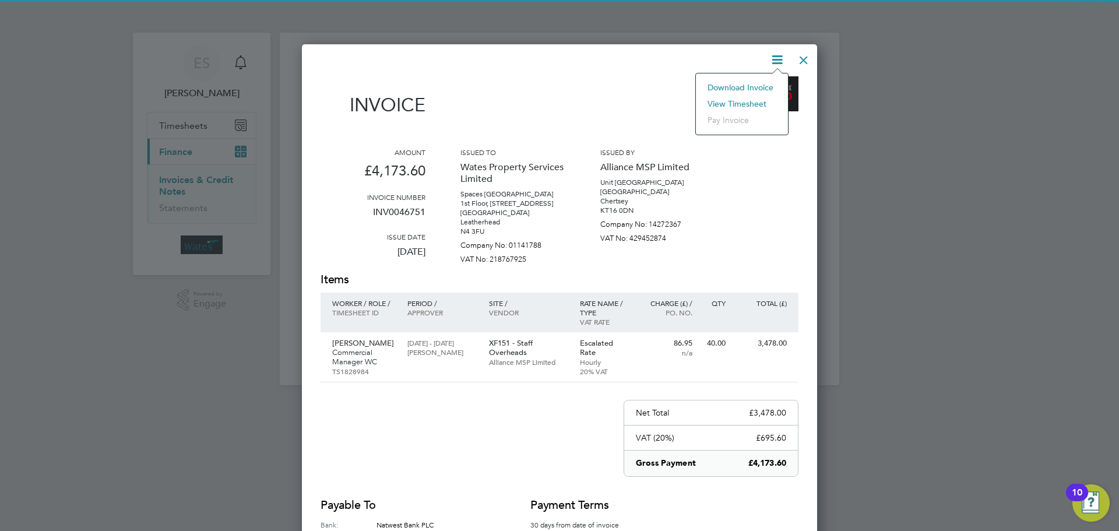
click at [750, 100] on li "View timesheet" at bounding box center [742, 104] width 80 height 16
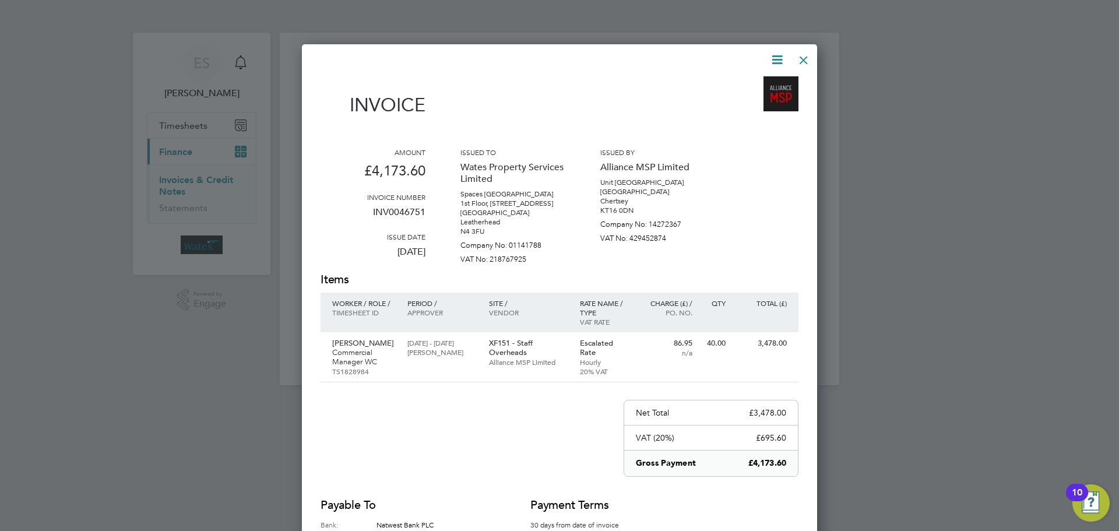
click at [807, 51] on div at bounding box center [803, 57] width 21 height 21
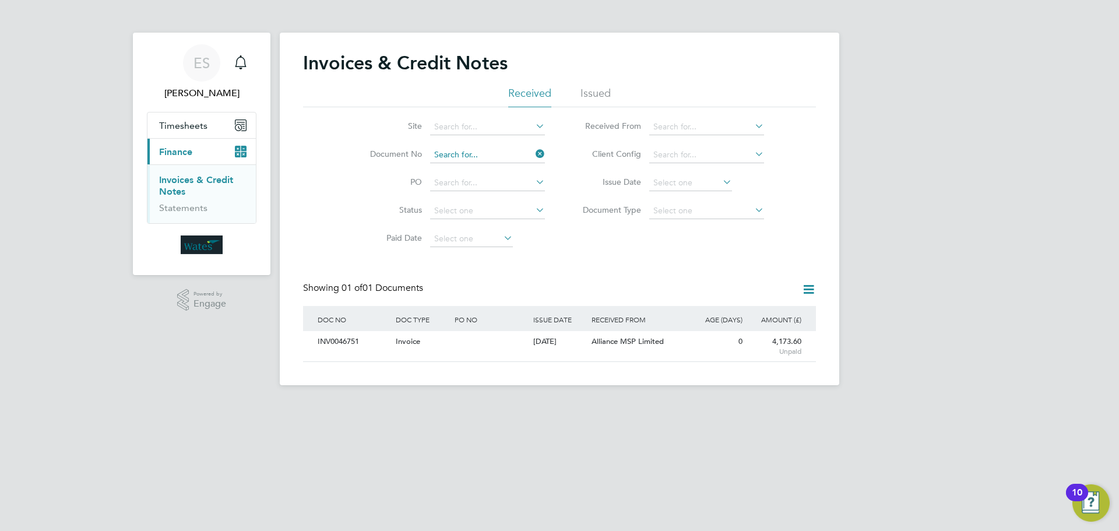
click at [498, 152] on input at bounding box center [487, 155] width 115 height 16
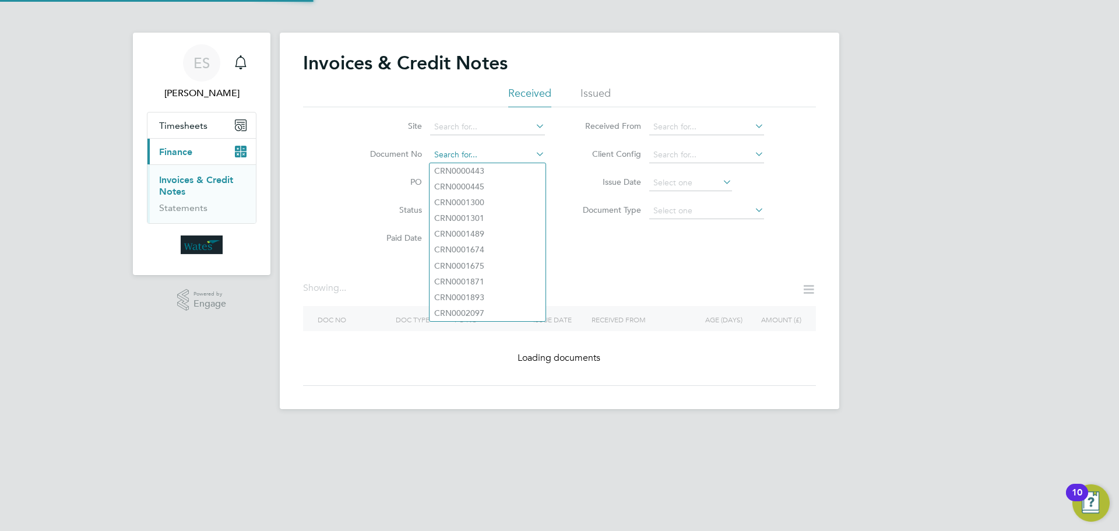
paste input "INV0046752"
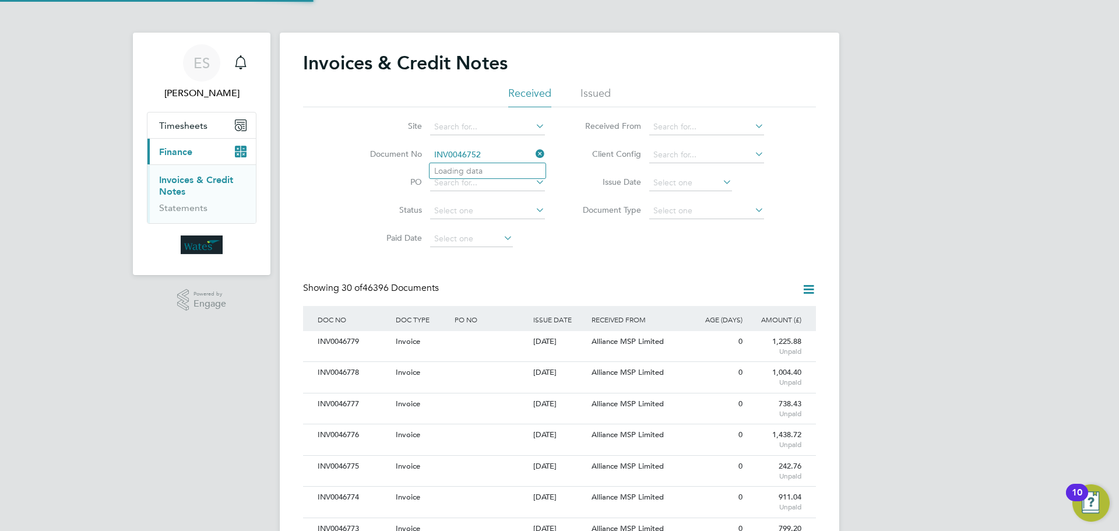
scroll to position [22, 98]
type input "INV0046752"
click at [481, 170] on b "INV0046752" at bounding box center [457, 171] width 47 height 10
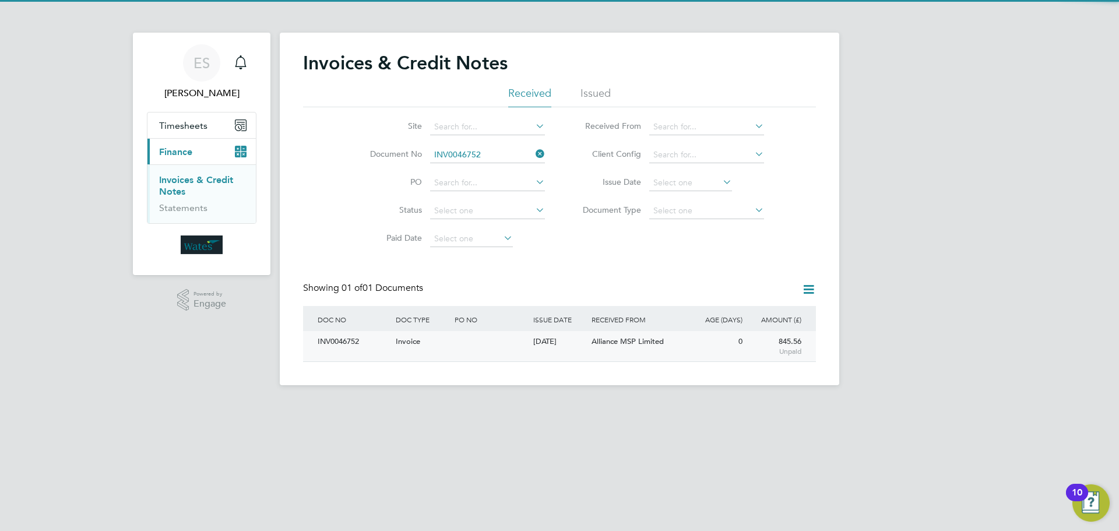
click at [351, 347] on div "INV0046752" at bounding box center [354, 342] width 78 height 22
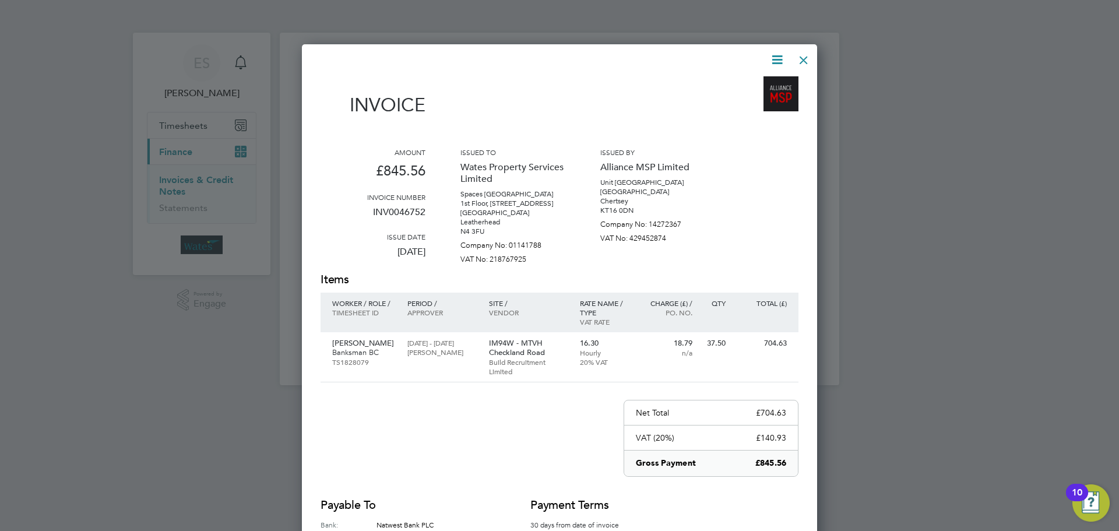
click at [779, 58] on icon at bounding box center [777, 59] width 15 height 15
click at [728, 79] on li "Download Invoice" at bounding box center [742, 87] width 80 height 16
drag, startPoint x: 772, startPoint y: 60, endPoint x: 767, endPoint y: 67, distance: 8.4
click at [772, 60] on icon at bounding box center [777, 59] width 15 height 15
click at [741, 101] on li "View timesheet" at bounding box center [742, 104] width 80 height 16
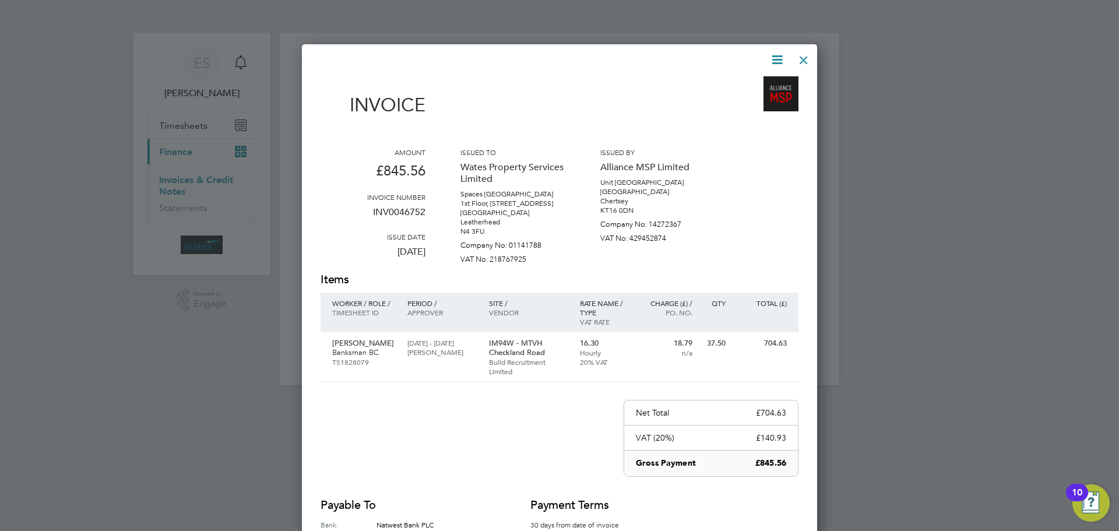
click at [795, 52] on div at bounding box center [803, 57] width 21 height 21
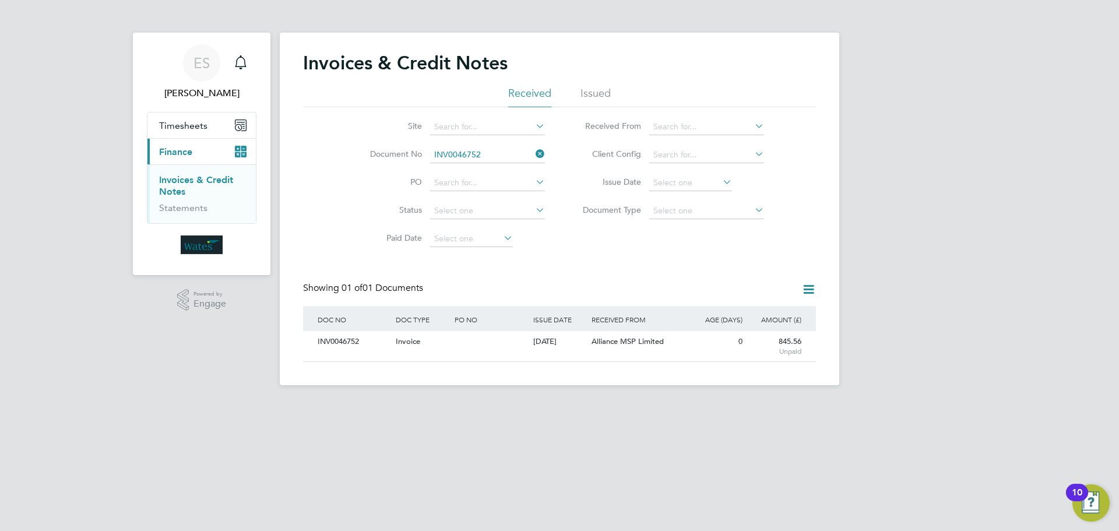
click at [519, 145] on li "Document No INV0046752" at bounding box center [449, 155] width 219 height 28
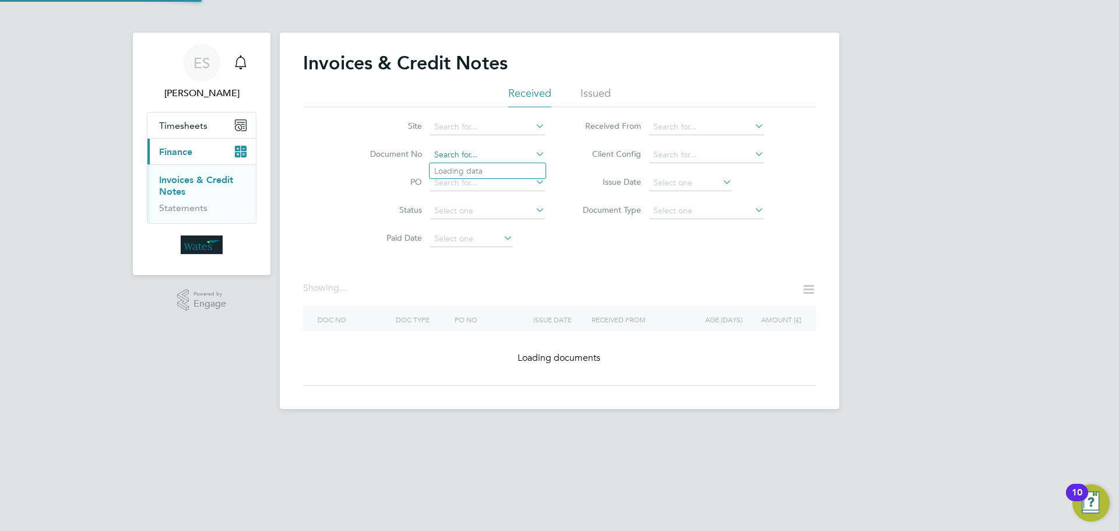
click at [520, 154] on input at bounding box center [487, 155] width 115 height 16
paste input "INV0046753"
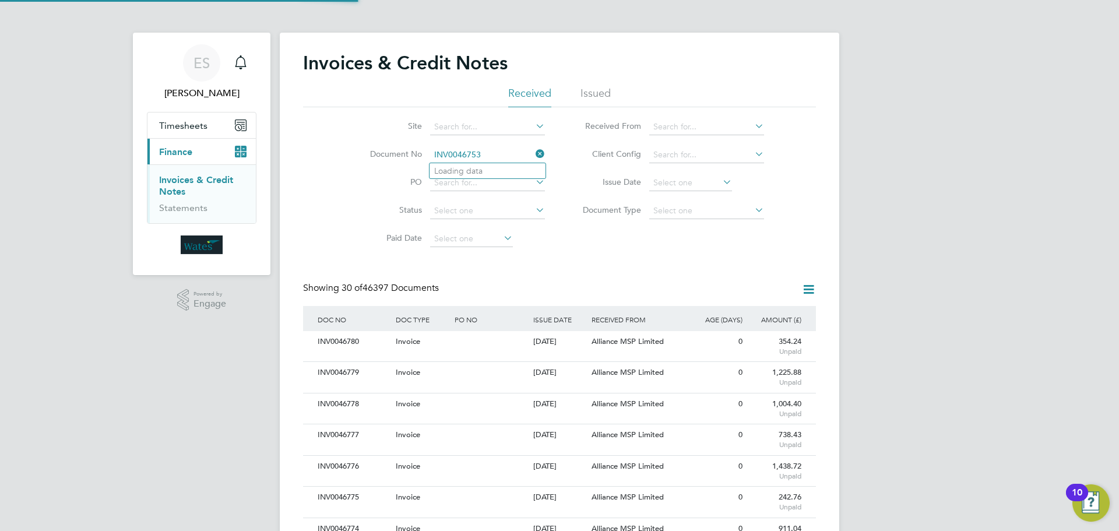
scroll to position [22, 79]
type input "INV0046753"
click at [500, 166] on li "INV0046753" at bounding box center [487, 171] width 116 height 16
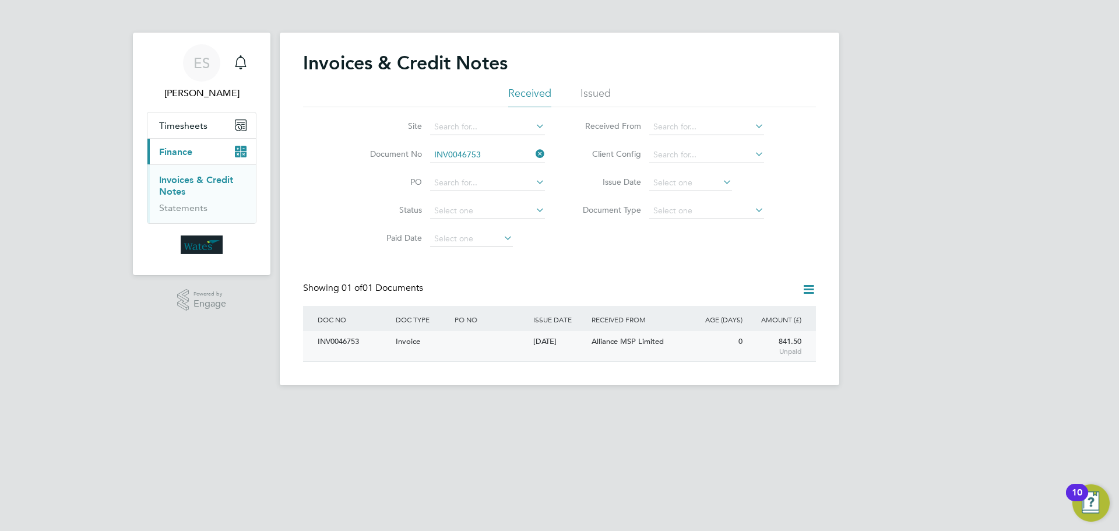
click at [331, 343] on div "INV0046753" at bounding box center [354, 342] width 78 height 22
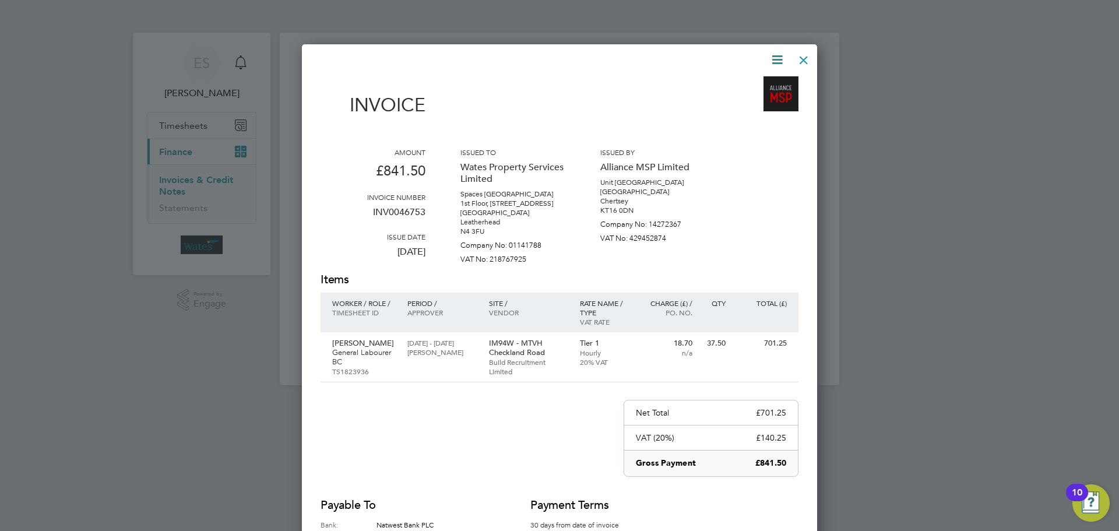
click at [776, 54] on icon at bounding box center [777, 59] width 15 height 15
click at [759, 85] on li "Download Invoice" at bounding box center [742, 87] width 80 height 16
click at [772, 58] on icon at bounding box center [777, 59] width 15 height 15
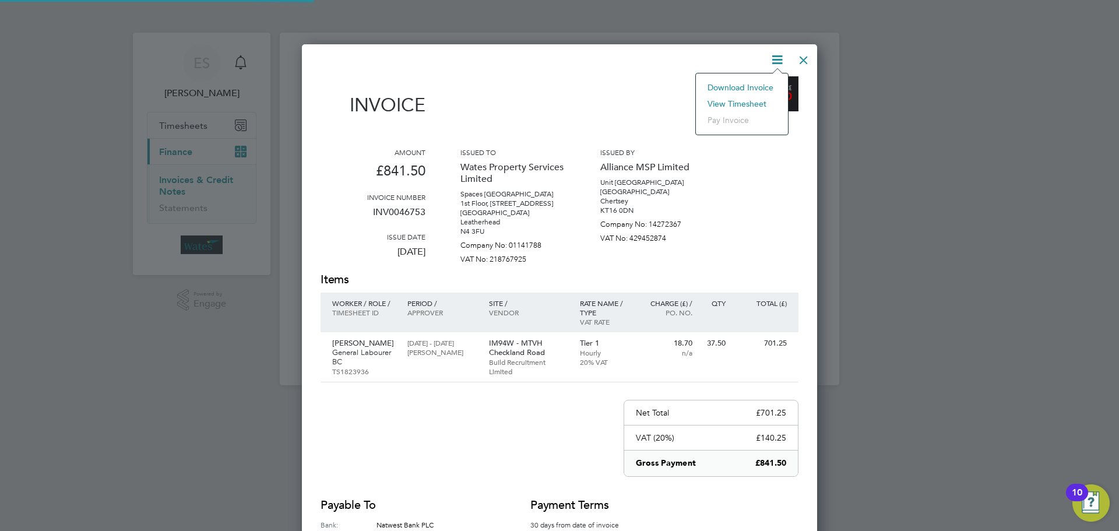
click at [753, 101] on li "View timesheet" at bounding box center [742, 104] width 80 height 16
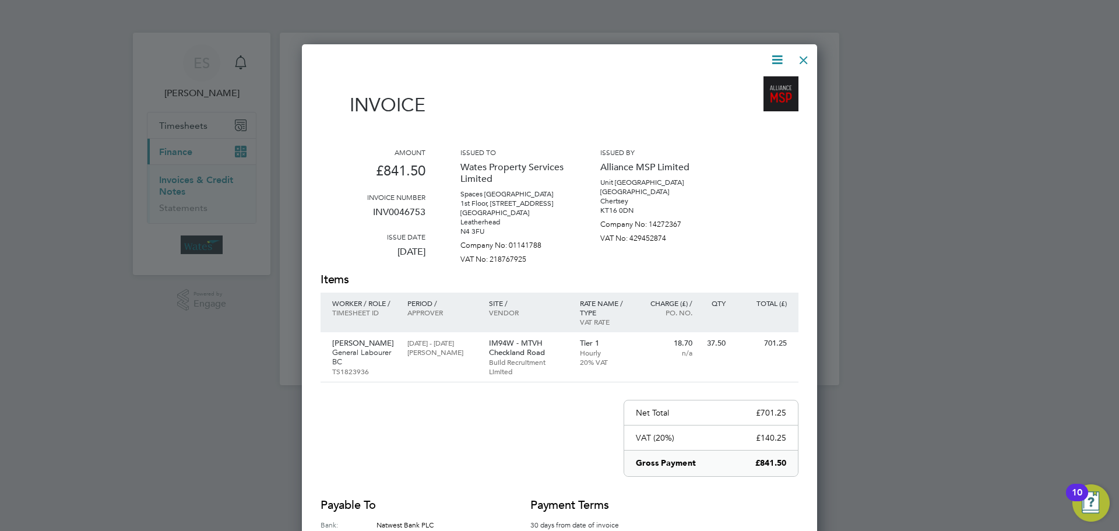
click at [808, 59] on div at bounding box center [803, 57] width 21 height 21
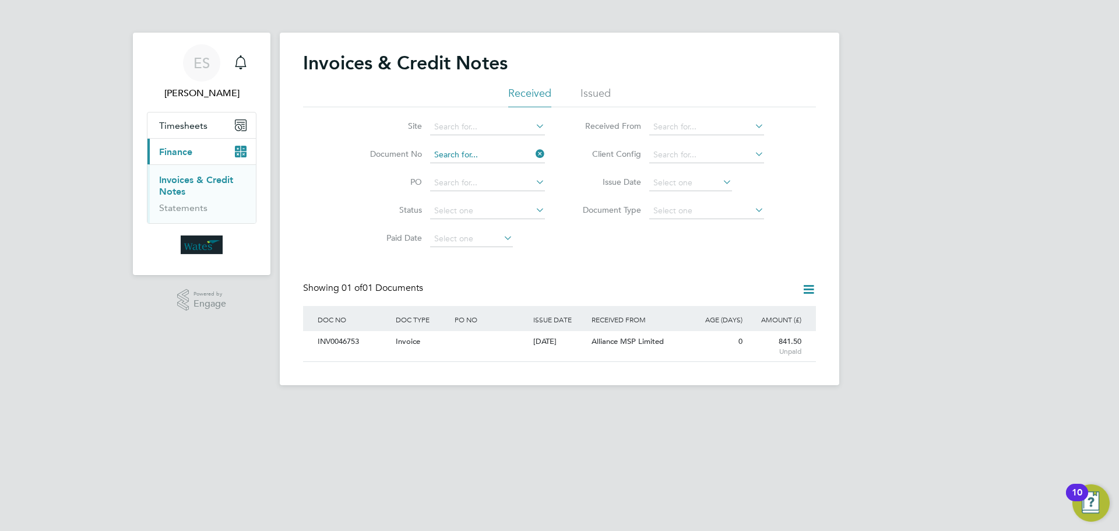
click at [491, 156] on input at bounding box center [487, 155] width 115 height 16
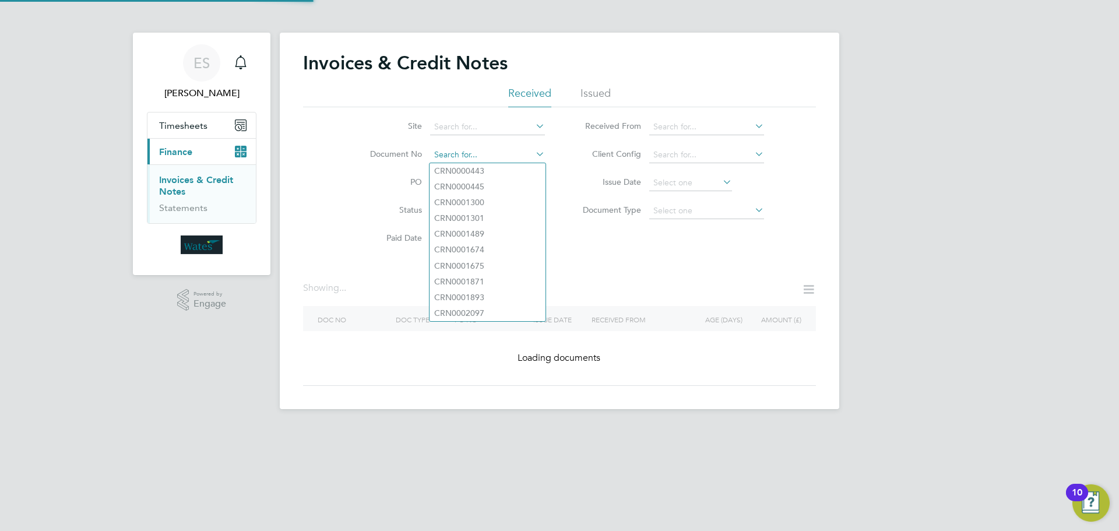
paste input "INV0046753"
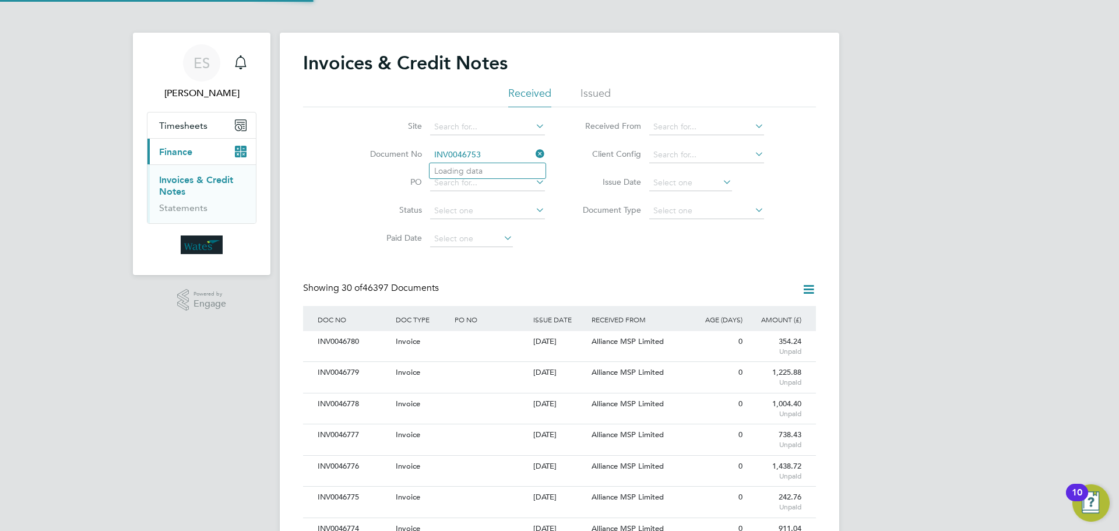
scroll to position [22, 79]
type input "INV0046753"
click at [501, 171] on li "INV0046753" at bounding box center [487, 171] width 116 height 16
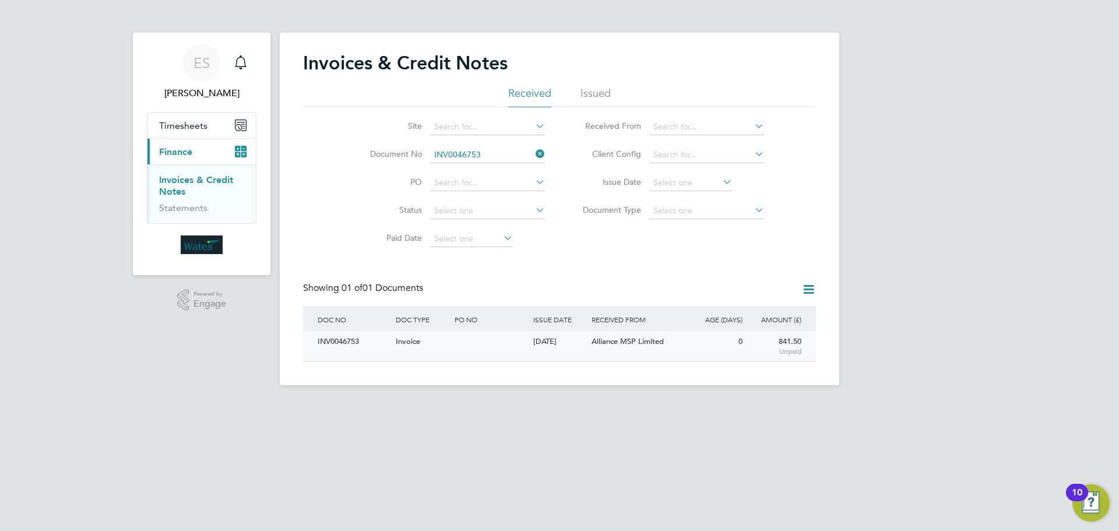
click at [379, 344] on div "INV0046753" at bounding box center [354, 342] width 78 height 22
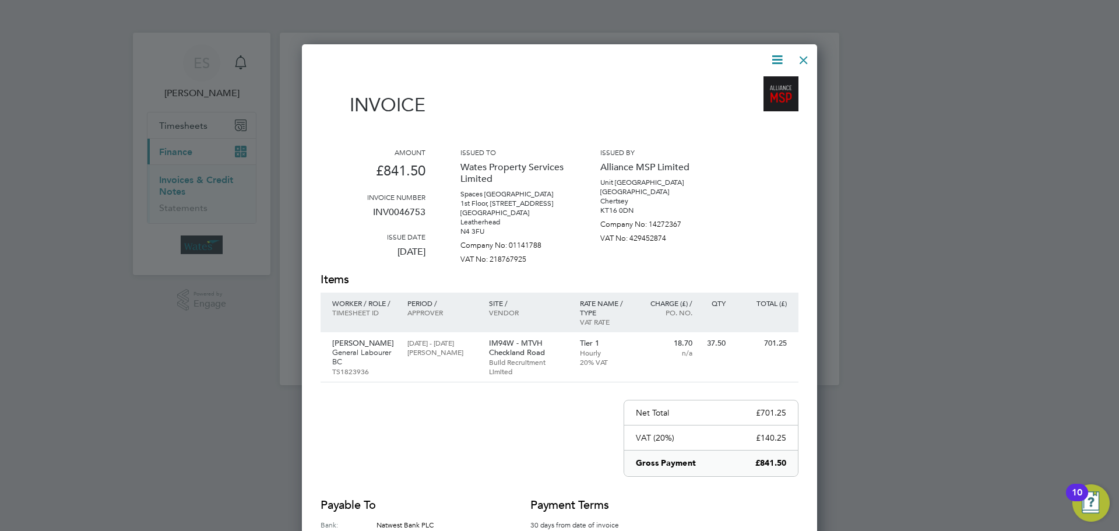
click at [777, 58] on icon at bounding box center [777, 59] width 15 height 15
click at [761, 83] on li "Download Invoice" at bounding box center [742, 87] width 80 height 16
drag, startPoint x: 776, startPoint y: 55, endPoint x: 774, endPoint y: 62, distance: 7.1
click at [776, 55] on icon at bounding box center [777, 59] width 15 height 15
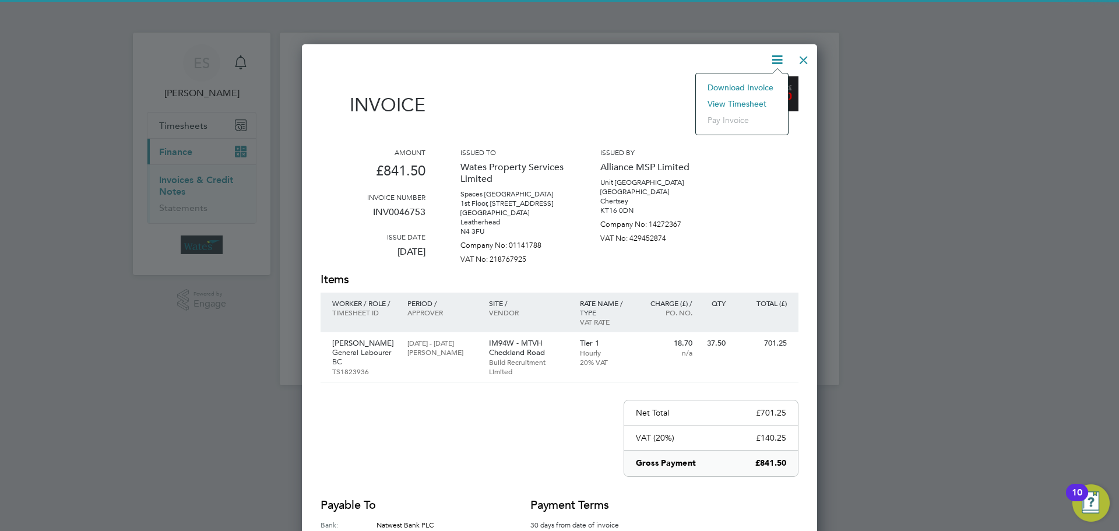
click at [751, 104] on li "View timesheet" at bounding box center [742, 104] width 80 height 16
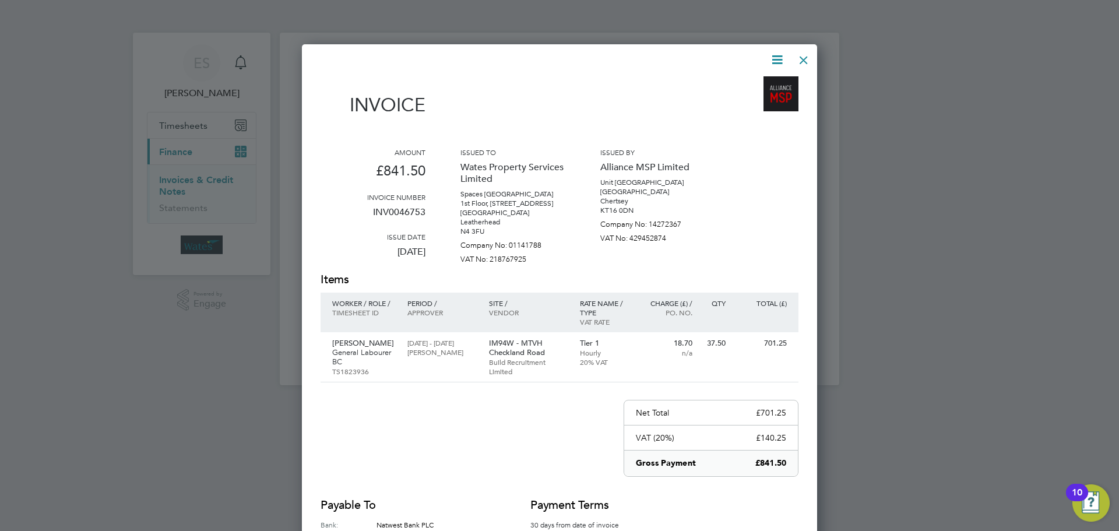
click at [804, 61] on div at bounding box center [803, 57] width 21 height 21
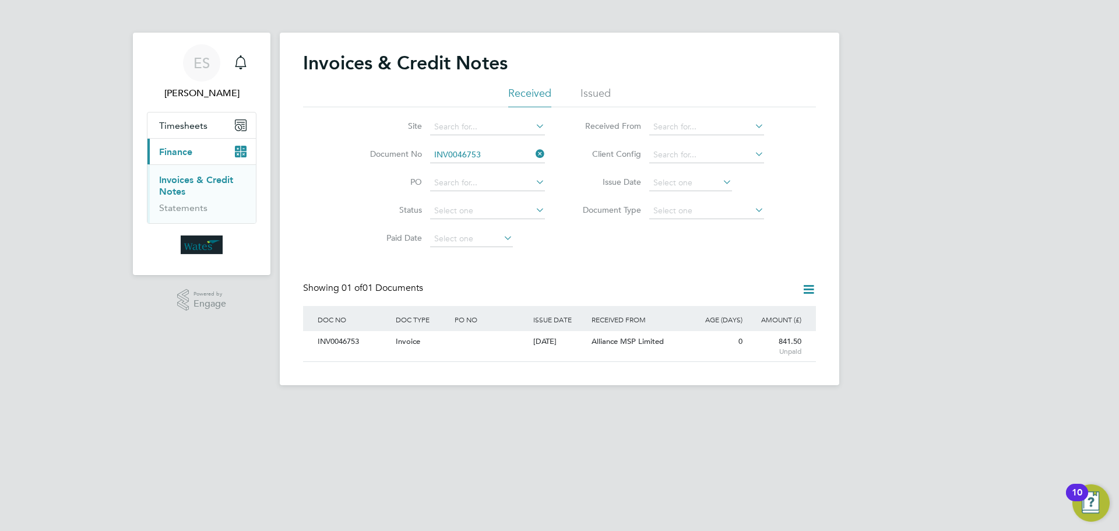
click at [533, 149] on icon at bounding box center [533, 154] width 0 height 16
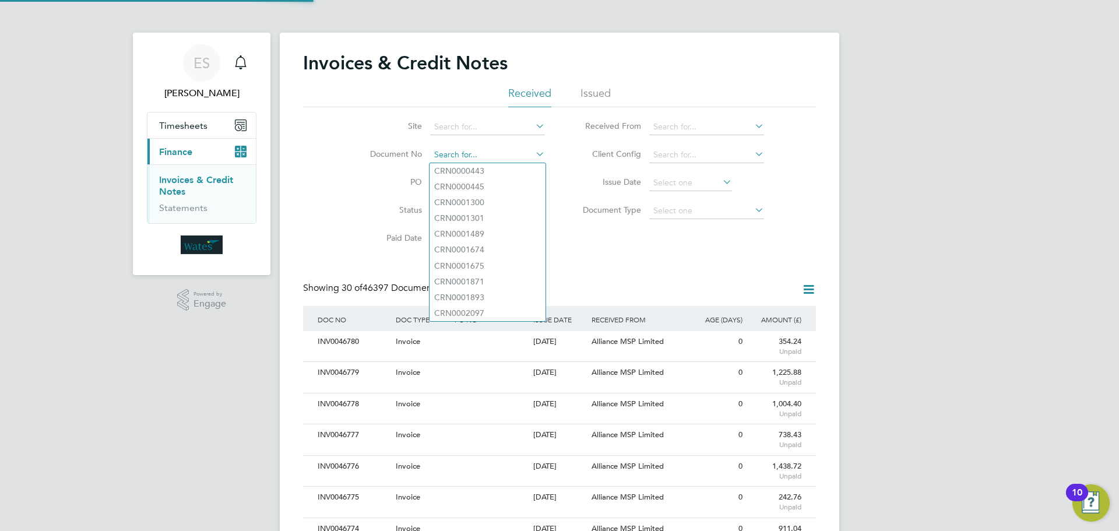
scroll to position [22, 79]
paste input "INV0046754"
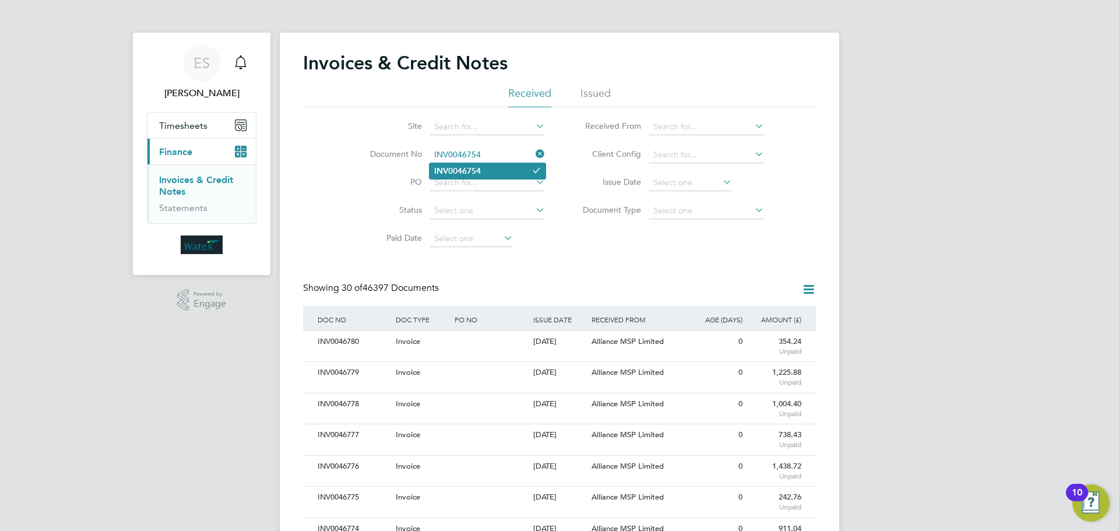
type input "INV0046754"
click at [491, 171] on li "INV0046754" at bounding box center [487, 171] width 116 height 16
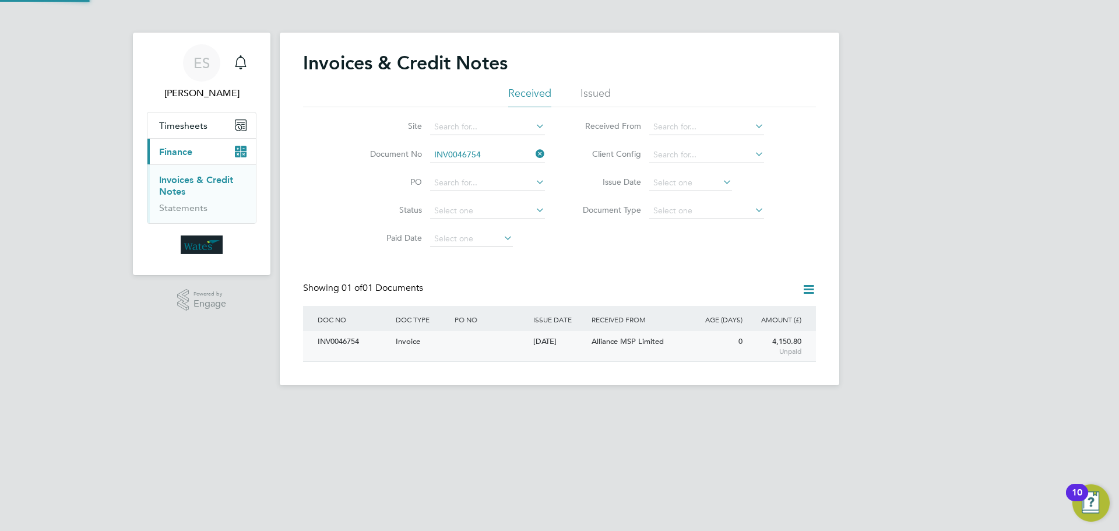
click at [355, 343] on div "INV0046754" at bounding box center [354, 342] width 78 height 22
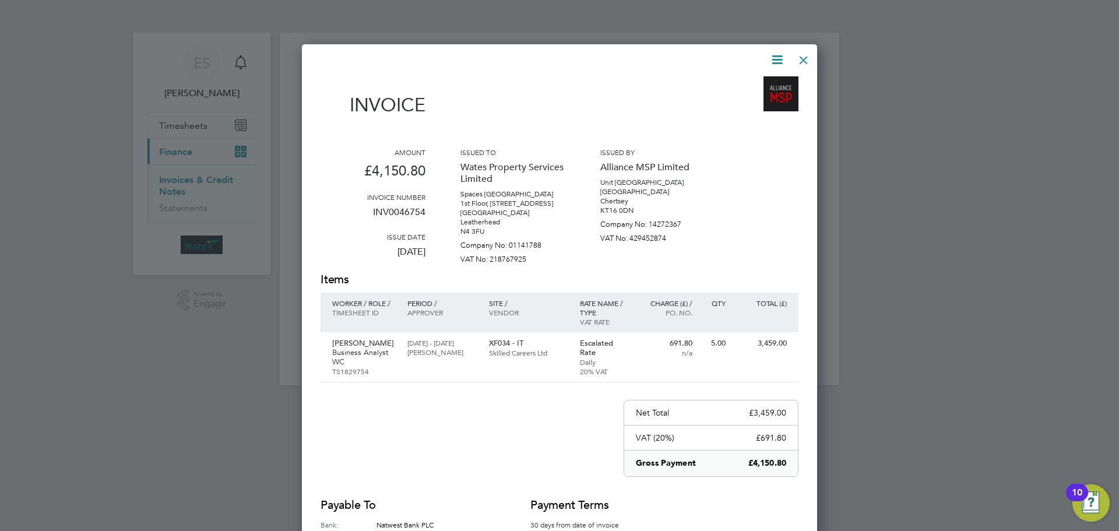
click at [779, 53] on icon at bounding box center [777, 59] width 15 height 15
click at [758, 83] on li "Download Invoice" at bounding box center [742, 87] width 80 height 16
click at [777, 52] on icon at bounding box center [777, 59] width 15 height 15
click at [744, 100] on li "View timesheet" at bounding box center [742, 104] width 80 height 16
click at [797, 64] on div at bounding box center [803, 57] width 21 height 21
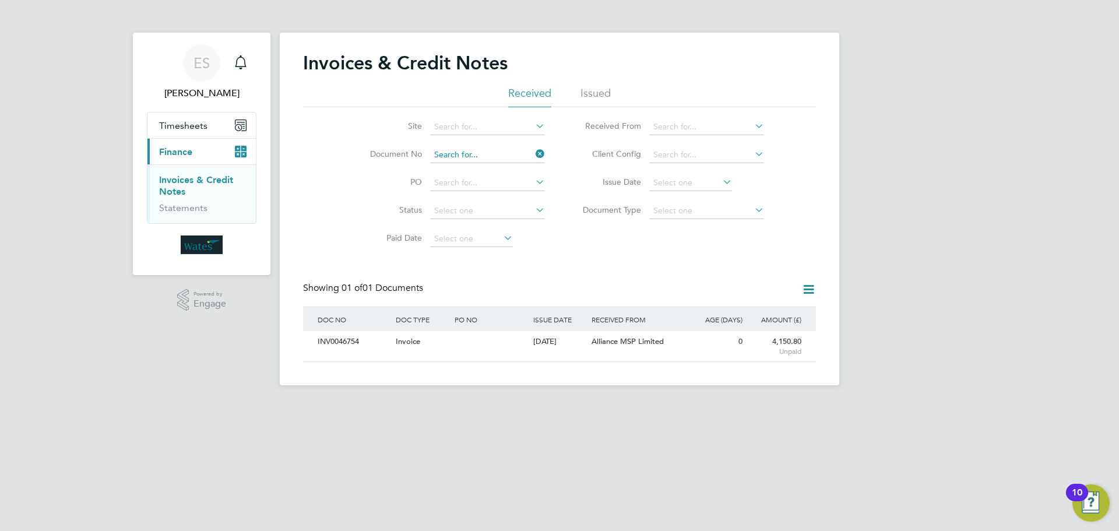
click at [482, 157] on input at bounding box center [487, 155] width 115 height 16
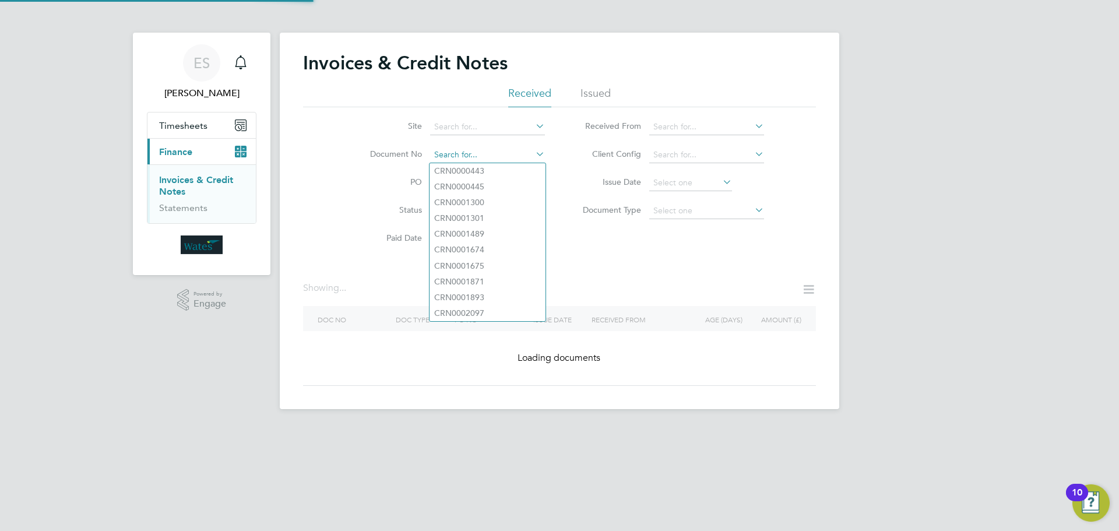
paste input "INV0046755"
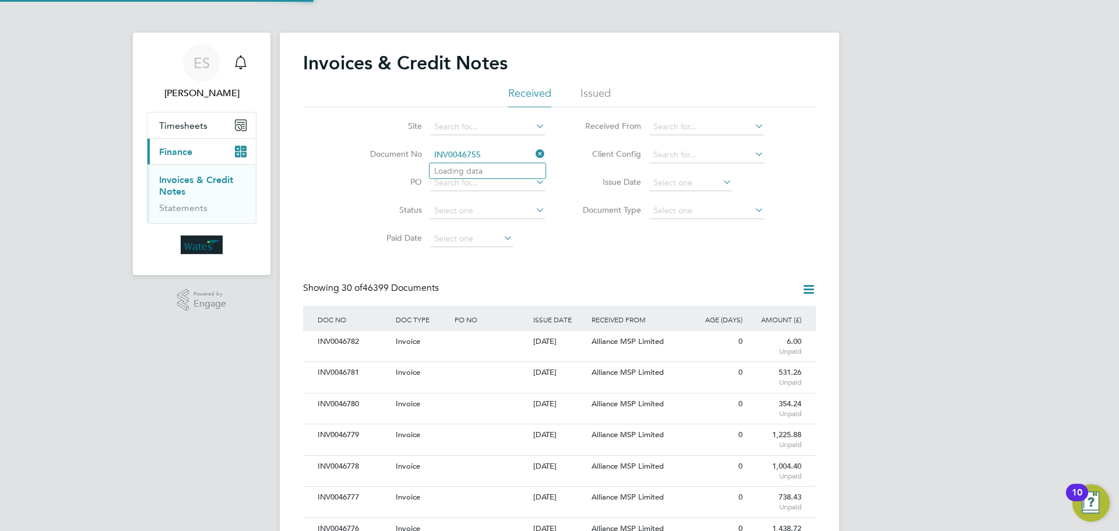
scroll to position [22, 98]
type input "INV0046755"
click at [498, 164] on li "INV0046755" at bounding box center [487, 171] width 116 height 16
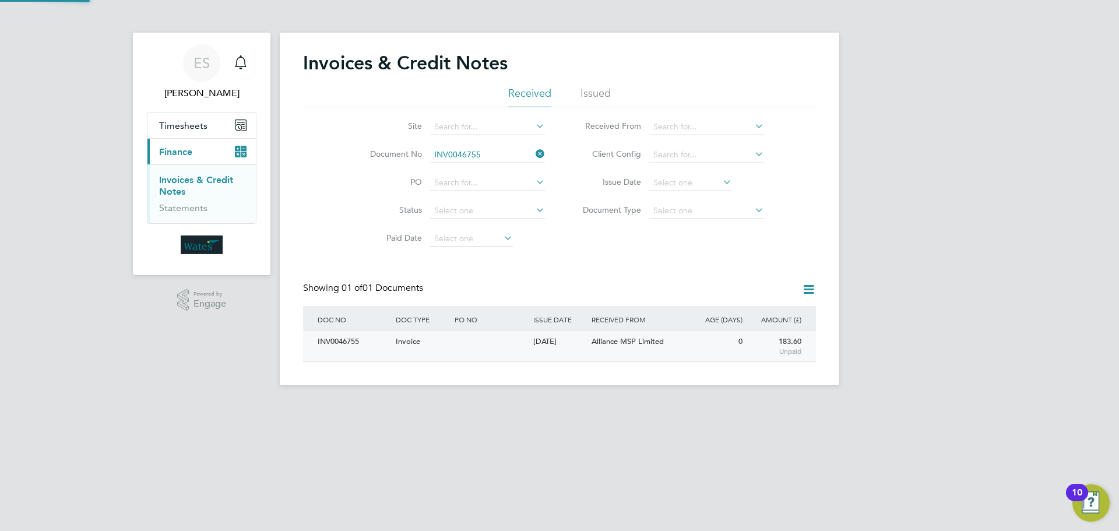
click at [374, 343] on div "INV0046755" at bounding box center [354, 342] width 78 height 22
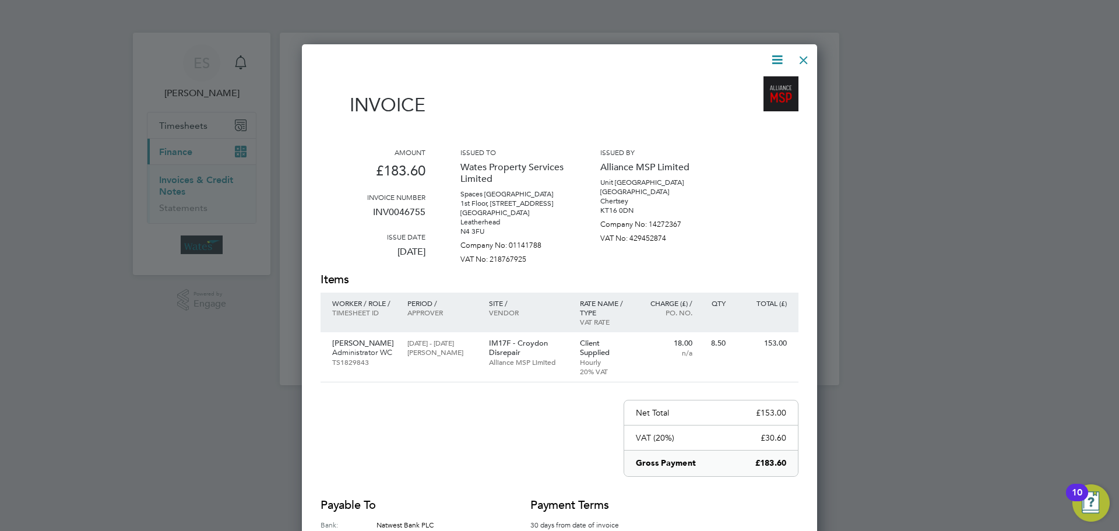
click at [773, 59] on icon at bounding box center [777, 59] width 15 height 15
click at [766, 85] on li "Download Invoice" at bounding box center [742, 87] width 80 height 16
click at [774, 58] on icon at bounding box center [777, 59] width 15 height 15
drag, startPoint x: 746, startPoint y: 101, endPoint x: 741, endPoint y: 90, distance: 12.6
click at [746, 101] on li "View timesheet" at bounding box center [742, 104] width 80 height 16
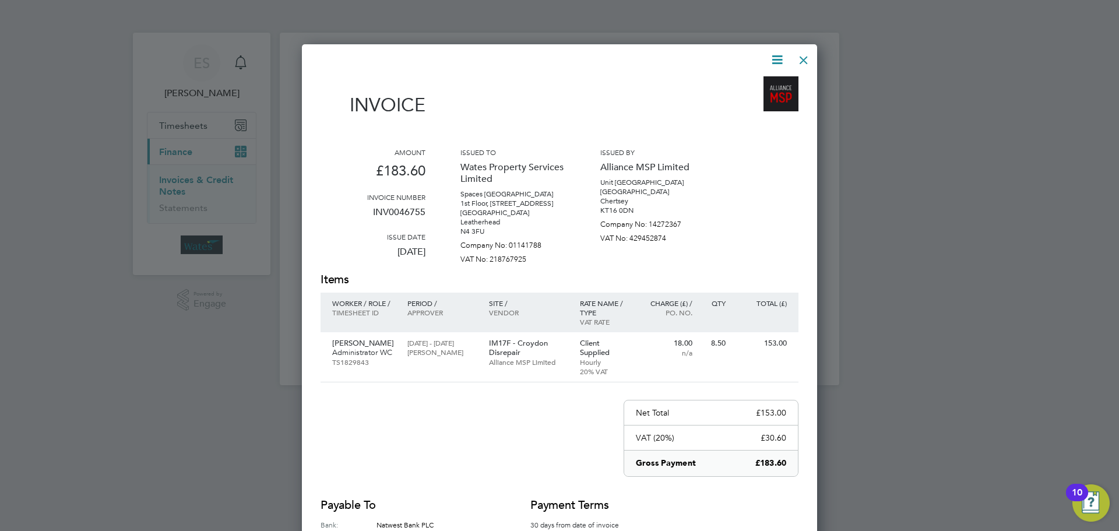
click at [802, 56] on div at bounding box center [803, 57] width 21 height 21
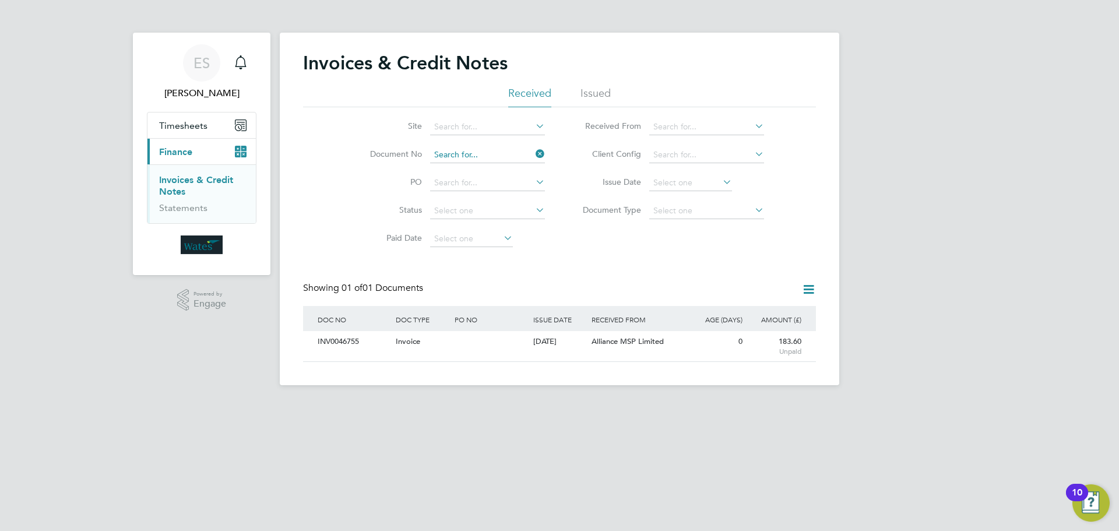
click at [496, 150] on input at bounding box center [487, 155] width 115 height 16
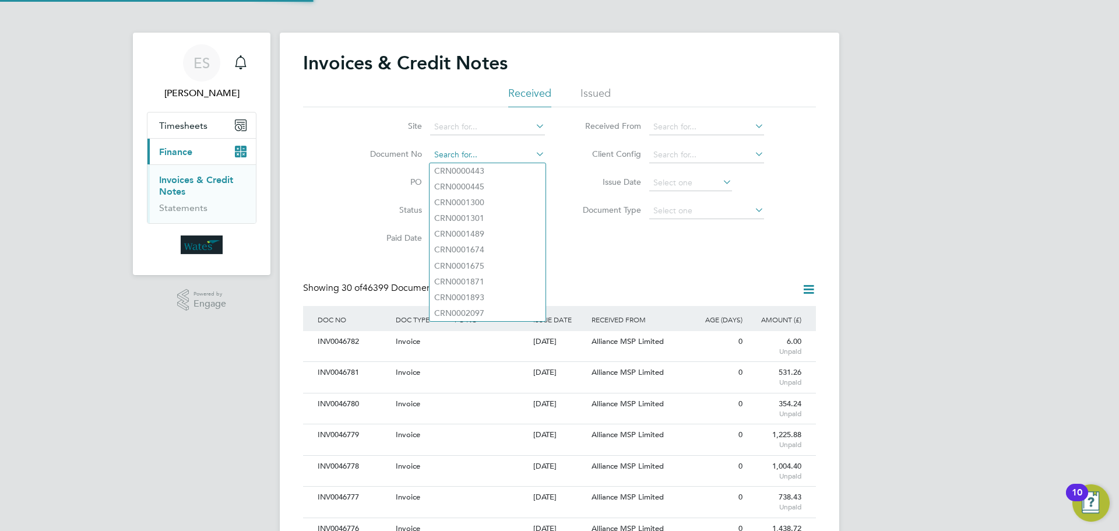
scroll to position [22, 98]
paste input "INV0046756"
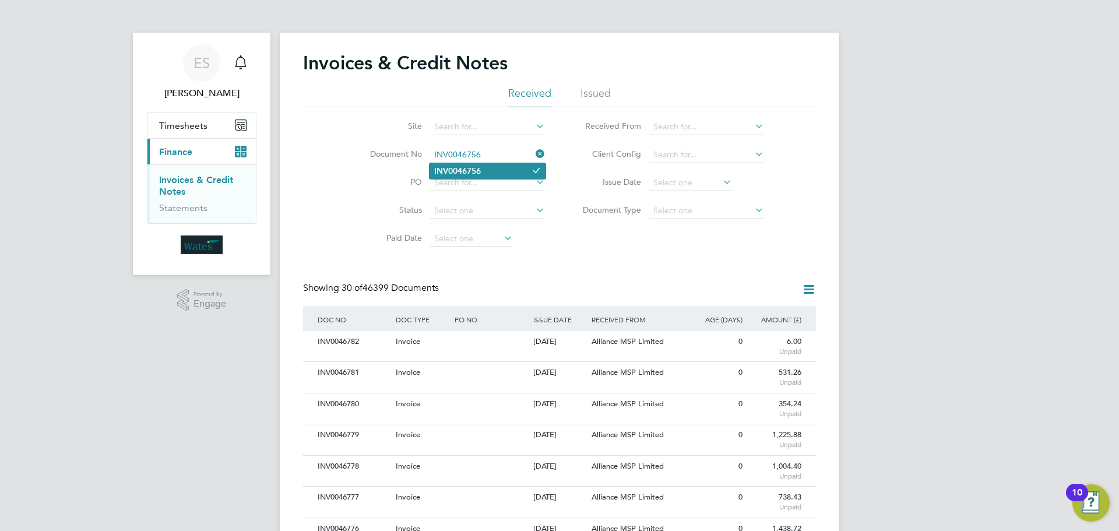
type input "INV0046756"
click at [506, 169] on li "INV0046756" at bounding box center [487, 171] width 116 height 16
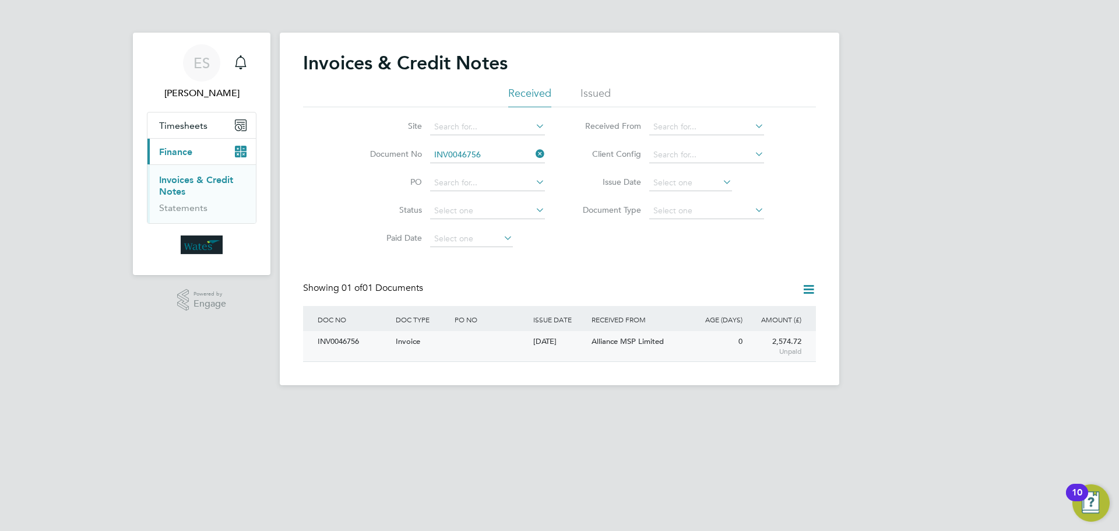
click at [339, 342] on div "INV0046756" at bounding box center [354, 342] width 78 height 22
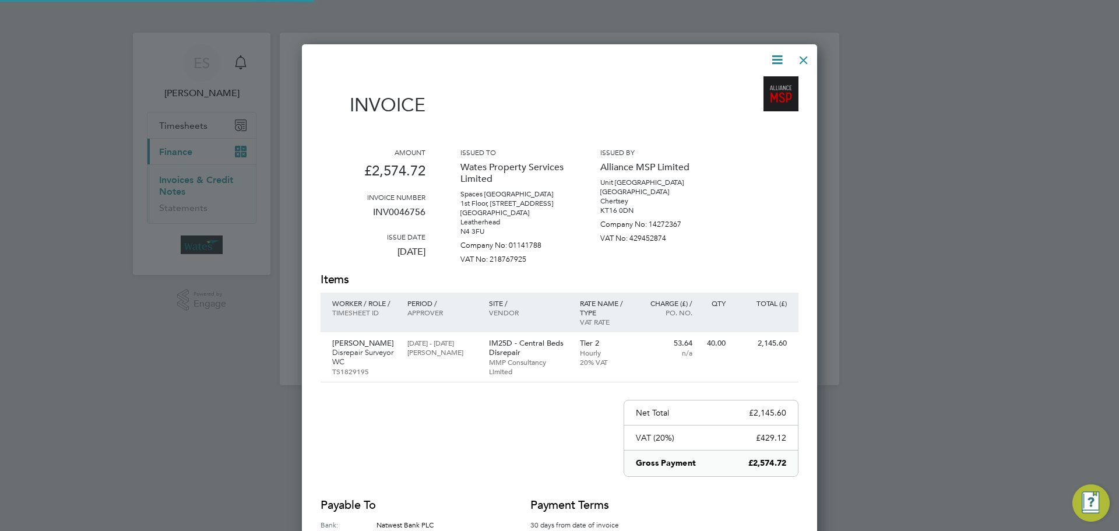
scroll to position [580, 516]
click at [774, 54] on icon at bounding box center [777, 59] width 15 height 15
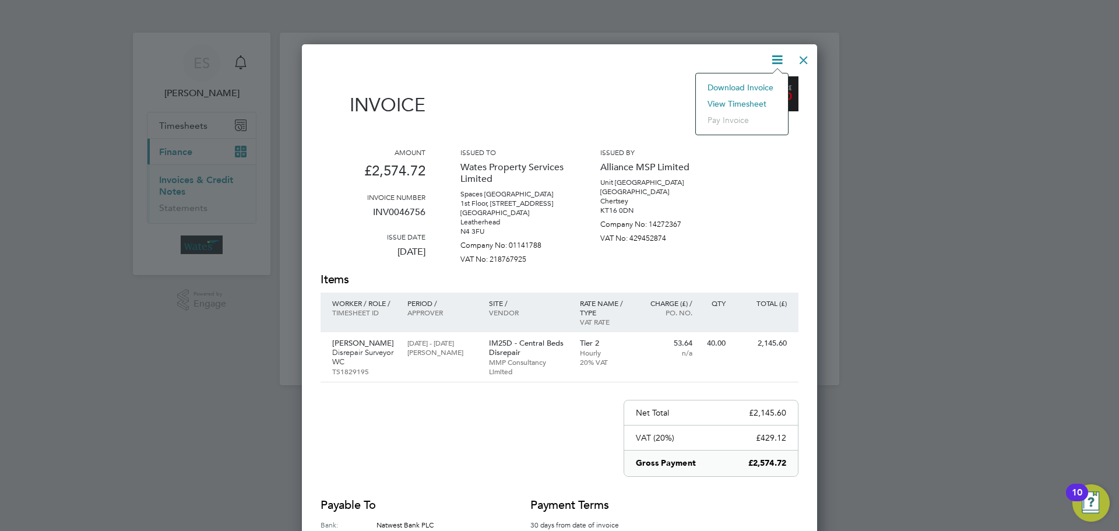
click at [758, 81] on li "Download Invoice" at bounding box center [742, 87] width 80 height 16
click at [777, 58] on icon at bounding box center [777, 59] width 15 height 15
click at [759, 98] on li "View timesheet" at bounding box center [742, 104] width 80 height 16
click at [805, 54] on div at bounding box center [803, 57] width 21 height 21
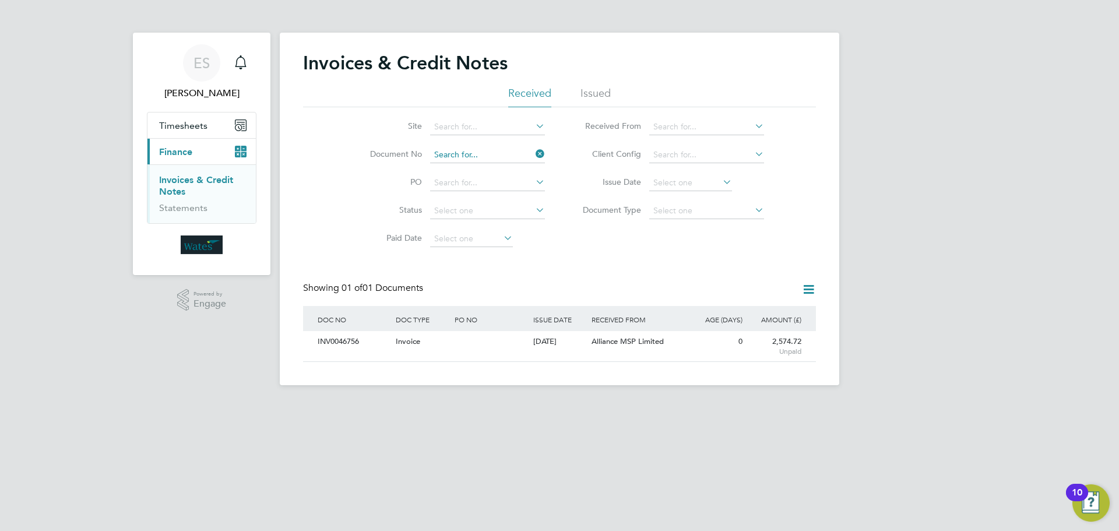
click at [503, 153] on input at bounding box center [487, 155] width 115 height 16
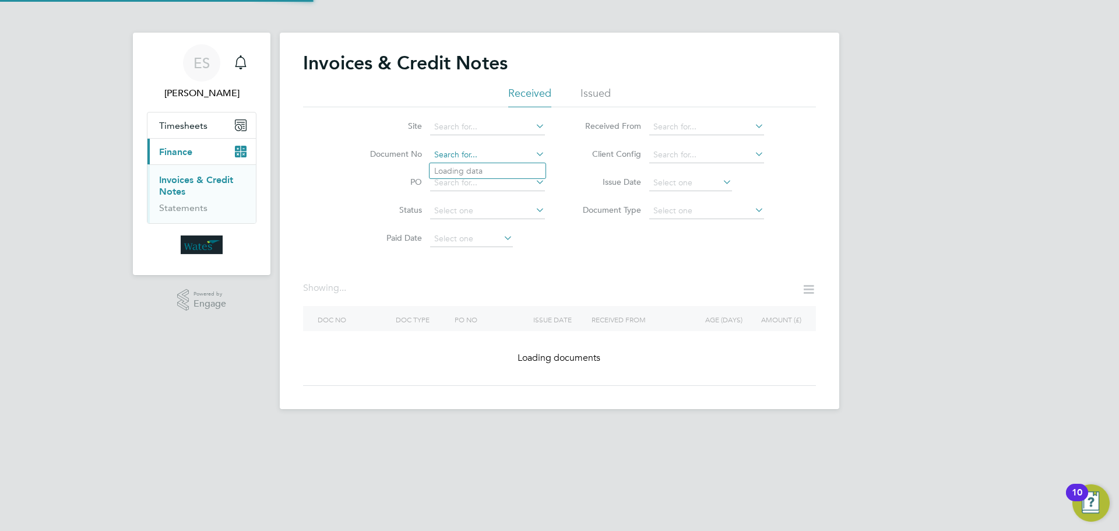
paste input "INV0046757"
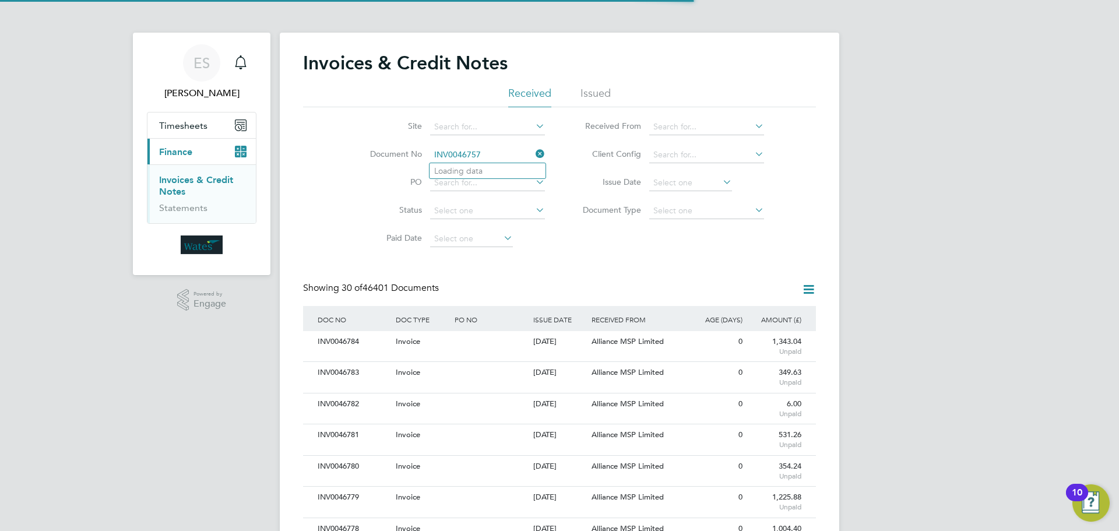
scroll to position [22, 79]
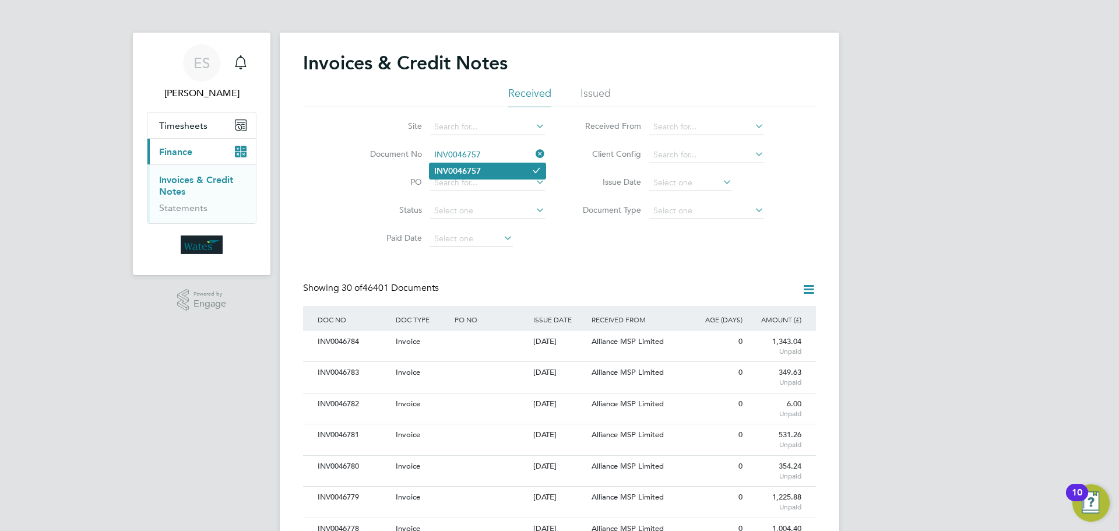
type input "INV0046757"
click at [507, 165] on li "INV0046757" at bounding box center [487, 171] width 116 height 16
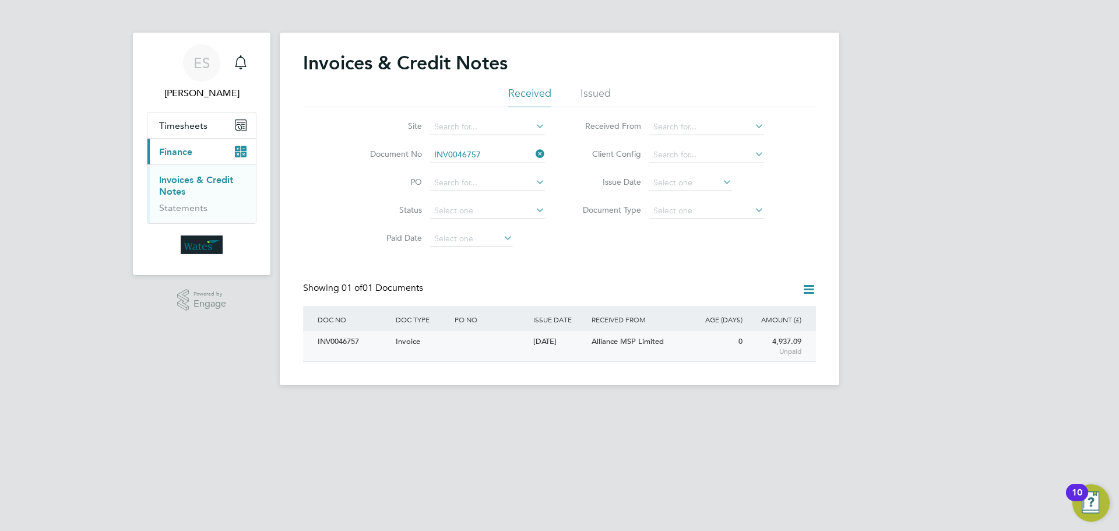
click at [361, 338] on div "INV0046757" at bounding box center [354, 342] width 78 height 22
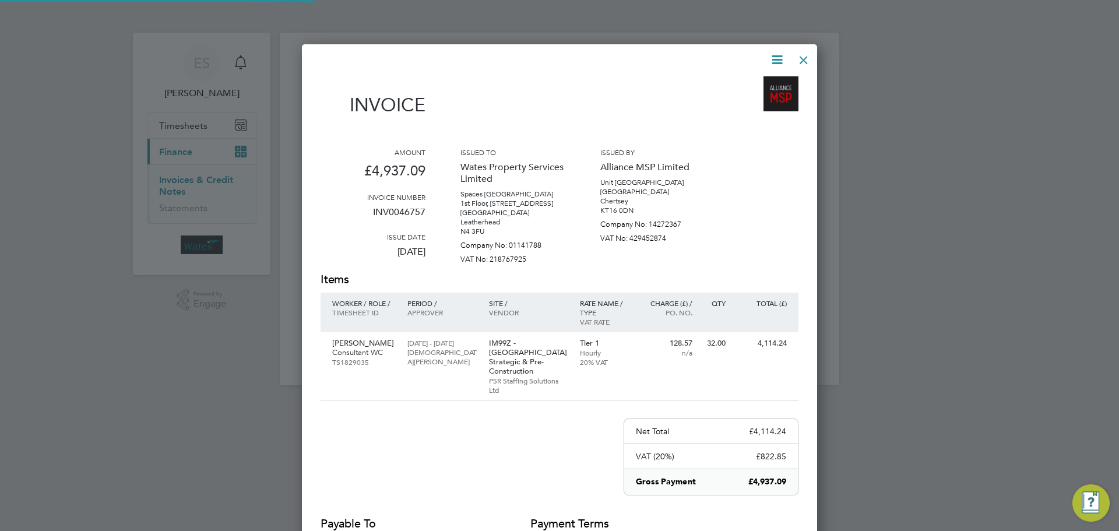
scroll to position [599, 516]
click at [777, 54] on icon at bounding box center [777, 59] width 15 height 15
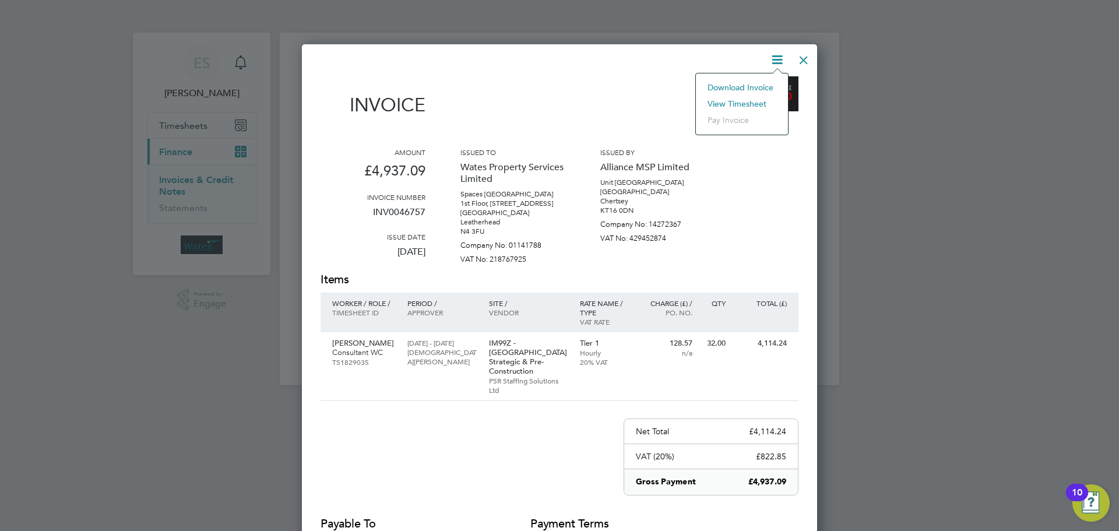
drag, startPoint x: 760, startPoint y: 82, endPoint x: 774, endPoint y: 64, distance: 22.4
click at [760, 82] on li "Download Invoice" at bounding box center [742, 87] width 80 height 16
click at [774, 54] on icon at bounding box center [777, 59] width 15 height 15
click at [746, 101] on li "View timesheet" at bounding box center [742, 104] width 80 height 16
click at [805, 60] on div at bounding box center [803, 57] width 21 height 21
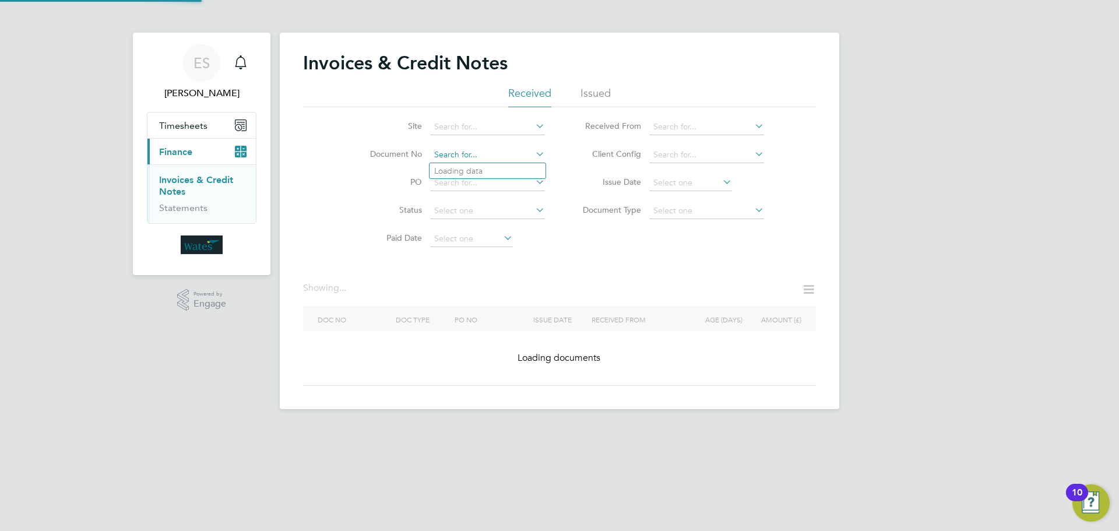
click at [510, 151] on input at bounding box center [487, 155] width 115 height 16
paste input "INV0046758"
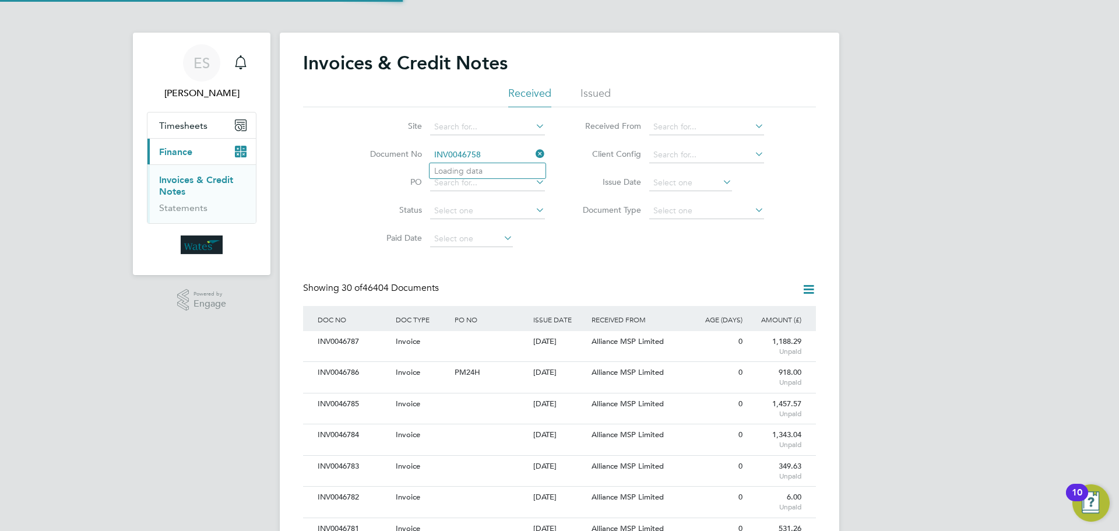
scroll to position [22, 79]
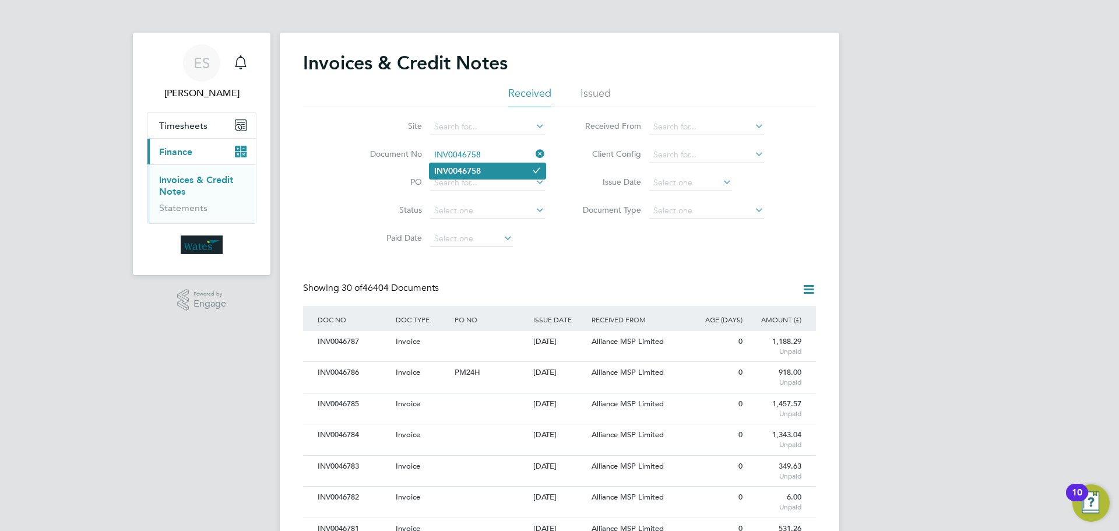
type input "INV0046758"
click at [506, 170] on li "INV0046758" at bounding box center [487, 171] width 116 height 16
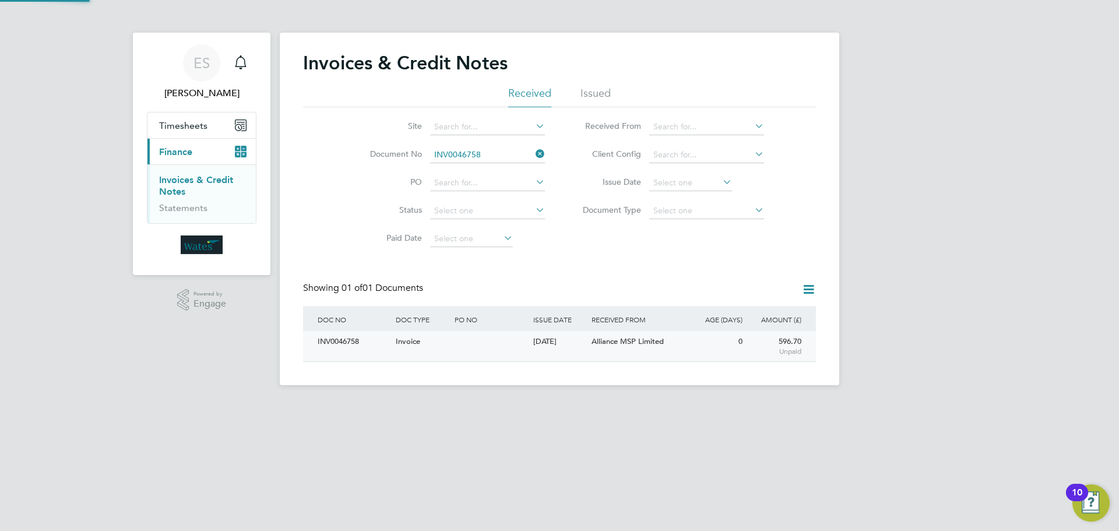
click at [356, 348] on div "INV0046758" at bounding box center [354, 342] width 78 height 22
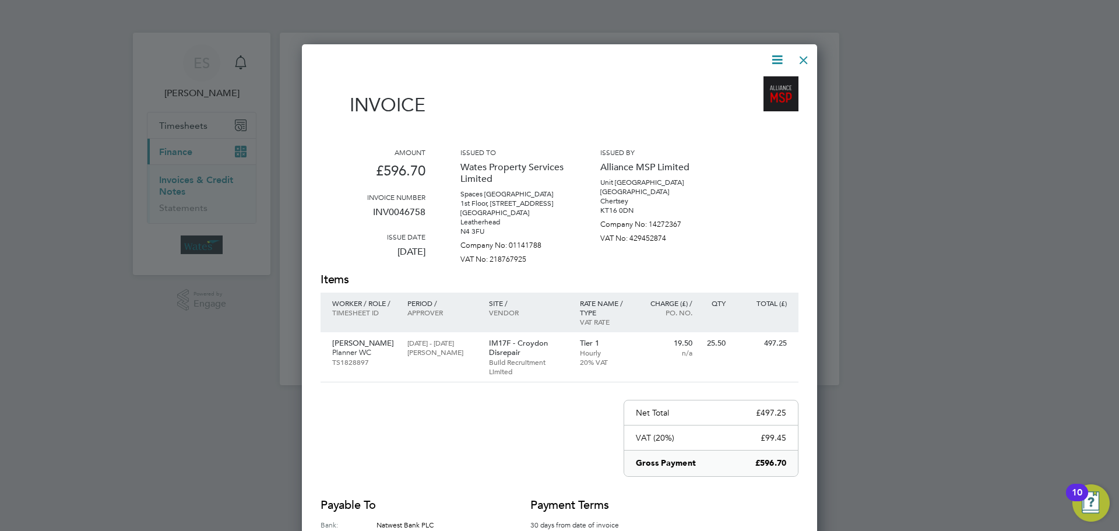
click at [781, 54] on icon at bounding box center [777, 59] width 15 height 15
click at [766, 83] on li "Download Invoice" at bounding box center [742, 87] width 80 height 16
drag, startPoint x: 776, startPoint y: 55, endPoint x: 772, endPoint y: 64, distance: 9.6
click at [776, 55] on icon at bounding box center [777, 59] width 15 height 15
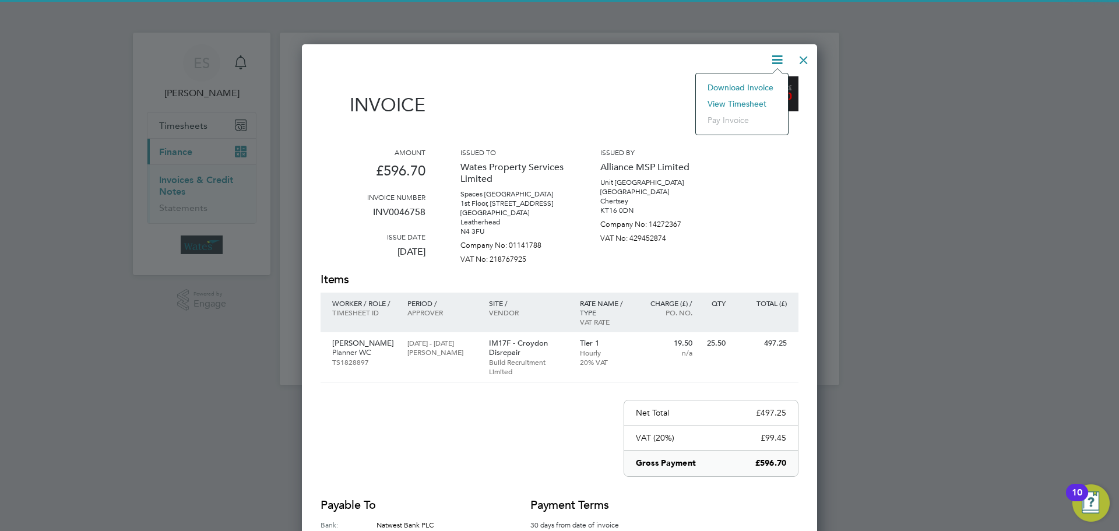
click at [755, 99] on li "View timesheet" at bounding box center [742, 104] width 80 height 16
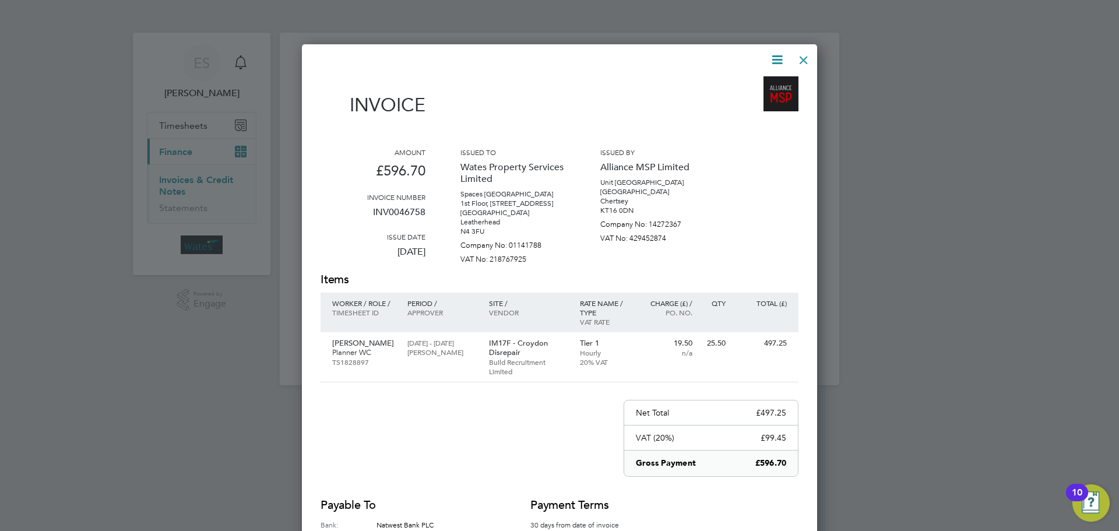
click at [799, 58] on div at bounding box center [803, 57] width 21 height 21
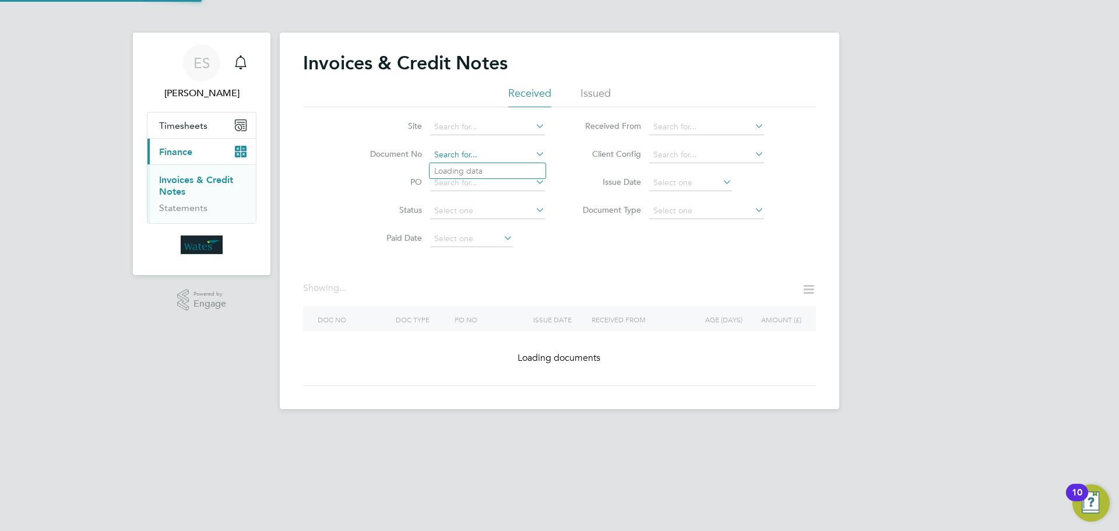
click at [493, 157] on input at bounding box center [487, 155] width 115 height 16
paste input "INV0046759"
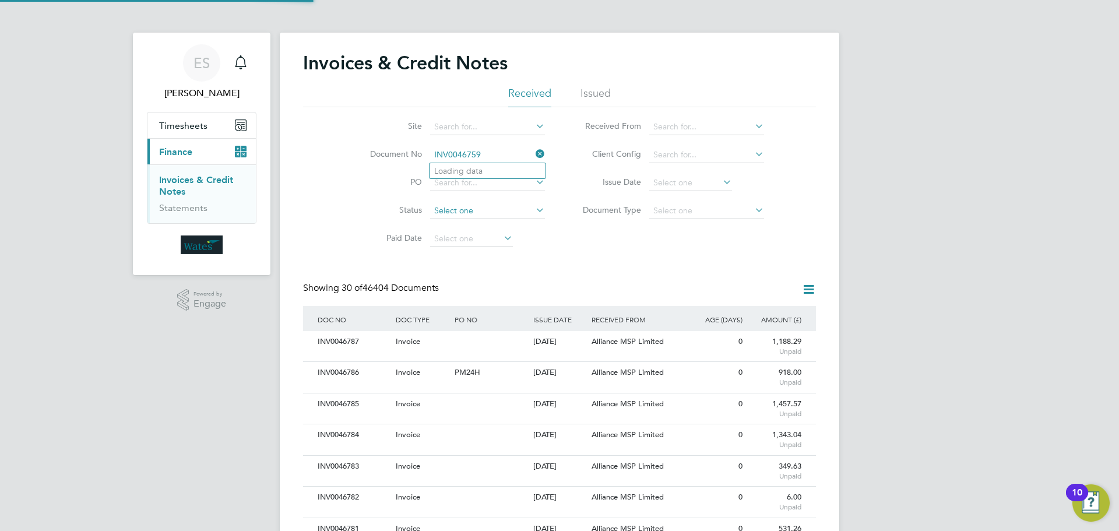
scroll to position [22, 79]
type input "INV0046759"
click at [492, 170] on li "INV0046759" at bounding box center [487, 171] width 116 height 16
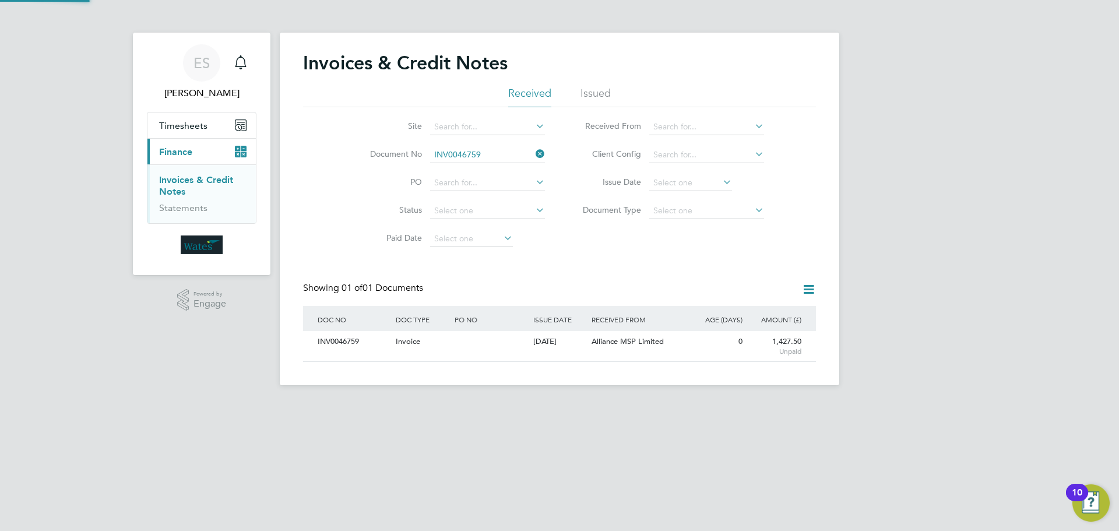
click at [343, 343] on div "INV0046759" at bounding box center [354, 342] width 78 height 22
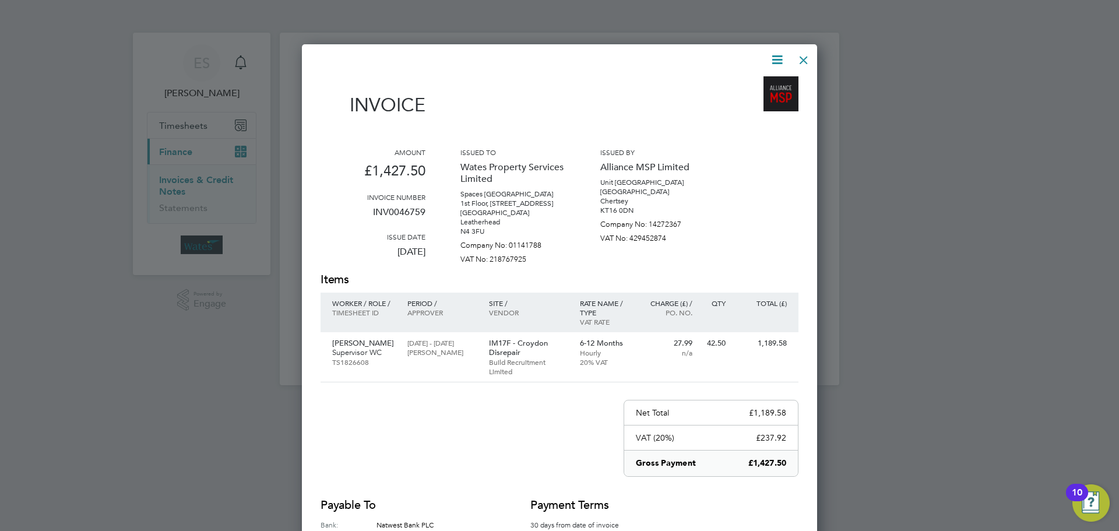
click at [780, 58] on icon at bounding box center [777, 59] width 15 height 15
click at [762, 84] on li "Download Invoice" at bounding box center [742, 87] width 80 height 16
drag, startPoint x: 780, startPoint y: 52, endPoint x: 764, endPoint y: 72, distance: 25.7
click at [780, 52] on icon at bounding box center [777, 59] width 15 height 15
click at [740, 102] on li "View timesheet" at bounding box center [742, 104] width 80 height 16
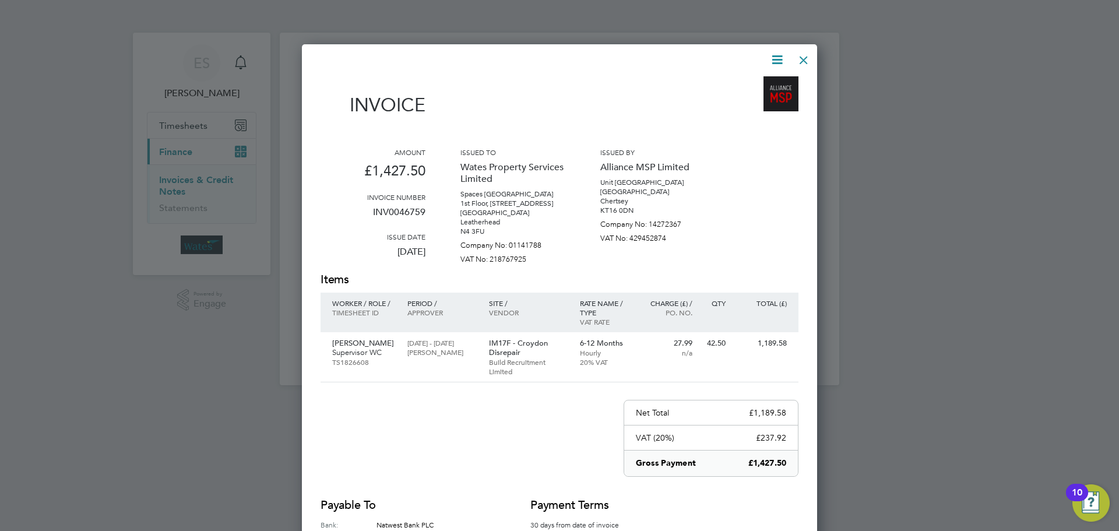
click at [802, 57] on div at bounding box center [803, 57] width 21 height 21
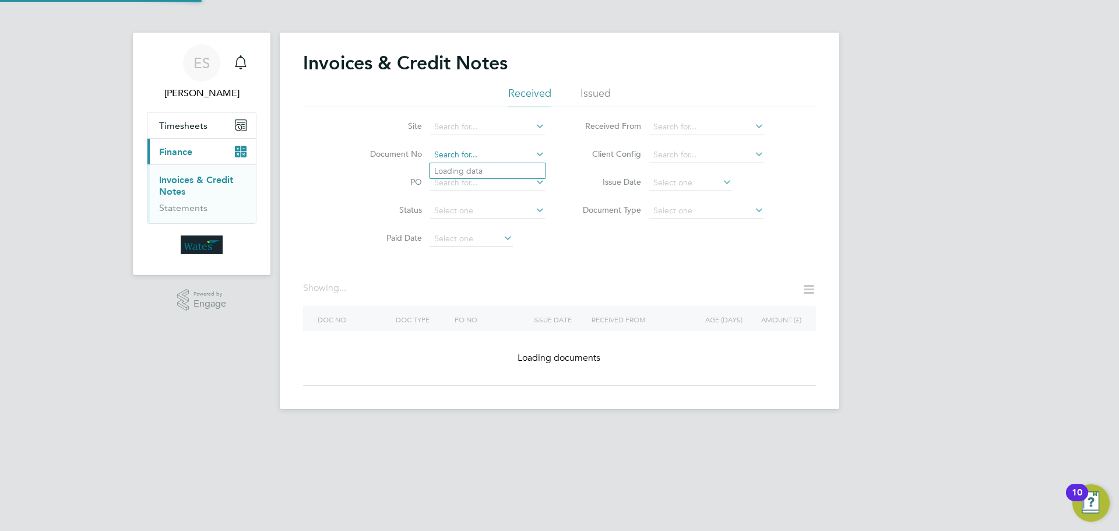
click at [503, 152] on input at bounding box center [487, 155] width 115 height 16
paste input "INV0046760"
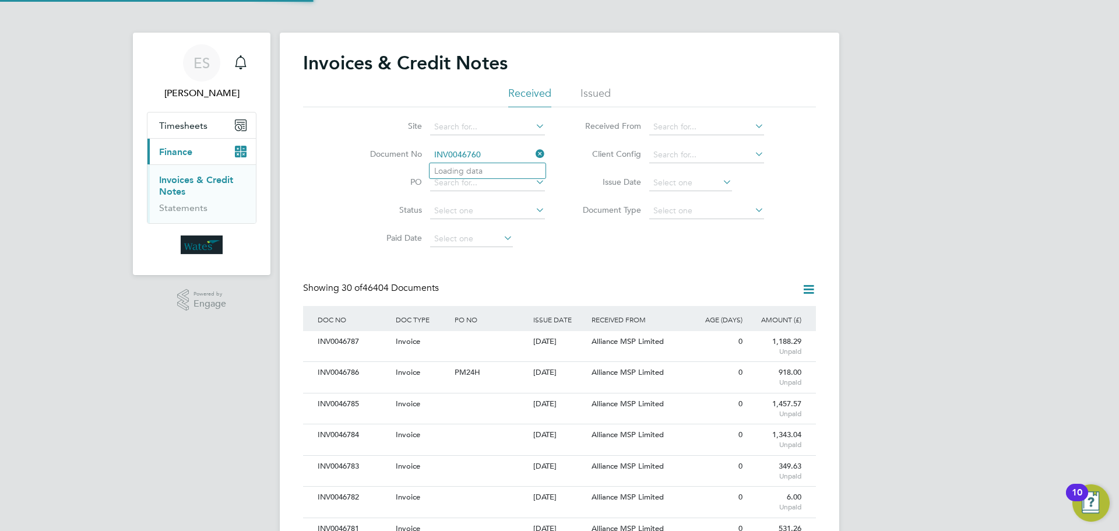
scroll to position [22, 79]
type input "INV0046760"
click at [488, 171] on li "INV0046760" at bounding box center [487, 171] width 116 height 16
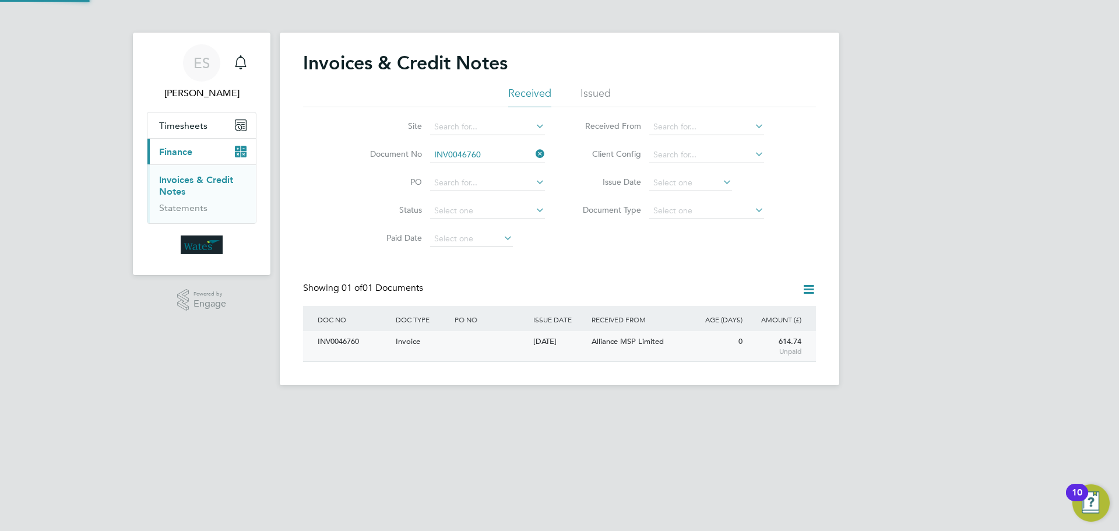
click at [348, 347] on div "INV0046760" at bounding box center [354, 342] width 78 height 22
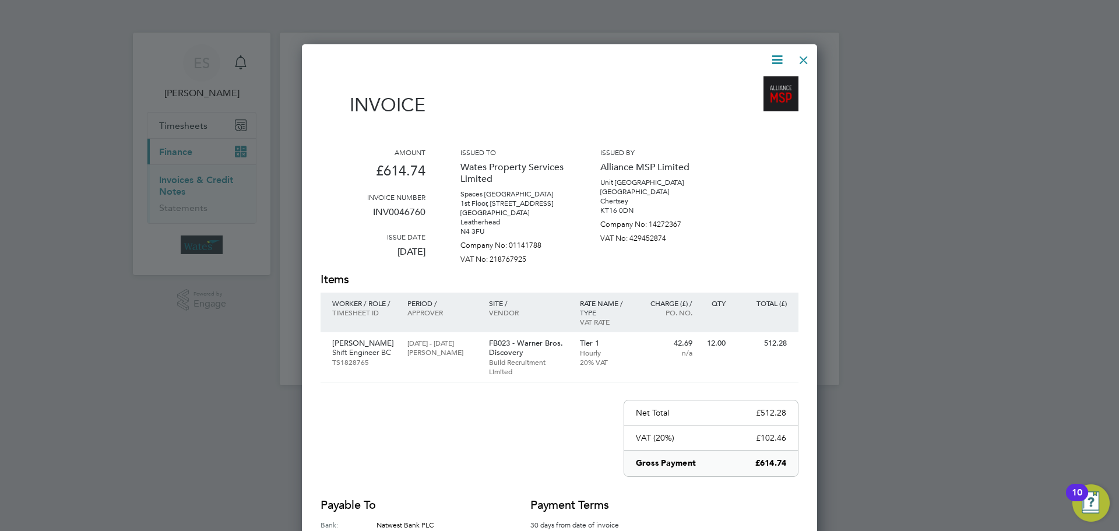
click at [770, 57] on icon at bounding box center [777, 59] width 15 height 15
click at [754, 82] on li "Download Invoice" at bounding box center [742, 87] width 80 height 16
click at [772, 59] on icon at bounding box center [777, 59] width 15 height 15
click at [753, 101] on li "View timesheet" at bounding box center [742, 104] width 80 height 16
click at [794, 56] on div at bounding box center [803, 57] width 21 height 21
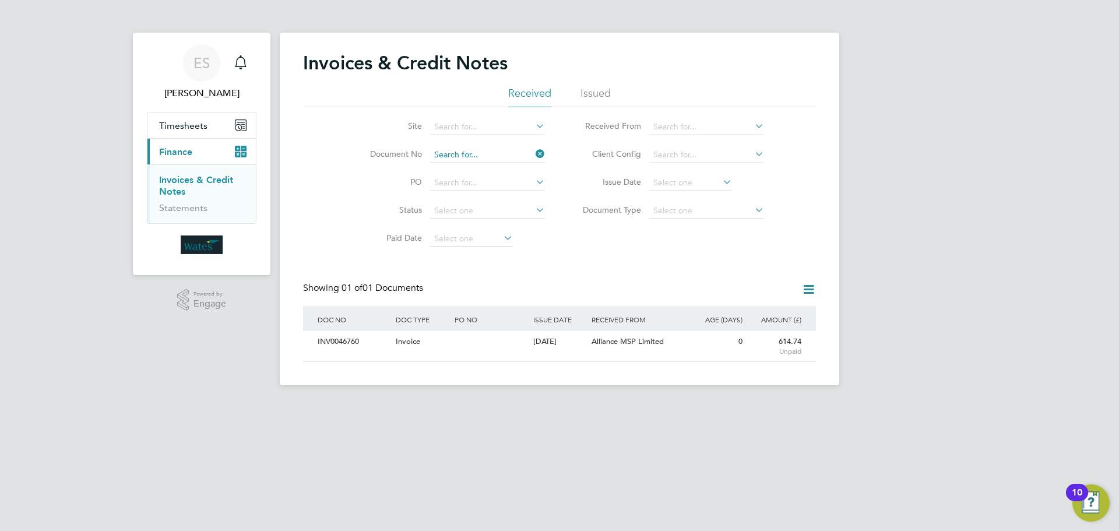
click at [474, 156] on input at bounding box center [487, 155] width 115 height 16
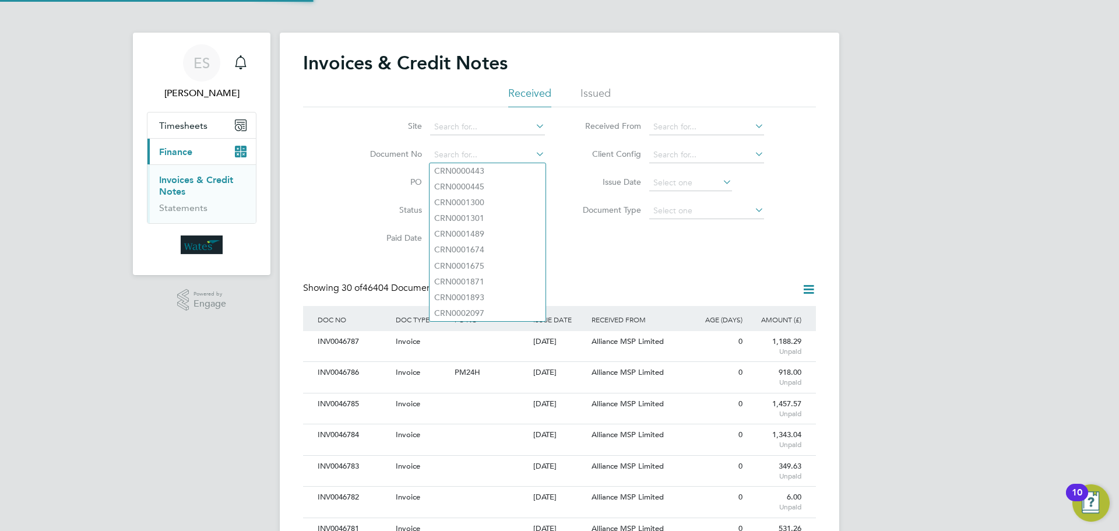
scroll to position [22, 79]
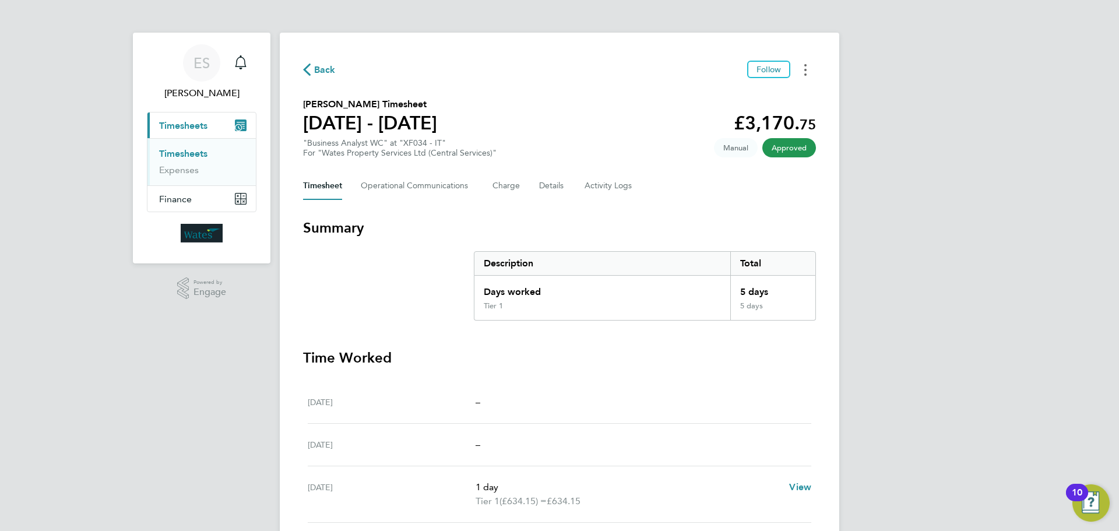
click at [802, 70] on button "Timesheets Menu" at bounding box center [805, 70] width 21 height 18
click at [762, 94] on link "Download timesheet" at bounding box center [746, 95] width 140 height 23
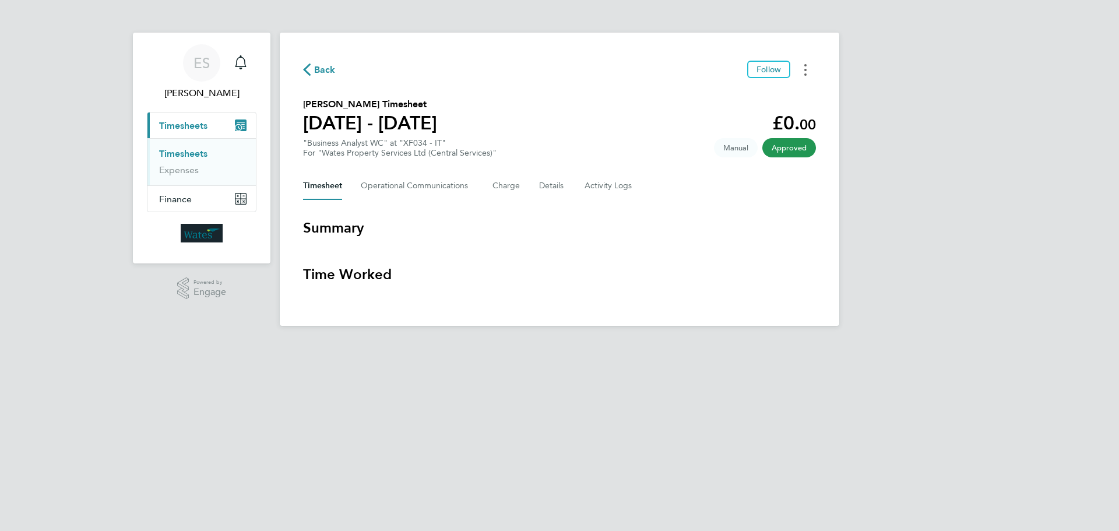
click at [807, 64] on button "Timesheets Menu" at bounding box center [805, 70] width 21 height 18
click at [775, 89] on link "Download timesheet" at bounding box center [746, 95] width 140 height 23
click at [809, 71] on button "Timesheets Menu" at bounding box center [805, 70] width 21 height 18
click at [765, 96] on link "Download timesheet" at bounding box center [746, 95] width 140 height 23
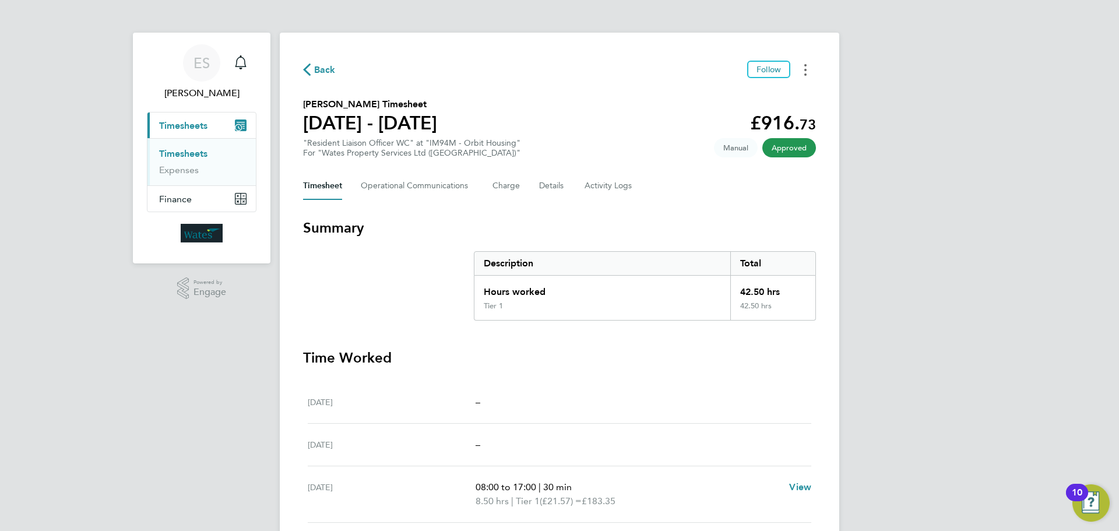
click at [806, 69] on button "Timesheets Menu" at bounding box center [805, 70] width 21 height 18
click at [774, 93] on link "Download timesheet" at bounding box center [746, 95] width 140 height 23
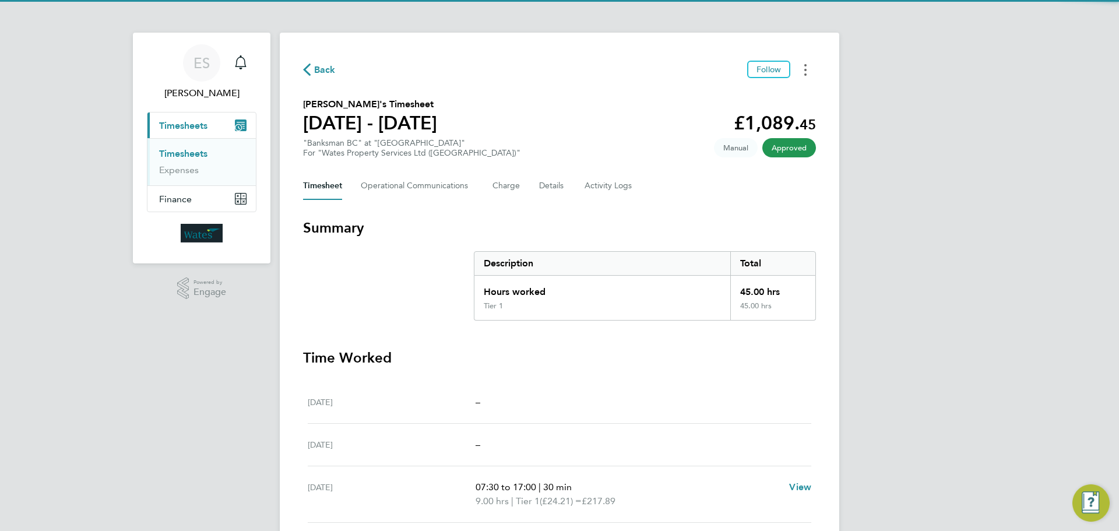
click at [804, 63] on button "Timesheets Menu" at bounding box center [805, 70] width 21 height 18
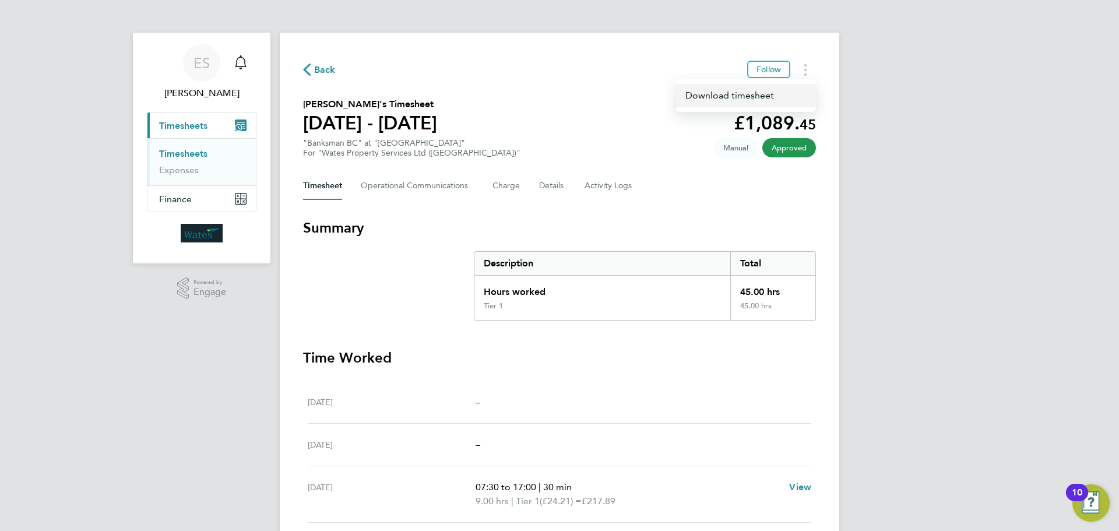
click at [794, 91] on link "Download timesheet" at bounding box center [746, 95] width 140 height 23
click at [805, 66] on icon "Timesheets Menu" at bounding box center [805, 70] width 2 height 12
click at [780, 94] on link "Download timesheet" at bounding box center [746, 95] width 140 height 23
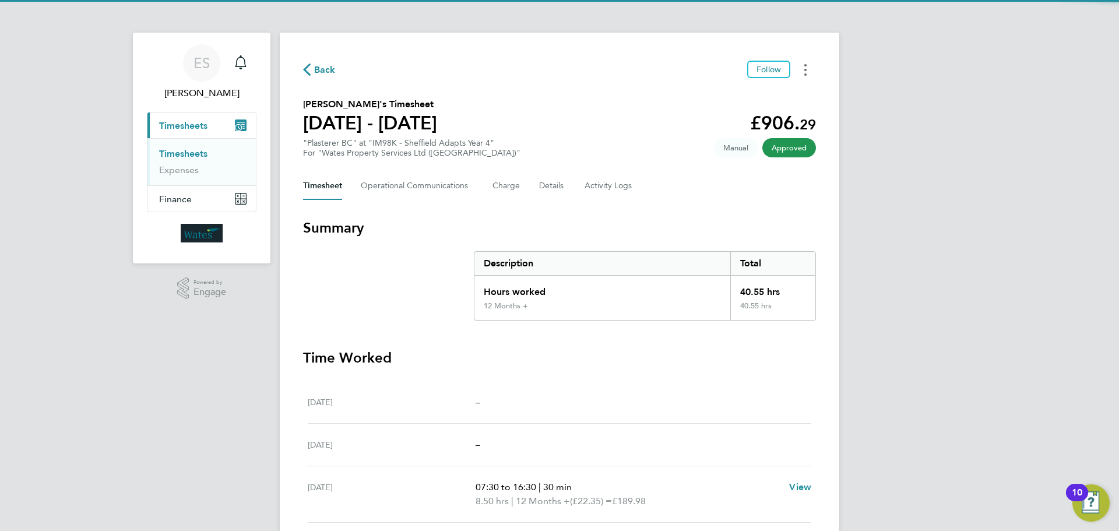
click at [801, 68] on button "Timesheets Menu" at bounding box center [805, 70] width 21 height 18
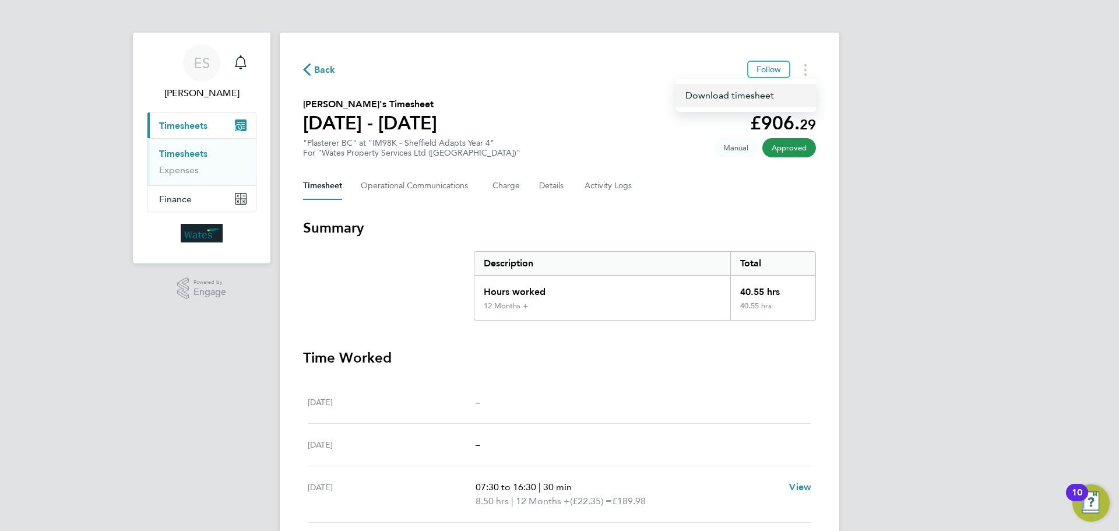
click at [784, 90] on link "Download timesheet" at bounding box center [746, 95] width 140 height 23
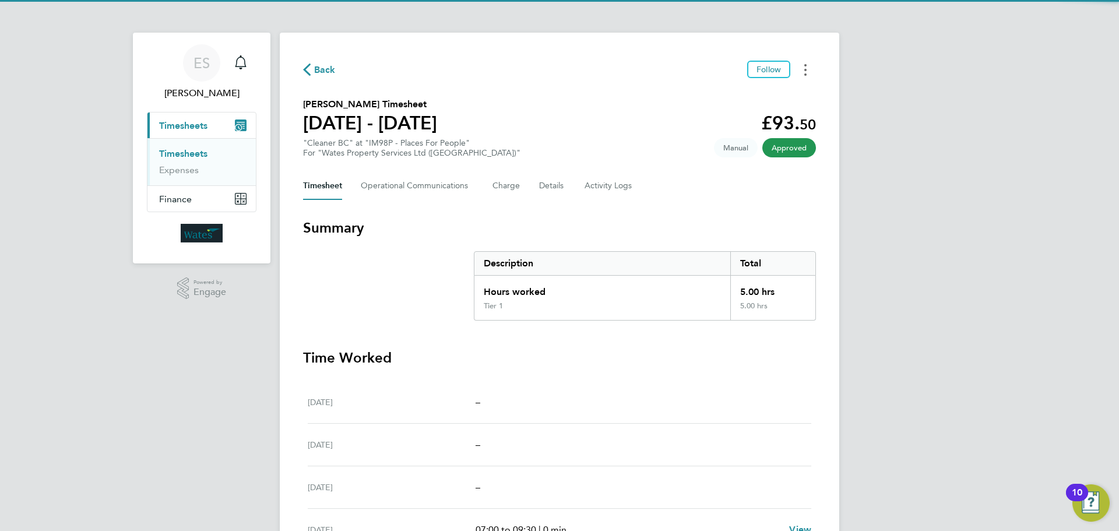
click at [808, 70] on button "Timesheets Menu" at bounding box center [805, 70] width 21 height 18
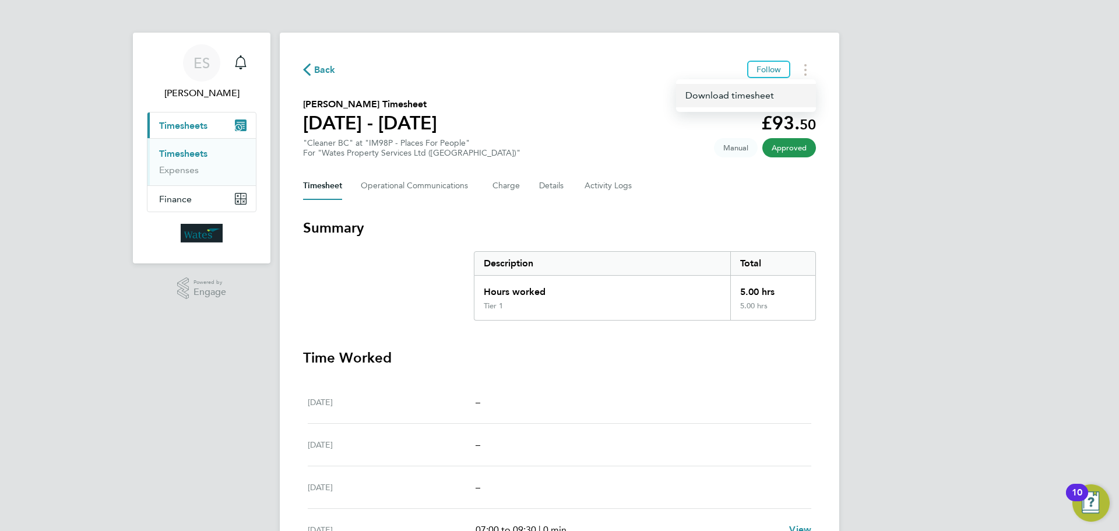
drag, startPoint x: 804, startPoint y: 77, endPoint x: 792, endPoint y: 93, distance: 19.6
click at [792, 93] on link "Download timesheet" at bounding box center [746, 95] width 140 height 23
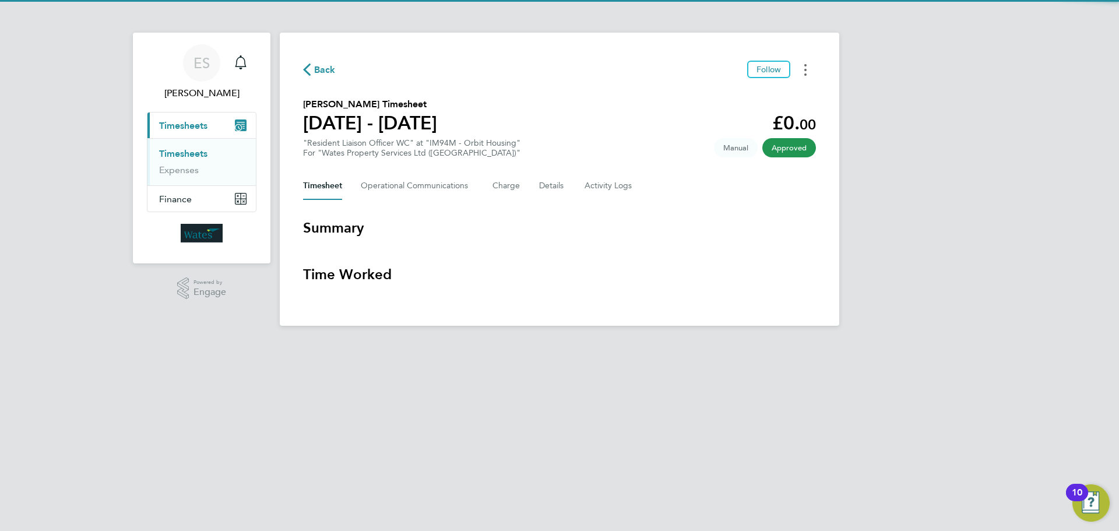
click at [799, 72] on button "Timesheets Menu" at bounding box center [805, 70] width 21 height 18
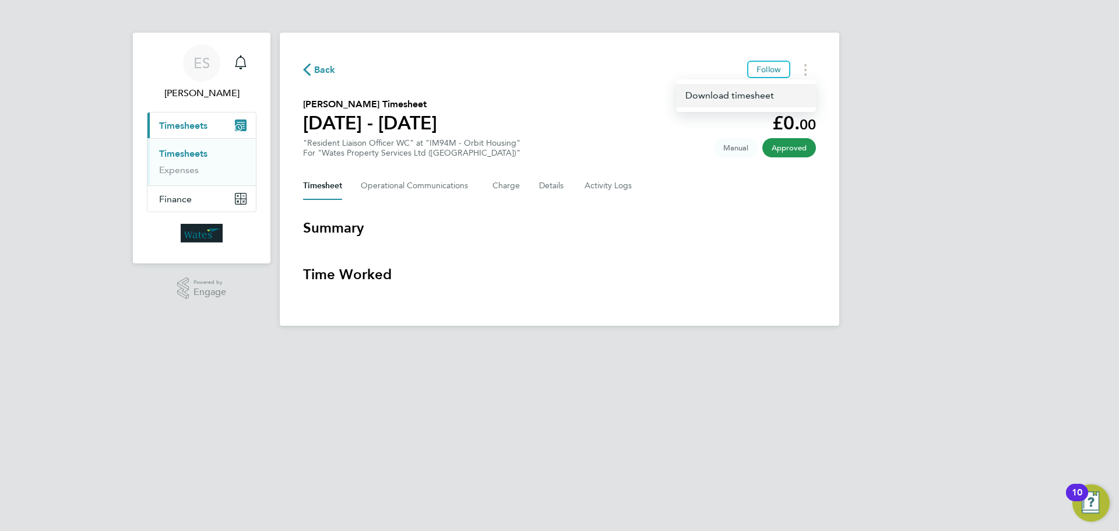
click at [770, 96] on link "Download timesheet" at bounding box center [746, 95] width 140 height 23
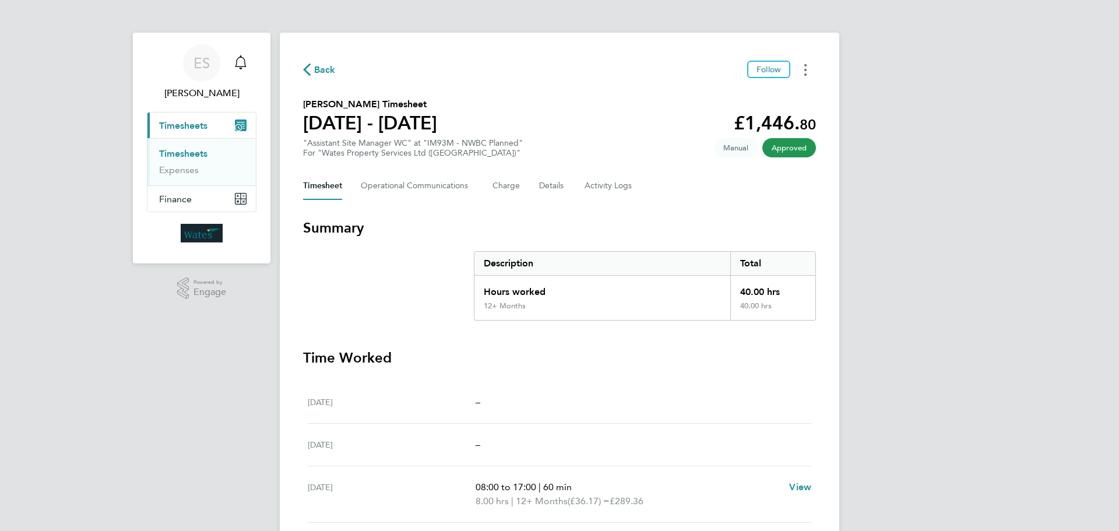
click at [803, 71] on button "Timesheets Menu" at bounding box center [805, 70] width 21 height 18
click at [781, 99] on link "Download timesheet" at bounding box center [746, 95] width 140 height 23
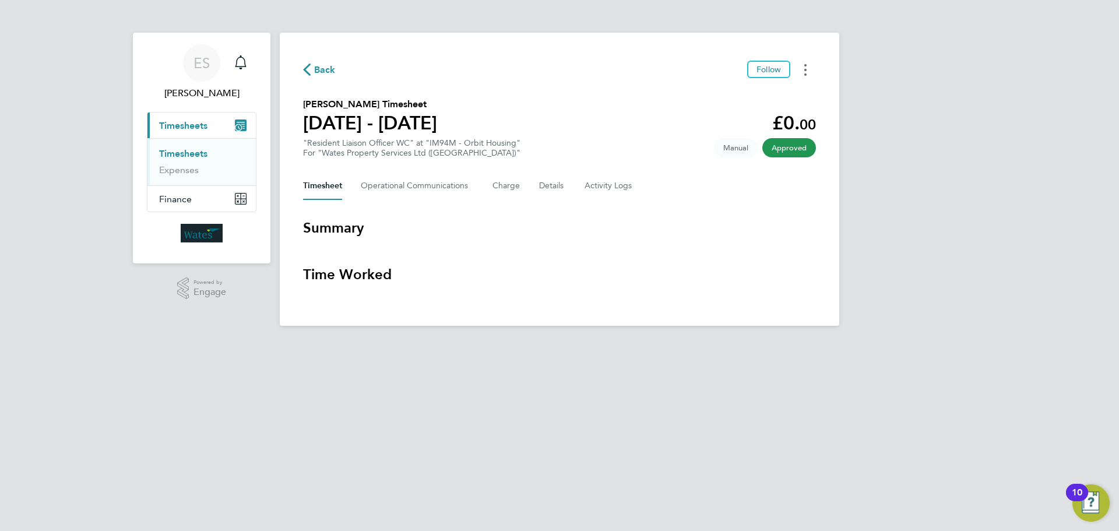
click at [806, 64] on icon "Timesheets Menu" at bounding box center [805, 70] width 2 height 12
click at [782, 92] on link "Download timesheet" at bounding box center [746, 95] width 140 height 23
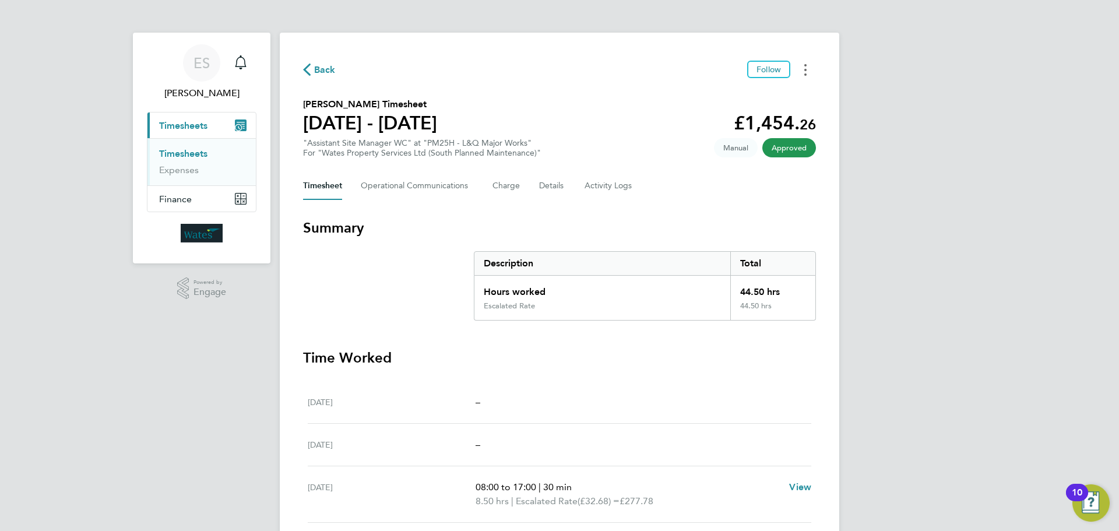
click at [804, 66] on icon "Timesheets Menu" at bounding box center [805, 70] width 2 height 12
click at [748, 97] on link "Download timesheet" at bounding box center [746, 95] width 140 height 23
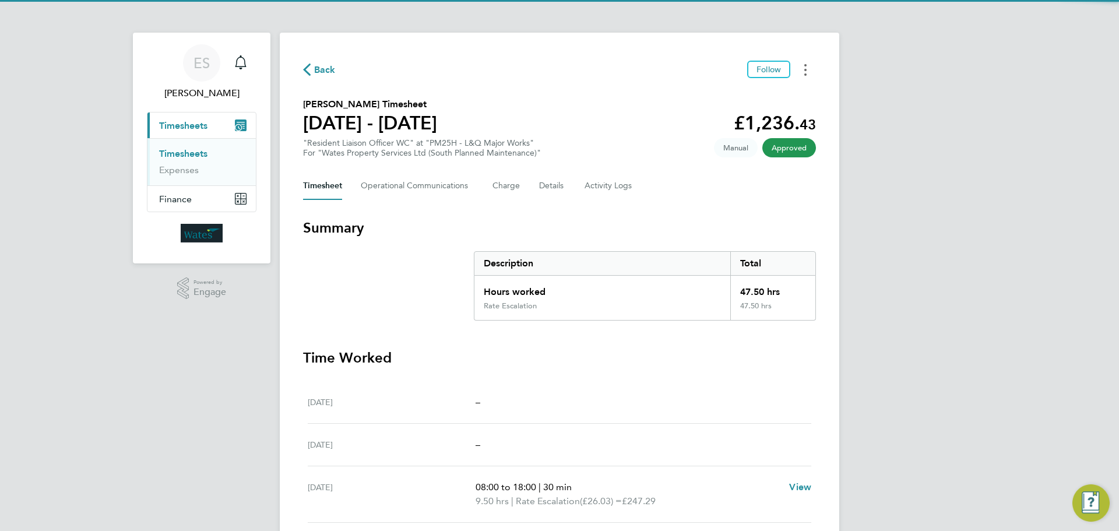
click at [805, 69] on circle "Timesheets Menu" at bounding box center [805, 70] width 2 height 2
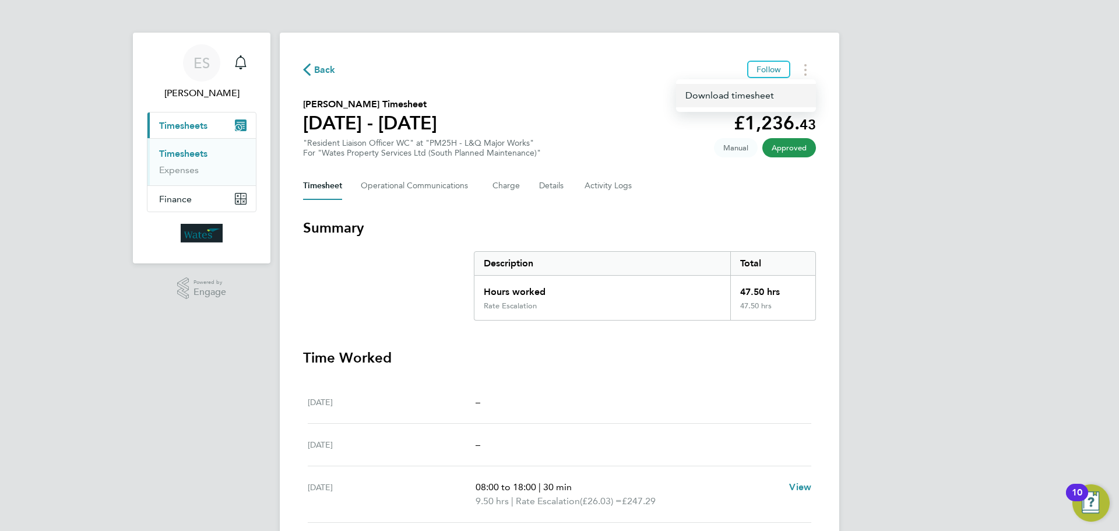
click at [752, 90] on link "Download timesheet" at bounding box center [746, 95] width 140 height 23
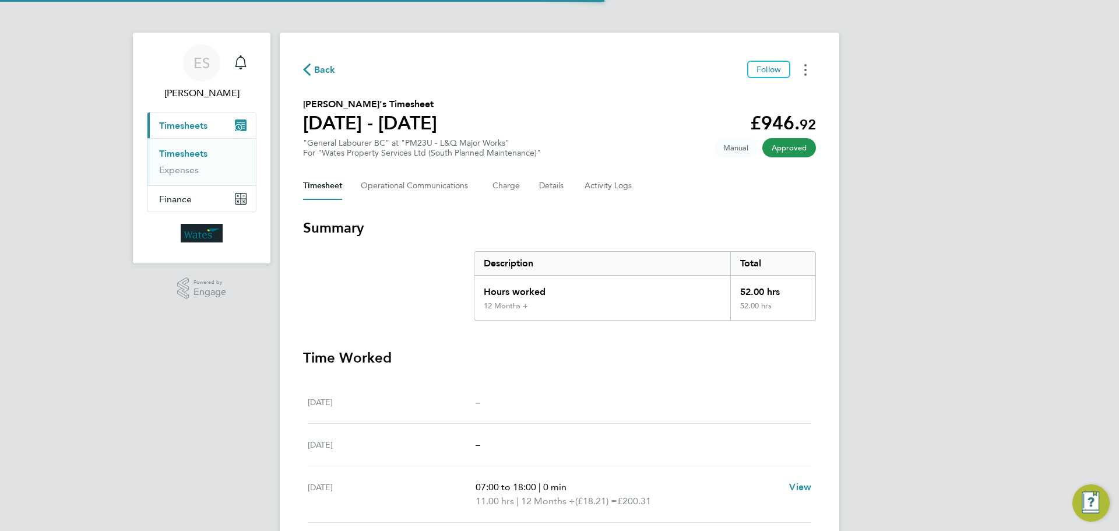
drag, startPoint x: 806, startPoint y: 66, endPoint x: 799, endPoint y: 77, distance: 12.6
click at [806, 66] on button "Timesheets Menu" at bounding box center [805, 70] width 21 height 18
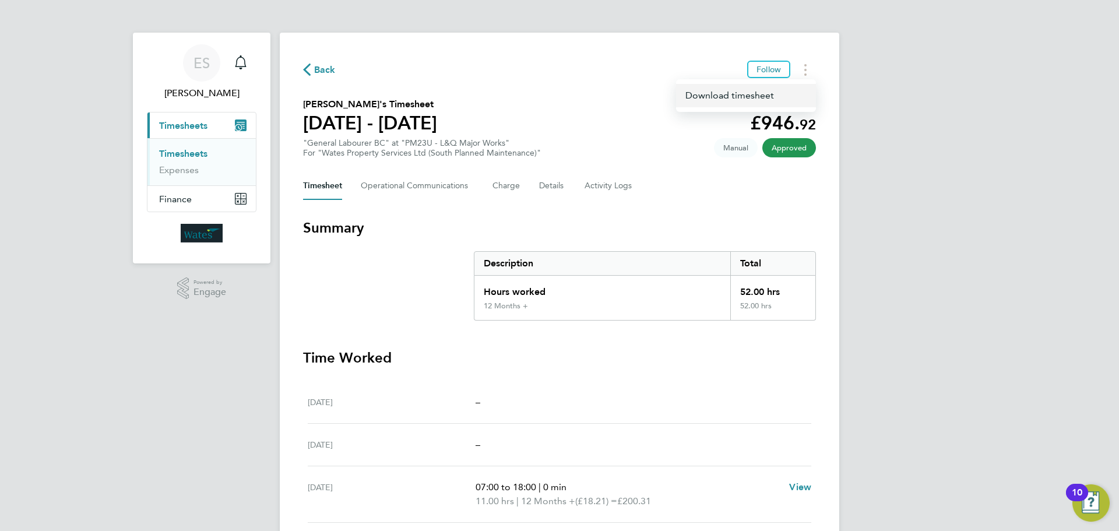
click at [786, 94] on link "Download timesheet" at bounding box center [746, 95] width 140 height 23
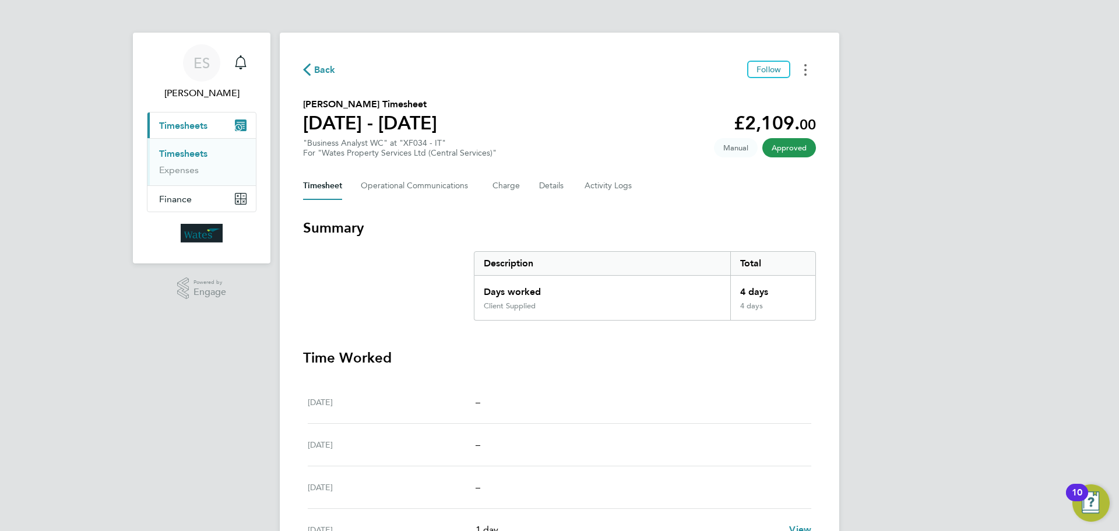
click at [799, 71] on button "Timesheets Menu" at bounding box center [805, 70] width 21 height 18
click at [749, 90] on link "Download timesheet" at bounding box center [746, 95] width 140 height 23
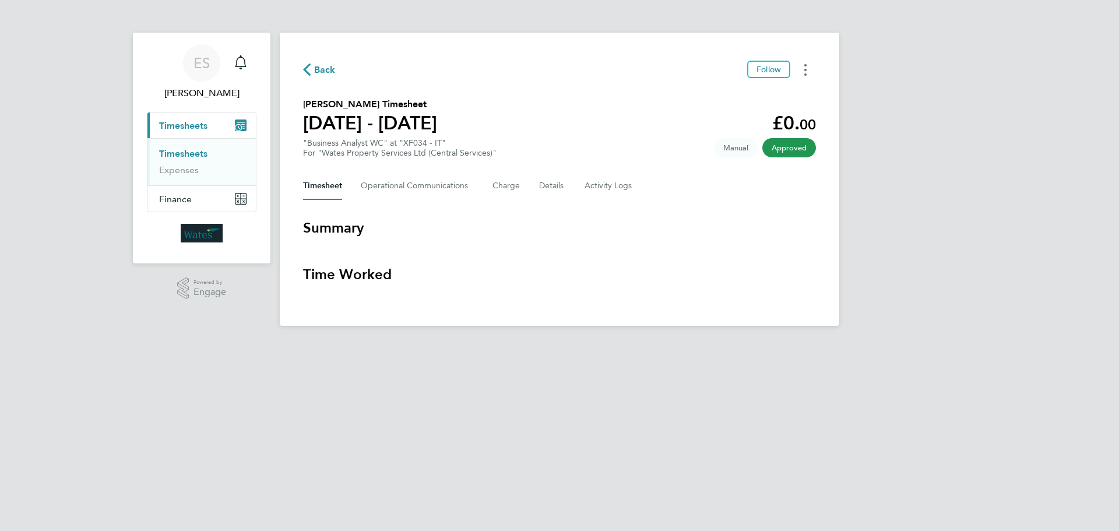
drag, startPoint x: 806, startPoint y: 62, endPoint x: 803, endPoint y: 69, distance: 7.8
click at [806, 62] on button "Timesheets Menu" at bounding box center [805, 70] width 21 height 18
click at [777, 93] on link "Download timesheet" at bounding box center [746, 95] width 140 height 23
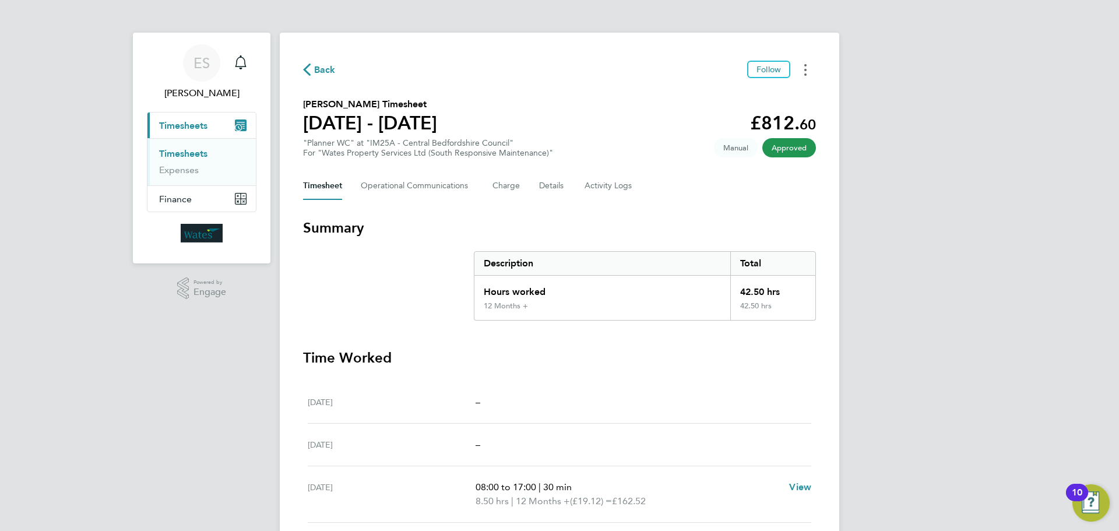
click at [809, 72] on button "Timesheets Menu" at bounding box center [805, 70] width 21 height 18
click at [799, 91] on link "Download timesheet" at bounding box center [746, 95] width 140 height 23
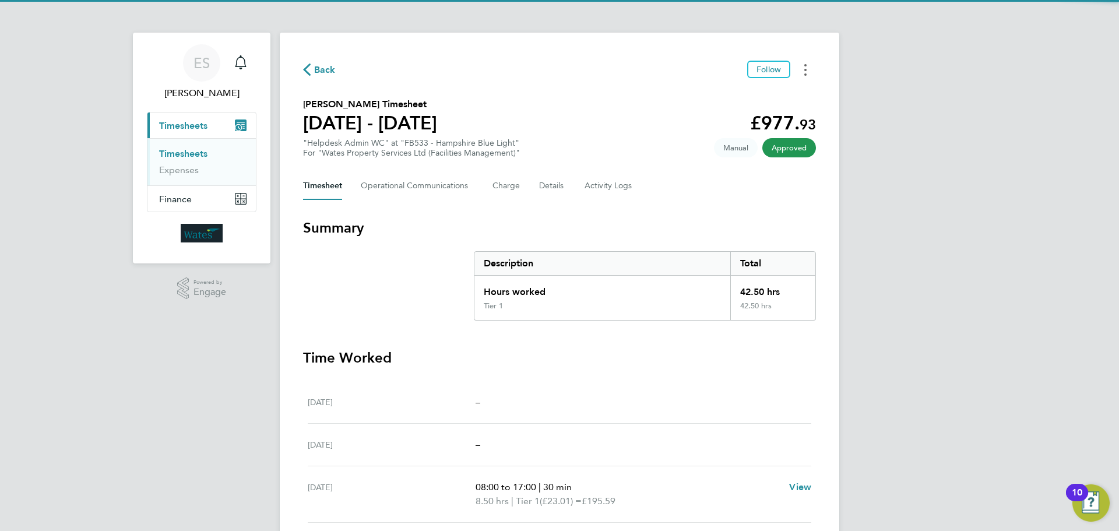
click at [802, 64] on button "Timesheets Menu" at bounding box center [805, 70] width 21 height 18
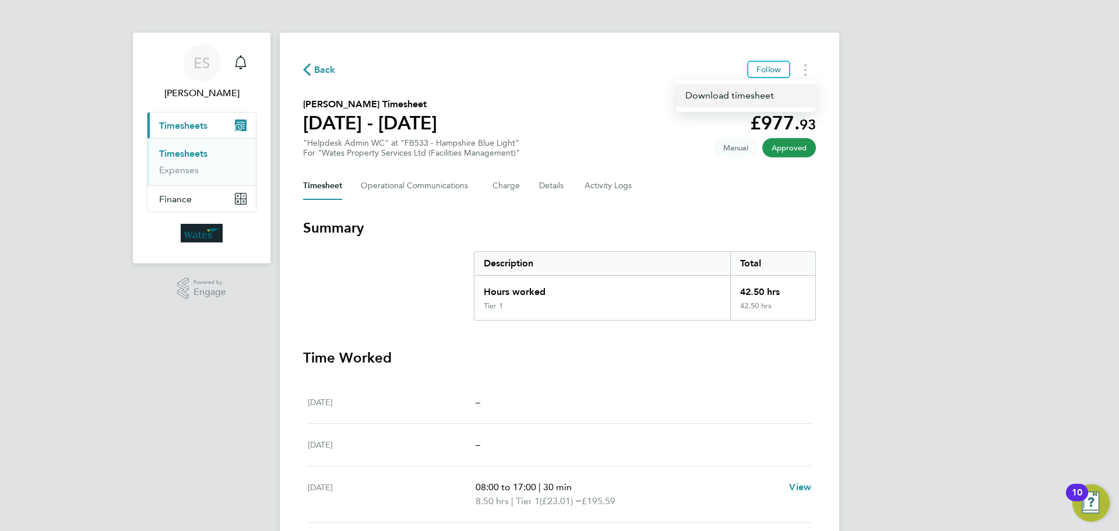
click at [780, 91] on link "Download timesheet" at bounding box center [746, 95] width 140 height 23
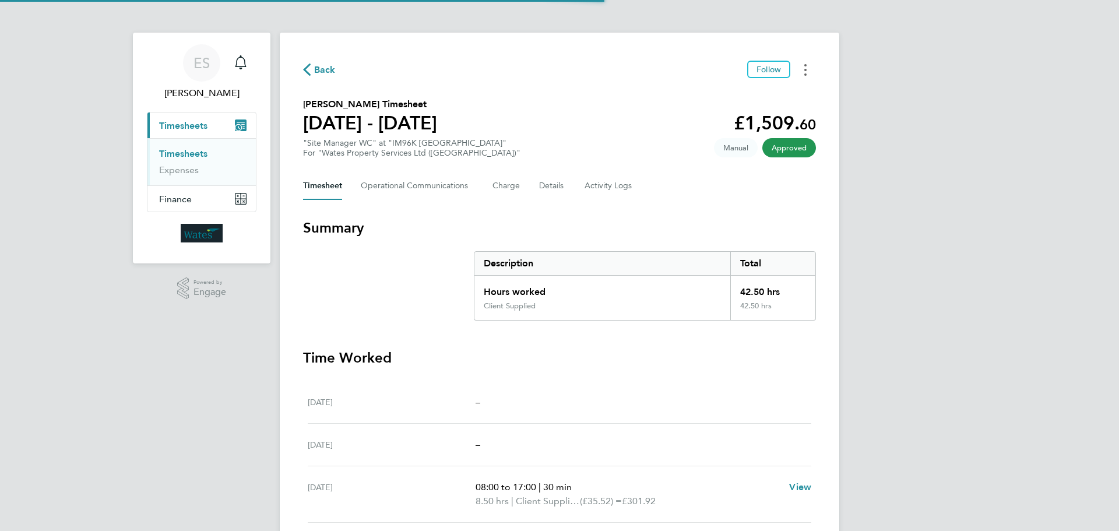
click at [804, 66] on icon "Timesheets Menu" at bounding box center [805, 70] width 2 height 12
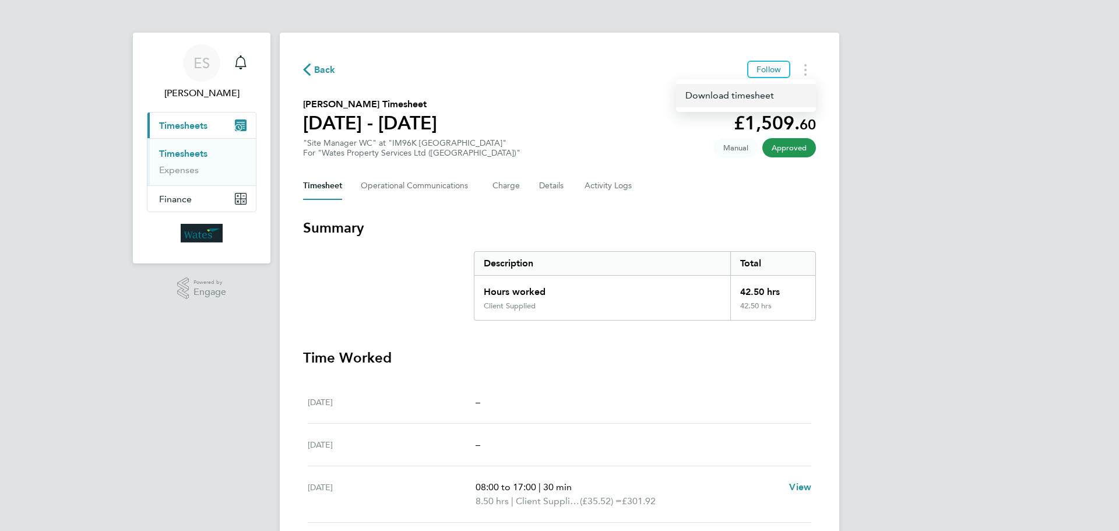
click at [790, 94] on link "Download timesheet" at bounding box center [746, 95] width 140 height 23
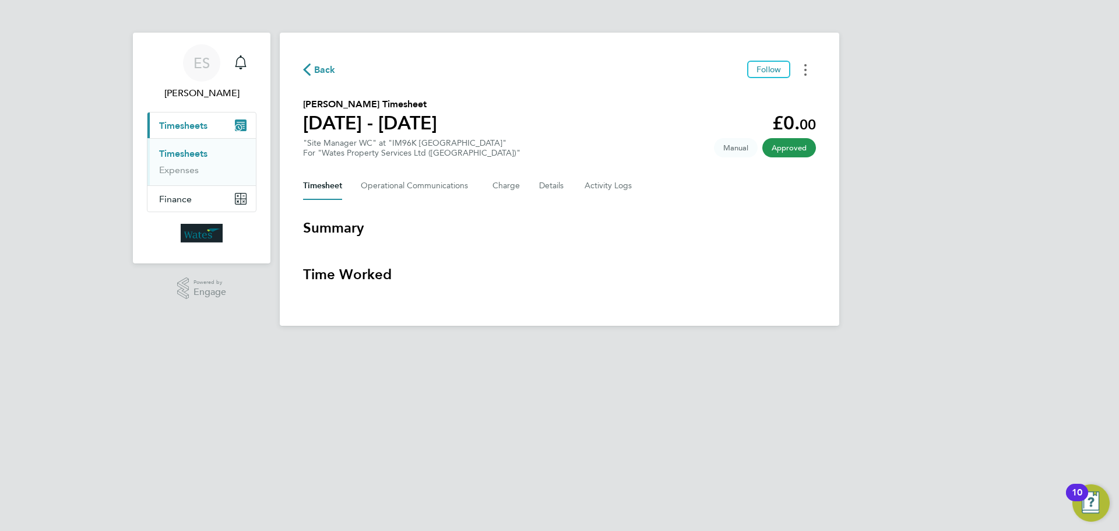
click at [799, 64] on button "Timesheets Menu" at bounding box center [805, 70] width 21 height 18
click at [784, 94] on link "Download timesheet" at bounding box center [746, 95] width 140 height 23
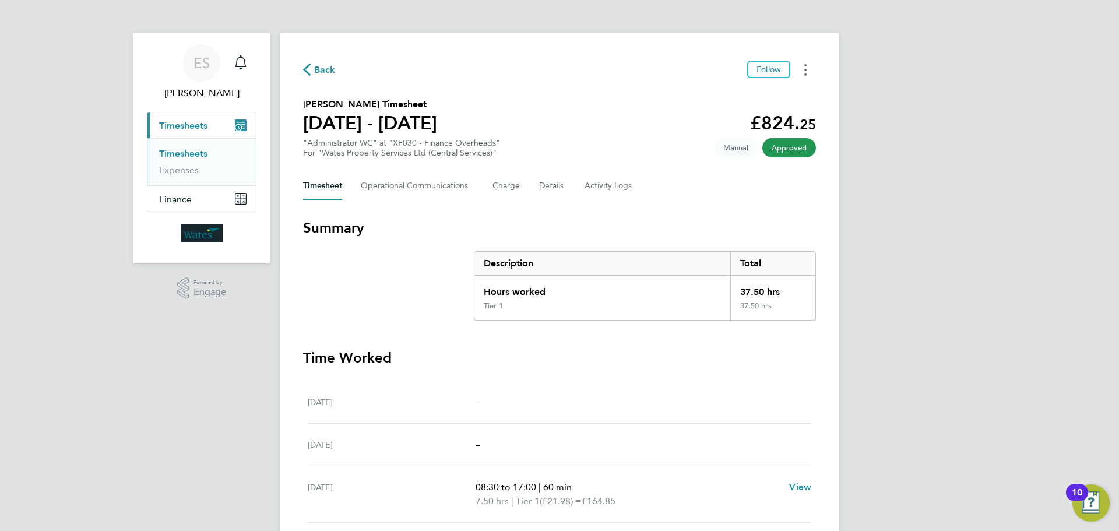
click at [809, 70] on button "Timesheets Menu" at bounding box center [805, 70] width 21 height 18
click at [773, 96] on link "Download timesheet" at bounding box center [746, 95] width 140 height 23
drag, startPoint x: 808, startPoint y: 65, endPoint x: 804, endPoint y: 70, distance: 6.6
click at [808, 65] on button "Timesheets Menu" at bounding box center [805, 70] width 21 height 18
click at [788, 83] on div "Download timesheet" at bounding box center [746, 95] width 140 height 33
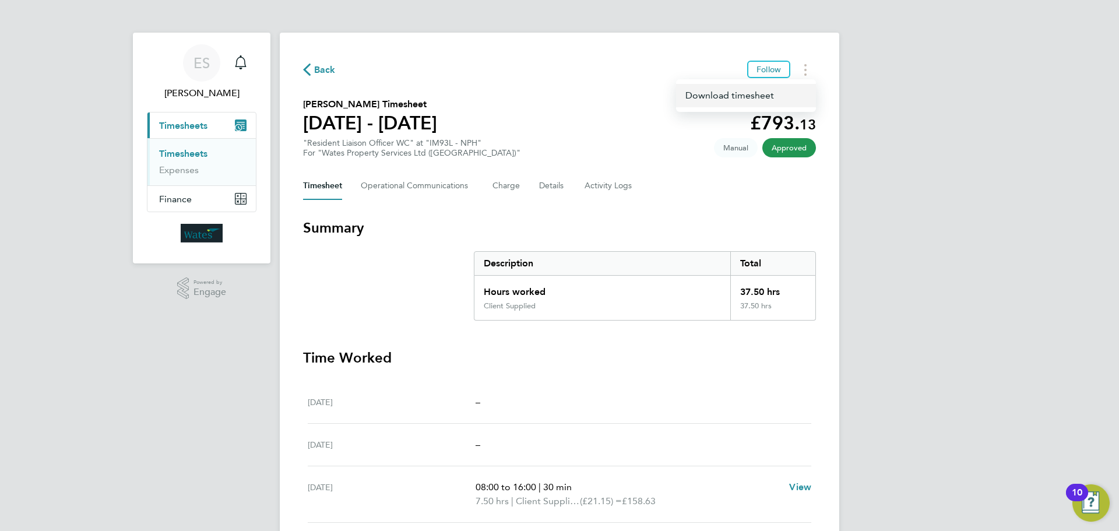
click at [785, 88] on link "Download timesheet" at bounding box center [746, 95] width 140 height 23
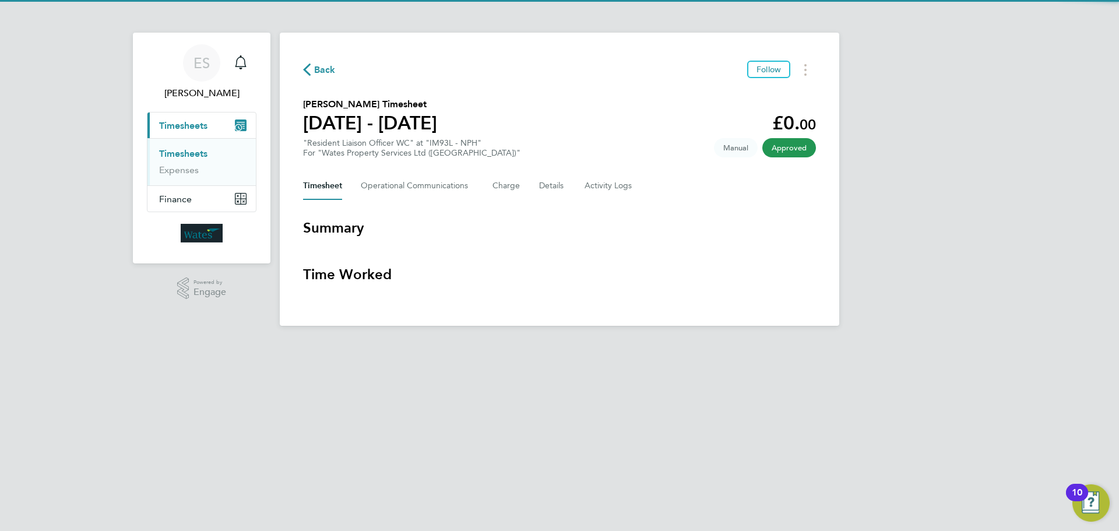
click at [794, 66] on div "Back Follow" at bounding box center [559, 70] width 513 height 18
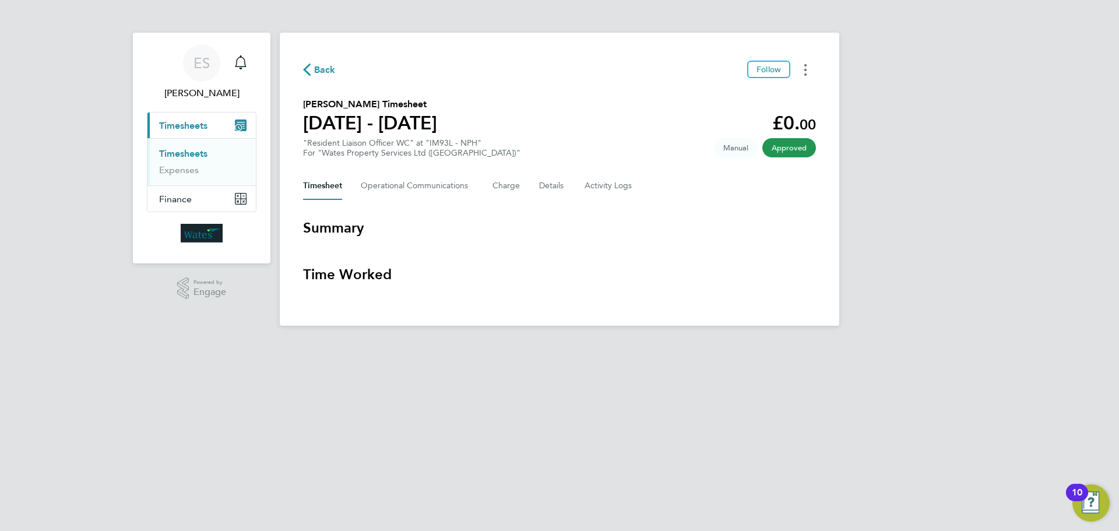
click at [802, 65] on button "Timesheets Menu" at bounding box center [805, 70] width 21 height 18
click at [775, 93] on link "Download timesheet" at bounding box center [746, 95] width 140 height 23
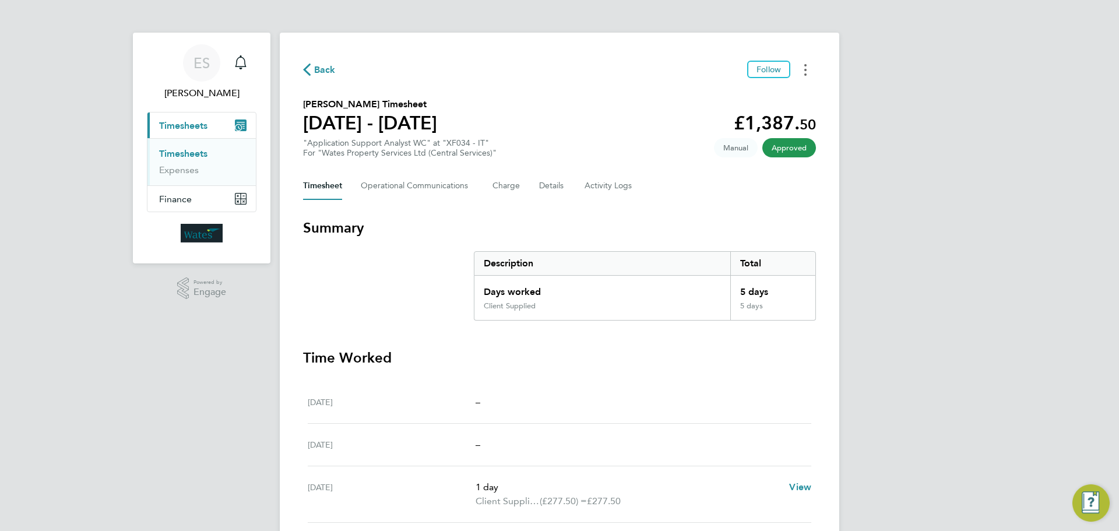
drag, startPoint x: 807, startPoint y: 66, endPoint x: 812, endPoint y: 61, distance: 6.6
click at [808, 64] on button "Timesheets Menu" at bounding box center [805, 70] width 21 height 18
click at [766, 94] on link "Download timesheet" at bounding box center [746, 95] width 140 height 23
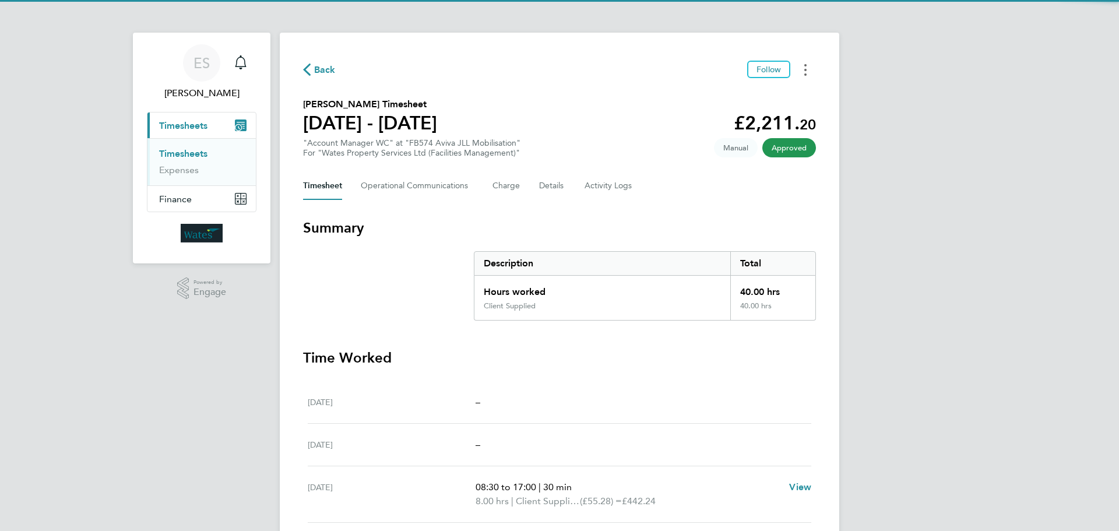
click at [804, 65] on button "Timesheets Menu" at bounding box center [805, 70] width 21 height 18
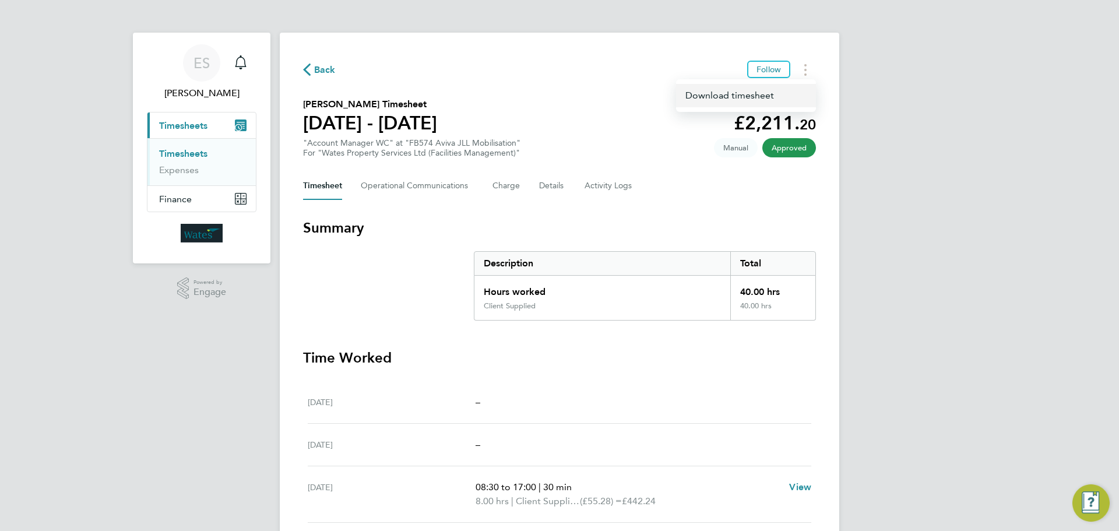
click at [752, 87] on link "Download timesheet" at bounding box center [746, 95] width 140 height 23
click at [808, 69] on button "Timesheets Menu" at bounding box center [805, 70] width 21 height 18
click at [744, 96] on link "Download timesheet" at bounding box center [746, 95] width 140 height 23
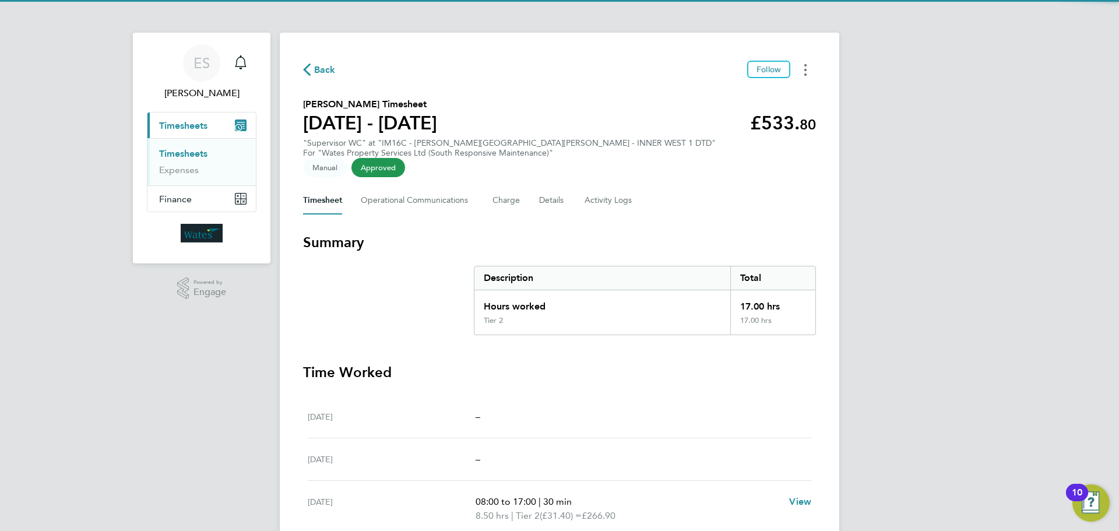
click at [811, 68] on button "Timesheets Menu" at bounding box center [805, 70] width 21 height 18
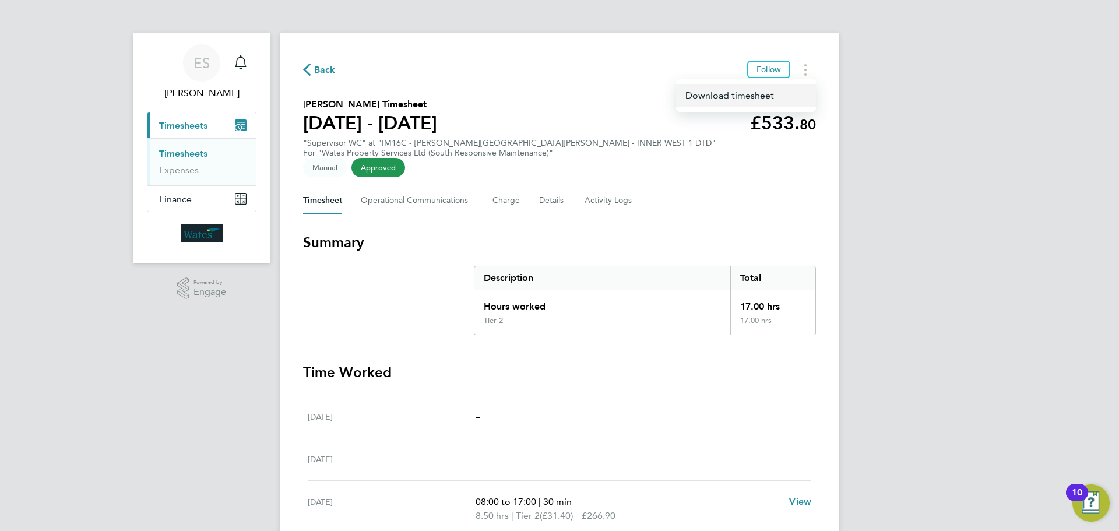
click at [786, 90] on link "Download timesheet" at bounding box center [746, 95] width 140 height 23
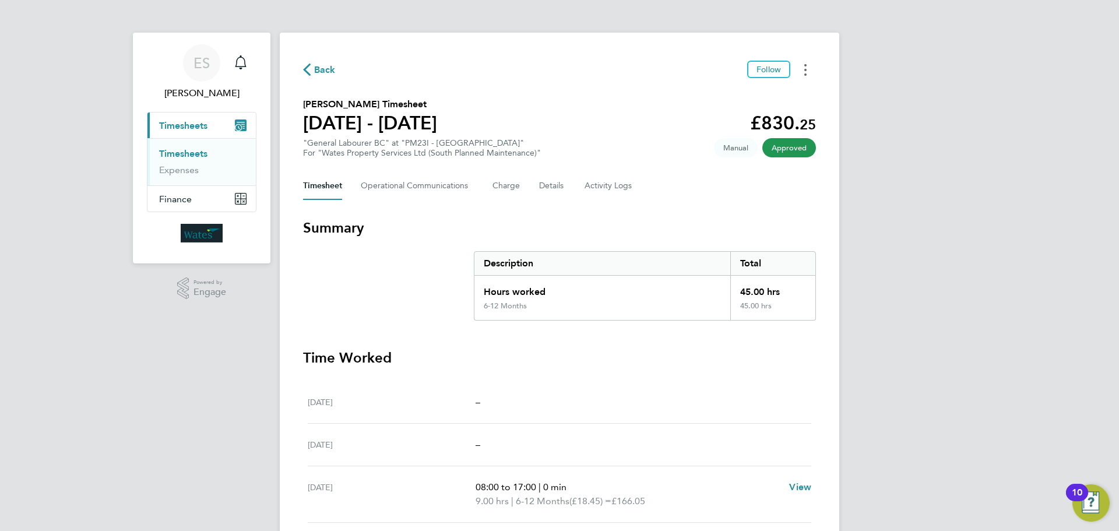
click at [802, 68] on button "Timesheets Menu" at bounding box center [805, 70] width 21 height 18
click at [780, 96] on link "Download timesheet" at bounding box center [746, 95] width 140 height 23
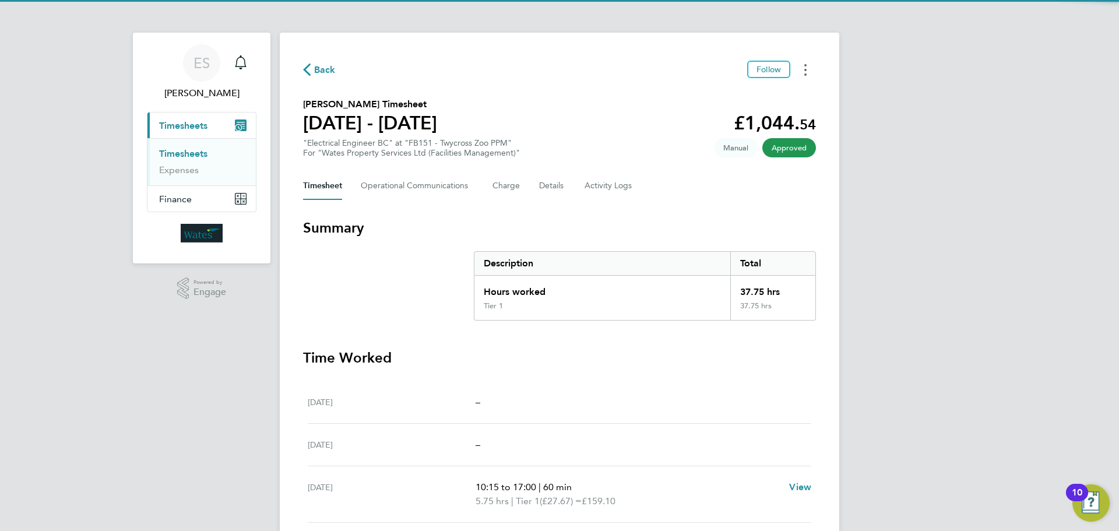
click at [810, 73] on button "Timesheets Menu" at bounding box center [805, 70] width 21 height 18
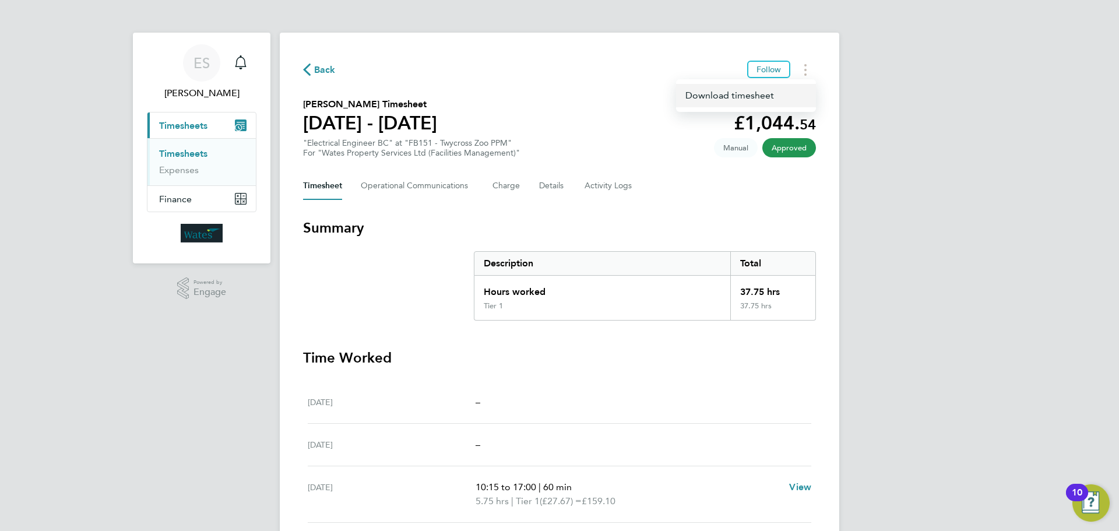
click at [776, 91] on link "Download timesheet" at bounding box center [746, 95] width 140 height 23
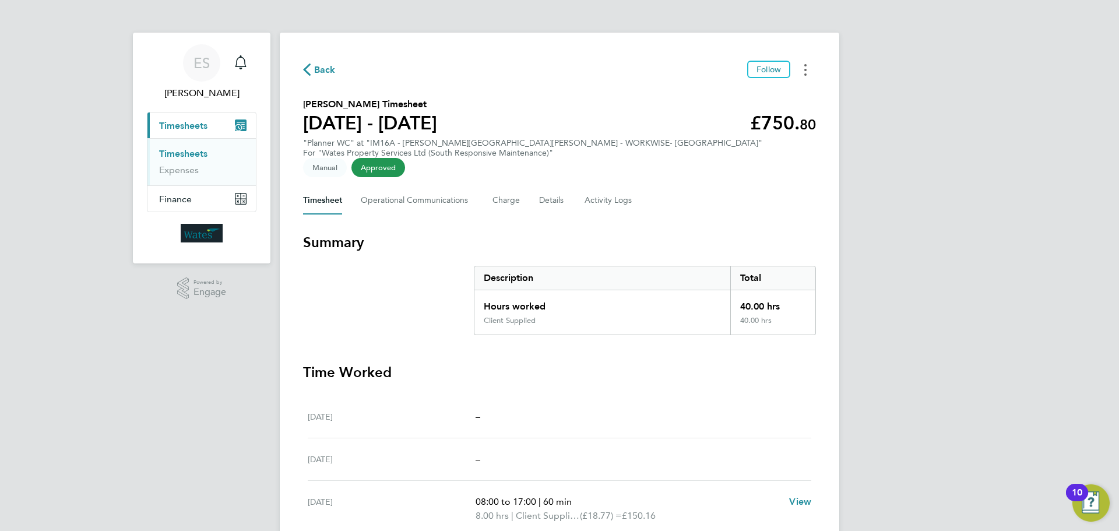
click at [811, 68] on button "Timesheets Menu" at bounding box center [805, 70] width 21 height 18
click at [771, 92] on link "Download timesheet" at bounding box center [746, 95] width 140 height 23
click at [805, 64] on circle "Timesheets Menu" at bounding box center [805, 65] width 2 height 2
click at [780, 91] on link "Download timesheet" at bounding box center [746, 95] width 140 height 23
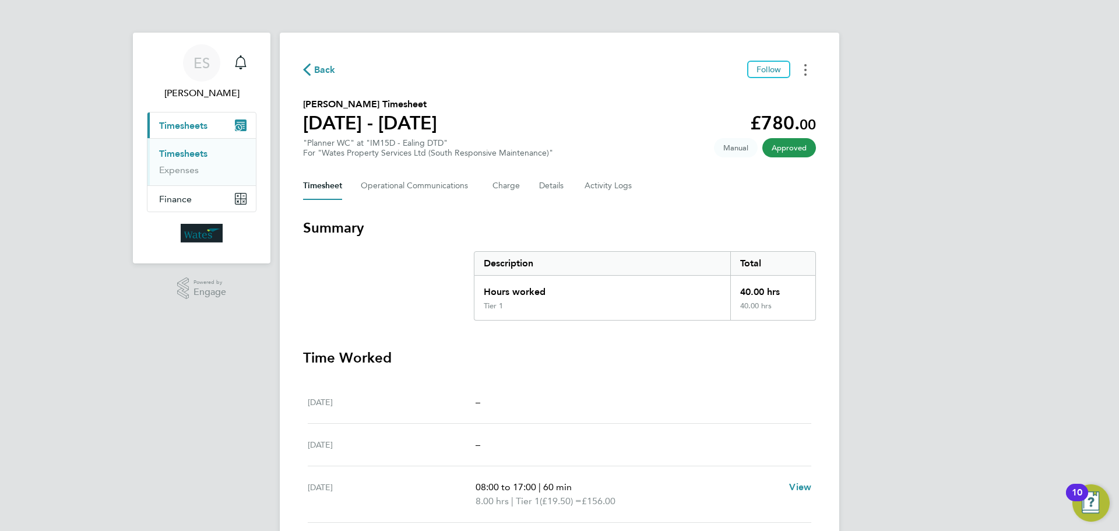
click at [804, 65] on icon "Timesheets Menu" at bounding box center [805, 70] width 2 height 12
click at [761, 99] on link "Download timesheet" at bounding box center [746, 95] width 140 height 23
click at [805, 69] on circle "Timesheets Menu" at bounding box center [805, 70] width 2 height 2
click at [774, 92] on link "Download timesheet" at bounding box center [746, 95] width 140 height 23
click at [799, 64] on button "Timesheets Menu" at bounding box center [805, 70] width 21 height 18
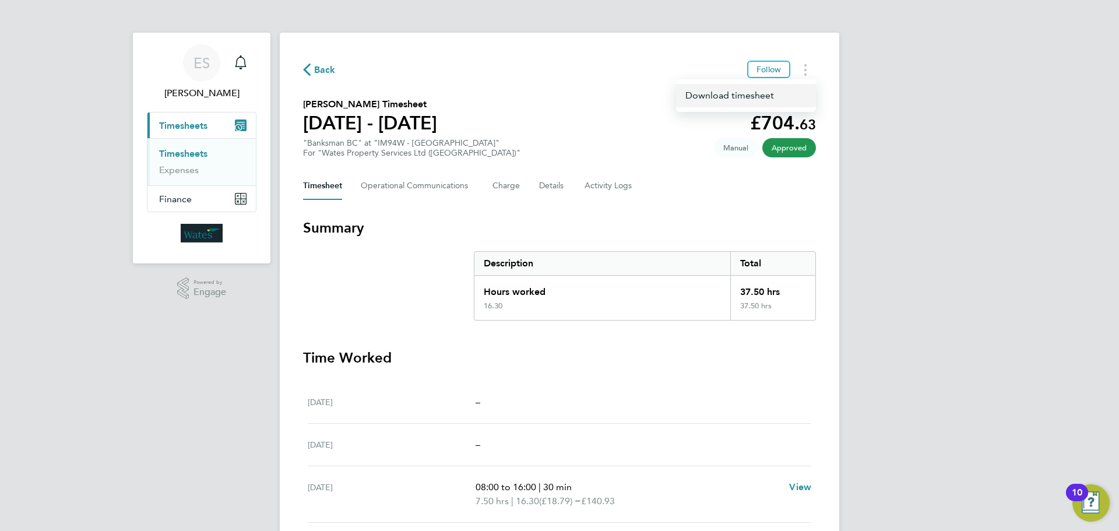
click at [780, 89] on link "Download timesheet" at bounding box center [746, 95] width 140 height 23
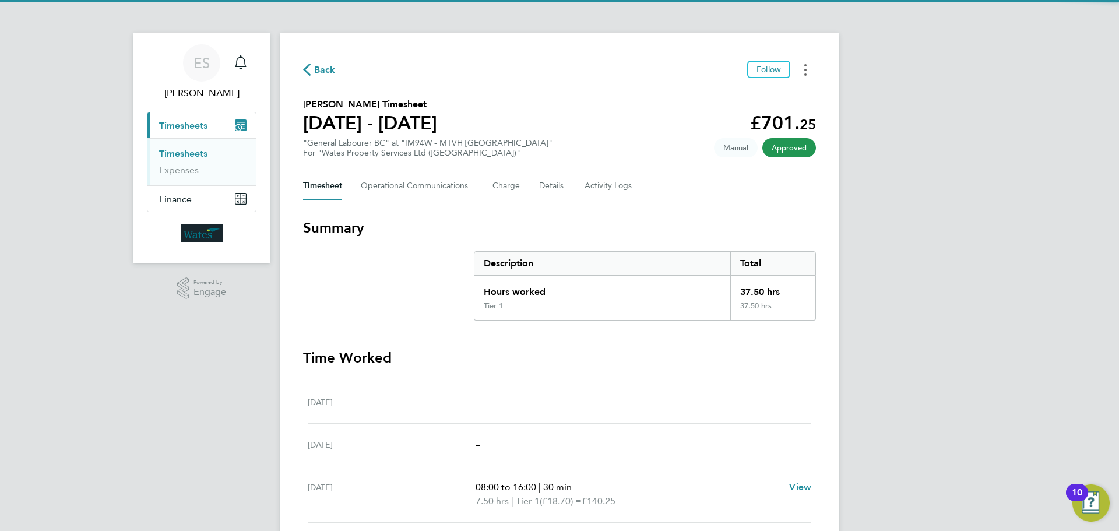
click at [812, 66] on button "Timesheets Menu" at bounding box center [805, 70] width 21 height 18
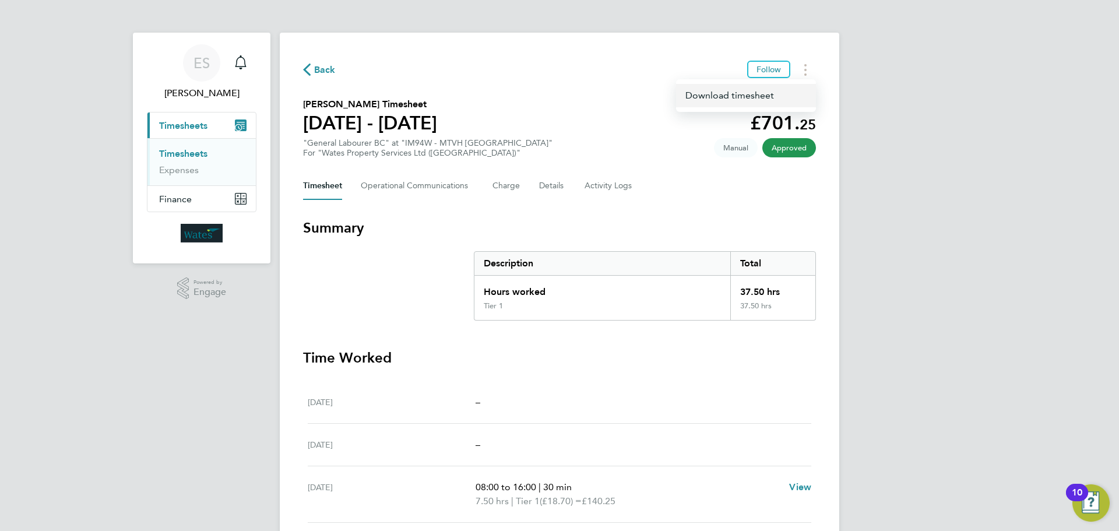
click at [776, 98] on link "Download timesheet" at bounding box center [746, 95] width 140 height 23
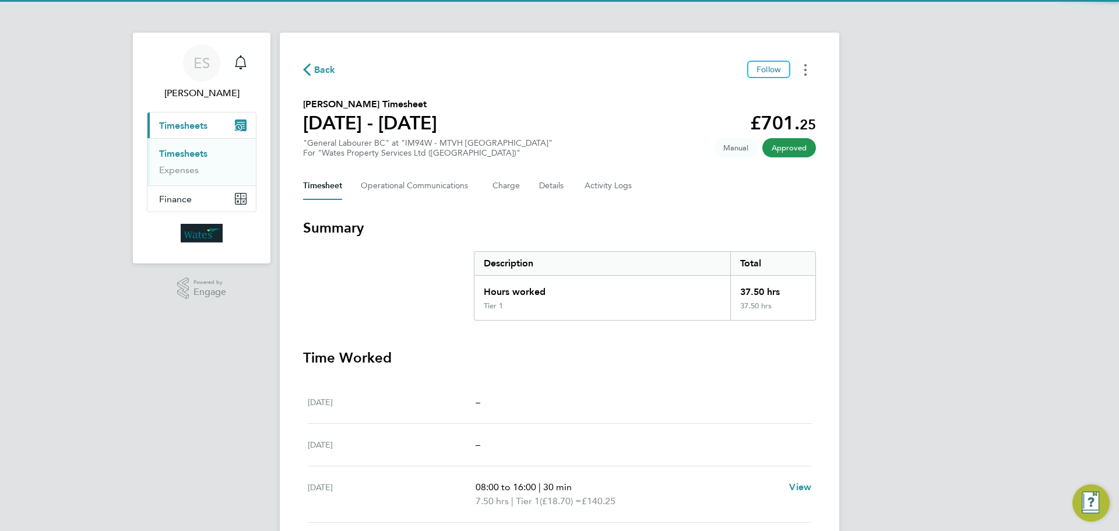
click at [801, 71] on button "Timesheets Menu" at bounding box center [805, 70] width 21 height 18
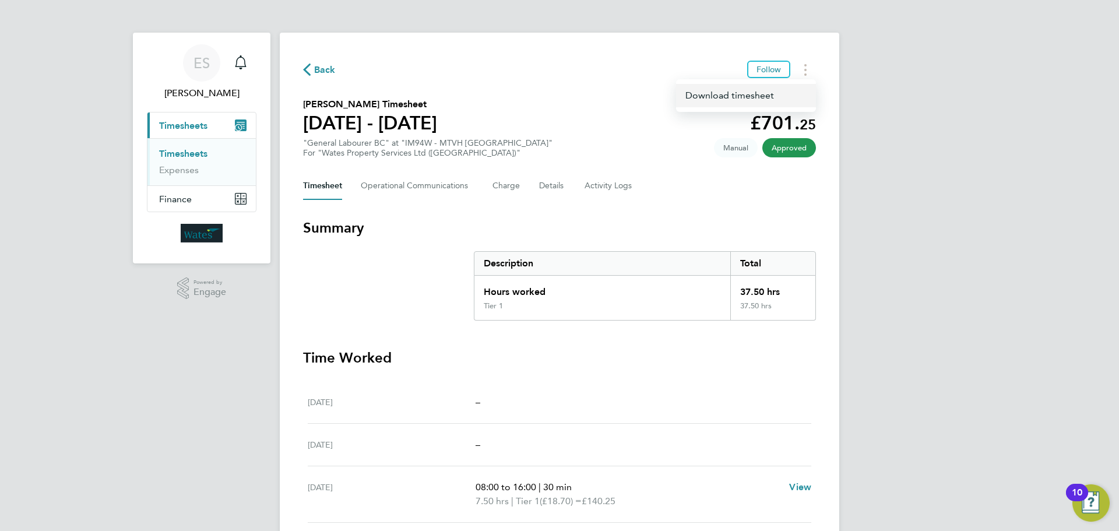
click at [772, 96] on link "Download timesheet" at bounding box center [746, 95] width 140 height 23
drag, startPoint x: 806, startPoint y: 59, endPoint x: 808, endPoint y: 65, distance: 6.8
click at [806, 59] on div "Back Follow [PERSON_NAME] Timesheet [DATE] - [DATE] £3,459. 00 "Business Analys…" at bounding box center [559, 405] width 559 height 744
click at [810, 68] on button "Timesheets Menu" at bounding box center [805, 70] width 21 height 18
click at [785, 94] on link "Download timesheet" at bounding box center [746, 95] width 140 height 23
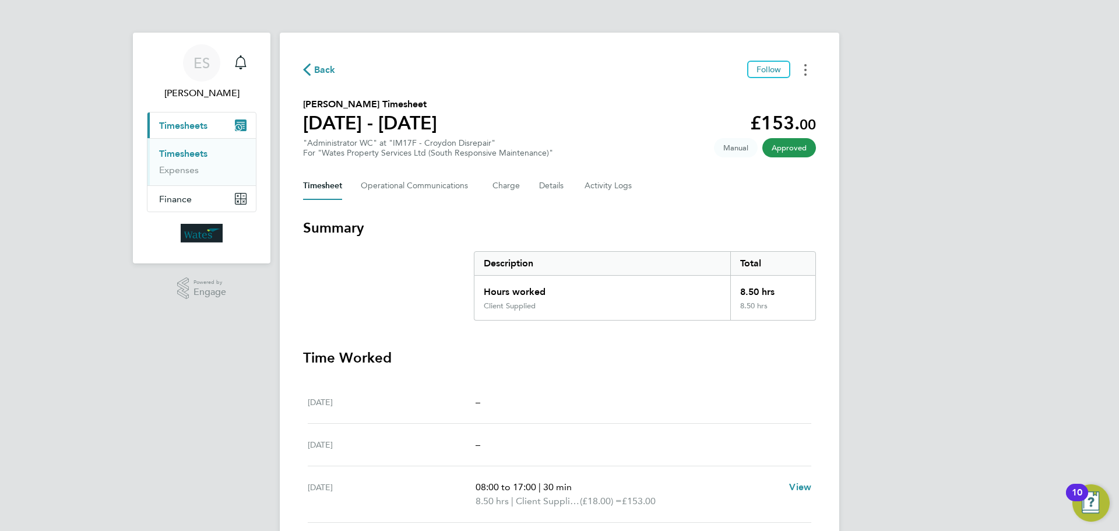
drag, startPoint x: 808, startPoint y: 62, endPoint x: 807, endPoint y: 77, distance: 14.6
click at [808, 62] on button "Timesheets Menu" at bounding box center [805, 70] width 21 height 18
click at [763, 90] on link "Download timesheet" at bounding box center [746, 95] width 140 height 23
click at [803, 66] on button "Timesheets Menu" at bounding box center [805, 70] width 21 height 18
click at [788, 93] on link "Download timesheet" at bounding box center [746, 95] width 140 height 23
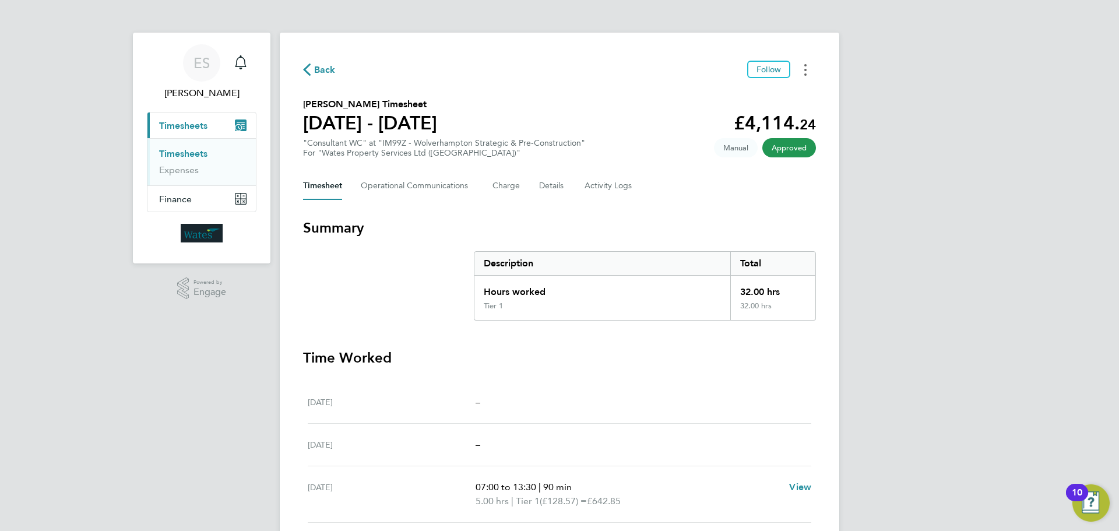
click at [797, 73] on button "Timesheets Menu" at bounding box center [805, 70] width 21 height 18
click at [780, 92] on link "Download timesheet" at bounding box center [746, 95] width 140 height 23
click at [805, 67] on icon "Timesheets Menu" at bounding box center [805, 70] width 2 height 12
click at [781, 95] on link "Download timesheet" at bounding box center [746, 95] width 140 height 23
drag, startPoint x: 797, startPoint y: 75, endPoint x: 790, endPoint y: 79, distance: 8.1
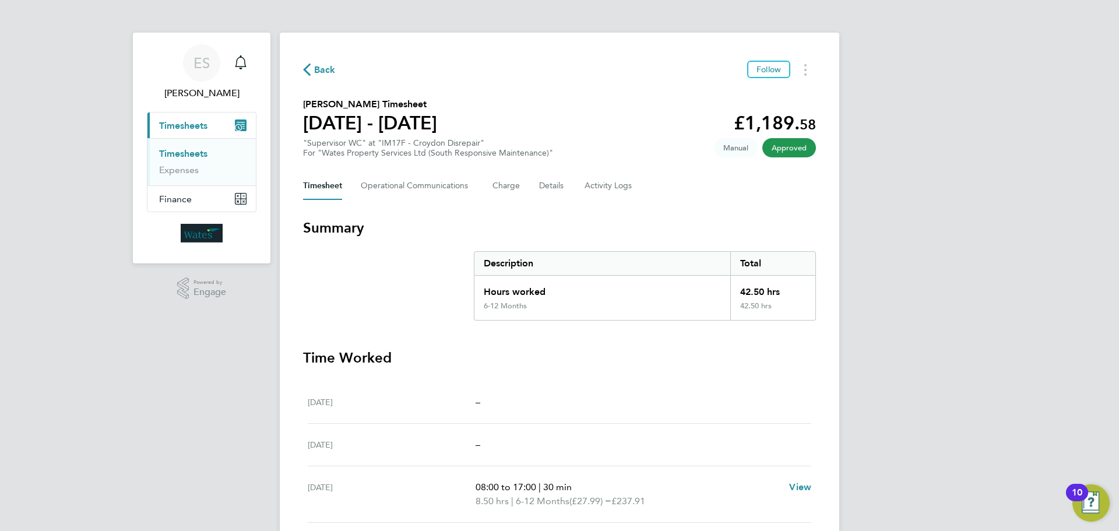
click at [797, 75] on button "Timesheets Menu" at bounding box center [805, 70] width 21 height 18
click at [769, 96] on link "Download timesheet" at bounding box center [746, 95] width 140 height 23
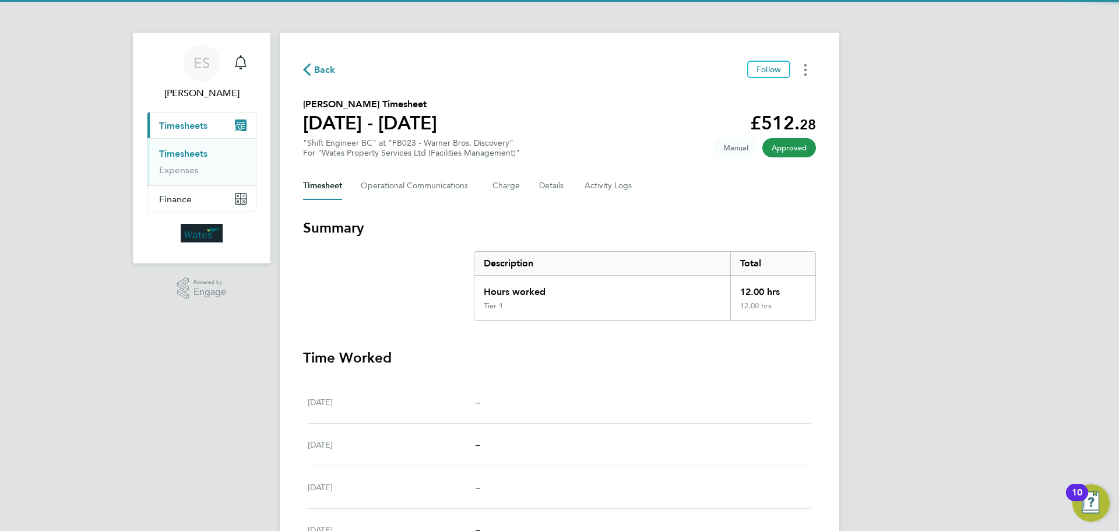
click at [801, 64] on button "Timesheets Menu" at bounding box center [805, 70] width 21 height 18
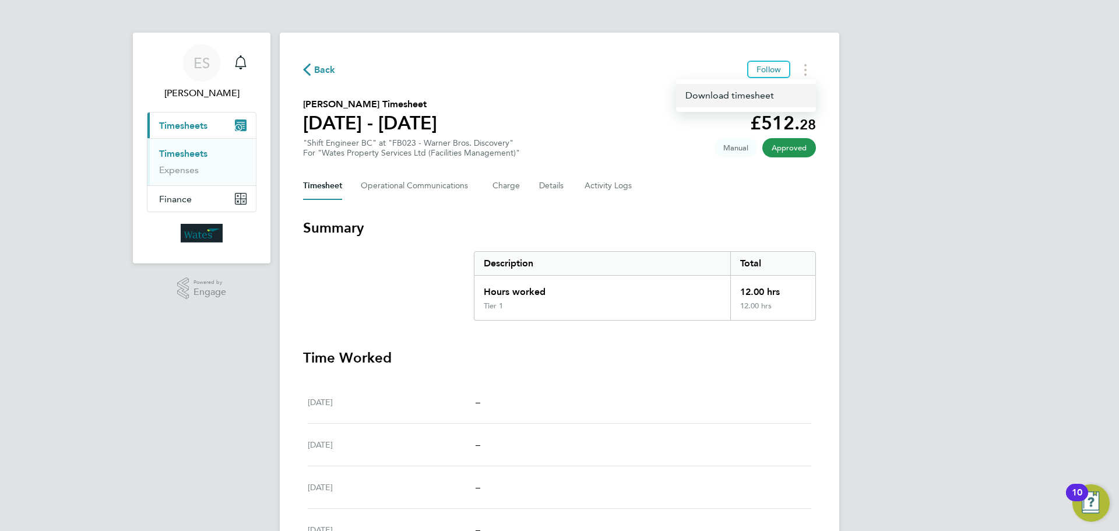
click at [779, 89] on link "Download timesheet" at bounding box center [746, 95] width 140 height 23
